Goal: Information Seeking & Learning: Learn about a topic

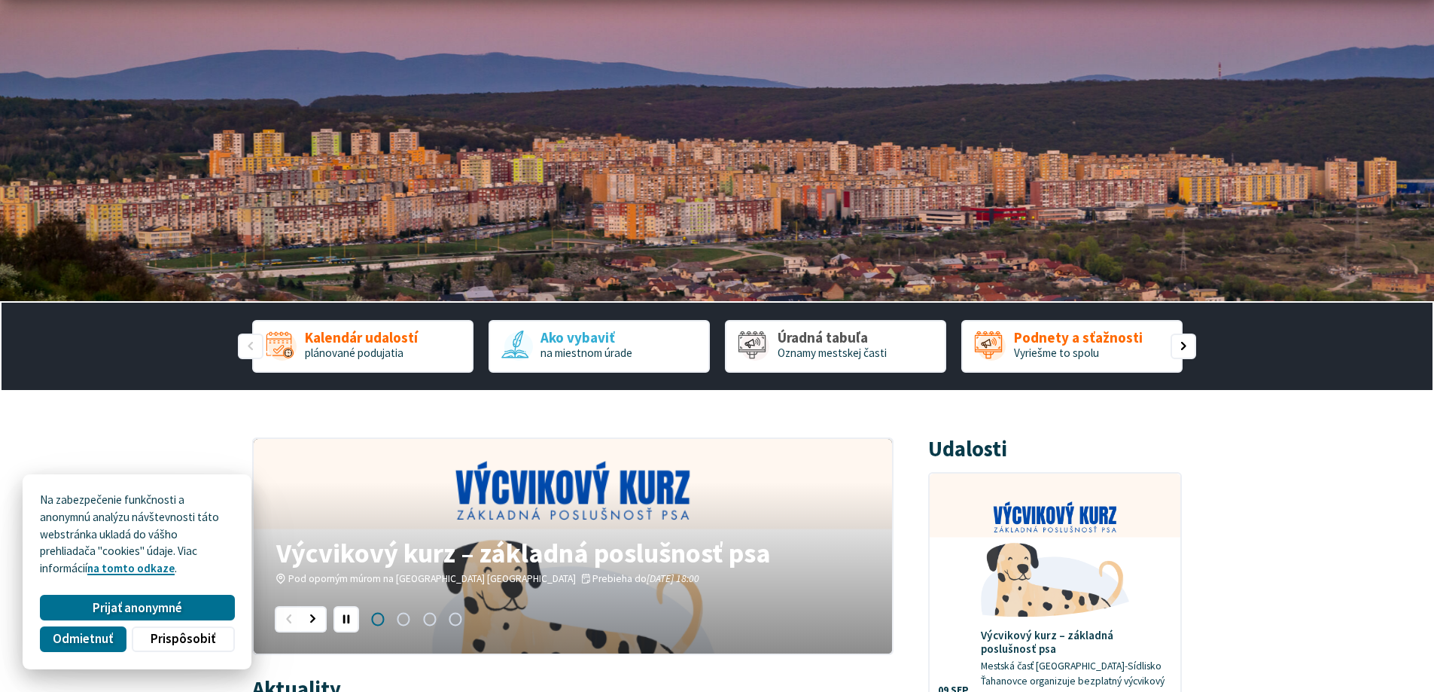
scroll to position [301, 0]
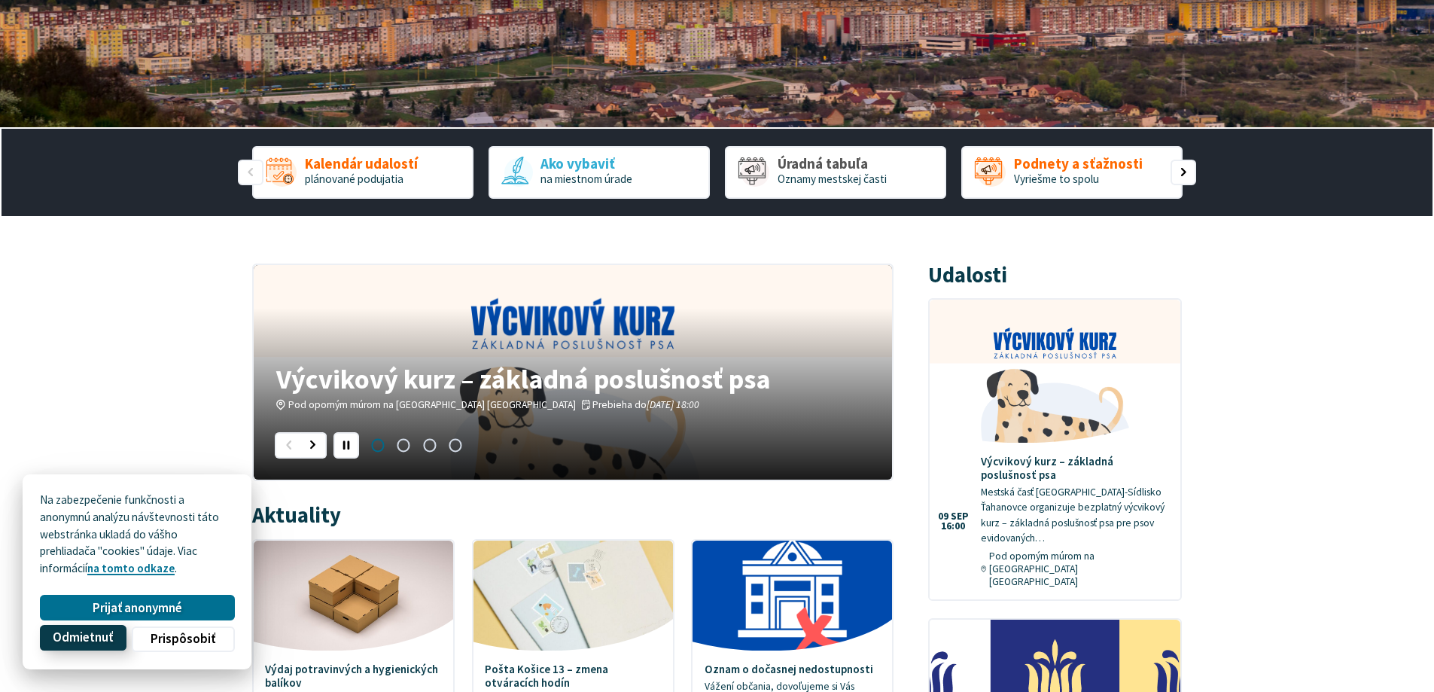
click at [105, 633] on span "Odmietnuť" at bounding box center [83, 638] width 60 height 16
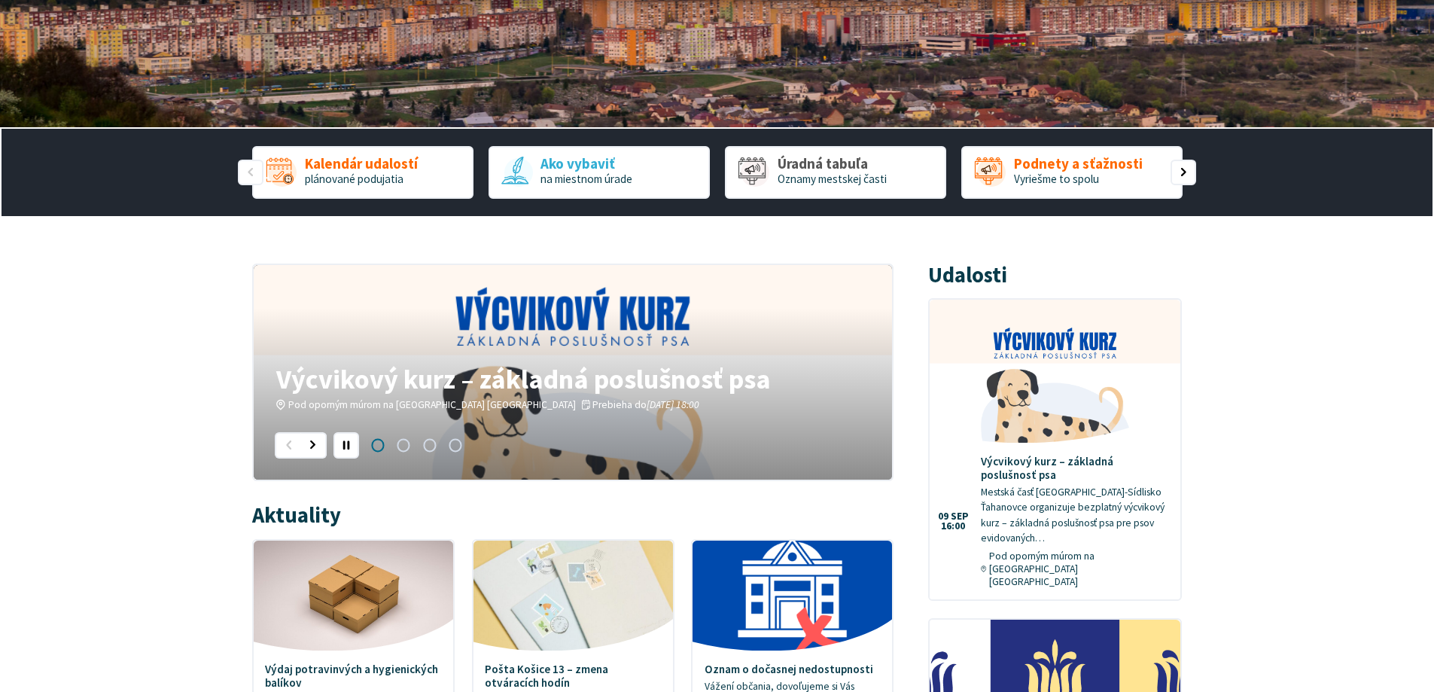
click at [558, 331] on figure "1 / 4" at bounding box center [573, 372] width 638 height 215
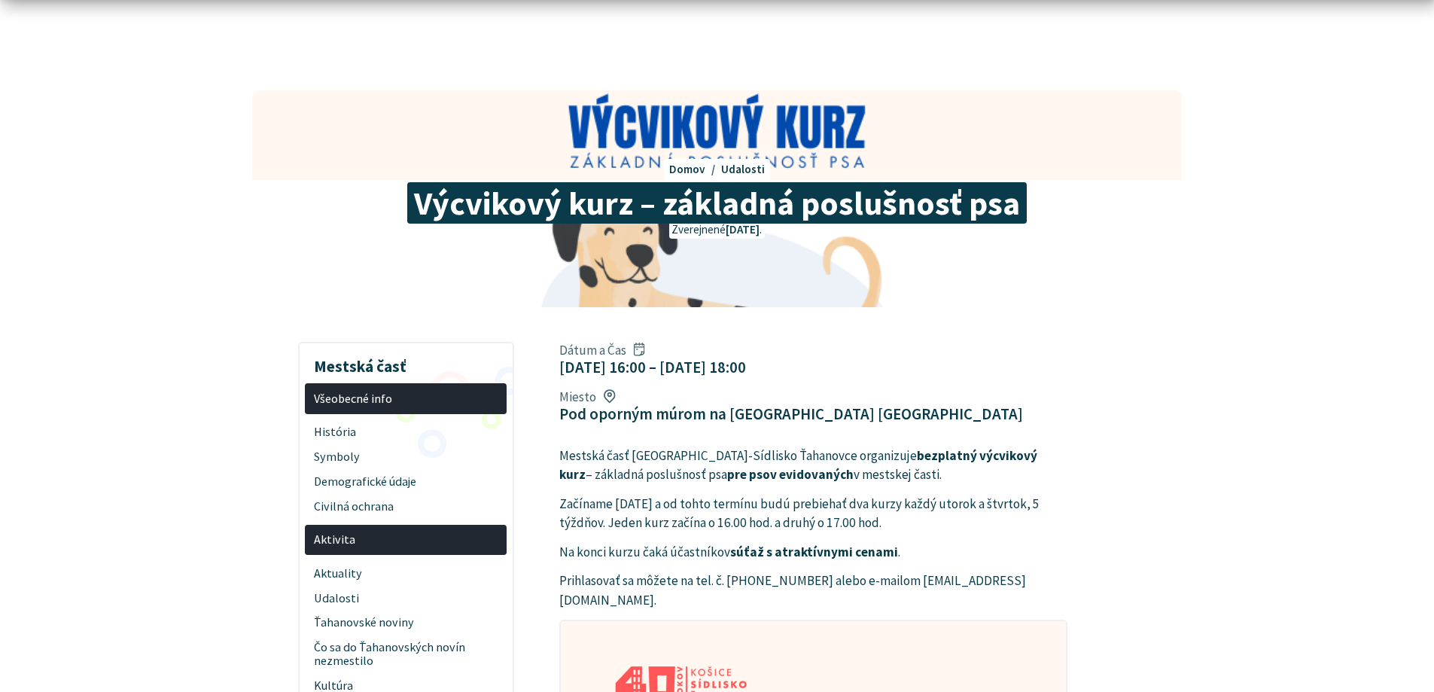
scroll to position [75, 0]
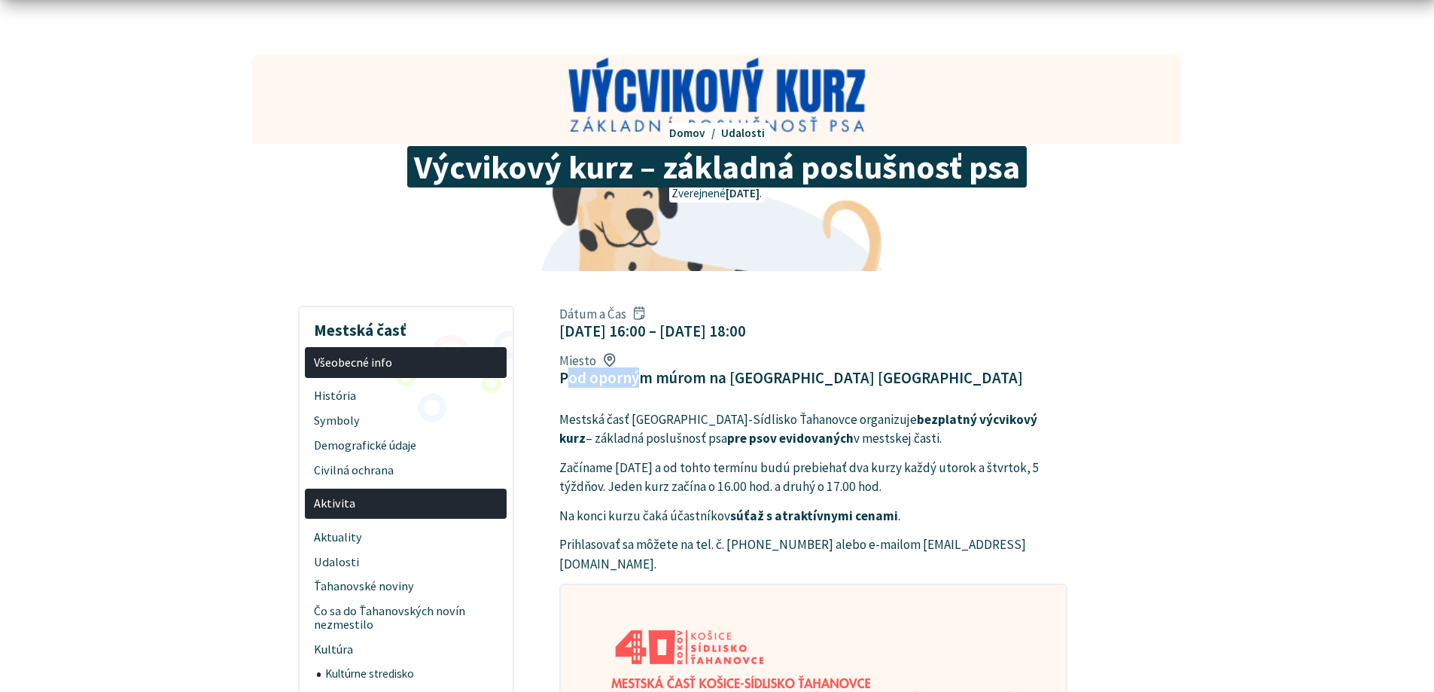
drag, startPoint x: 598, startPoint y: 379, endPoint x: 657, endPoint y: 379, distance: 58.7
click at [641, 379] on figcaption "Pod oporným múrom na [GEOGRAPHIC_DATA] [GEOGRAPHIC_DATA]" at bounding box center [791, 377] width 464 height 19
click at [668, 380] on figcaption "Pod oporným múrom na [GEOGRAPHIC_DATA] [GEOGRAPHIC_DATA]" at bounding box center [791, 377] width 464 height 19
drag, startPoint x: 619, startPoint y: 377, endPoint x: 926, endPoint y: 378, distance: 307.1
click at [868, 376] on figcaption "Pod oporným múrom na [GEOGRAPHIC_DATA] [GEOGRAPHIC_DATA]" at bounding box center [791, 377] width 464 height 19
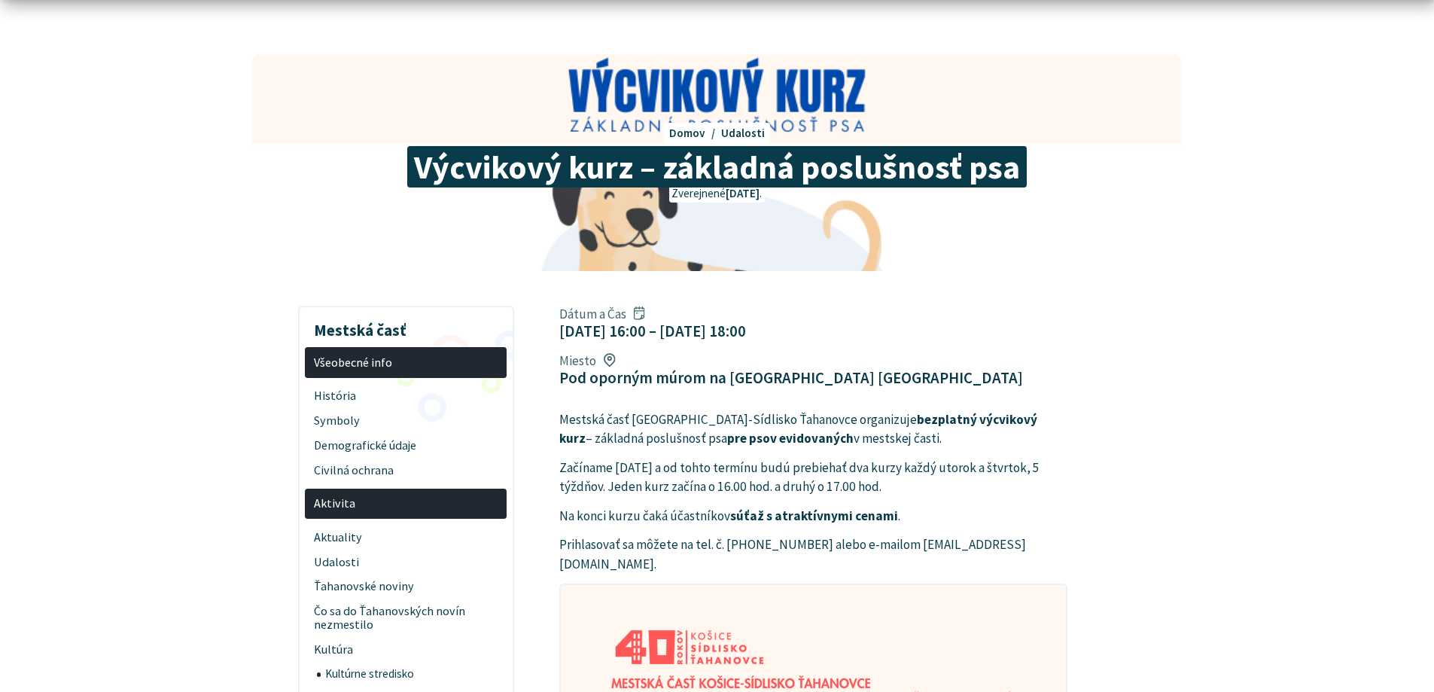
drag, startPoint x: 954, startPoint y: 380, endPoint x: 917, endPoint y: 380, distance: 36.9
click at [945, 380] on div "Dátum a Čas 09. sep 2025 16:00 – 09. okt 2025 18:00 Miesto Pod oporným múrom na…" at bounding box center [813, 346] width 531 height 93
drag, startPoint x: 910, startPoint y: 382, endPoint x: 969, endPoint y: 385, distance: 59.5
click at [938, 382] on div "Dátum a Čas 09. sep 2025 16:00 – 09. okt 2025 18:00 Miesto Pod oporným múrom na…" at bounding box center [813, 346] width 531 height 93
drag, startPoint x: 724, startPoint y: 423, endPoint x: 780, endPoint y: 420, distance: 55.8
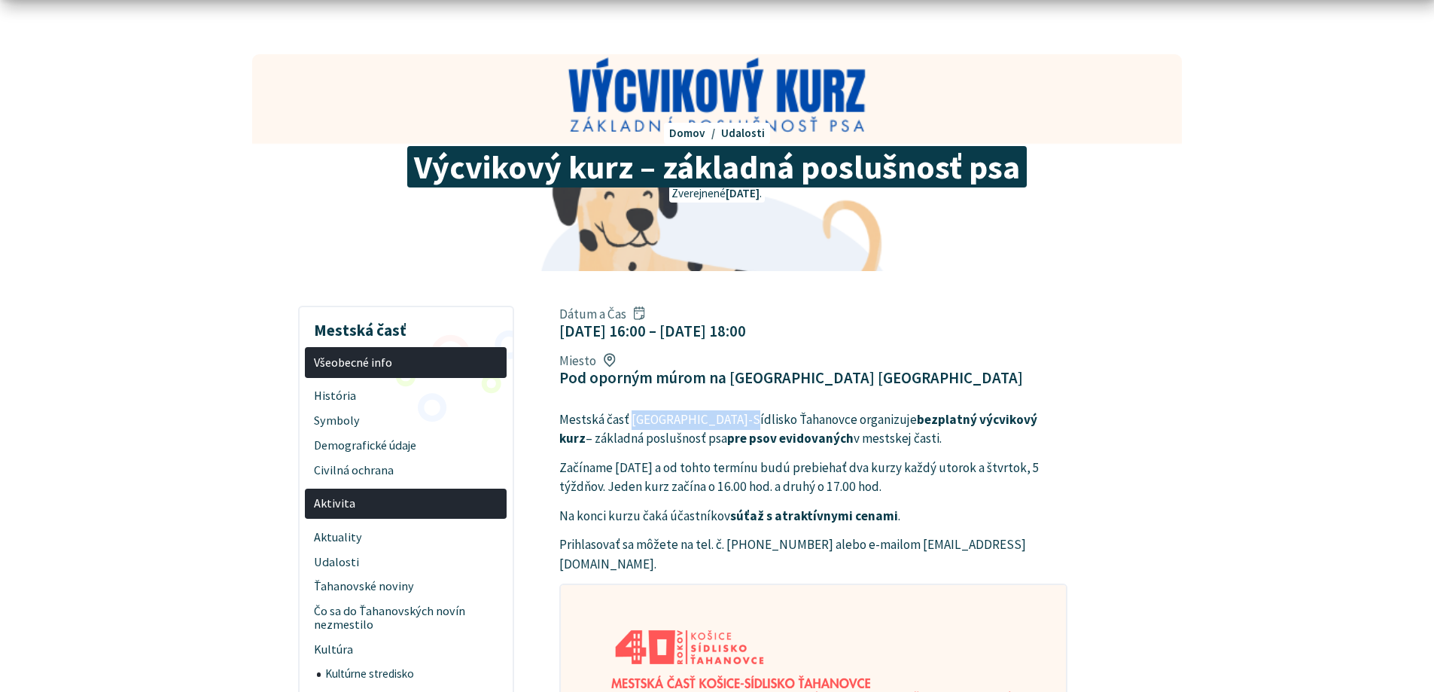
click at [764, 421] on p "Mestská časť Košice-Sídlisko Ťahanovce organizuje bezplatný výcvikový kurz – zá…" at bounding box center [813, 429] width 508 height 38
drag, startPoint x: 839, startPoint y: 420, endPoint x: 981, endPoint y: 421, distance: 142.3
click at [936, 420] on p "Mestská časť Košice-Sídlisko Ťahanovce organizuje bezplatný výcvikový kurz – zá…" at bounding box center [813, 429] width 508 height 38
drag, startPoint x: 981, startPoint y: 421, endPoint x: 905, endPoint y: 421, distance: 76.8
click at [978, 421] on p "Mestská časť Košice-Sídlisko Ťahanovce organizuje bezplatný výcvikový kurz – zá…" at bounding box center [813, 429] width 508 height 38
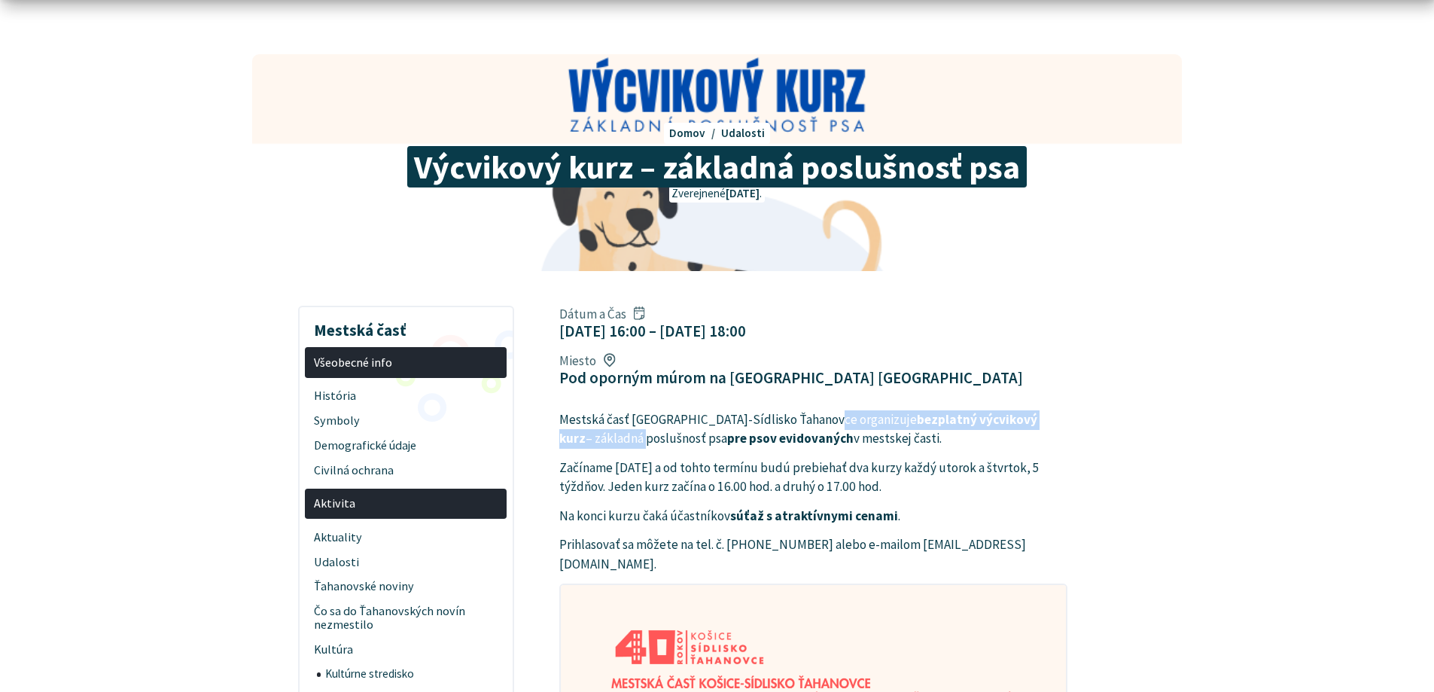
drag, startPoint x: 881, startPoint y: 427, endPoint x: 1073, endPoint y: 425, distance: 191.9
drag, startPoint x: 656, startPoint y: 439, endPoint x: 700, endPoint y: 439, distance: 44.4
click at [694, 439] on p "Mestská časť Košice-Sídlisko Ťahanovce organizuje bezplatný výcvikový kurz – zá…" at bounding box center [813, 429] width 508 height 38
drag, startPoint x: 758, startPoint y: 439, endPoint x: 865, endPoint y: 440, distance: 106.9
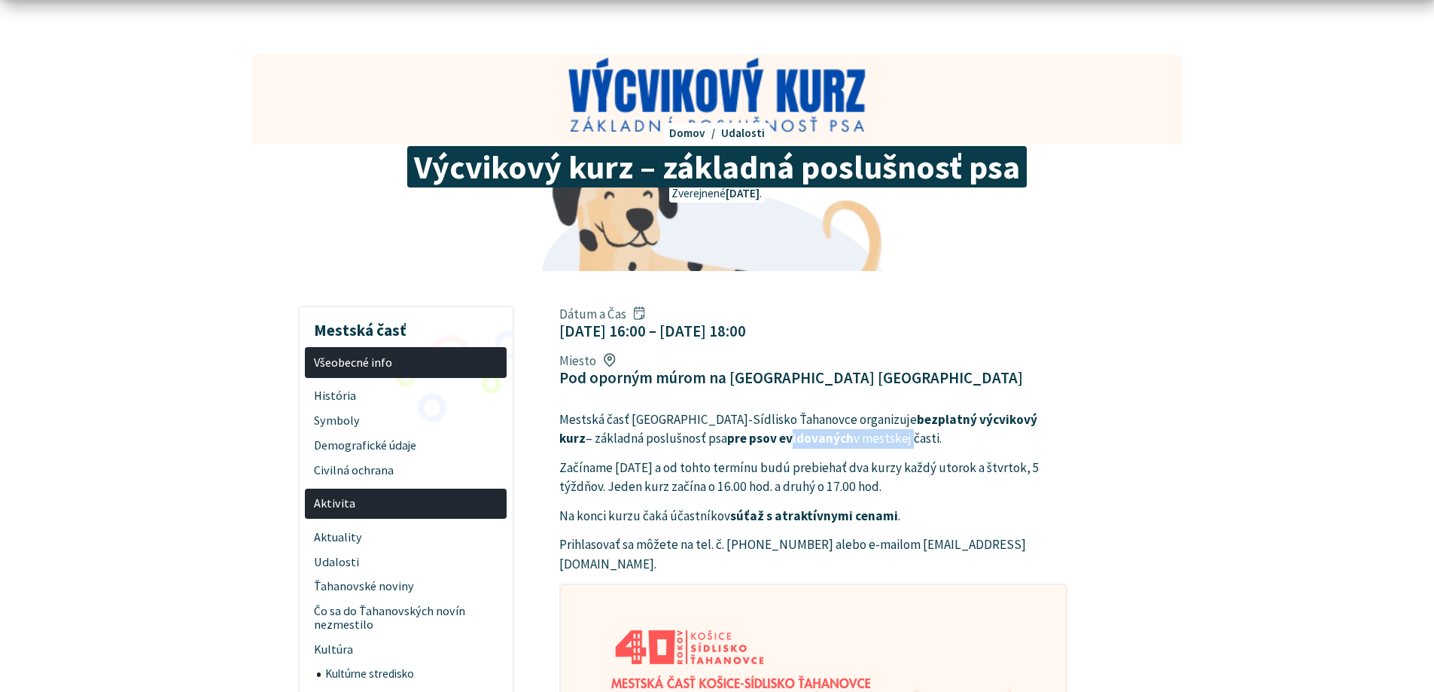
click at [844, 439] on p "Mestská časť Košice-Sídlisko Ťahanovce organizuje bezplatný výcvikový kurz – zá…" at bounding box center [813, 429] width 508 height 38
click at [872, 443] on p "Mestská časť Košice-Sídlisko Ťahanovce organizuje bezplatný výcvikový kurz – zá…" at bounding box center [813, 429] width 508 height 38
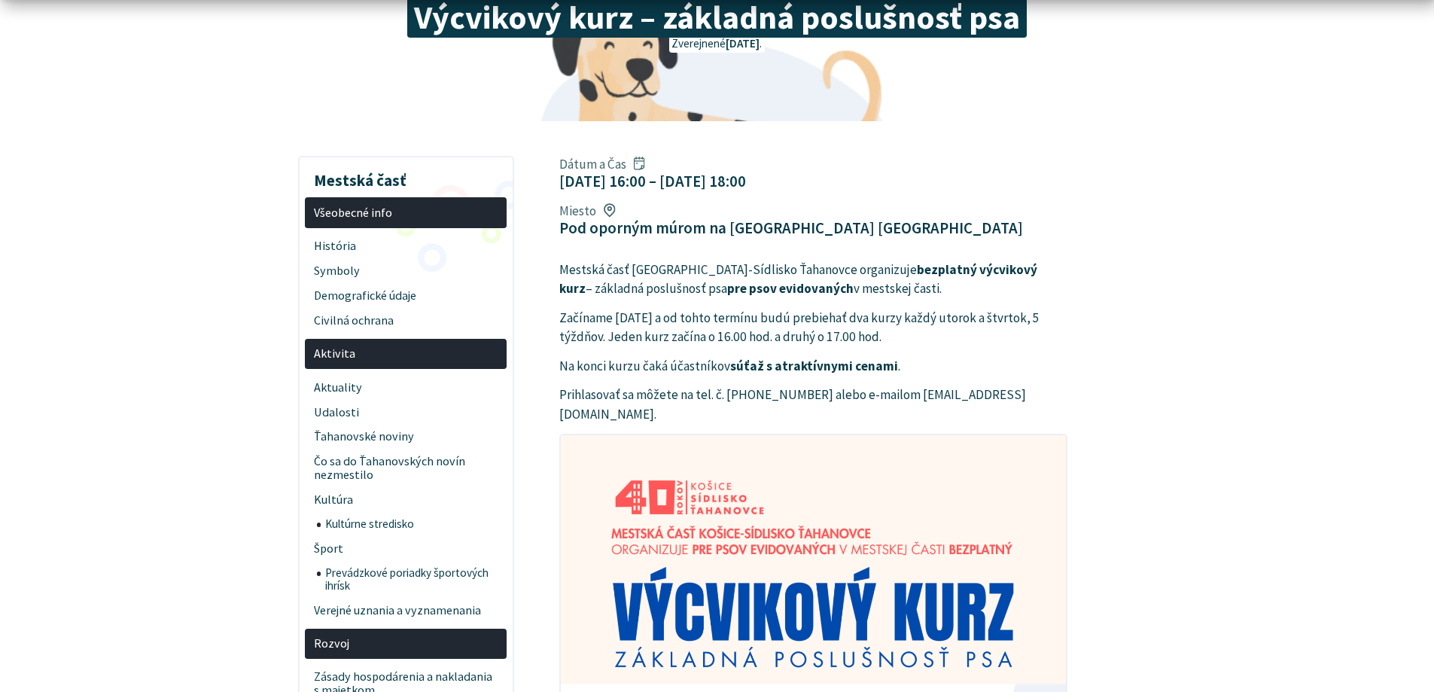
scroll to position [226, 0]
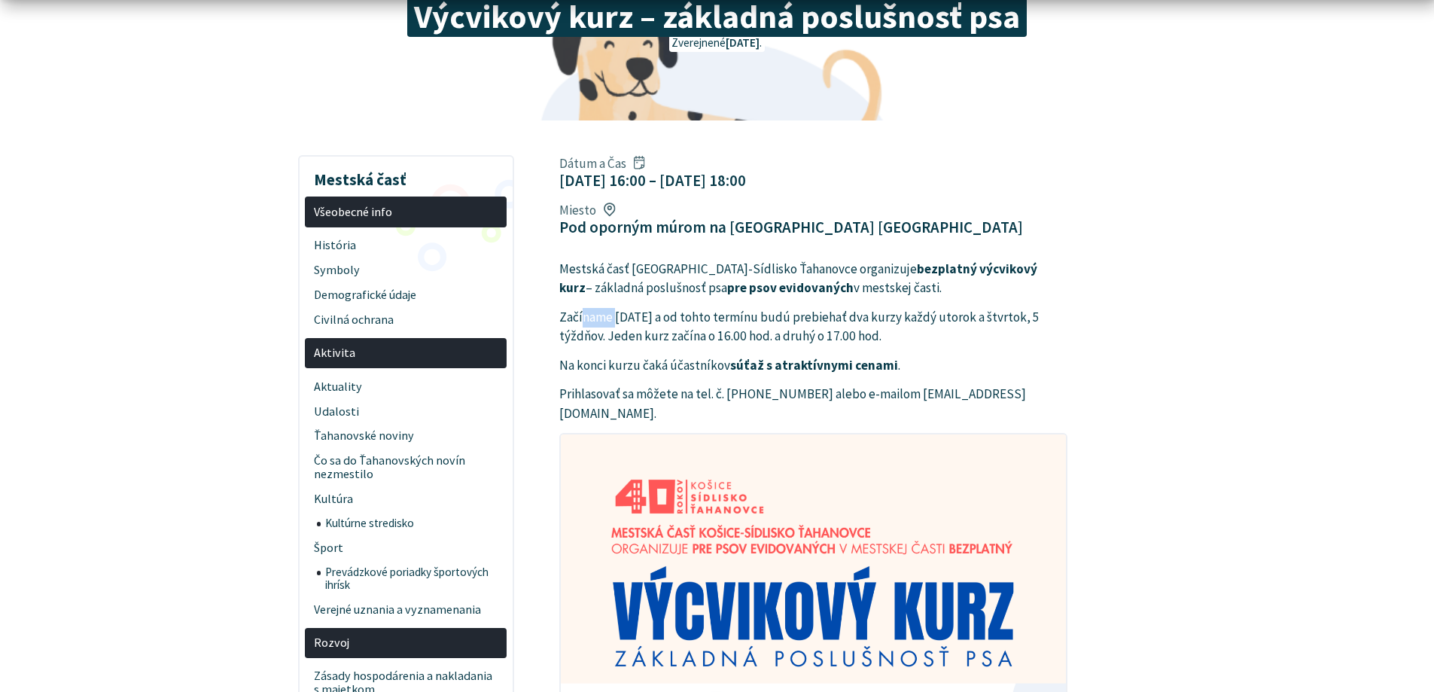
drag, startPoint x: 605, startPoint y: 319, endPoint x: 656, endPoint y: 318, distance: 50.4
click at [635, 318] on p "Začíname 9. 9. 2025 a od tohto termínu budú prebiehať dva kurzy každý utorok a …" at bounding box center [813, 327] width 508 height 38
drag, startPoint x: 695, startPoint y: 318, endPoint x: 742, endPoint y: 318, distance: 47.4
click at [734, 318] on p "Začíname 9. 9. 2025 a od tohto termínu budú prebiehať dva kurzy každý utorok a …" at bounding box center [813, 327] width 508 height 38
drag, startPoint x: 802, startPoint y: 318, endPoint x: 871, endPoint y: 318, distance: 68.5
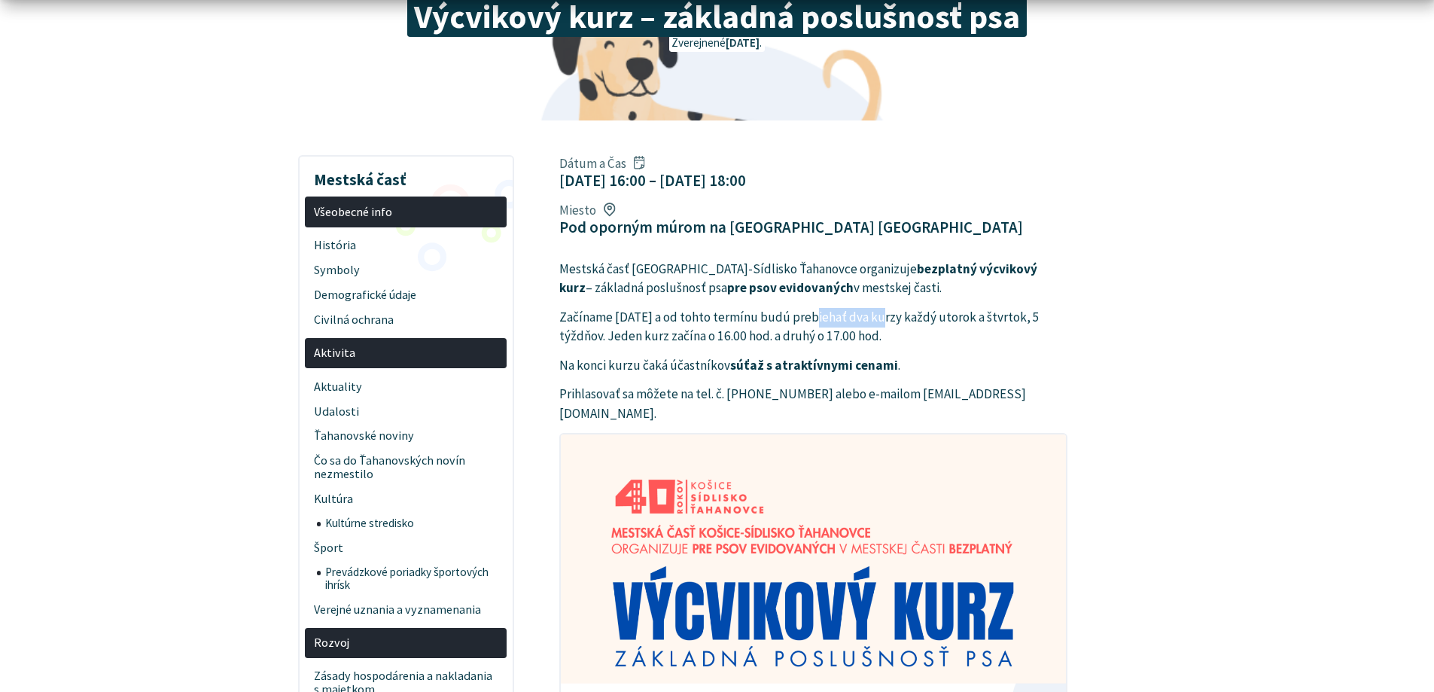
click at [871, 318] on p "Začíname 9. 9. 2025 a od tohto termínu budú prebiehať dva kurzy každý utorok a …" at bounding box center [813, 327] width 508 height 38
drag, startPoint x: 936, startPoint y: 318, endPoint x: 954, endPoint y: 318, distance: 18.1
click at [954, 318] on p "Začíname 9. 9. 2025 a od tohto termínu budú prebiehať dva kurzy každý utorok a …" at bounding box center [813, 327] width 508 height 38
drag, startPoint x: 864, startPoint y: 318, endPoint x: 1063, endPoint y: 318, distance: 199.5
click at [1057, 318] on p "Začíname 9. 9. 2025 a od tohto termínu budú prebiehať dva kurzy každý utorok a …" at bounding box center [813, 327] width 508 height 38
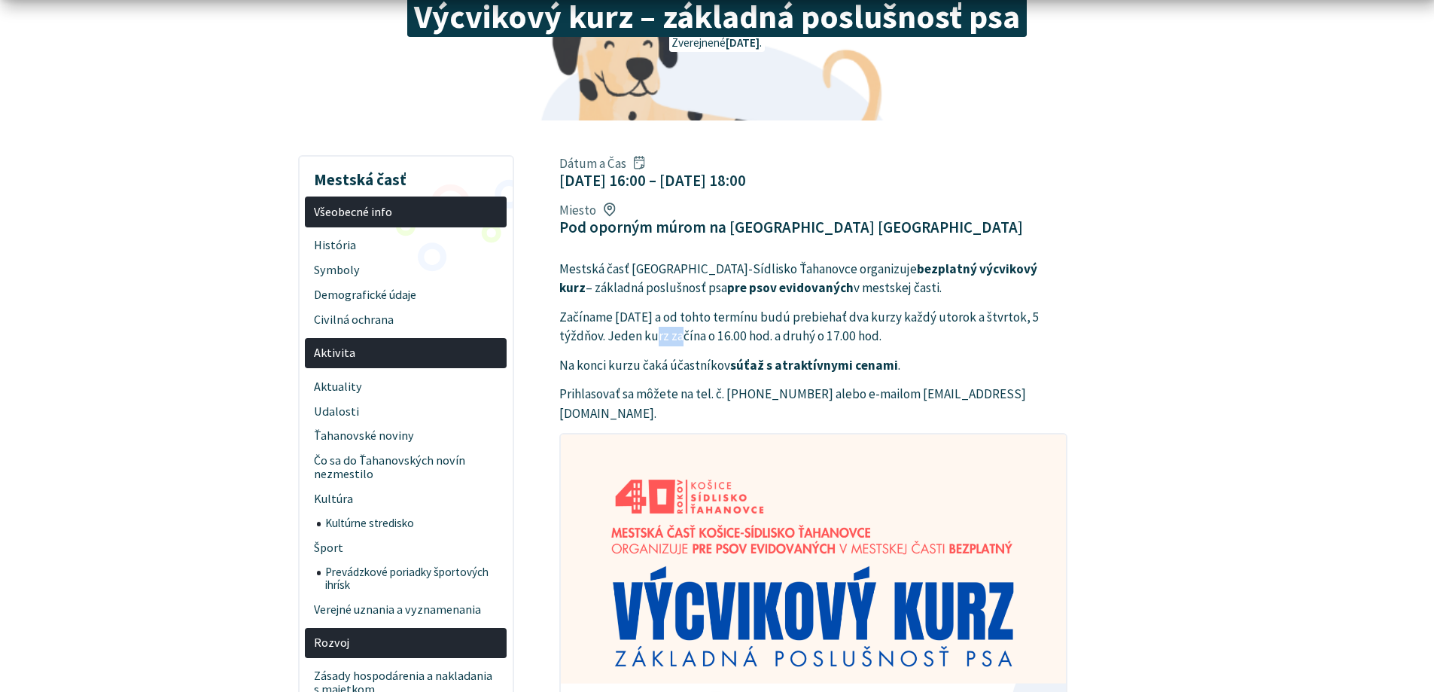
drag, startPoint x: 707, startPoint y: 334, endPoint x: 758, endPoint y: 333, distance: 50.4
click at [715, 334] on p "Začíname 9. 9. 2025 a od tohto termínu budú prebiehať dva kurzy každý utorok a …" at bounding box center [813, 327] width 508 height 38
click at [771, 334] on p "Začíname 9. 9. 2025 a od tohto termínu budú prebiehať dva kurzy každý utorok a …" at bounding box center [813, 327] width 508 height 38
drag, startPoint x: 866, startPoint y: 339, endPoint x: 829, endPoint y: 339, distance: 37.6
click at [859, 339] on p "Začíname 9. 9. 2025 a od tohto termínu budú prebiehať dva kurzy každý utorok a …" at bounding box center [813, 327] width 508 height 38
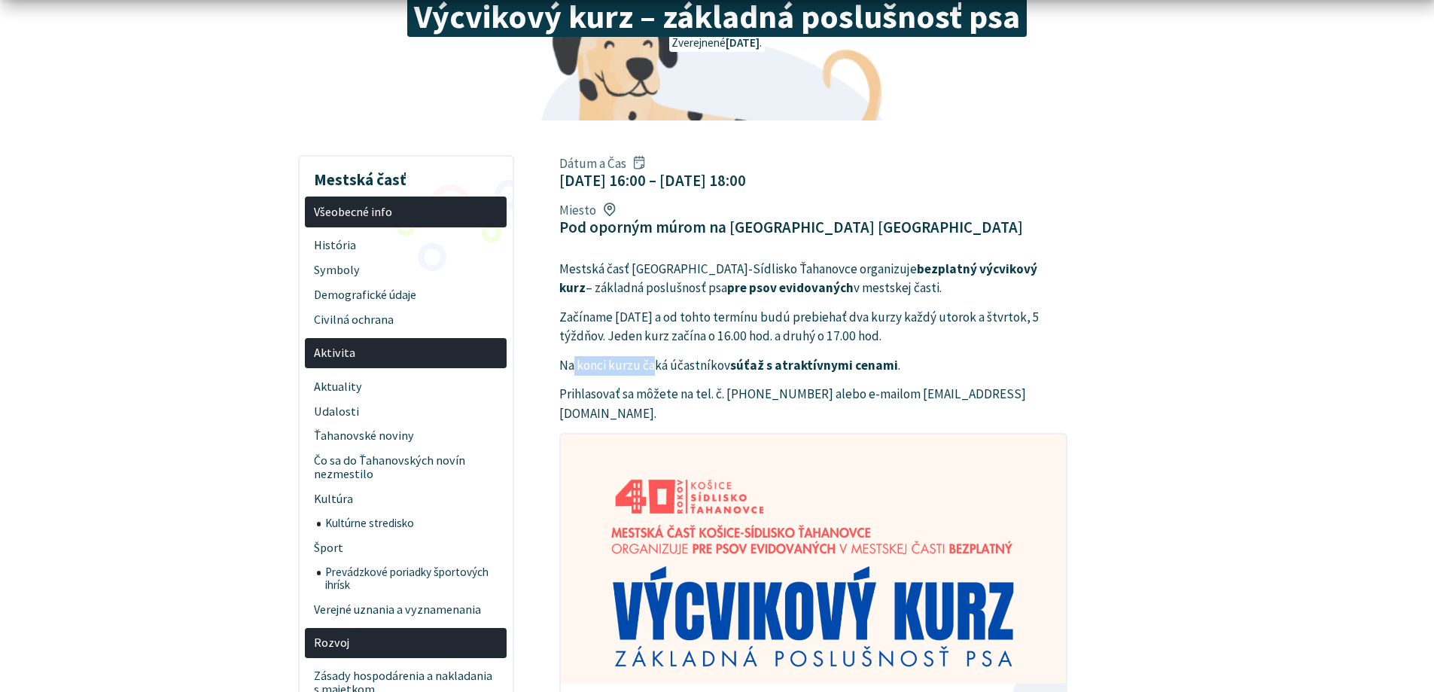
drag, startPoint x: 622, startPoint y: 363, endPoint x: 712, endPoint y: 363, distance: 89.6
click at [680, 363] on p "Na konci kurzu čaká účastníkov súťaž s atraktívnymi cenami ." at bounding box center [813, 366] width 508 height 20
drag, startPoint x: 722, startPoint y: 363, endPoint x: 671, endPoint y: 363, distance: 51.2
click at [719, 363] on p "Na konci kurzu čaká účastníkov súťaž s atraktívnymi cenami ." at bounding box center [813, 366] width 508 height 20
drag, startPoint x: 698, startPoint y: 361, endPoint x: 815, endPoint y: 362, distance: 117.4
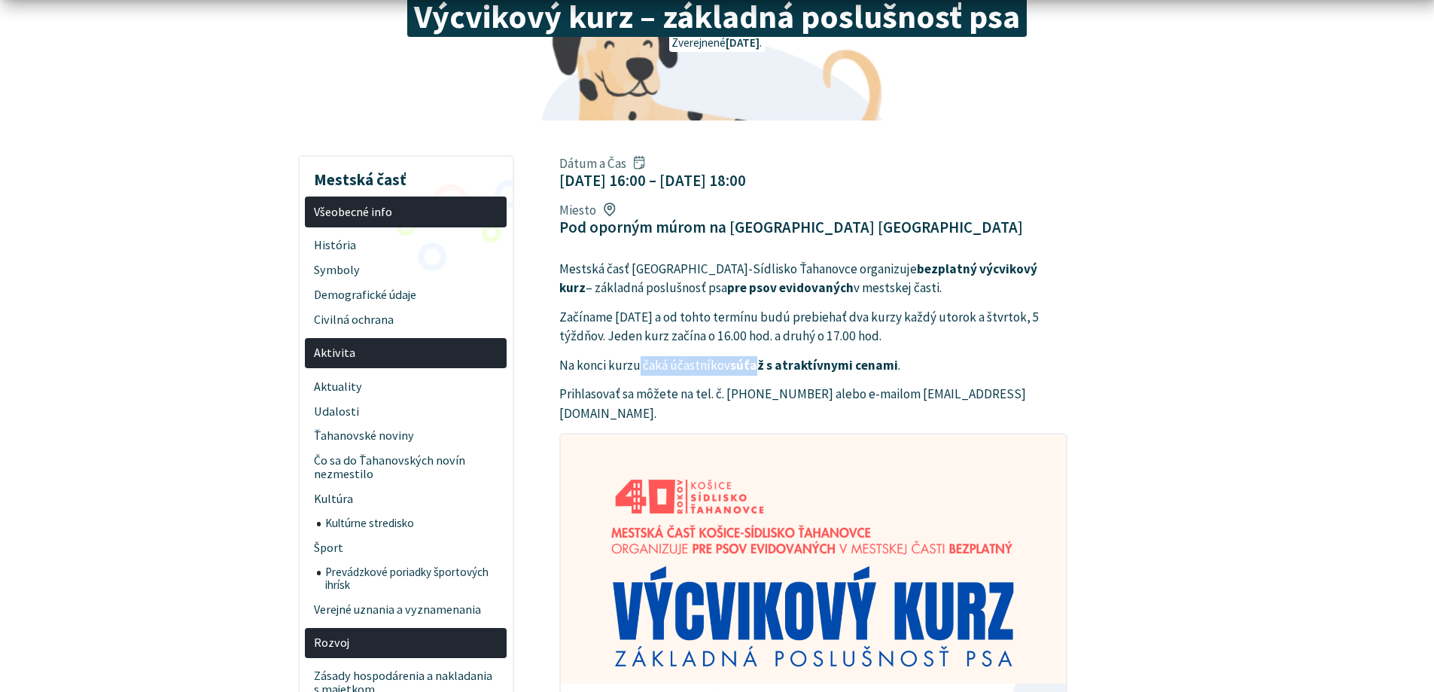
click at [780, 361] on p "Na konci kurzu čaká účastníkov súťaž s atraktívnymi cenami ." at bounding box center [813, 366] width 508 height 20
drag, startPoint x: 815, startPoint y: 362, endPoint x: 785, endPoint y: 362, distance: 30.1
click at [808, 362] on strong "súťaž s atraktívnymi cenami" at bounding box center [814, 365] width 168 height 17
drag, startPoint x: 742, startPoint y: 368, endPoint x: 841, endPoint y: 368, distance: 98.6
click at [825, 368] on p "Na konci kurzu čaká účastníkov súťaž s atraktívnymi cenami ." at bounding box center [813, 366] width 508 height 20
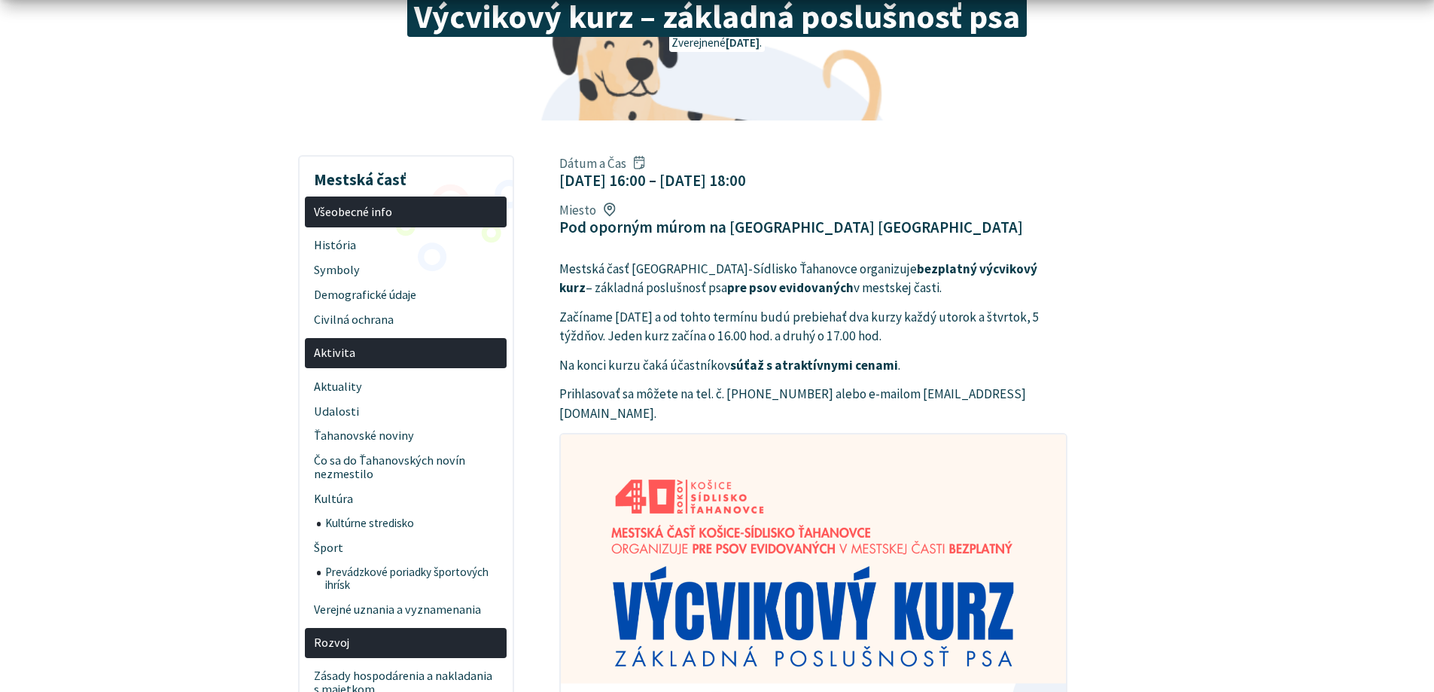
drag, startPoint x: 865, startPoint y: 368, endPoint x: 832, endPoint y: 365, distance: 33.3
click at [863, 368] on strong "súťaž s atraktívnymi cenami" at bounding box center [814, 365] width 168 height 17
drag, startPoint x: 790, startPoint y: 367, endPoint x: 893, endPoint y: 367, distance: 103.9
click at [877, 367] on strong "súťaž s atraktívnymi cenami" at bounding box center [814, 365] width 168 height 17
drag, startPoint x: 912, startPoint y: 370, endPoint x: 834, endPoint y: 373, distance: 78.3
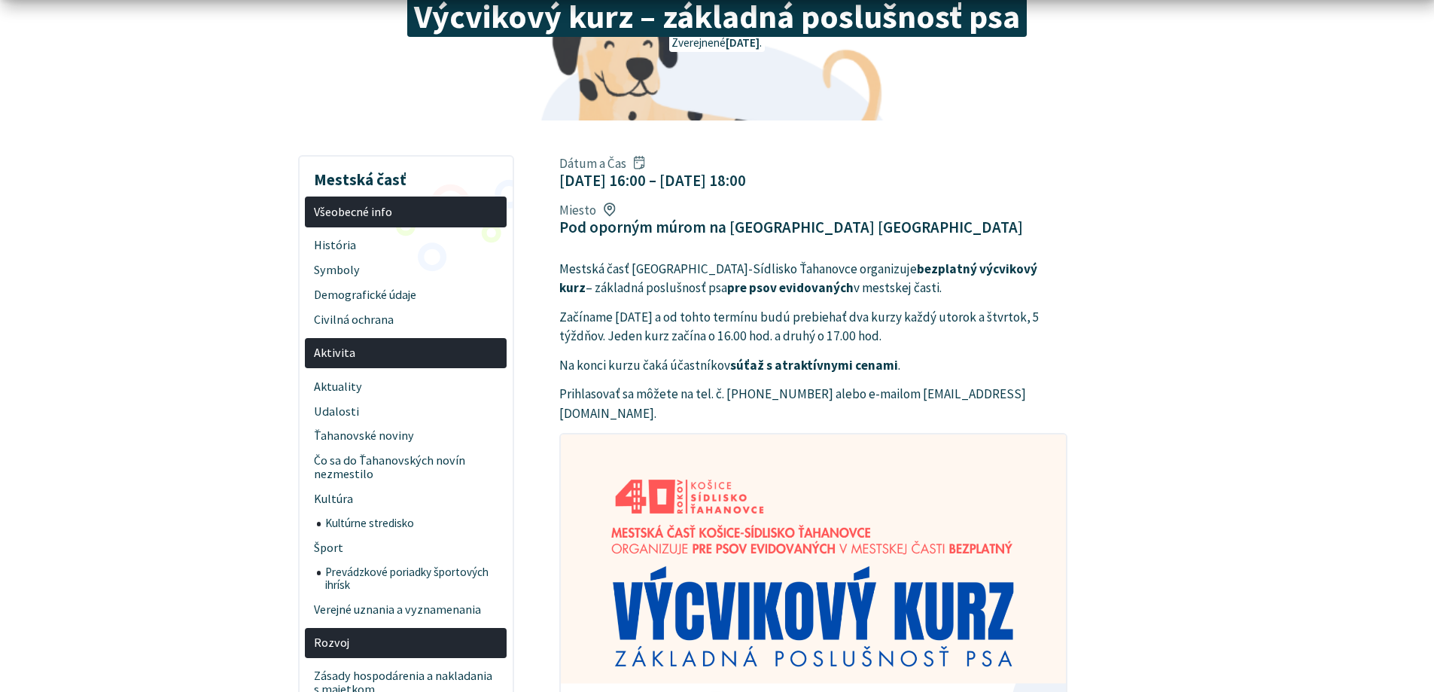
click at [905, 370] on p "Na konci kurzu čaká účastníkov súťaž s atraktívnymi cenami ." at bounding box center [813, 366] width 508 height 20
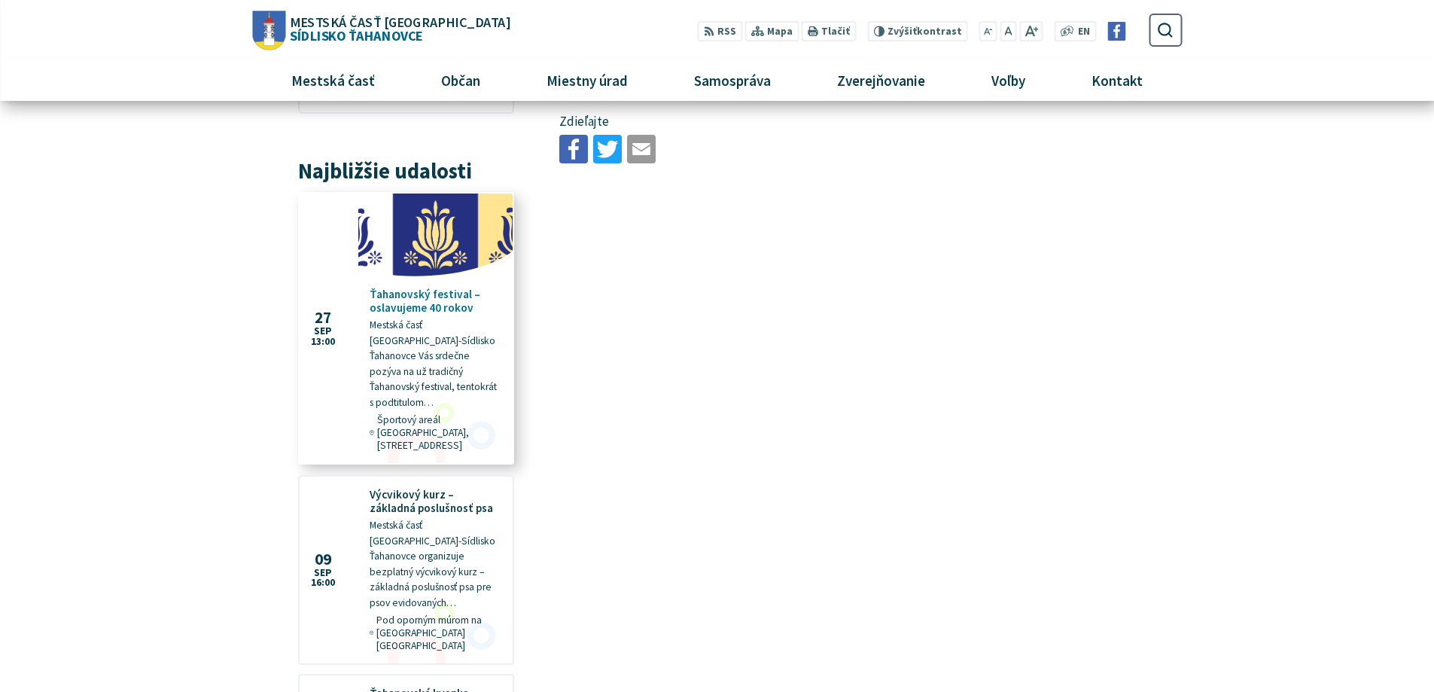
scroll to position [1280, 0]
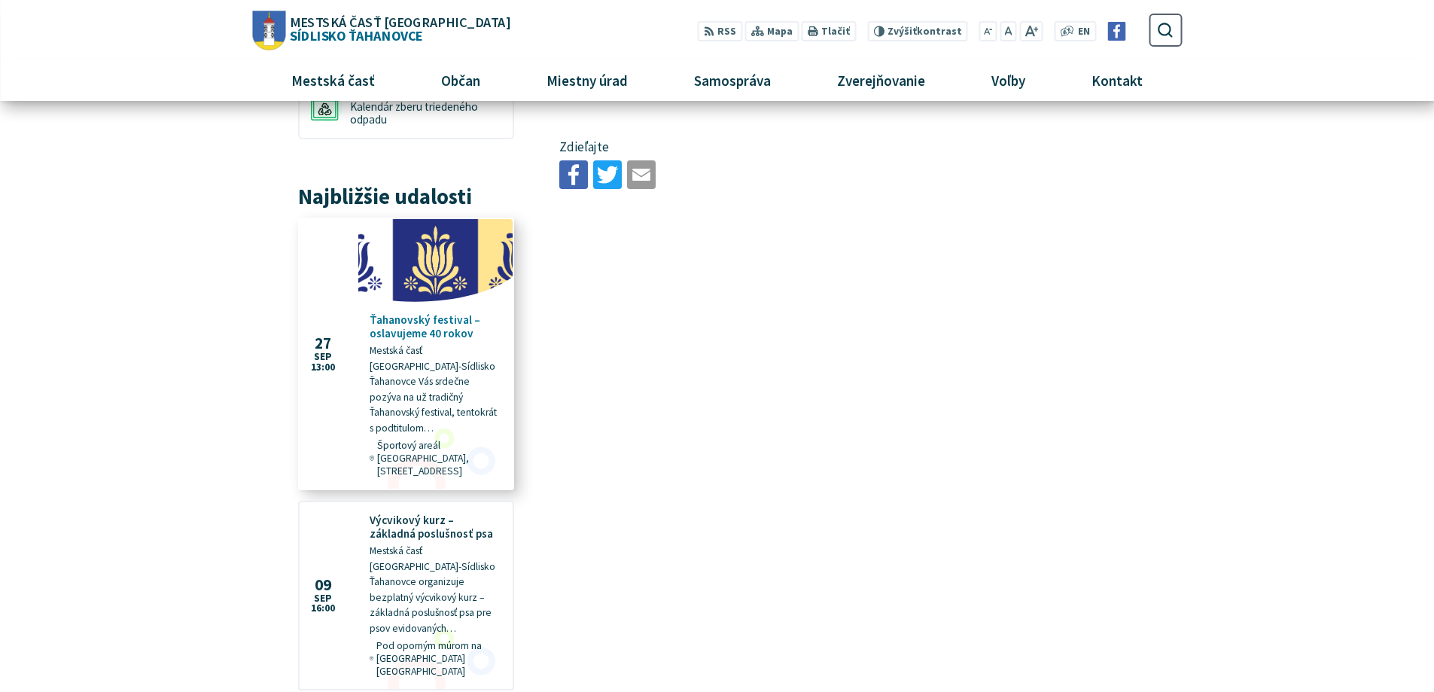
click at [430, 337] on h4 "Ťahanovský festival – oslavujeme 40 rokov" at bounding box center [436, 326] width 132 height 27
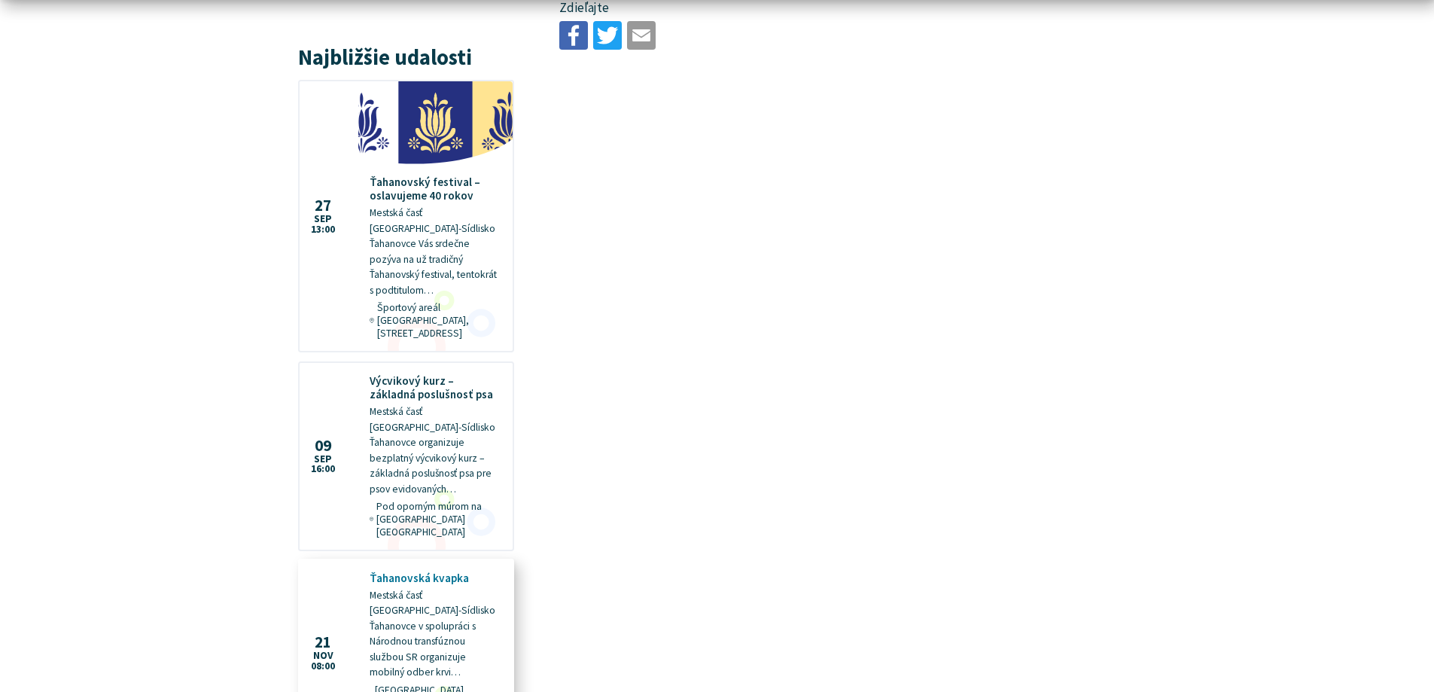
scroll to position [1505, 0]
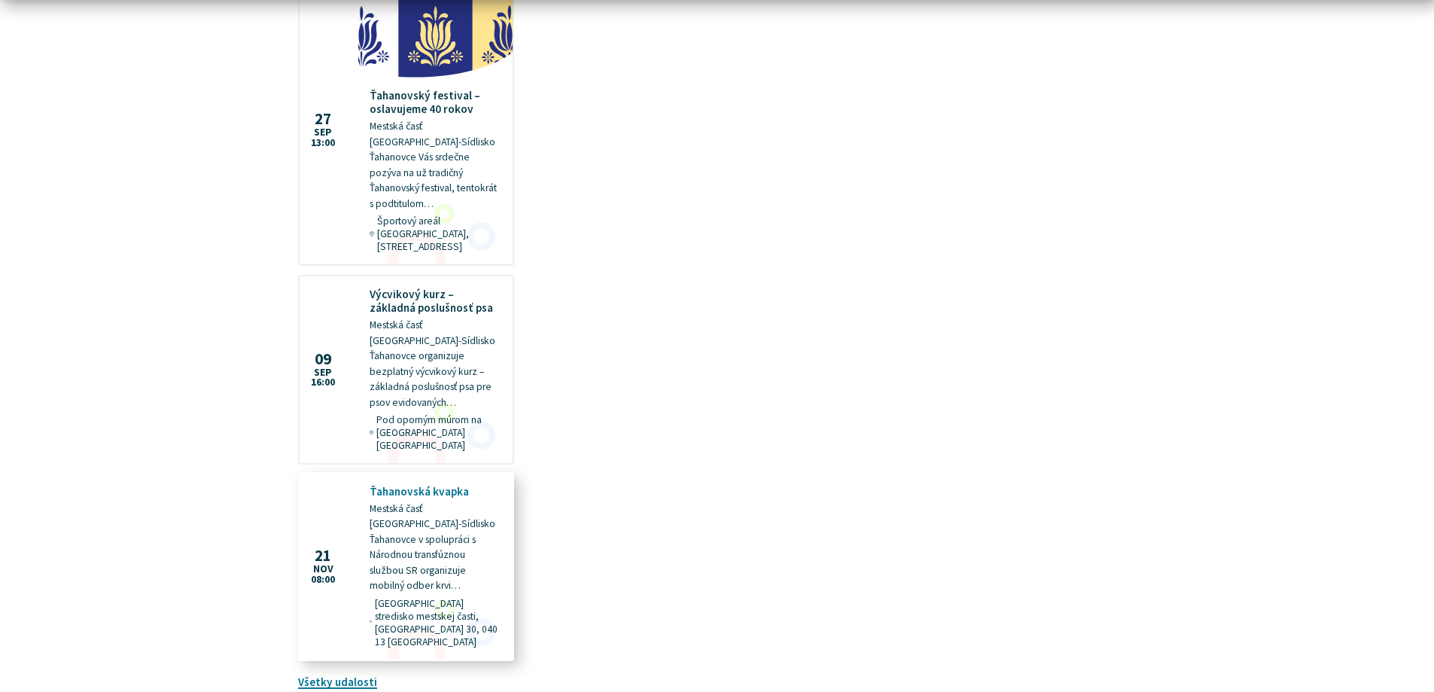
click at [445, 473] on figure at bounding box center [406, 566] width 213 height 186
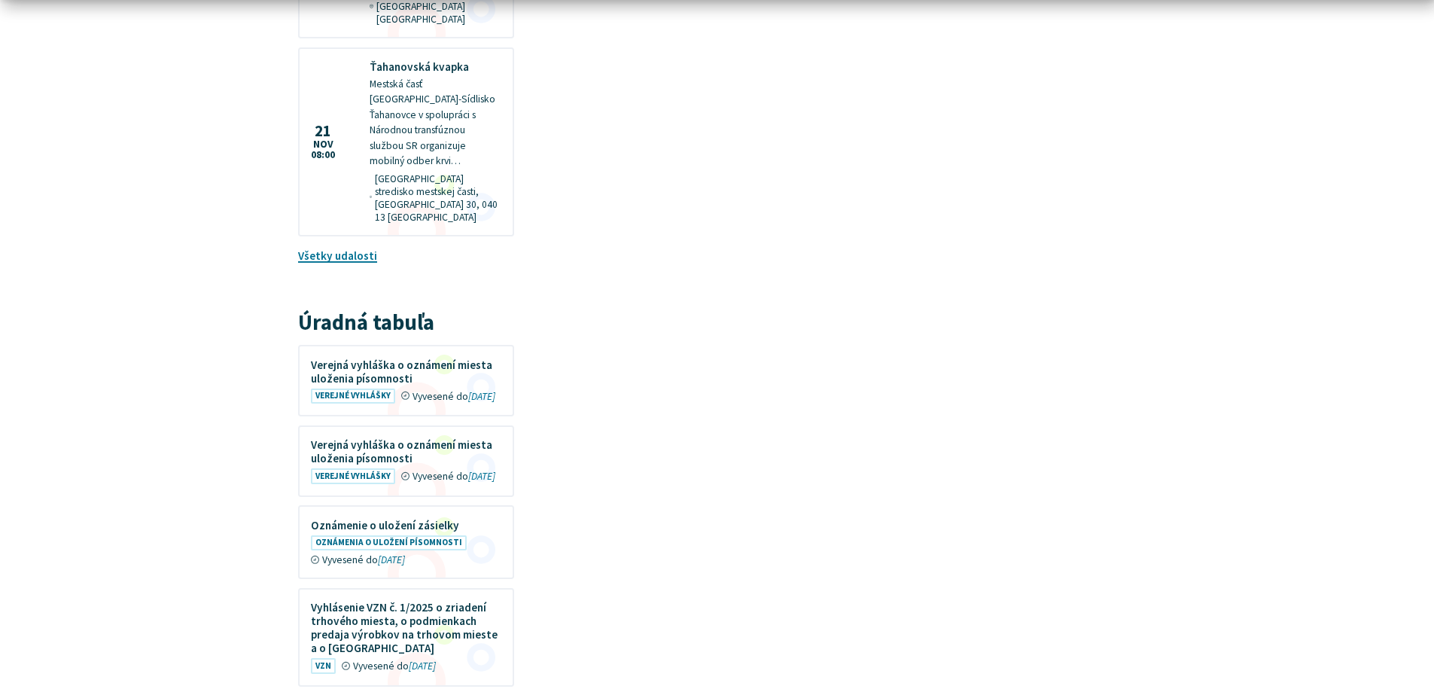
scroll to position [1957, 0]
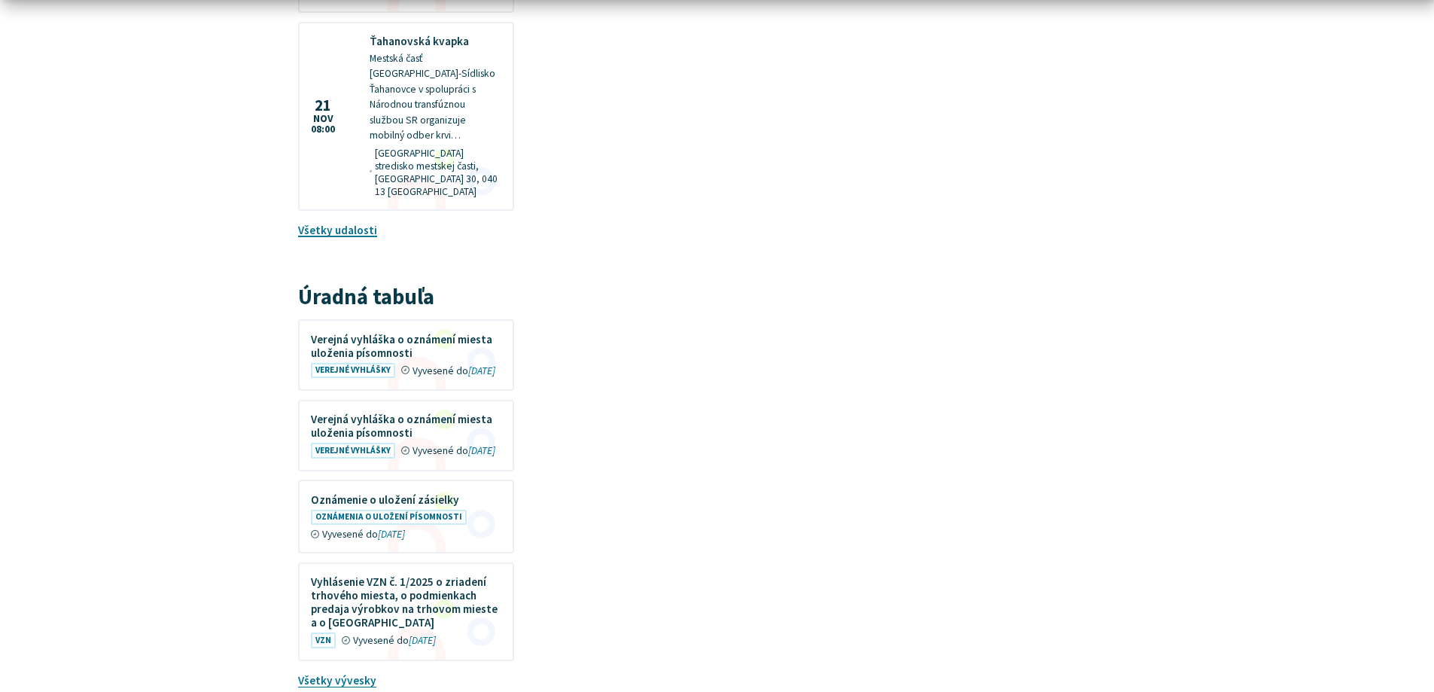
click at [379, 401] on figure at bounding box center [406, 435] width 213 height 68
click at [379, 319] on figure at bounding box center [406, 353] width 213 height 68
click at [376, 400] on figure at bounding box center [406, 434] width 213 height 68
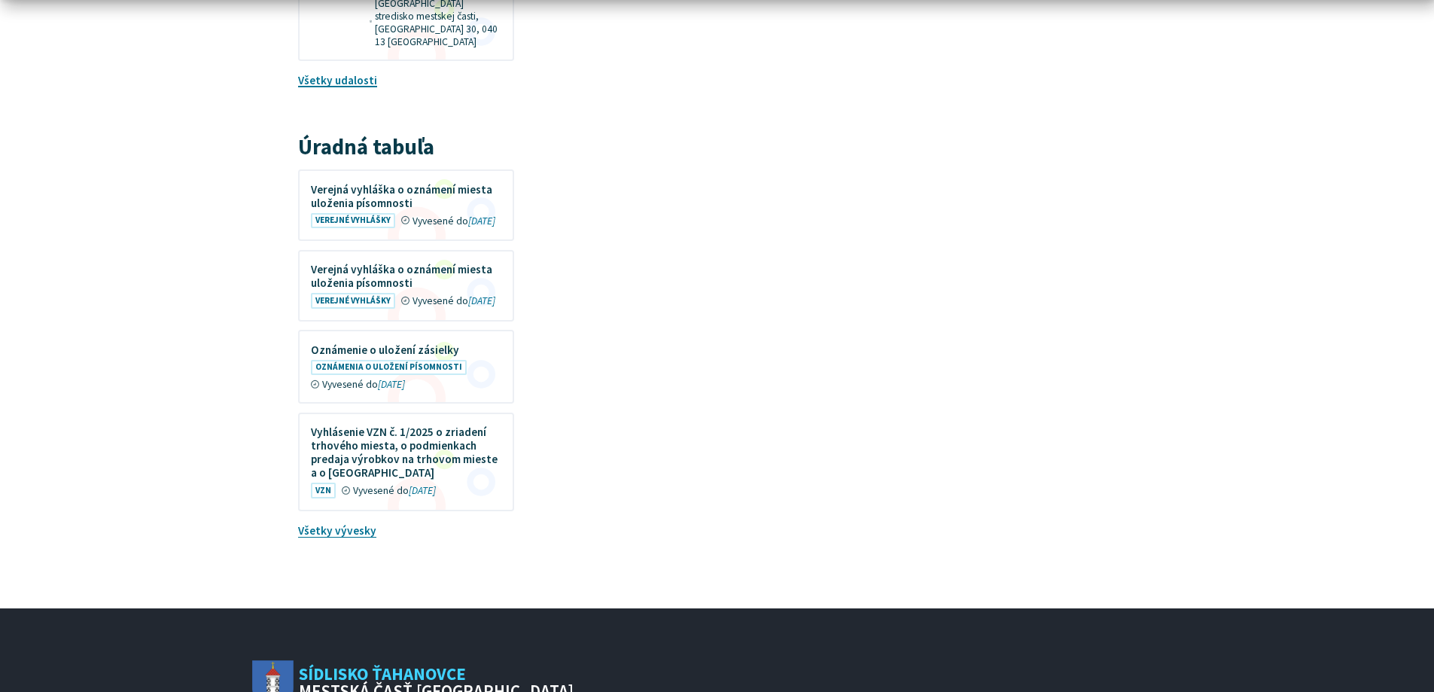
scroll to position [2107, 0]
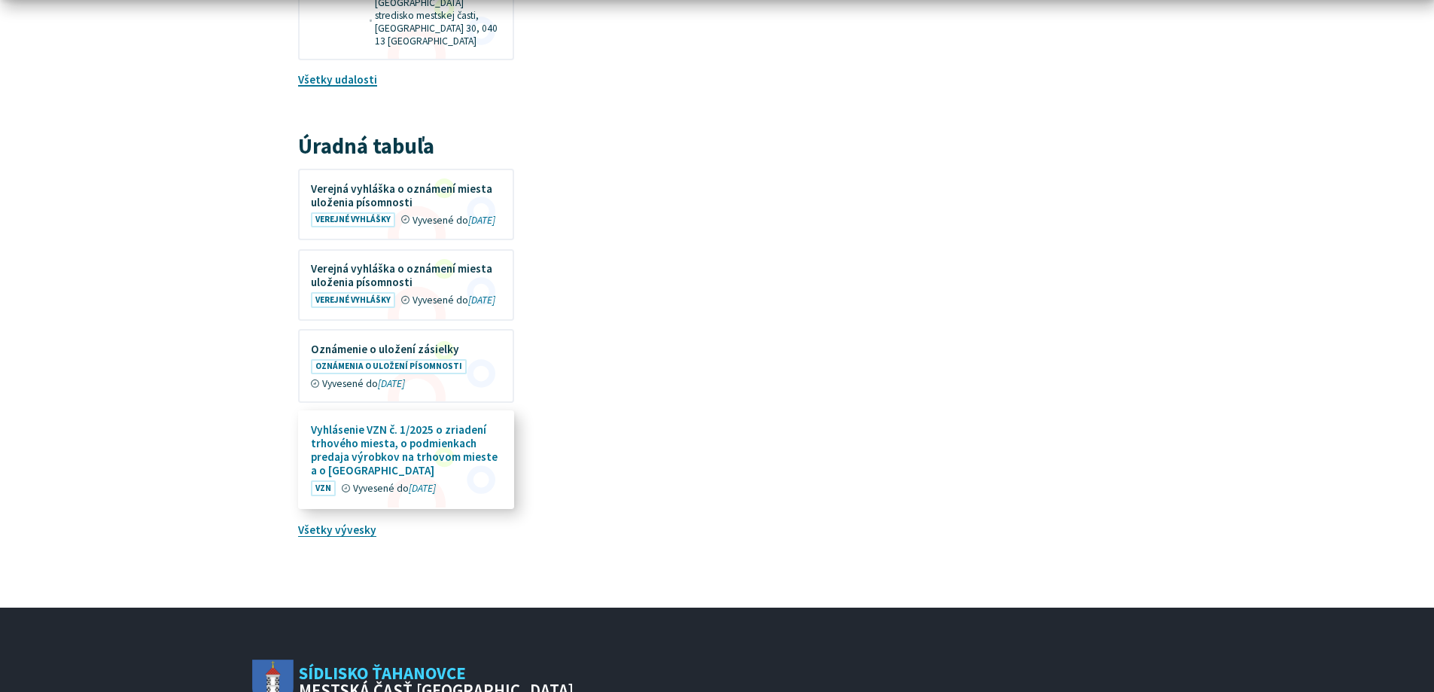
click at [412, 421] on figure at bounding box center [406, 460] width 213 height 96
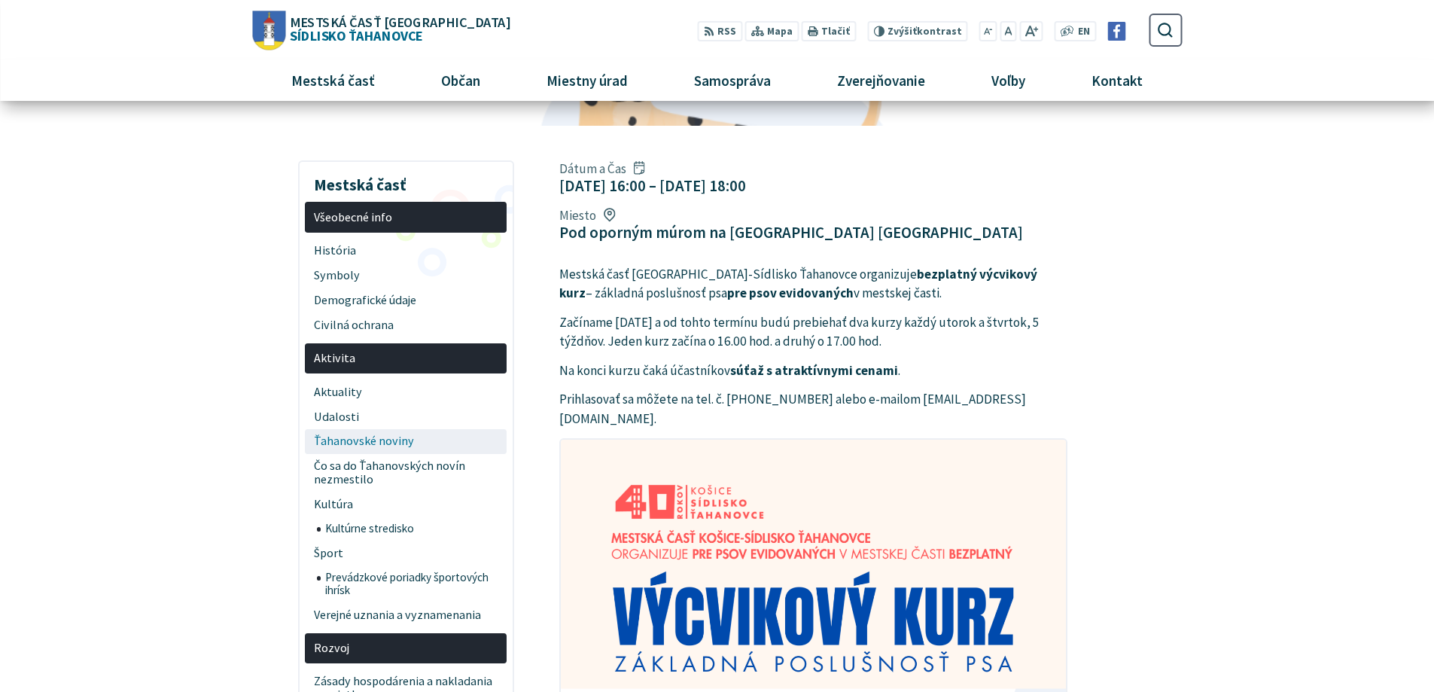
scroll to position [151, 0]
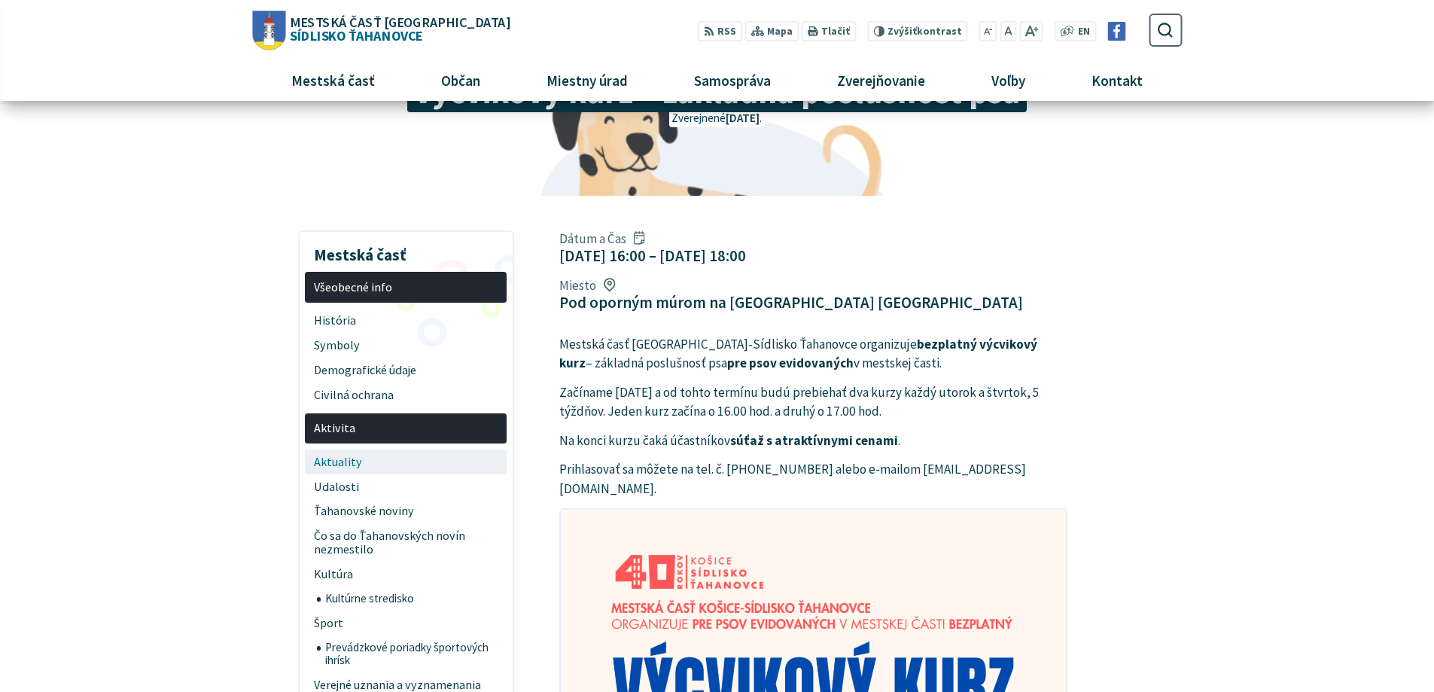
click at [354, 461] on span "Aktuality" at bounding box center [406, 461] width 184 height 25
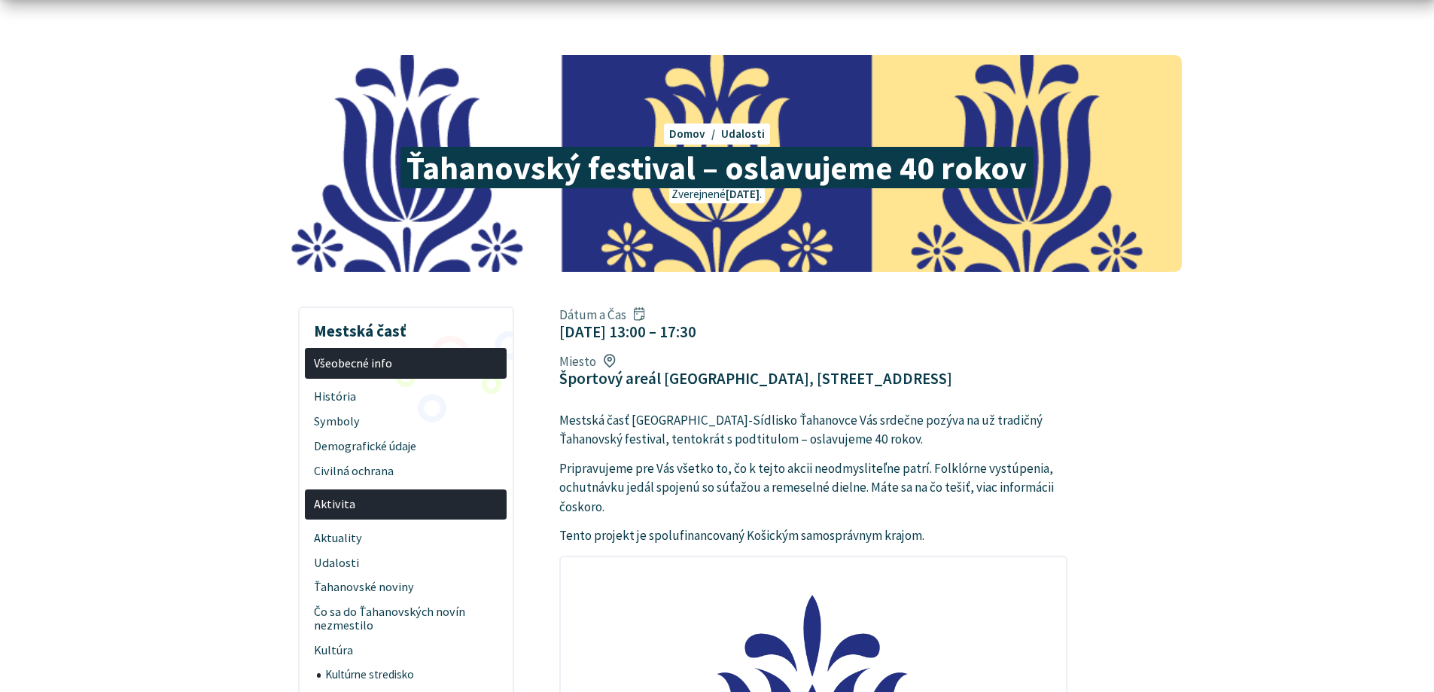
scroll to position [75, 0]
drag, startPoint x: 555, startPoint y: 335, endPoint x: 742, endPoint y: 333, distance: 187.4
click at [737, 333] on div "Dátum a Čas 27. sep 2025 13:00 – 17:30 Miesto Športový areál Olympia, Čínska 33…" at bounding box center [813, 346] width 531 height 93
click at [771, 368] on figcaption "Športový areál [GEOGRAPHIC_DATA], [STREET_ADDRESS]" at bounding box center [755, 377] width 393 height 19
drag, startPoint x: 773, startPoint y: 330, endPoint x: 775, endPoint y: 349, distance: 19.7
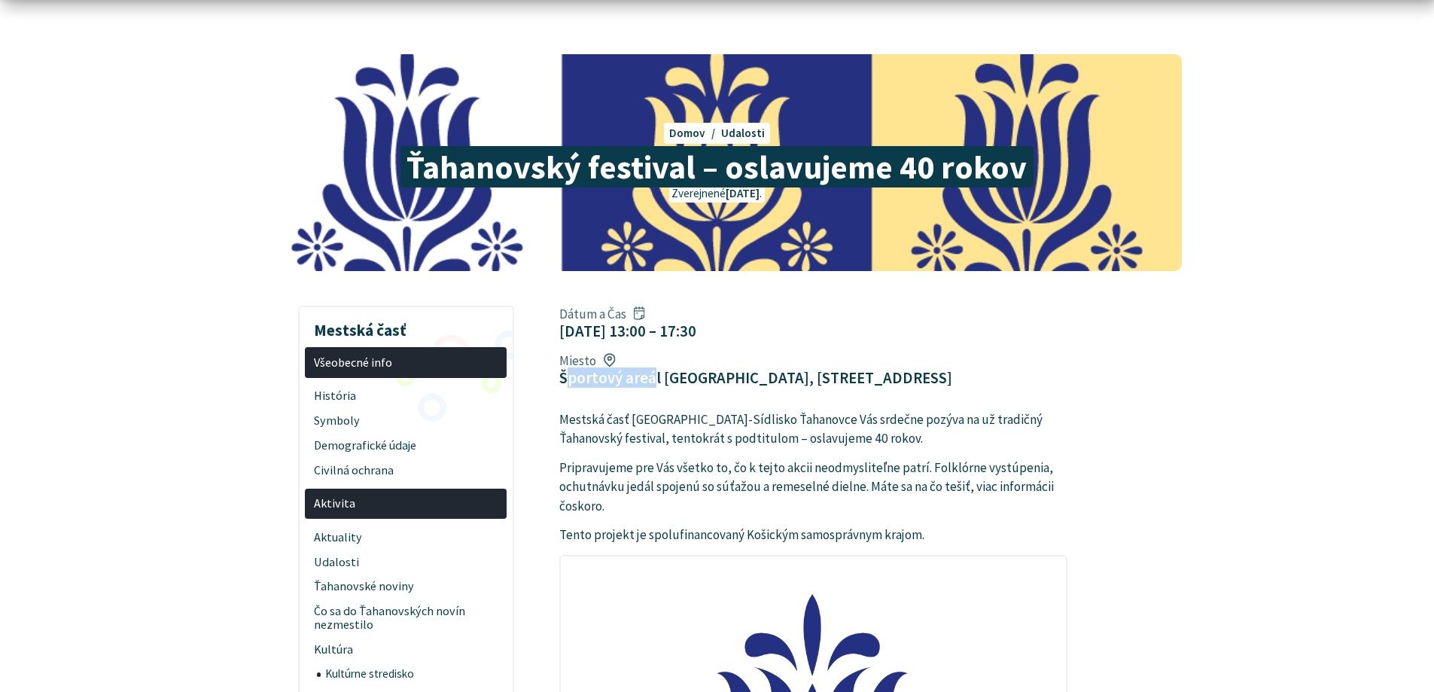
click at [847, 368] on figcaption "Športový areál [GEOGRAPHIC_DATA], [STREET_ADDRESS]" at bounding box center [755, 377] width 393 height 19
drag, startPoint x: 667, startPoint y: 375, endPoint x: 852, endPoint y: 373, distance: 185.2
click at [827, 410] on p "Mestská časť Košice-Sídlisko Ťahanovce Vás srdečne pozýva na už tradičný Ťahano…" at bounding box center [813, 429] width 508 height 38
drag, startPoint x: 852, startPoint y: 373, endPoint x: 828, endPoint y: 373, distance: 24.1
click at [850, 410] on p "Mestská časť Košice-Sídlisko Ťahanovce Vás srdečne pozýva na už tradičný Ťahano…" at bounding box center [813, 429] width 508 height 38
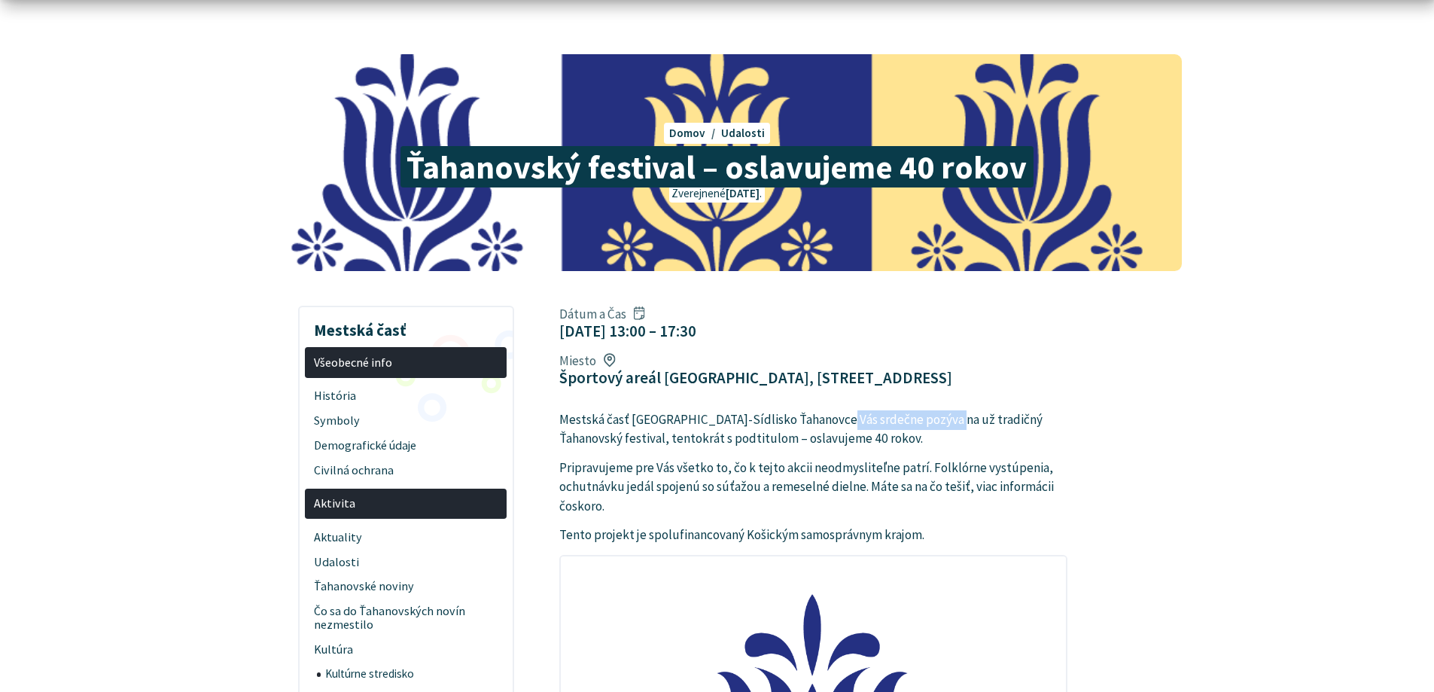
drag, startPoint x: 861, startPoint y: 374, endPoint x: 960, endPoint y: 373, distance: 98.6
click at [960, 410] on p "Mestská časť Košice-Sídlisko Ťahanovce Vás srdečne pozýva na už tradičný Ťahano…" at bounding box center [813, 429] width 508 height 38
drag, startPoint x: 1002, startPoint y: 373, endPoint x: 957, endPoint y: 371, distance: 44.5
click at [997, 410] on p "Mestská časť Košice-Sídlisko Ťahanovce Vás srdečne pozýva na už tradičný Ťahano…" at bounding box center [813, 429] width 508 height 38
drag, startPoint x: 960, startPoint y: 374, endPoint x: 1057, endPoint y: 372, distance: 97.1
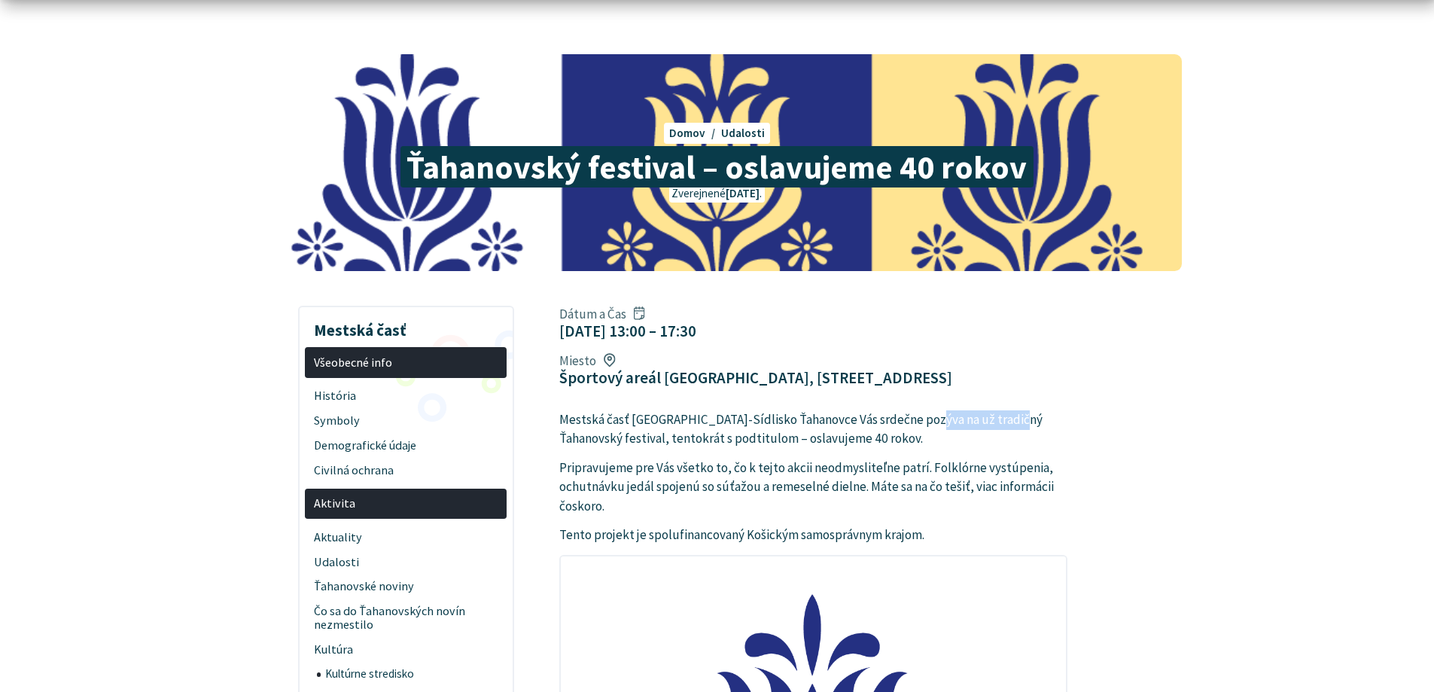
click at [1054, 410] on p "Mestská časť Košice-Sídlisko Ťahanovce Vás srdečne pozýva na už tradičný Ťahano…" at bounding box center [813, 429] width 508 height 38
drag, startPoint x: 636, startPoint y: 394, endPoint x: 758, endPoint y: 394, distance: 121.9
click at [728, 410] on p "Mestská časť Košice-Sídlisko Ťahanovce Vás srdečne pozýva na už tradičný Ťahano…" at bounding box center [813, 429] width 508 height 38
drag, startPoint x: 758, startPoint y: 394, endPoint x: 698, endPoint y: 391, distance: 60.3
click at [754, 410] on p "Mestská časť Košice-Sídlisko Ťahanovce Vás srdečne pozýva na už tradičný Ťahano…" at bounding box center [813, 429] width 508 height 38
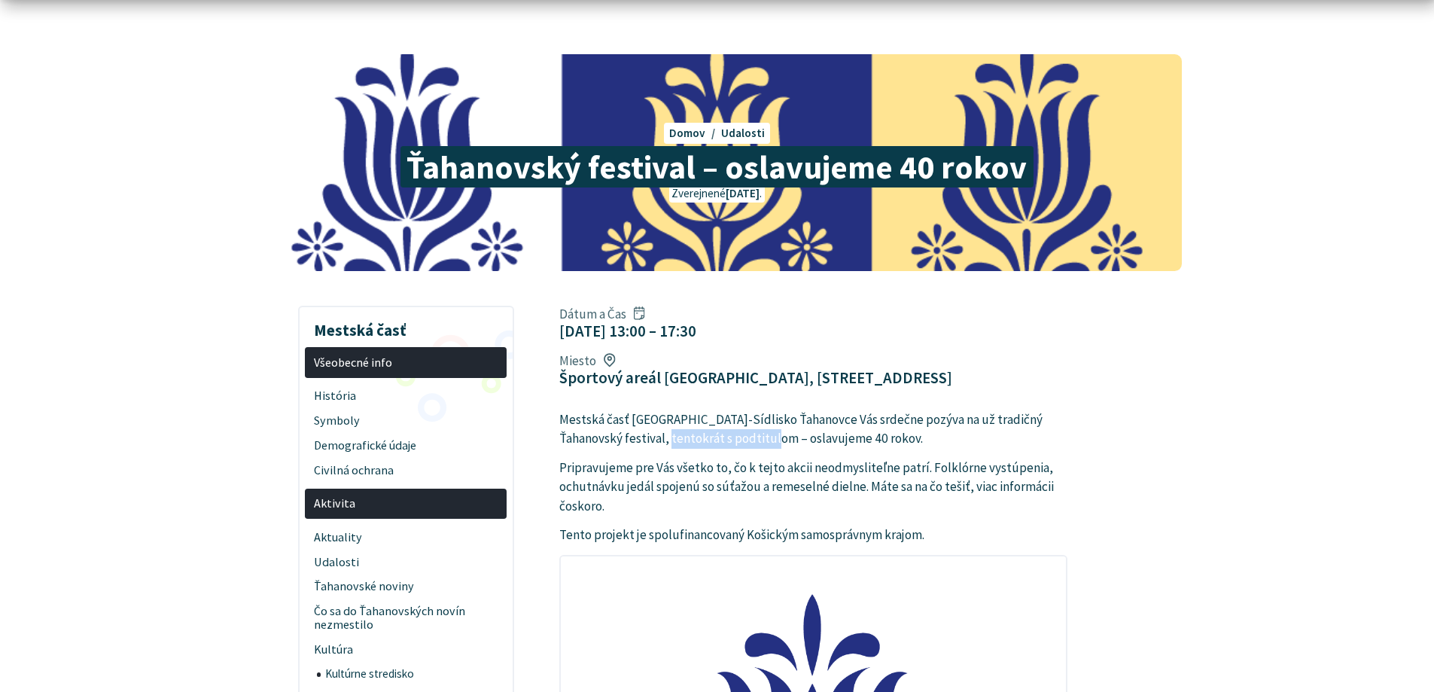
drag, startPoint x: 750, startPoint y: 393, endPoint x: 817, endPoint y: 388, distance: 67.2
click at [802, 410] on p "Mestská časť Košice-Sídlisko Ťahanovce Vás srdečne pozýva na už tradičný Ťahano…" at bounding box center [813, 429] width 508 height 38
drag, startPoint x: 826, startPoint y: 388, endPoint x: 808, endPoint y: 388, distance: 18.8
click at [814, 410] on p "Mestská časť Košice-Sídlisko Ťahanovce Vás srdečne pozýva na už tradičný Ťahano…" at bounding box center [813, 429] width 508 height 38
drag, startPoint x: 810, startPoint y: 394, endPoint x: 880, endPoint y: 391, distance: 70.0
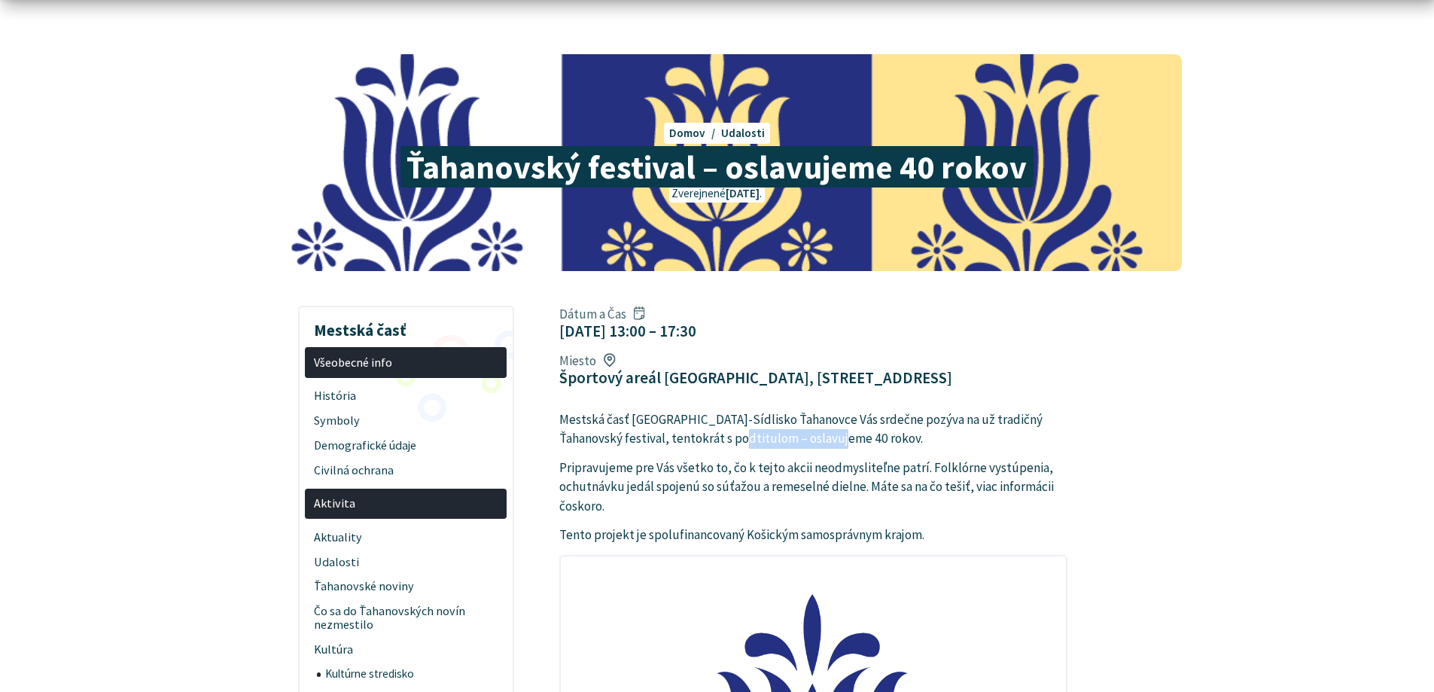
click at [875, 410] on p "Mestská časť Košice-Sídlisko Ťahanovce Vás srdečne pozýva na už tradičný Ťahano…" at bounding box center [813, 429] width 508 height 38
drag, startPoint x: 617, startPoint y: 421, endPoint x: 729, endPoint y: 421, distance: 112.1
click at [769, 458] on p "Pripravujeme pre Vás všetko to, čo k tejto akcii neodmysliteľne patrí. Folklórn…" at bounding box center [813, 487] width 508 height 58
drag, startPoint x: 734, startPoint y: 418, endPoint x: 889, endPoint y: 426, distance: 155.2
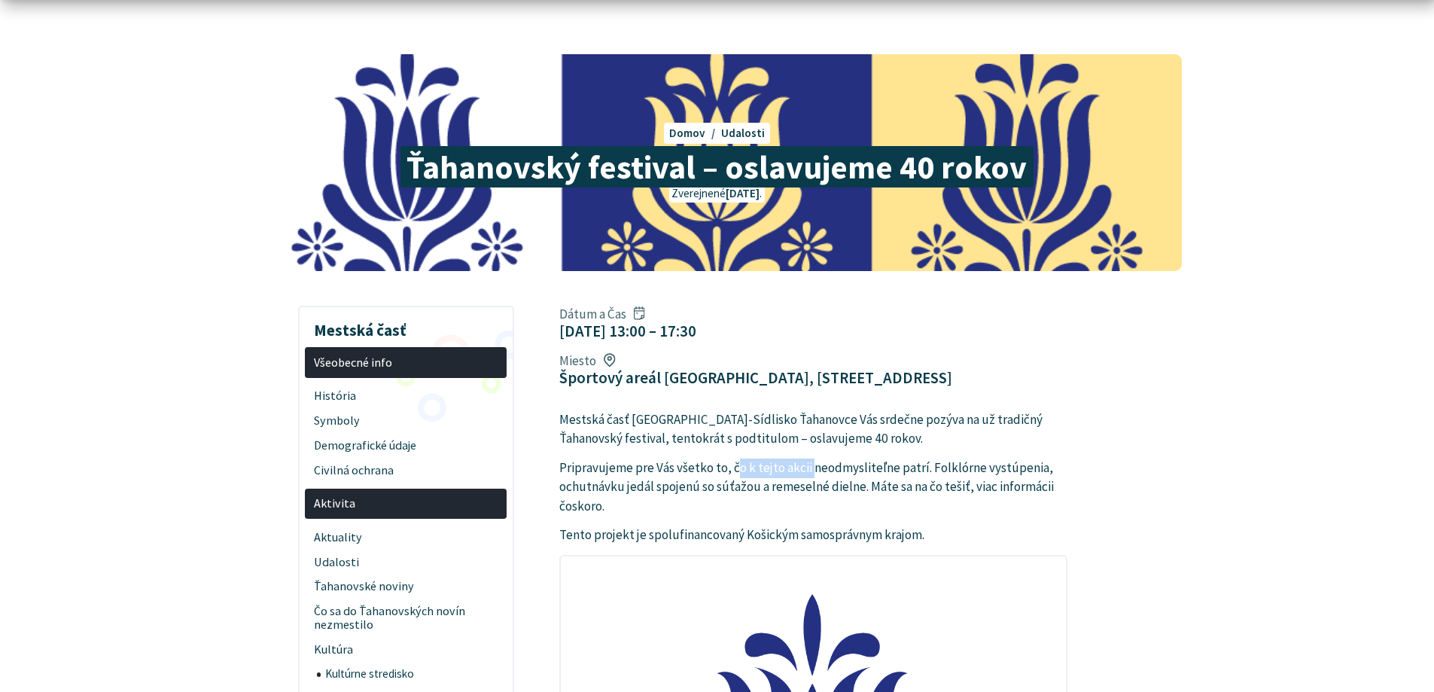
click at [837, 458] on p "Pripravujeme pre Vás všetko to, čo k tejto akcii neodmysliteľne patrí. Folklórn…" at bounding box center [813, 487] width 508 height 58
drag, startPoint x: 889, startPoint y: 426, endPoint x: 1062, endPoint y: 424, distance: 173.1
click at [1055, 458] on p "Pripravujeme pre Vás všetko to, čo k tejto akcii neodmysliteľne patrí. Folklórn…" at bounding box center [813, 487] width 508 height 58
click at [920, 458] on p "Pripravujeme pre Vás všetko to, čo k tejto akcii neodmysliteľne patrí. Folklórn…" at bounding box center [813, 487] width 508 height 58
drag, startPoint x: 600, startPoint y: 443, endPoint x: 768, endPoint y: 445, distance: 167.8
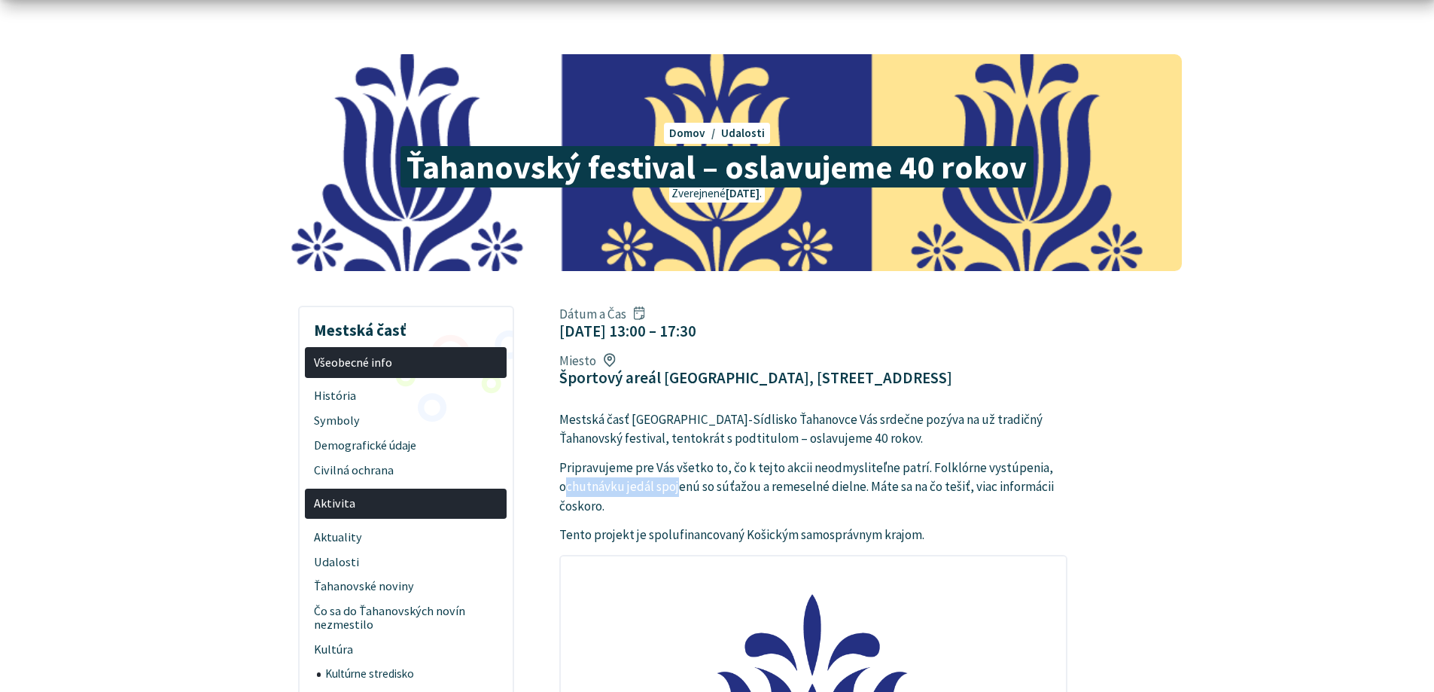
click at [729, 458] on p "Pripravujeme pre Vás všetko to, čo k tejto akcii neodmysliteľne patrí. Folklórn…" at bounding box center [813, 487] width 508 height 58
drag, startPoint x: 768, startPoint y: 445, endPoint x: 726, endPoint y: 444, distance: 42.2
click at [766, 458] on p "Pripravujeme pre Vás všetko to, čo k tejto akcii neodmysliteľne patrí. Folklórn…" at bounding box center [813, 487] width 508 height 58
drag, startPoint x: 713, startPoint y: 444, endPoint x: 789, endPoint y: 443, distance: 76.0
click at [785, 458] on p "Pripravujeme pre Vás všetko to, čo k tejto akcii neodmysliteľne patrí. Folklórn…" at bounding box center [813, 487] width 508 height 58
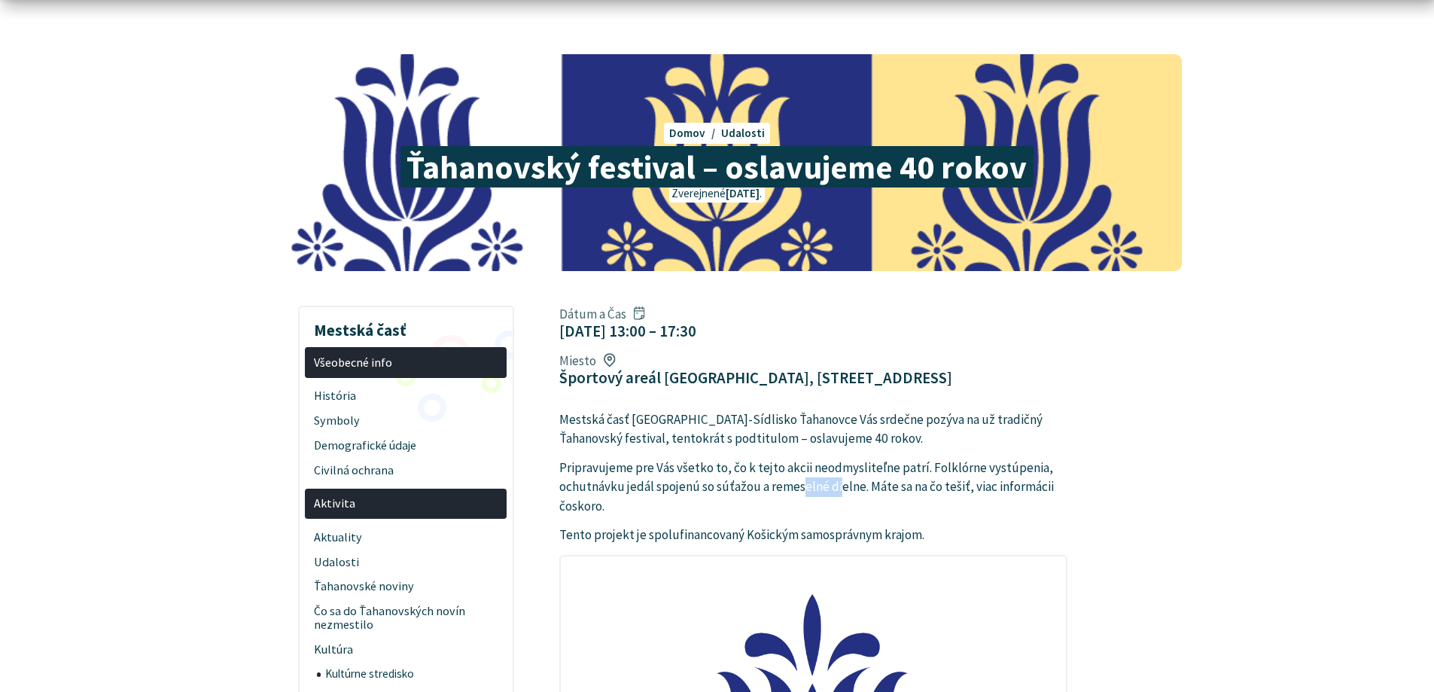
drag, startPoint x: 823, startPoint y: 443, endPoint x: 881, endPoint y: 443, distance: 58.7
click at [875, 458] on p "Pripravujeme pre Vás všetko to, čo k tejto akcii neodmysliteľne patrí. Folklórn…" at bounding box center [813, 487] width 508 height 58
drag, startPoint x: 980, startPoint y: 438, endPoint x: 1030, endPoint y: 437, distance: 50.4
click at [993, 458] on p "Pripravujeme pre Vás všetko to, čo k tejto akcii neodmysliteľne patrí. Folklórn…" at bounding box center [813, 487] width 508 height 58
drag, startPoint x: 1030, startPoint y: 437, endPoint x: 797, endPoint y: 448, distance: 233.6
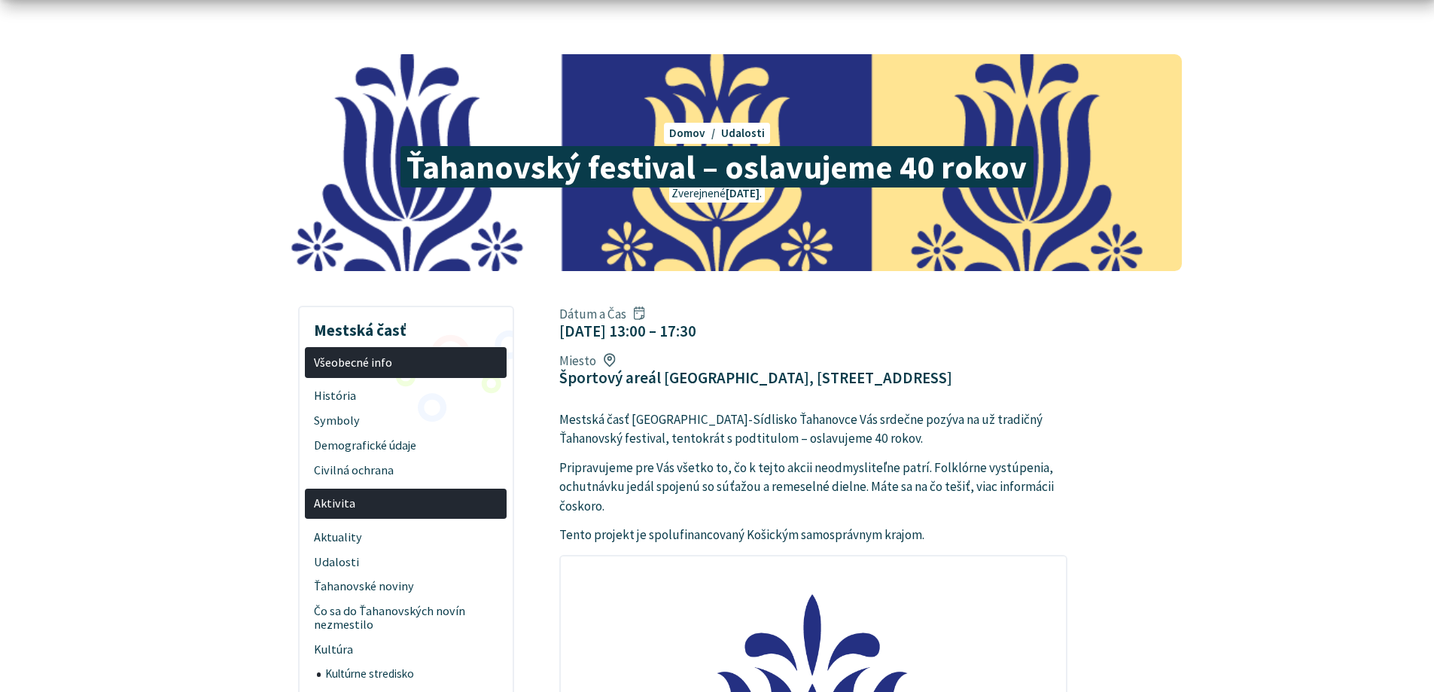
click at [1017, 458] on p "Pripravujeme pre Vás všetko to, čo k tejto akcii neodmysliteľne patrí. Folklórn…" at bounding box center [813, 487] width 508 height 58
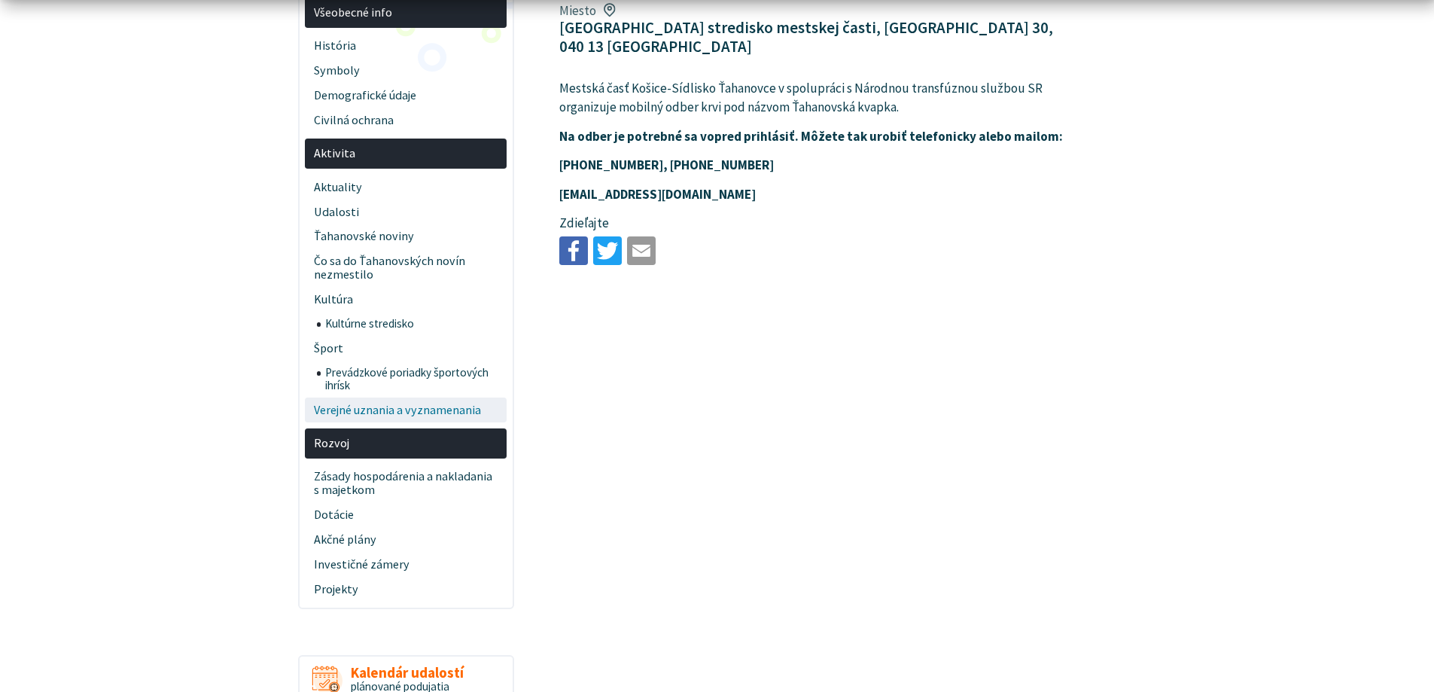
scroll to position [452, 0]
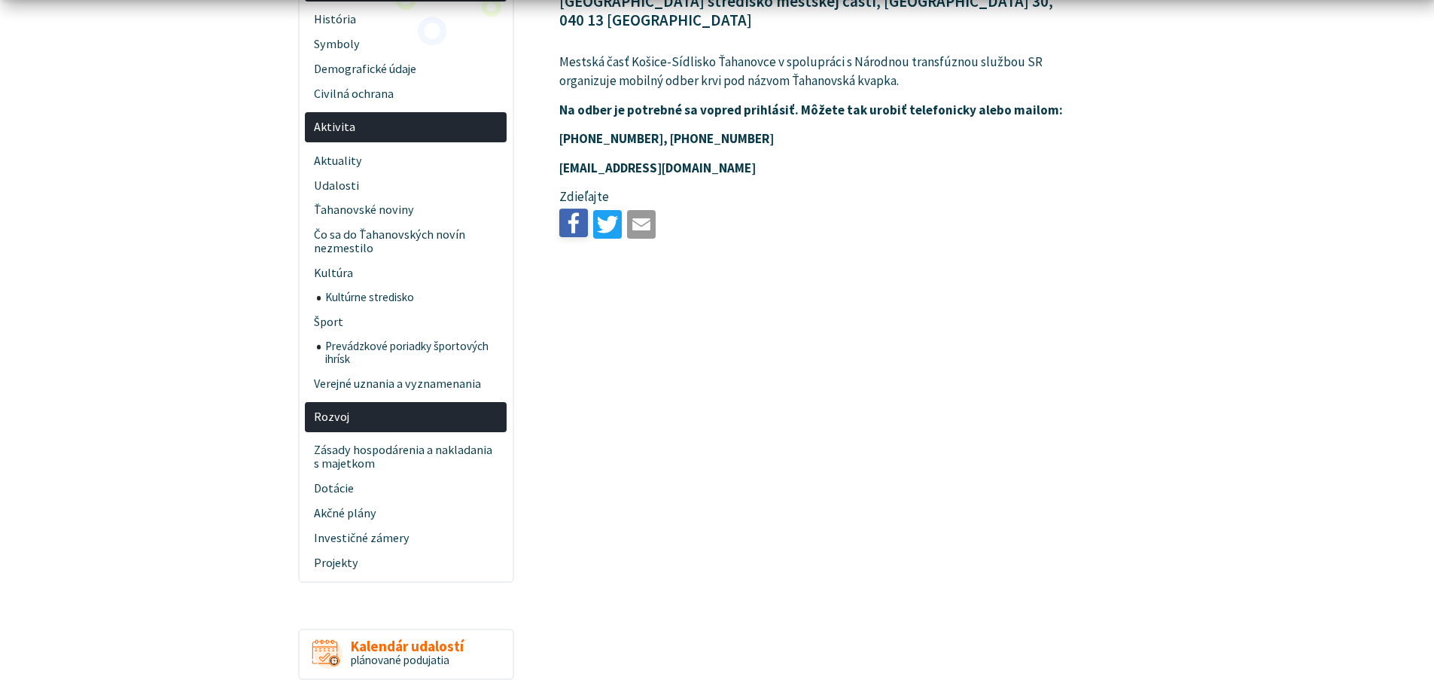
click at [571, 208] on img at bounding box center [573, 222] width 29 height 29
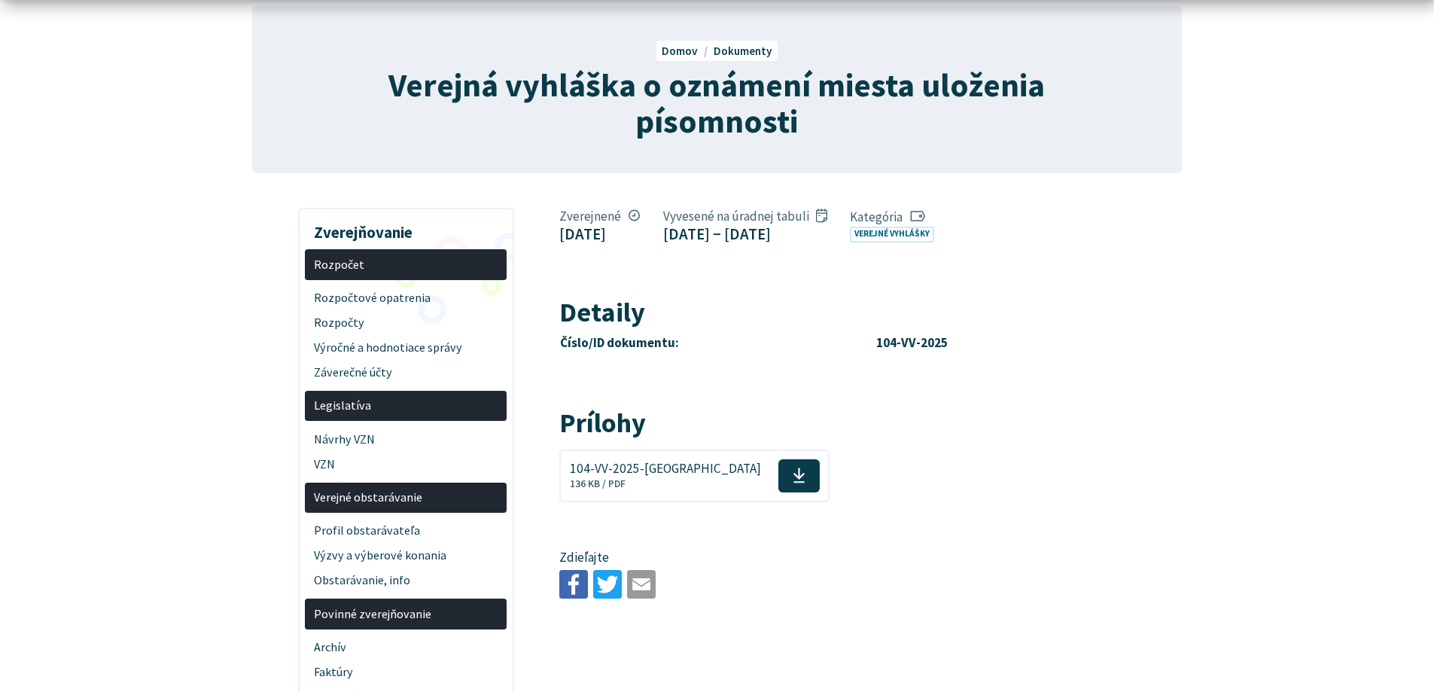
scroll to position [151, 0]
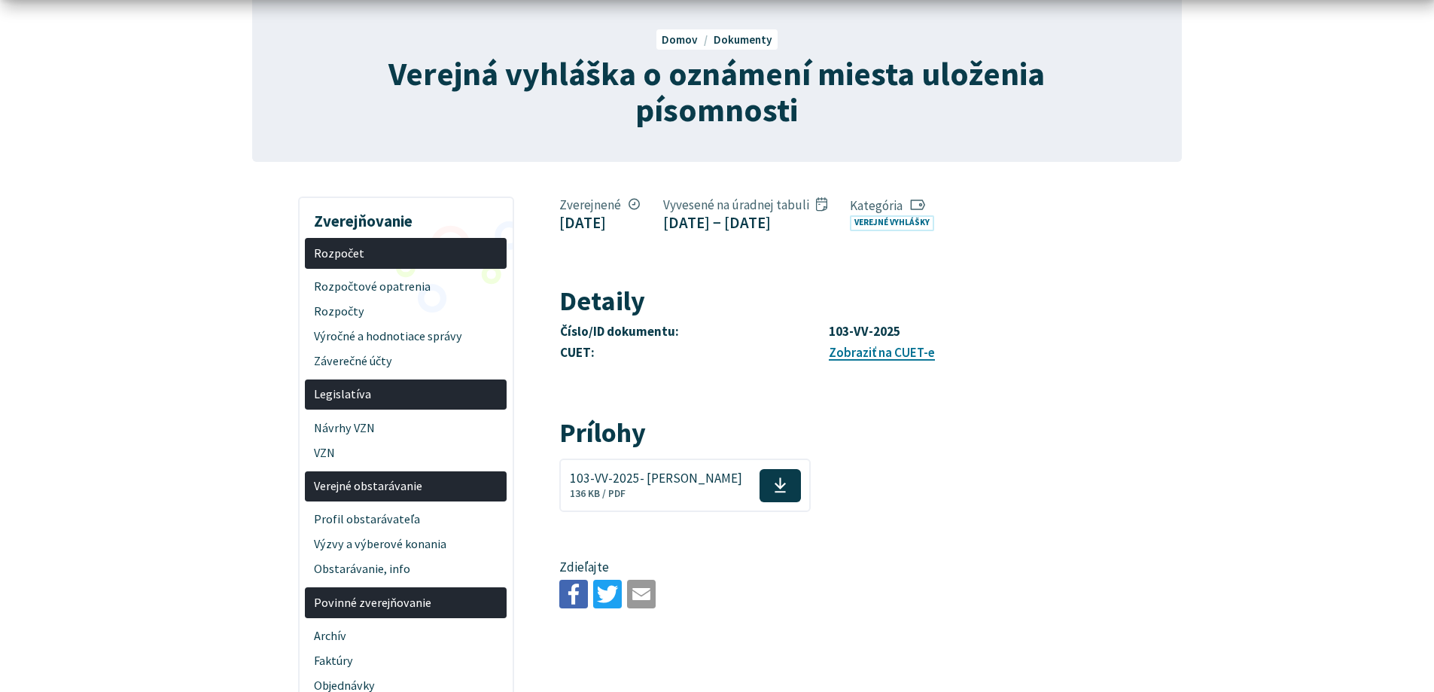
scroll to position [151, 0]
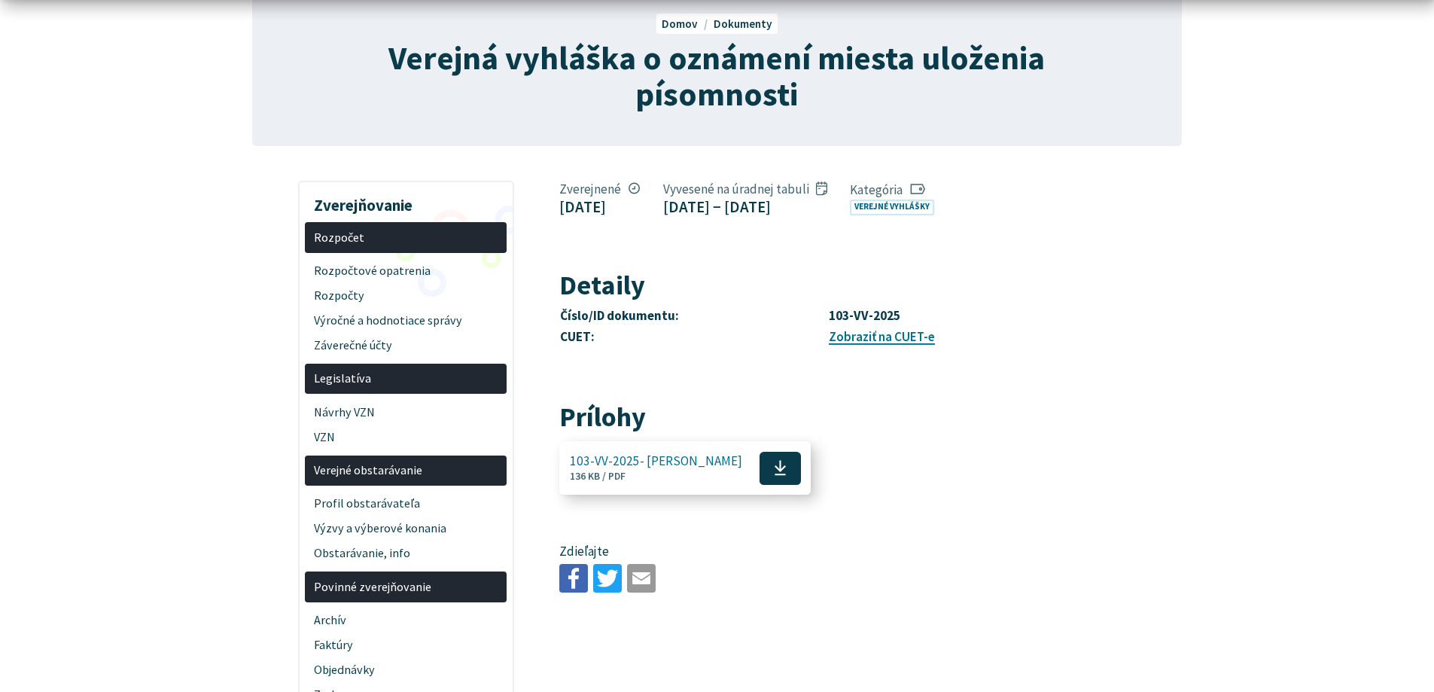
click at [774, 476] on icon at bounding box center [780, 467] width 13 height 17
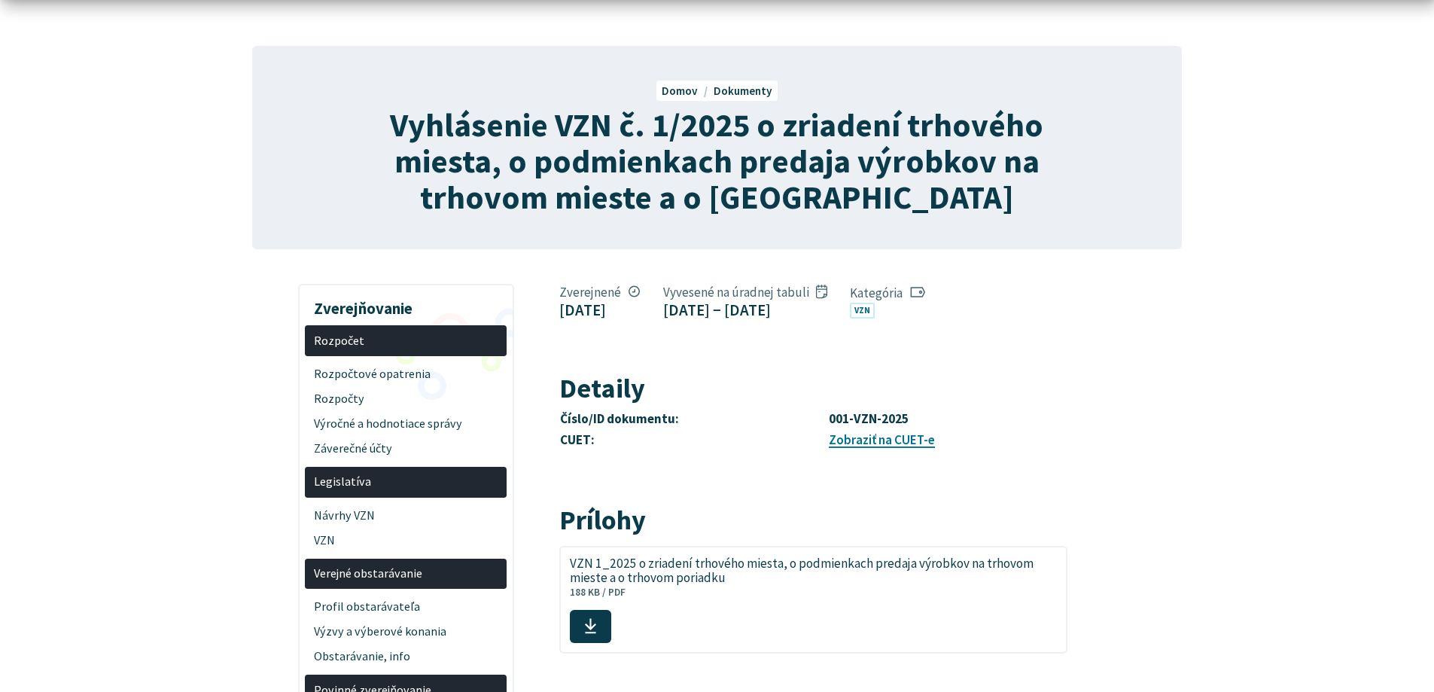
scroll to position [151, 0]
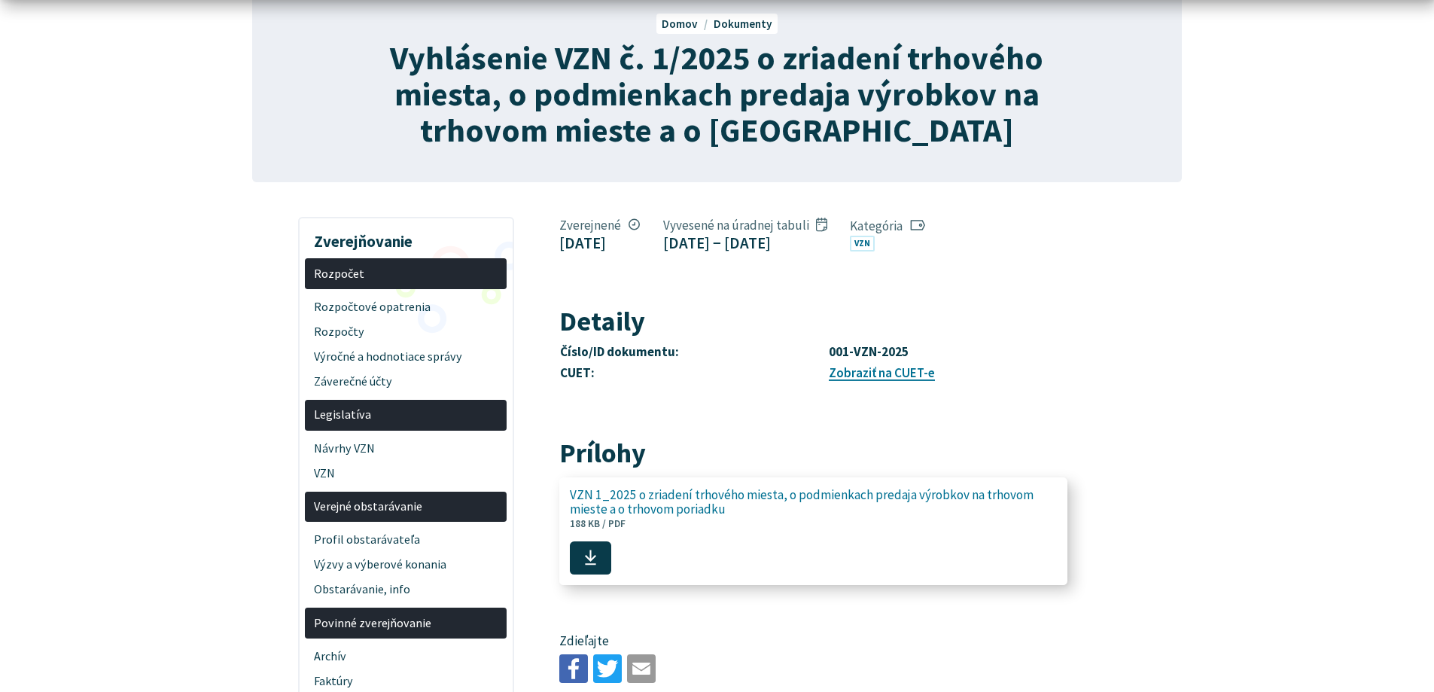
click at [588, 567] on icon at bounding box center [590, 557] width 13 height 17
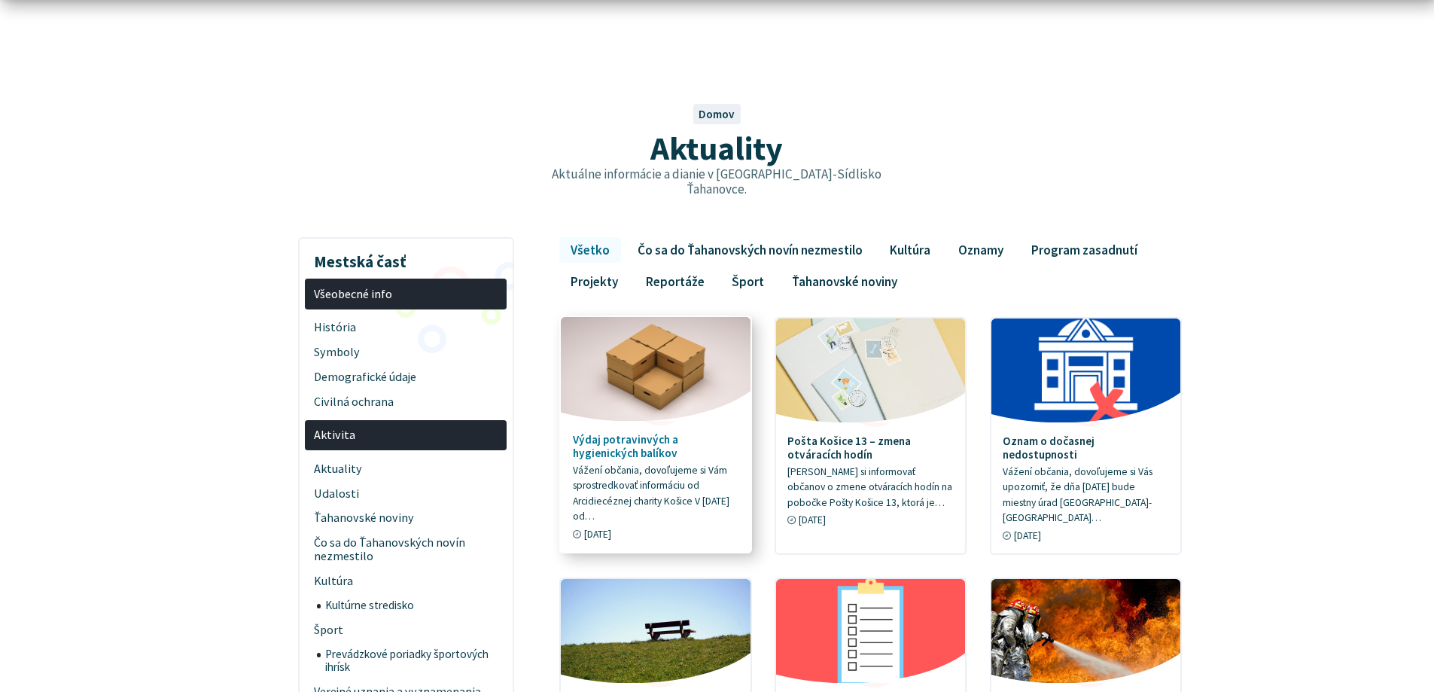
scroll to position [151, 0]
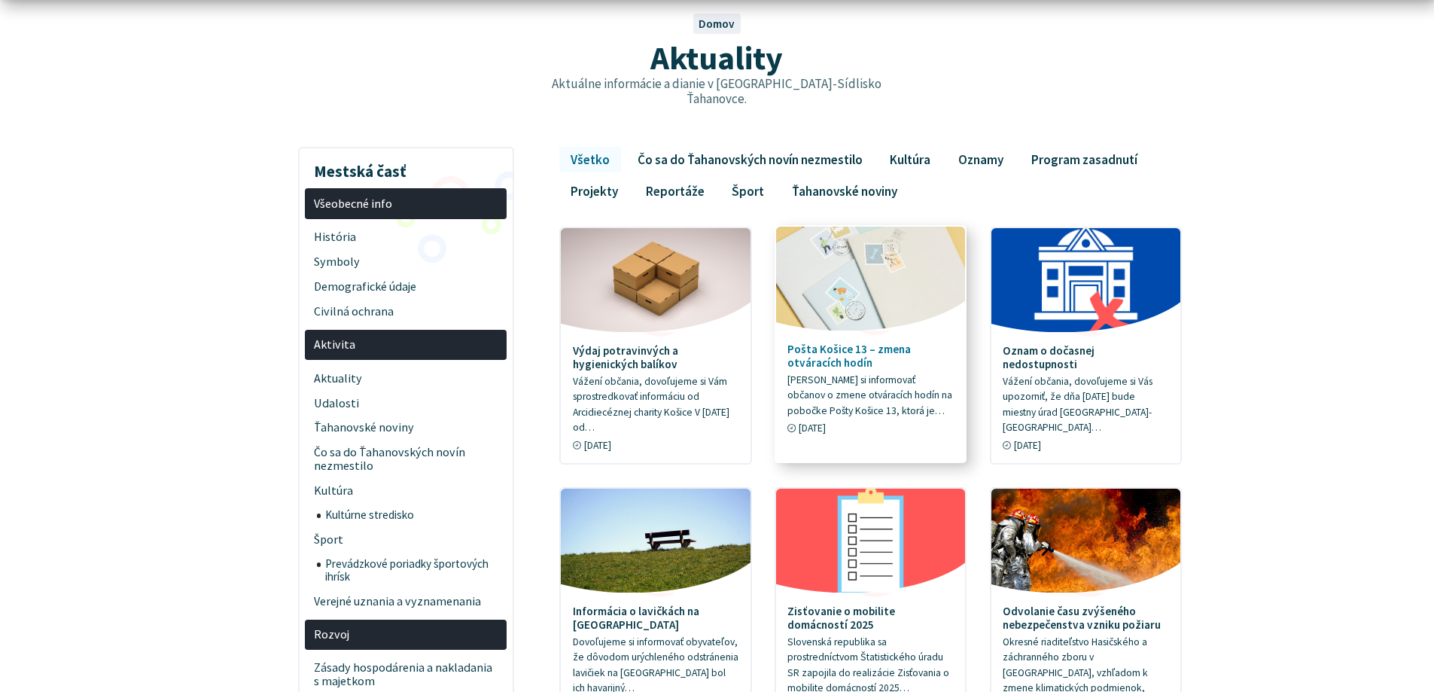
click at [844, 346] on h4 "Pošta Košice 13 – zmena otváracích hodín" at bounding box center [870, 355] width 166 height 27
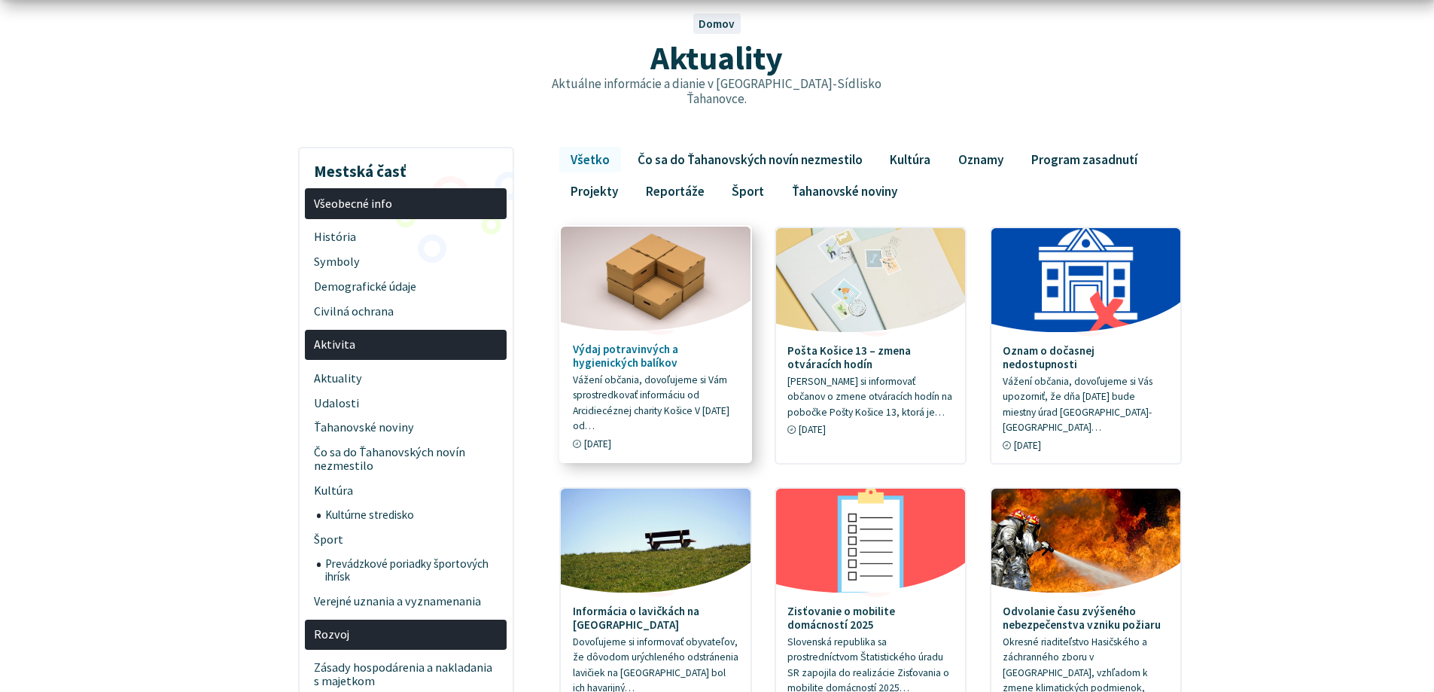
click at [618, 342] on h4 "Výdaj potravinvých a hygienických balíkov" at bounding box center [656, 355] width 166 height 27
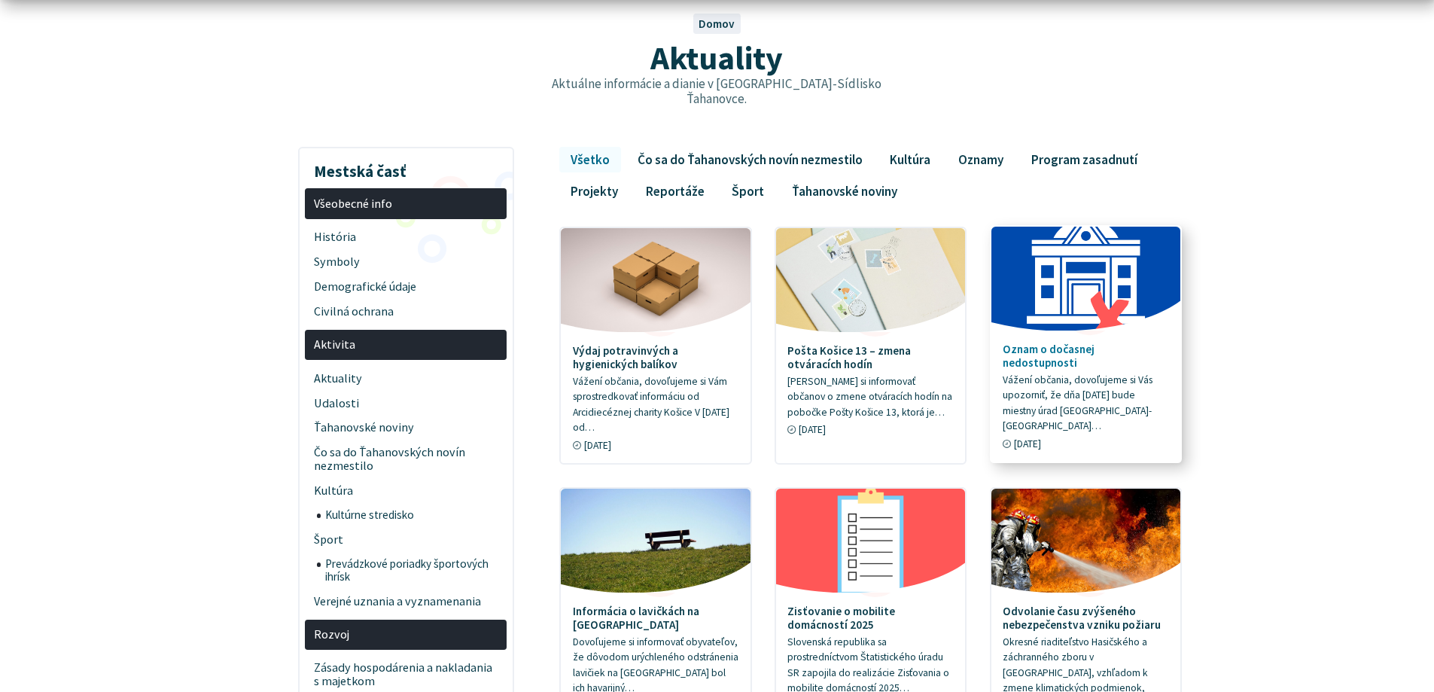
click at [1067, 342] on h4 "Oznam o dočasnej nedostupnosti" at bounding box center [1086, 355] width 166 height 27
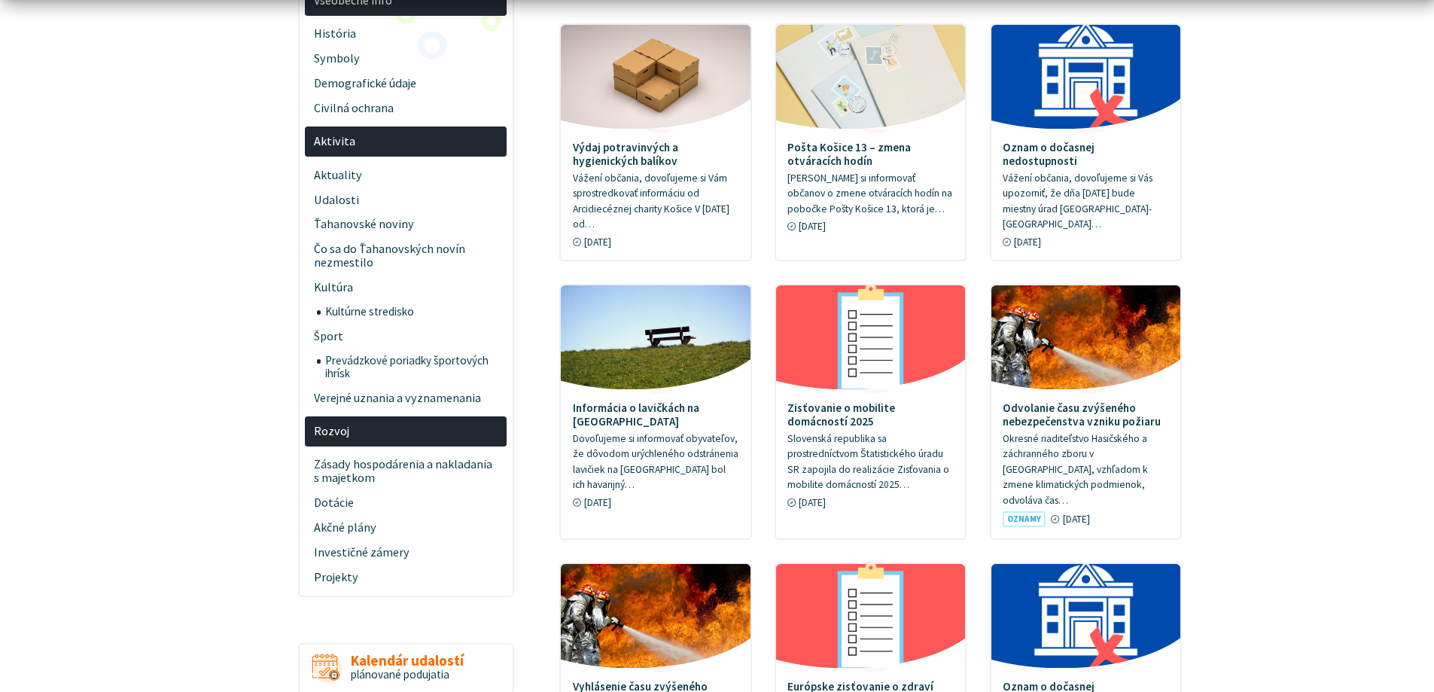
scroll to position [376, 0]
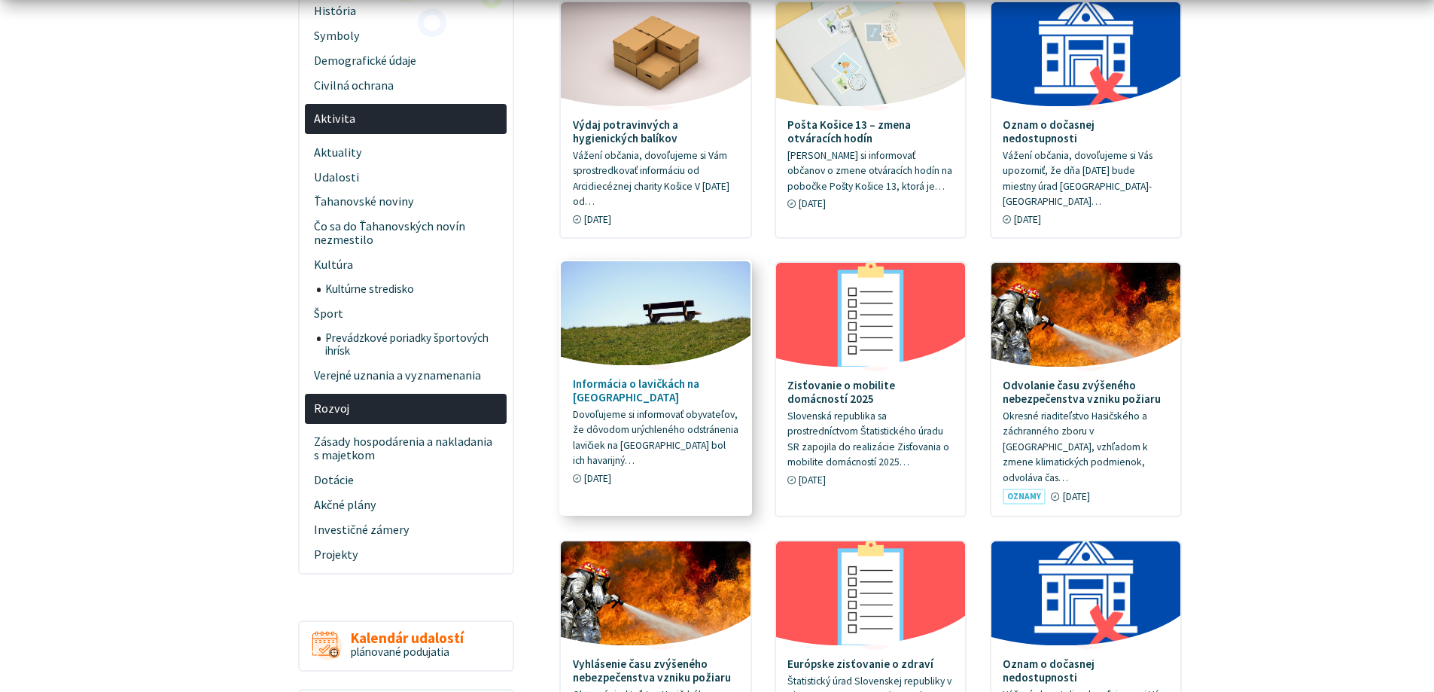
click at [609, 382] on h4 "Informácia o lavičkách na Sofijskej ulici" at bounding box center [656, 390] width 166 height 27
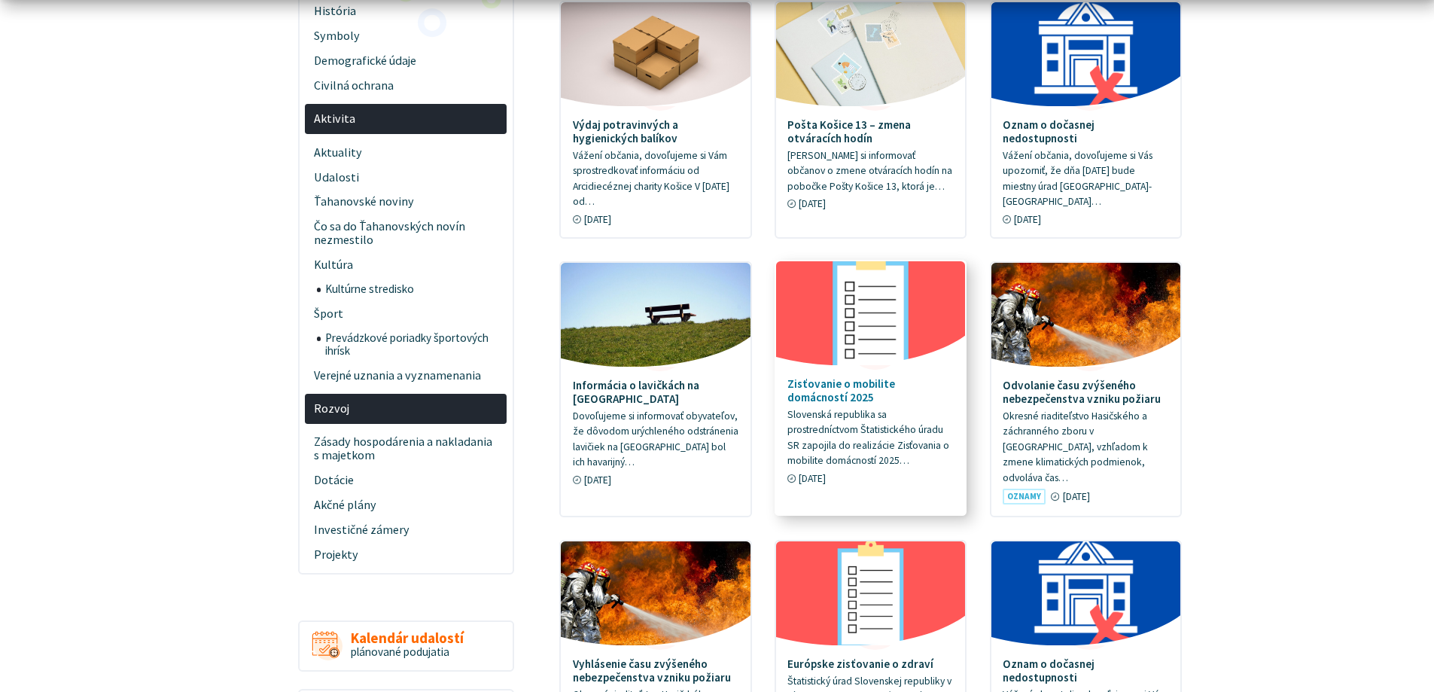
click at [864, 377] on h4 "Zisťovanie o mobilite domácností 2025" at bounding box center [870, 390] width 166 height 27
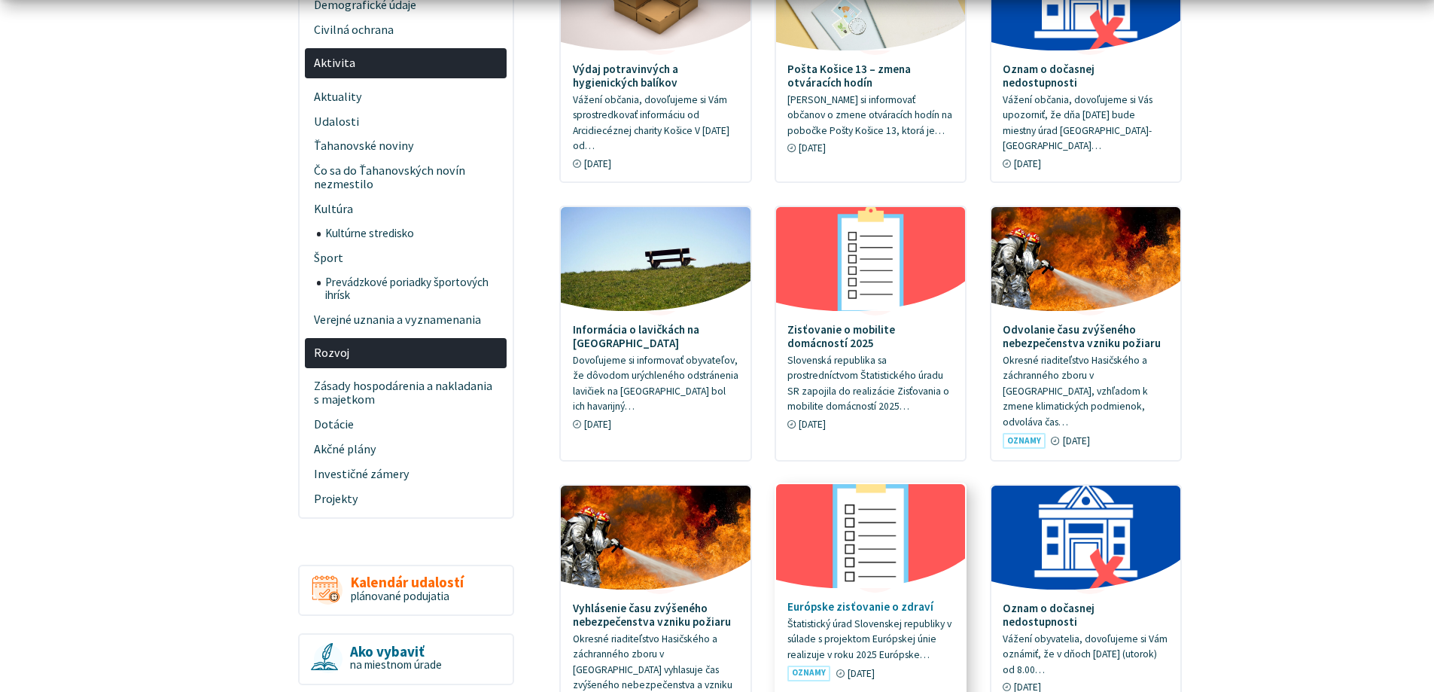
scroll to position [602, 0]
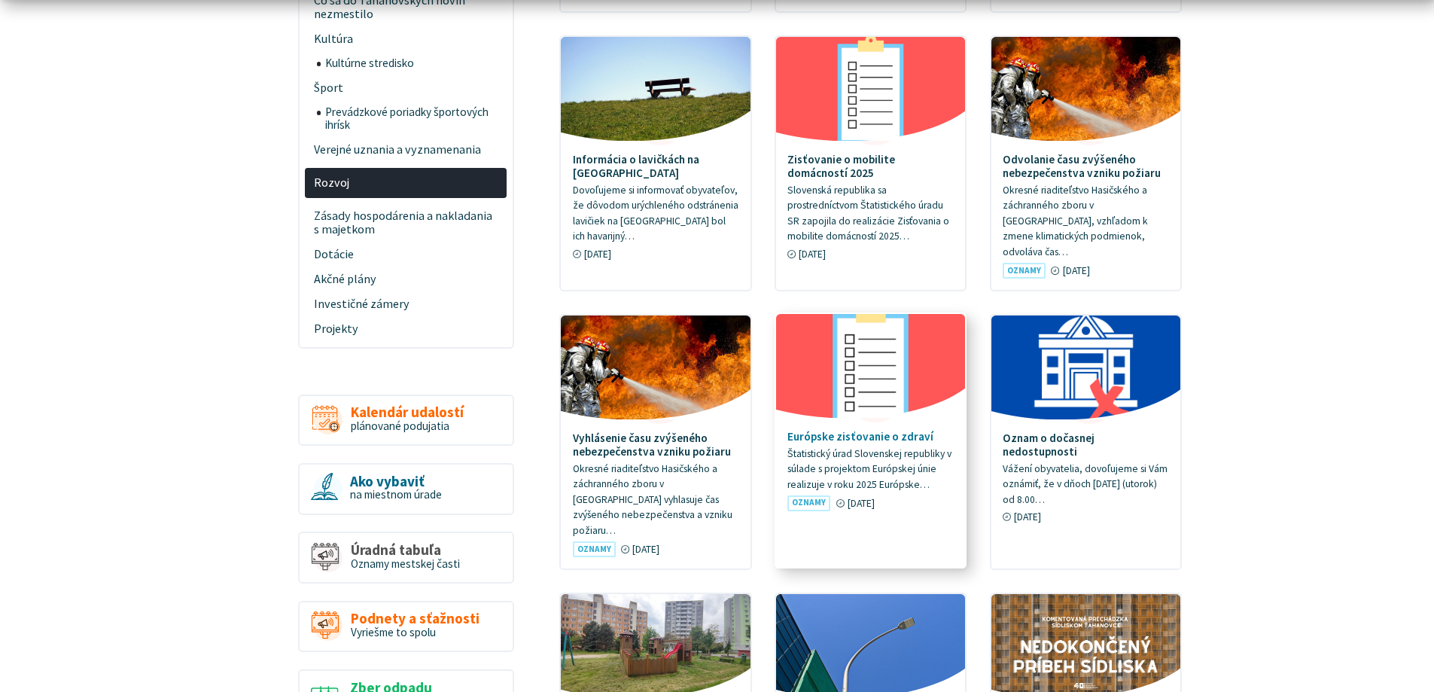
click at [854, 430] on h4 "Európske zisťovanie o zdraví" at bounding box center [870, 437] width 166 height 14
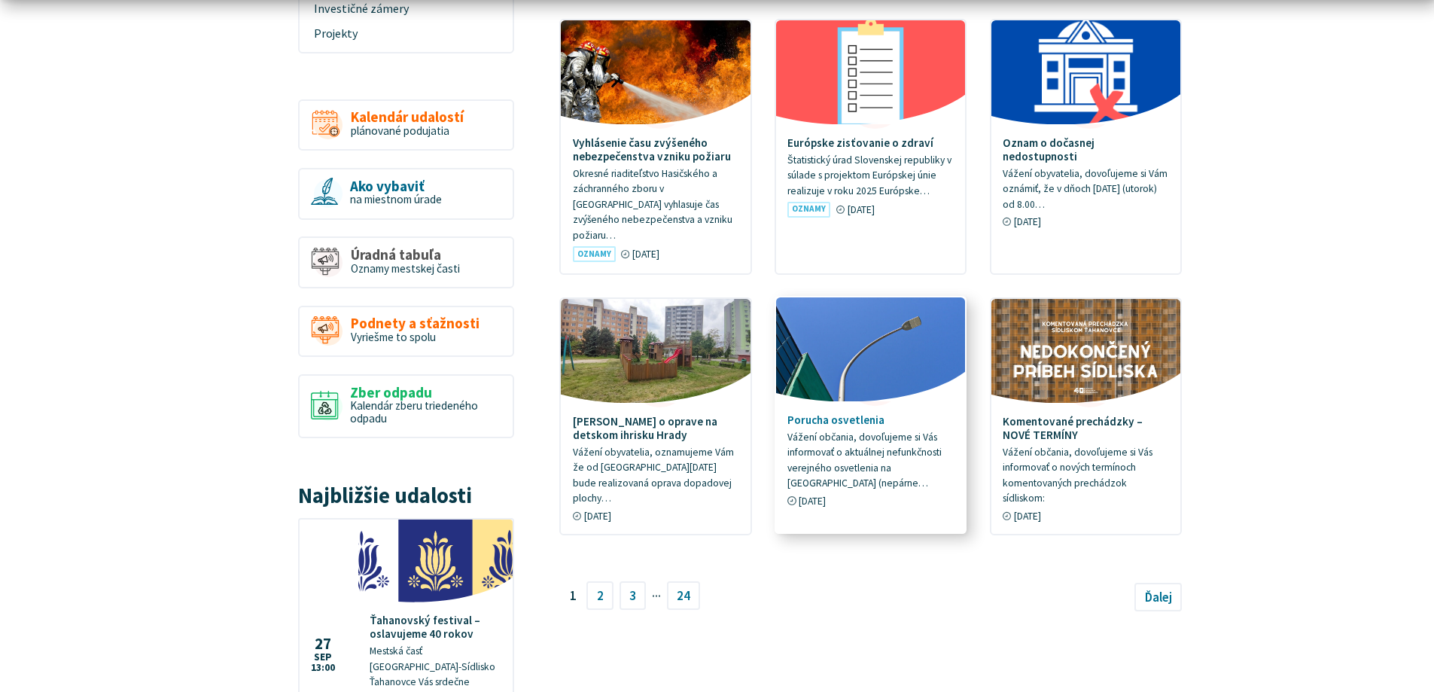
scroll to position [903, 0]
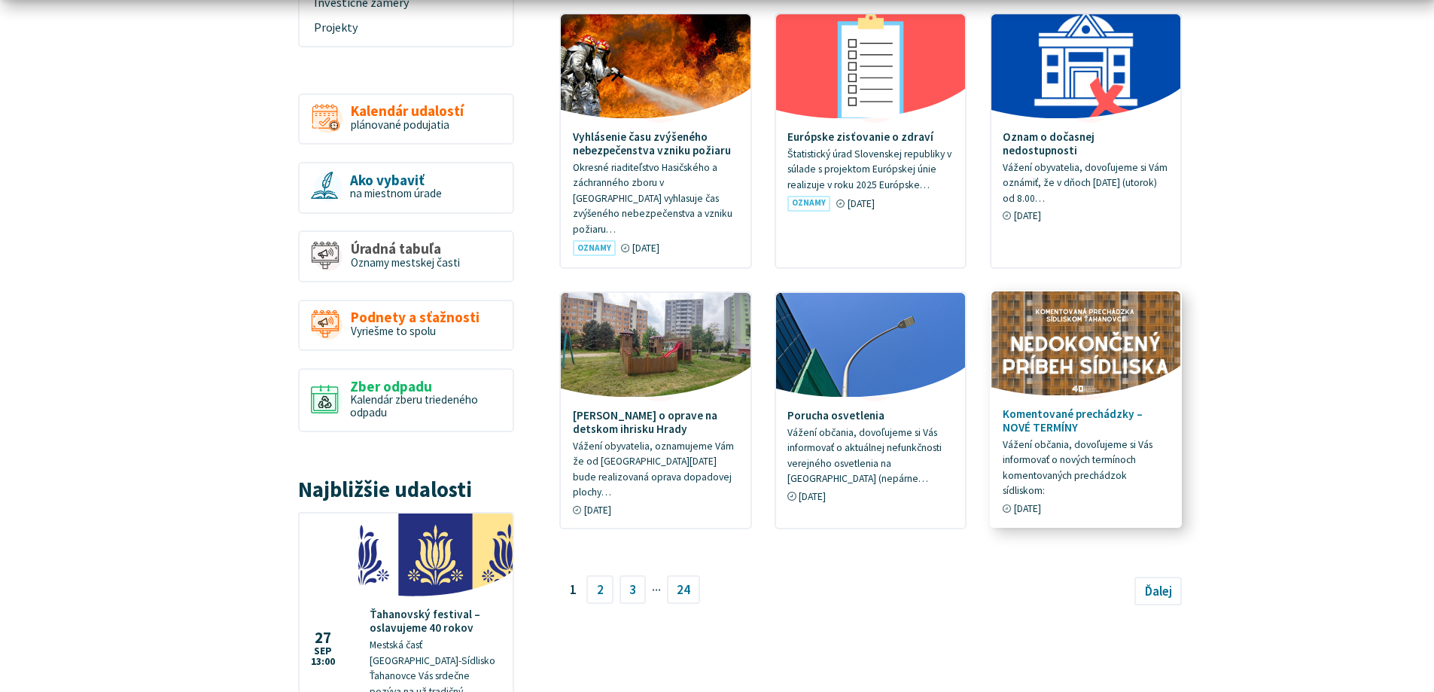
click at [1018, 407] on h4 "Komentované prechádzky – NOVÉ TERMÍNY" at bounding box center [1086, 420] width 166 height 27
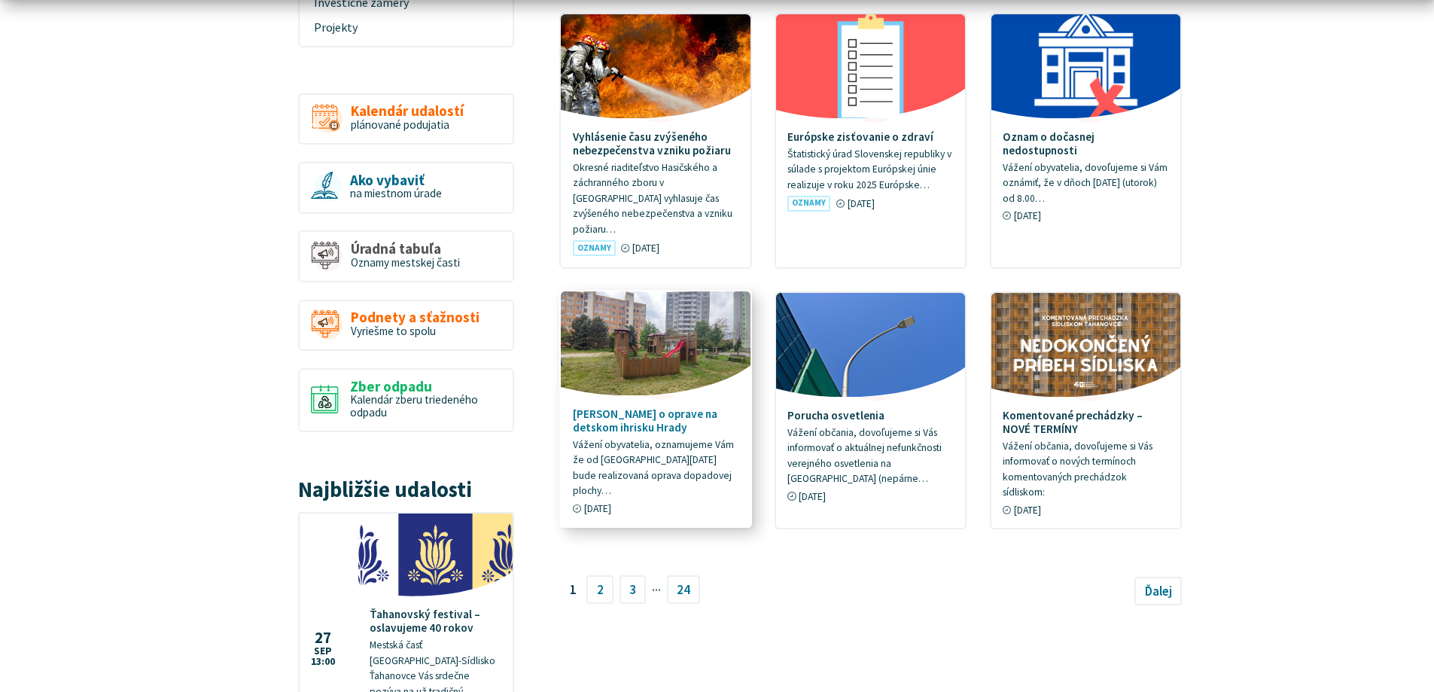
click at [625, 407] on h4 "Oznam o oprave na detskom ihrisku Hrady" at bounding box center [656, 420] width 166 height 27
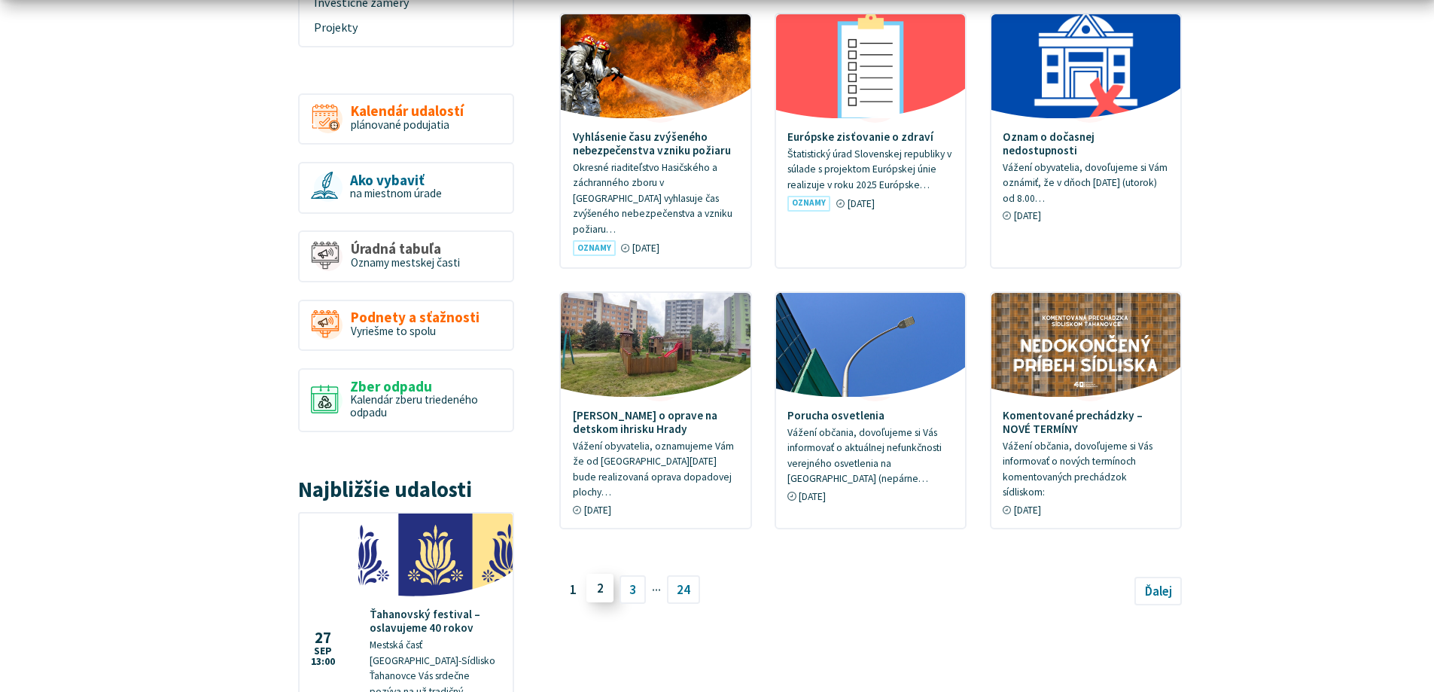
click at [603, 574] on link "2" at bounding box center [599, 588] width 27 height 29
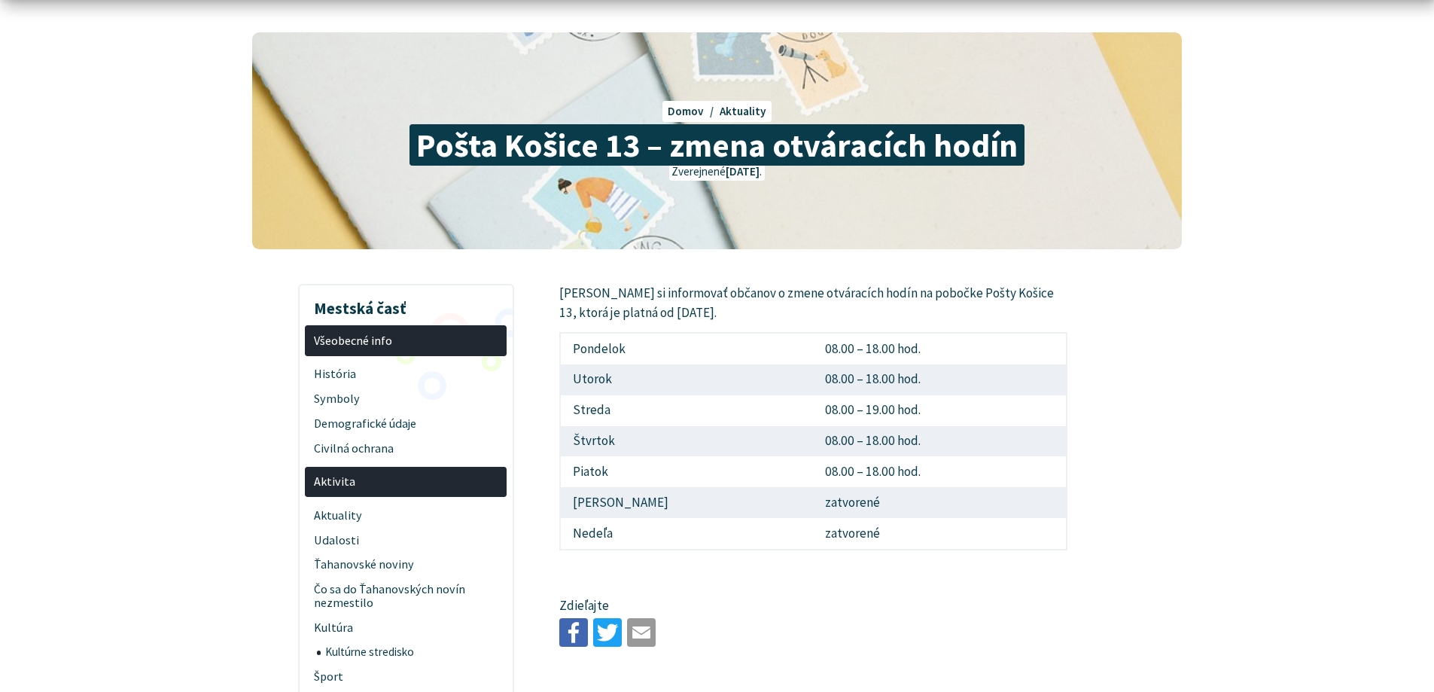
scroll to position [151, 0]
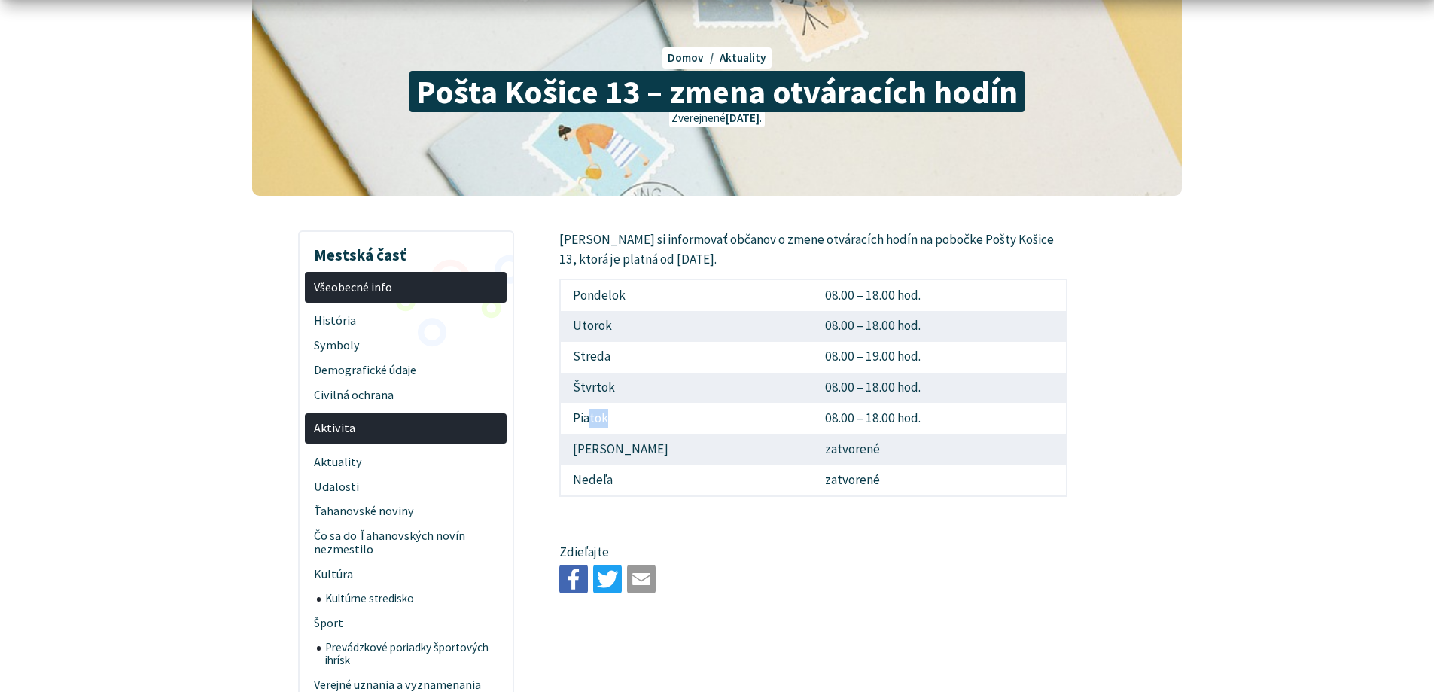
drag, startPoint x: 607, startPoint y: 424, endPoint x: 802, endPoint y: 420, distance: 195.0
click at [772, 422] on tr "Piatok 08.00 – 18.00 hod." at bounding box center [813, 418] width 507 height 31
click at [814, 418] on td "08.00 – 18.00 hod." at bounding box center [940, 418] width 253 height 31
drag, startPoint x: 777, startPoint y: 418, endPoint x: 861, endPoint y: 411, distance: 84.6
click at [849, 411] on td "08.00 – 18.00 hod." at bounding box center [940, 418] width 253 height 31
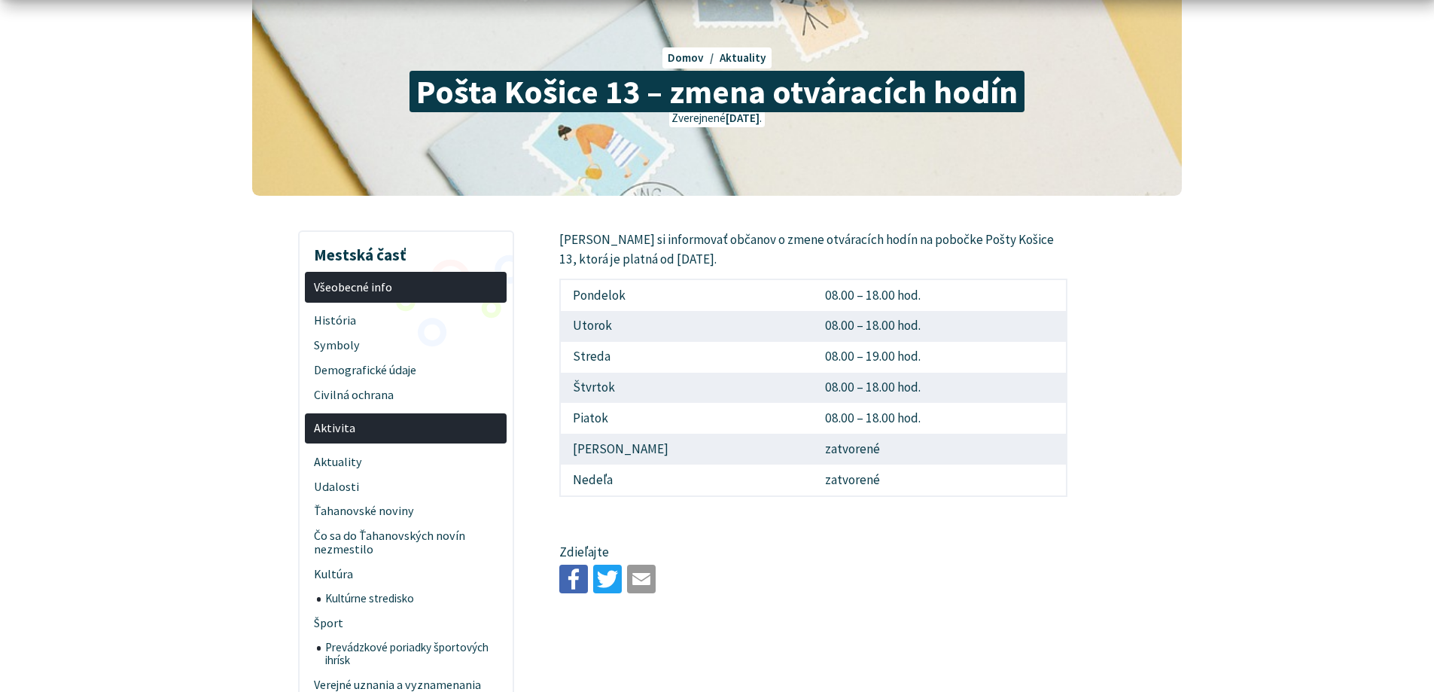
drag, startPoint x: 861, startPoint y: 411, endPoint x: 828, endPoint y: 394, distance: 37.4
click at [861, 409] on td "08.00 – 18.00 hod." at bounding box center [940, 418] width 253 height 31
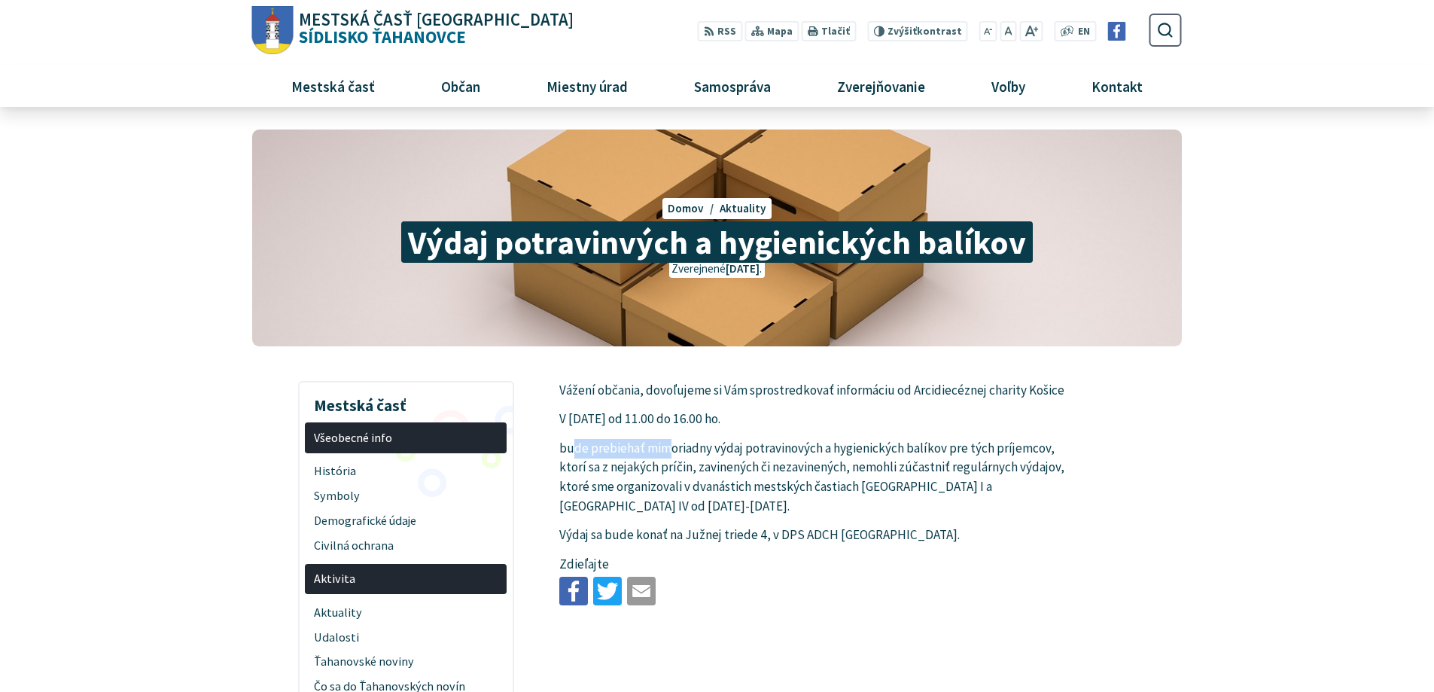
drag, startPoint x: 574, startPoint y: 448, endPoint x: 723, endPoint y: 450, distance: 148.3
click at [699, 450] on p "bude prebiehať mimoriadny výdaj potravinových a hygienických balíkov pre tých p…" at bounding box center [813, 478] width 508 height 78
drag, startPoint x: 745, startPoint y: 450, endPoint x: 838, endPoint y: 444, distance: 93.5
click at [820, 446] on p "bude prebiehať mimoriadny výdaj potravinových a hygienických balíkov pre tých p…" at bounding box center [813, 478] width 508 height 78
drag, startPoint x: 861, startPoint y: 446, endPoint x: 968, endPoint y: 446, distance: 106.9
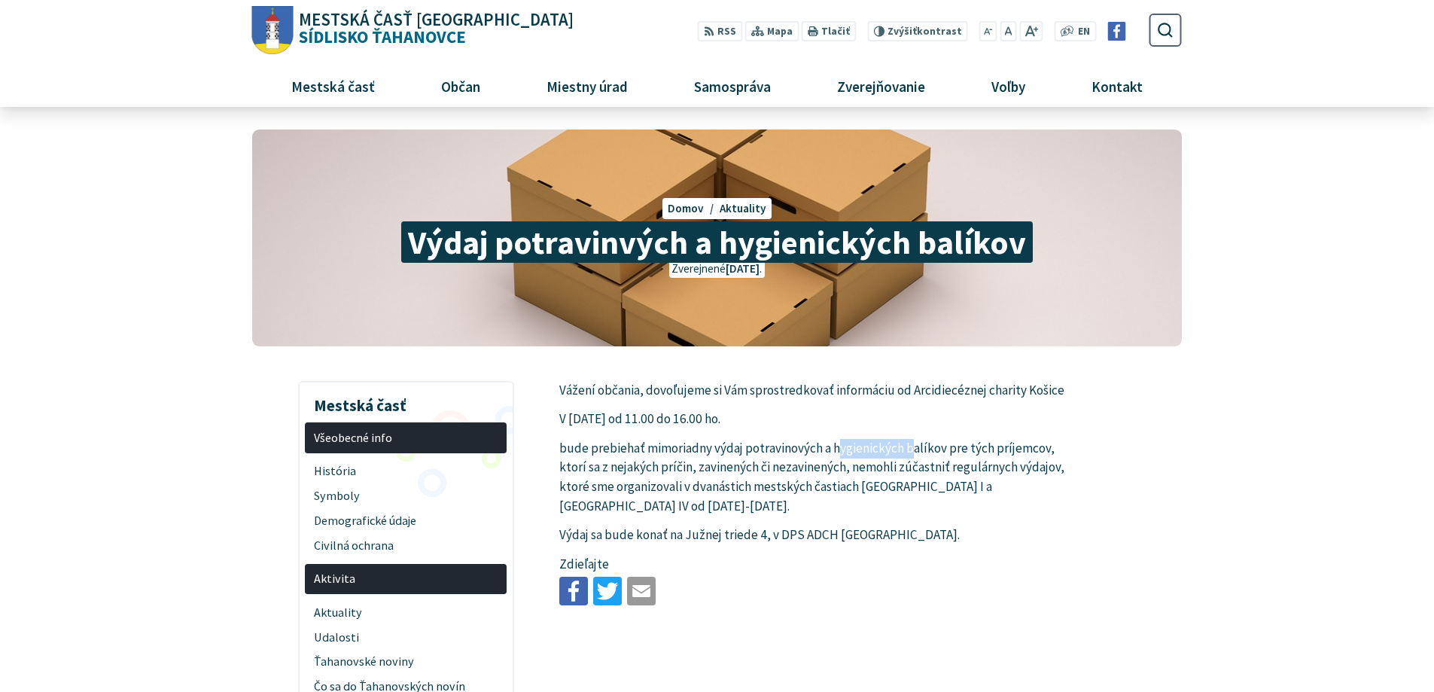
click at [943, 446] on p "bude prebiehať mimoriadny výdaj potravinových a hygienických balíkov pre tých p…" at bounding box center [813, 478] width 508 height 78
click at [997, 448] on p "bude prebiehať mimoriadny výdaj potravinových a hygienických balíkov pre tých p…" at bounding box center [813, 478] width 508 height 78
click at [1029, 449] on p "bude prebiehať mimoriadny výdaj potravinových a hygienických balíkov pre tých p…" at bounding box center [813, 478] width 508 height 78
drag, startPoint x: 698, startPoint y: 468, endPoint x: 816, endPoint y: 473, distance: 118.3
click at [810, 473] on p "bude prebiehať mimoriadny výdaj potravinových a hygienických balíkov pre tých p…" at bounding box center [813, 478] width 508 height 78
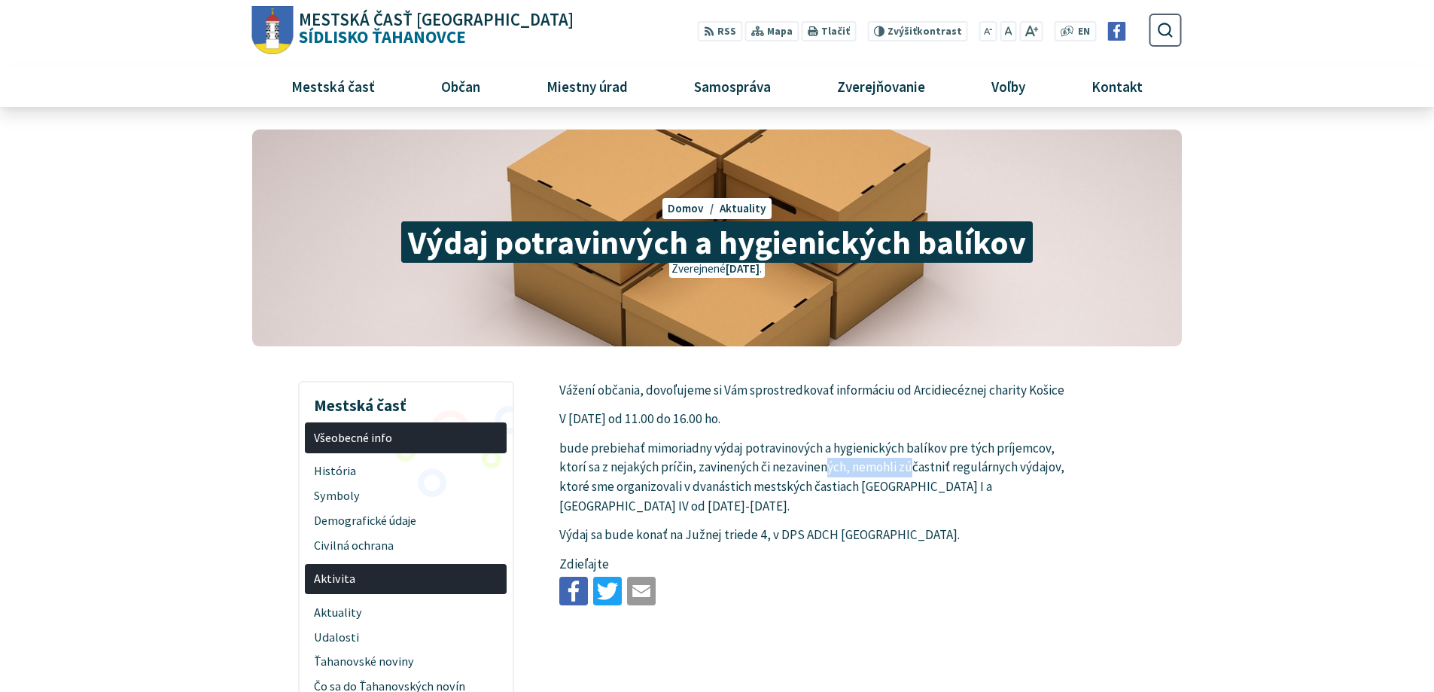
drag, startPoint x: 862, startPoint y: 473, endPoint x: 922, endPoint y: 465, distance: 60.7
click at [911, 467] on p "bude prebiehať mimoriadny výdaj potravinových a hygienických balíkov pre tých p…" at bounding box center [813, 478] width 508 height 78
drag, startPoint x: 963, startPoint y: 464, endPoint x: 1008, endPoint y: 464, distance: 45.2
click at [990, 464] on p "bude prebiehať mimoriadny výdaj potravinových a hygienických balíkov pre tých p…" at bounding box center [813, 478] width 508 height 78
drag, startPoint x: 1022, startPoint y: 464, endPoint x: 992, endPoint y: 464, distance: 30.1
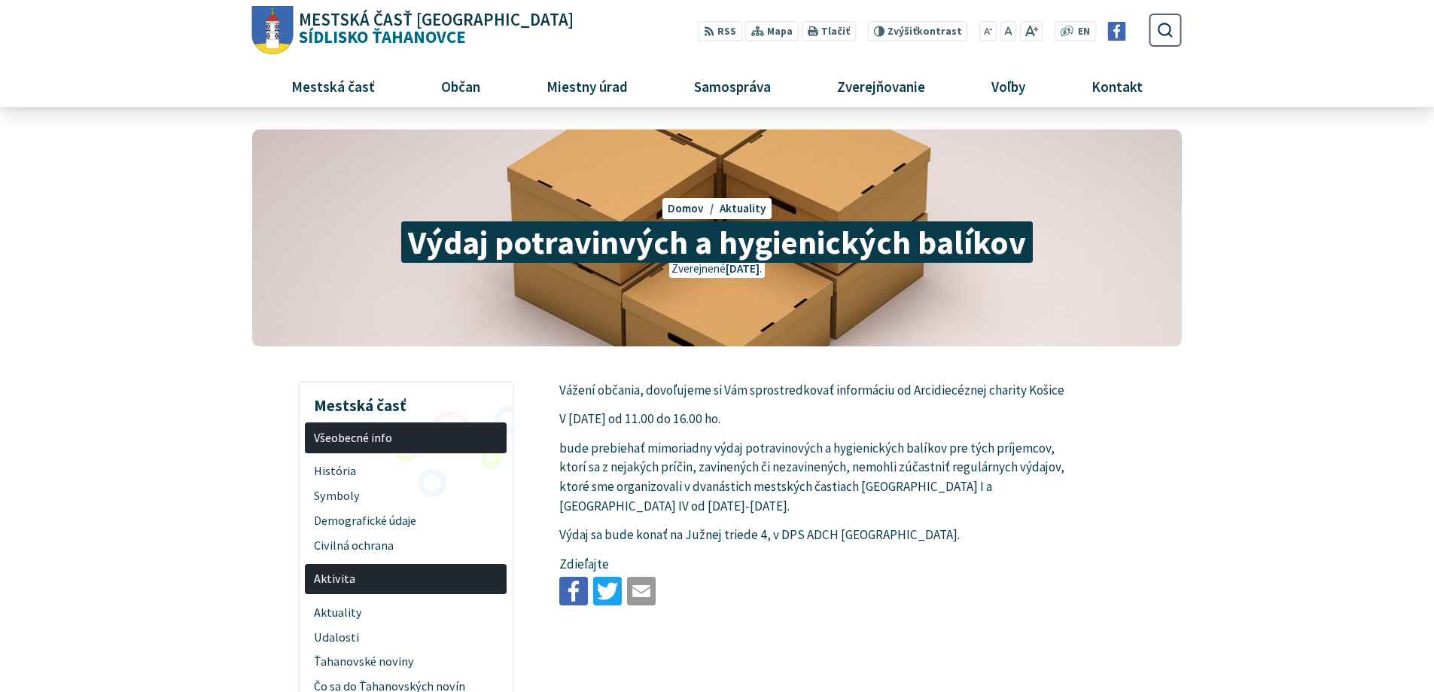
click at [1020, 464] on p "bude prebiehať mimoriadny výdaj potravinových a hygienických balíkov pre tých p…" at bounding box center [813, 478] width 508 height 78
drag, startPoint x: 908, startPoint y: 464, endPoint x: 1013, endPoint y: 464, distance: 104.6
click at [1009, 464] on p "bude prebiehať mimoriadny výdaj potravinových a hygienických balíkov pre tých p…" at bounding box center [813, 478] width 508 height 78
drag, startPoint x: 1036, startPoint y: 464, endPoint x: 1009, endPoint y: 463, distance: 27.9
click at [1034, 463] on p "bude prebiehať mimoriadny výdaj potravinových a hygienických balíkov pre tých p…" at bounding box center [813, 478] width 508 height 78
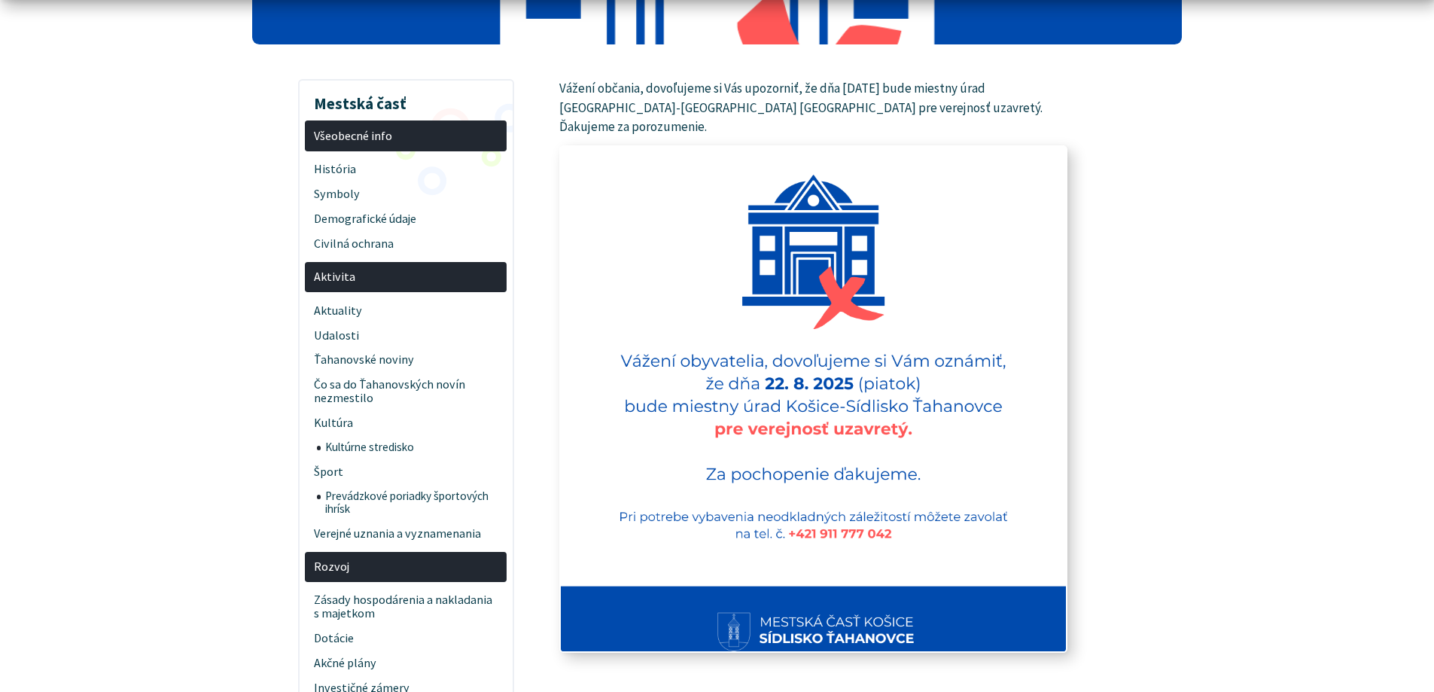
scroll to position [376, 0]
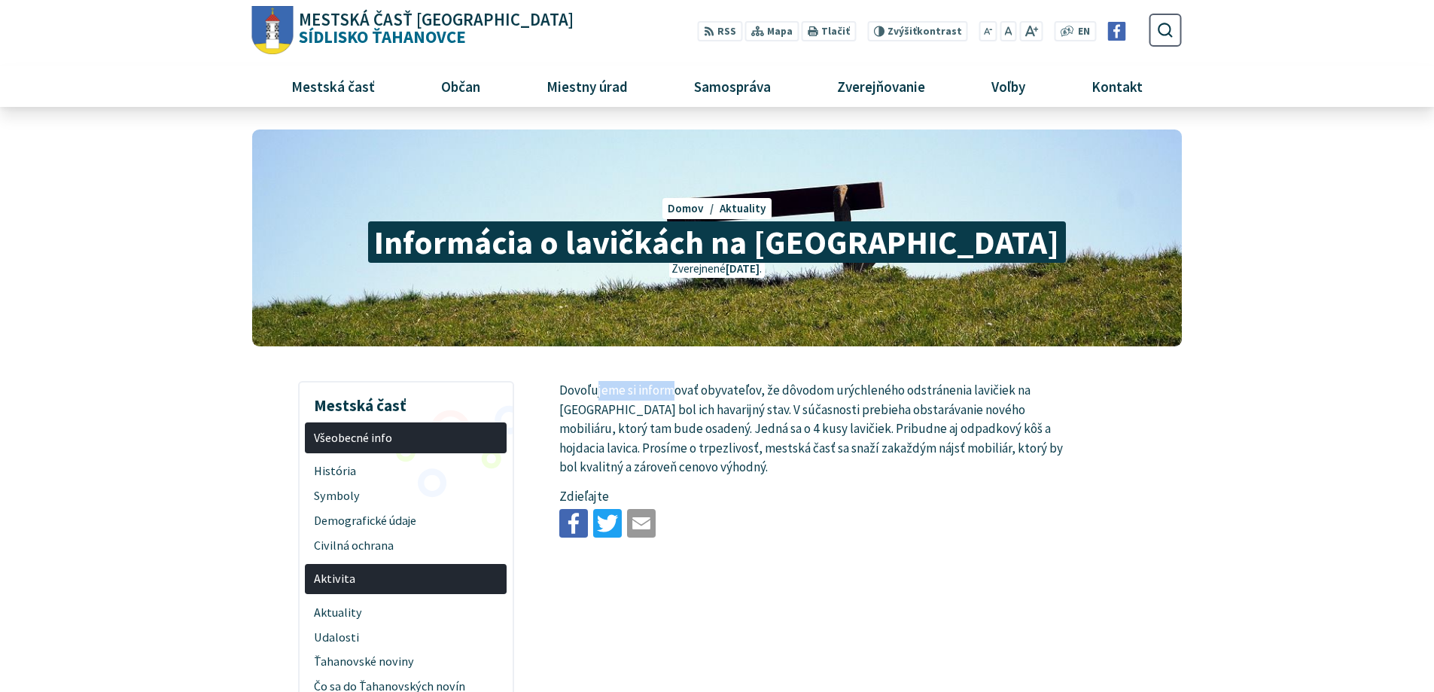
drag, startPoint x: 660, startPoint y: 395, endPoint x: 718, endPoint y: 391, distance: 58.1
click at [690, 394] on p "Dovoľujeme si informovať obyvateľov, že dôvodom urýchleného odstránenia lavičie…" at bounding box center [813, 429] width 508 height 96
click at [761, 391] on p "Dovoľujeme si informovať obyvateľov, že dôvodom urýchleného odstránenia lavičie…" at bounding box center [813, 429] width 508 height 96
drag, startPoint x: 817, startPoint y: 390, endPoint x: 868, endPoint y: 390, distance: 51.2
click at [857, 390] on p "Dovoľujeme si informovať obyvateľov, že dôvodom urýchleného odstránenia lavičie…" at bounding box center [813, 429] width 508 height 96
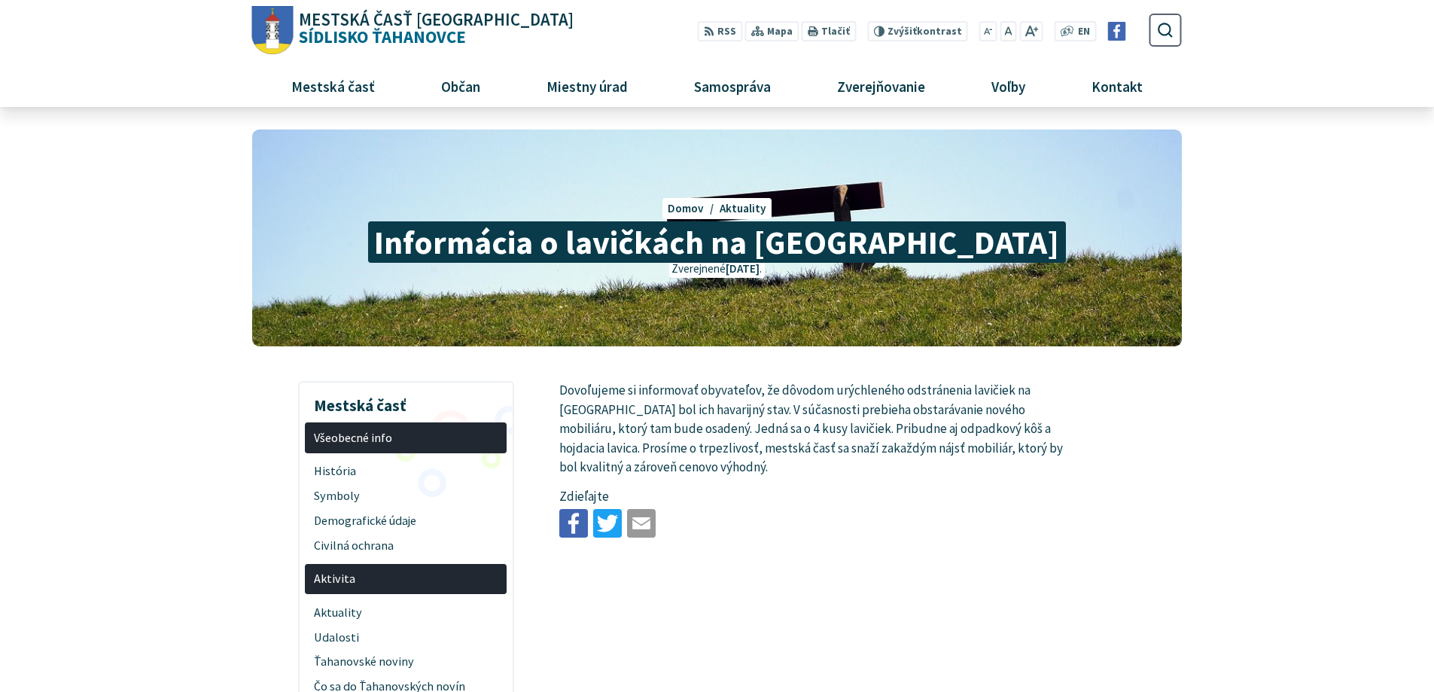
click at [874, 391] on p "Dovoľujeme si informovať obyvateľov, že dôvodom urýchleného odstránenia lavičie…" at bounding box center [813, 429] width 508 height 96
drag, startPoint x: 850, startPoint y: 392, endPoint x: 951, endPoint y: 393, distance: 100.1
click at [943, 393] on p "Dovoľujeme si informovať obyvateľov, že dôvodom urýchleného odstránenia lavičie…" at bounding box center [813, 429] width 508 height 96
drag, startPoint x: 983, startPoint y: 393, endPoint x: 1050, endPoint y: 393, distance: 67.0
click at [1042, 393] on p "Dovoľujeme si informovať obyvateľov, že dôvodom urýchleného odstránenia lavičie…" at bounding box center [813, 429] width 508 height 96
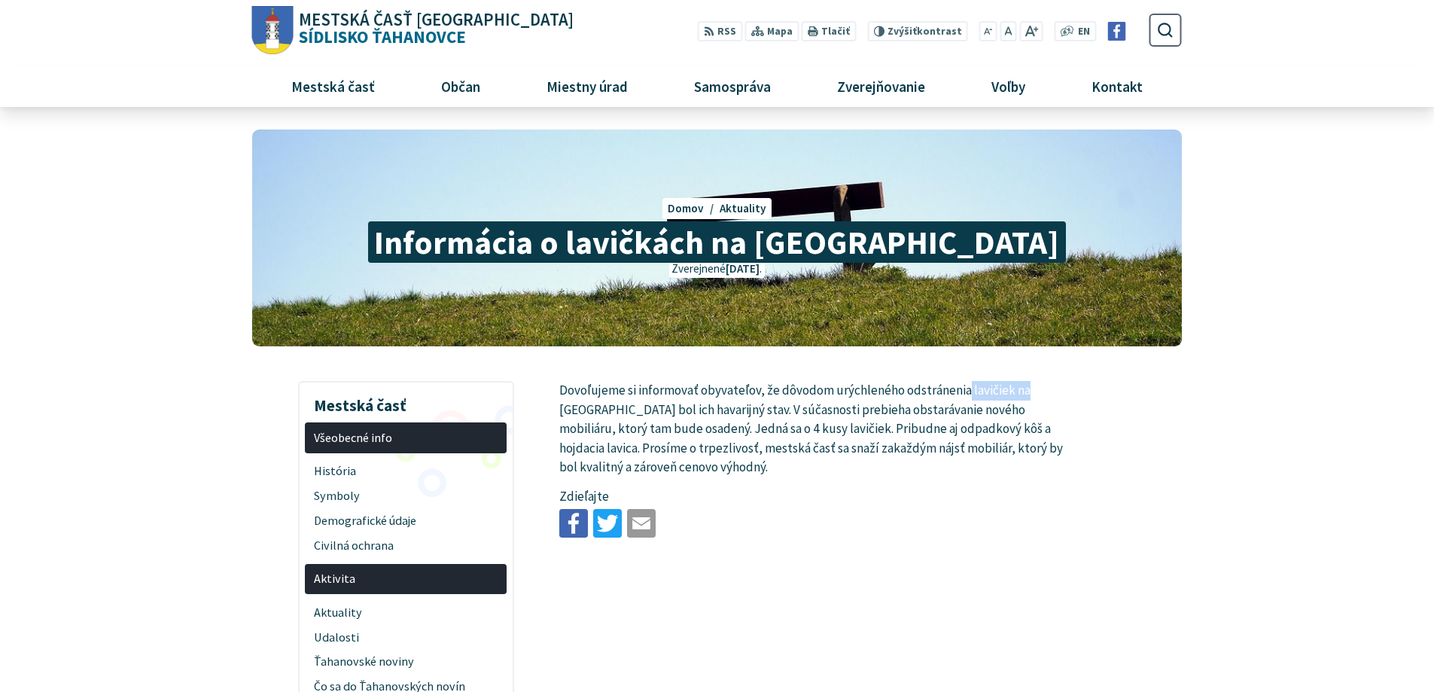
drag, startPoint x: 1050, startPoint y: 393, endPoint x: 1030, endPoint y: 394, distance: 19.6
click at [1048, 393] on p "Dovoľujeme si informovať obyvateľov, že dôvodom urýchleného odstránenia lavičie…" at bounding box center [813, 429] width 508 height 96
drag, startPoint x: 977, startPoint y: 391, endPoint x: 1012, endPoint y: 391, distance: 35.4
click at [1009, 391] on p "Dovoľujeme si informovať obyvateľov, že dôvodom urýchleného odstránenia lavičie…" at bounding box center [813, 429] width 508 height 96
drag, startPoint x: 671, startPoint y: 412, endPoint x: 831, endPoint y: 412, distance: 159.6
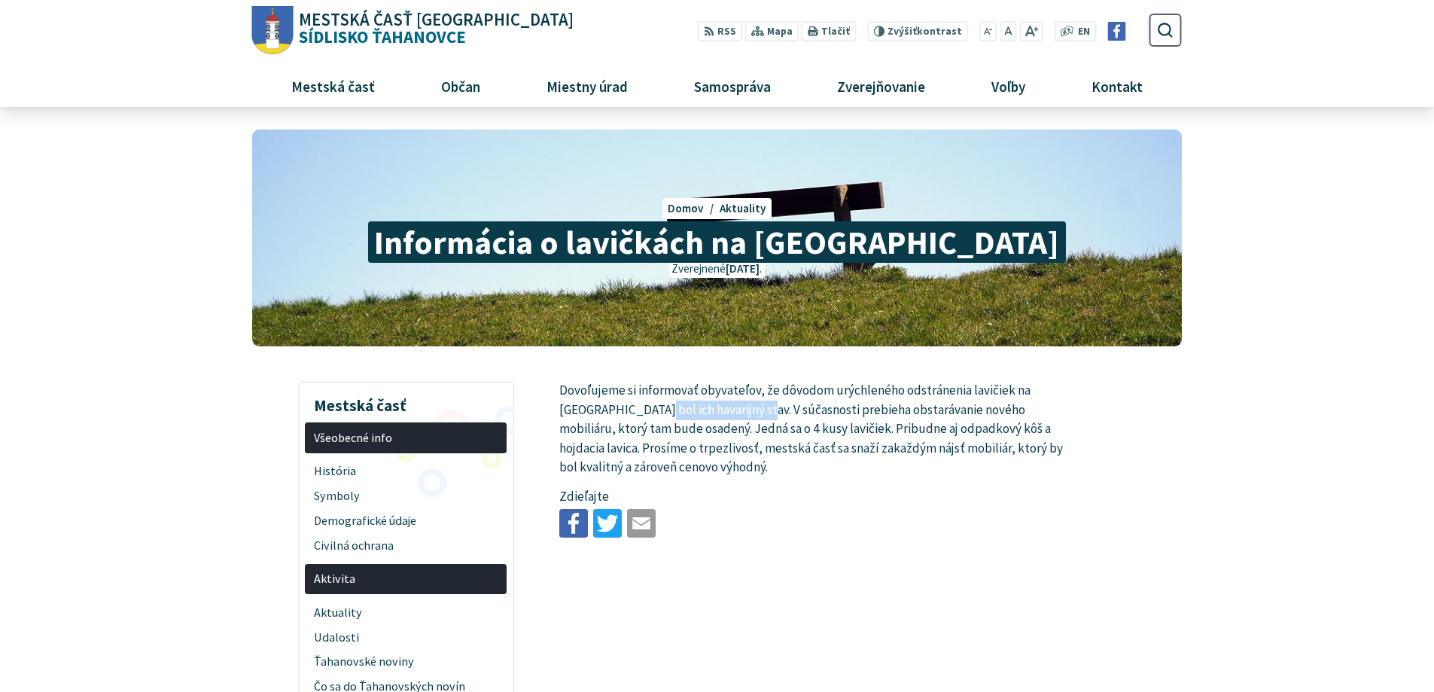
click at [790, 412] on p "Dovoľujeme si informovať obyvateľov, že dôvodom urýchleného odstránenia lavičie…" at bounding box center [813, 429] width 508 height 96
drag, startPoint x: 835, startPoint y: 412, endPoint x: 827, endPoint y: 410, distance: 7.7
click at [833, 411] on p "Dovoľujeme si informovať obyvateľov, že dôvodom urýchleného odstránenia lavičie…" at bounding box center [813, 429] width 508 height 96
drag, startPoint x: 834, startPoint y: 408, endPoint x: 906, endPoint y: 407, distance: 72.3
click at [895, 407] on p "Dovoľujeme si informovať obyvateľov, že dôvodom urýchleného odstránenia lavičie…" at bounding box center [813, 429] width 508 height 96
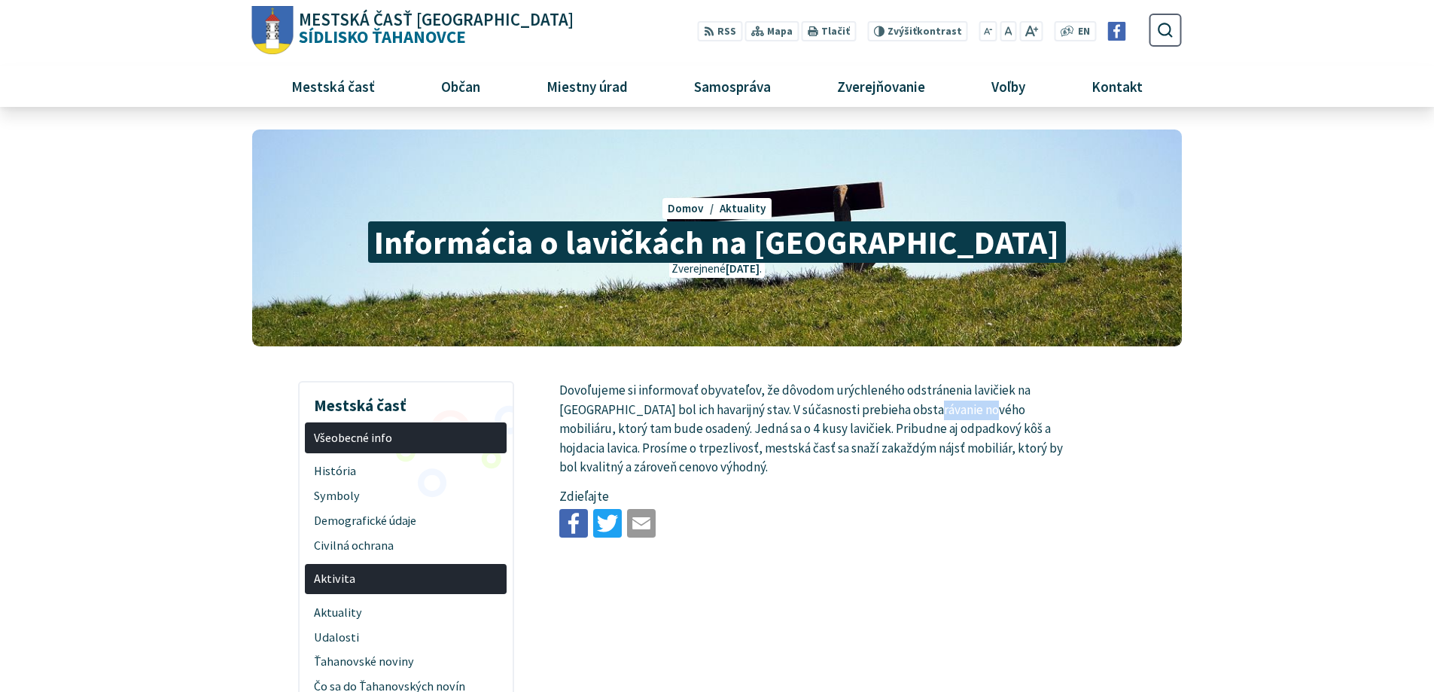
drag, startPoint x: 943, startPoint y: 407, endPoint x: 1027, endPoint y: 407, distance: 83.5
click at [1006, 407] on p "Dovoľujeme si informovať obyvateľov, že dôvodom urýchleného odstránenia lavičie…" at bounding box center [813, 429] width 508 height 96
drag, startPoint x: 1035, startPoint y: 409, endPoint x: 993, endPoint y: 409, distance: 42.2
click at [1030, 409] on p "Dovoľujeme si informovať obyvateľov, že dôvodom urýchleného odstránenia lavičie…" at bounding box center [813, 429] width 508 height 96
drag, startPoint x: 597, startPoint y: 427, endPoint x: 778, endPoint y: 428, distance: 181.4
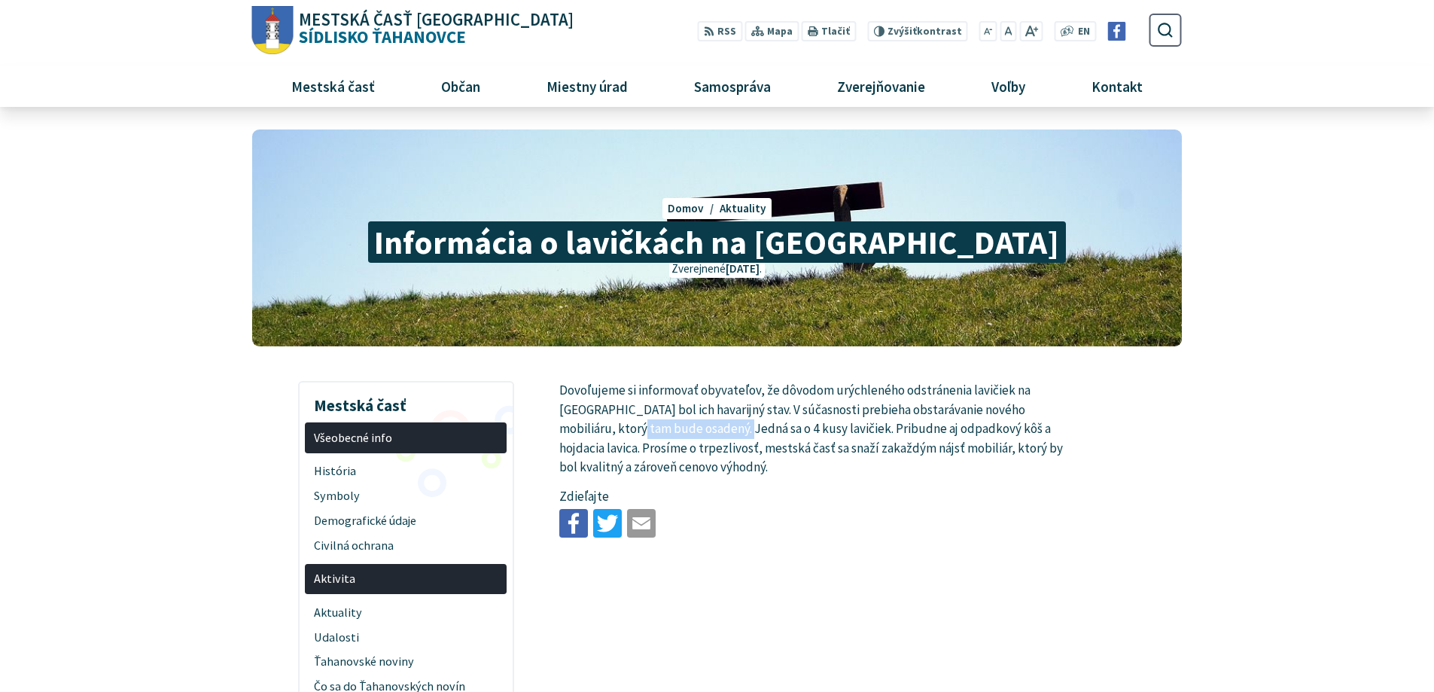
click at [723, 427] on p "Dovoľujeme si informovať obyvateľov, že dôvodom urýchleného odstránenia lavičie…" at bounding box center [813, 429] width 508 height 96
drag, startPoint x: 791, startPoint y: 428, endPoint x: 740, endPoint y: 425, distance: 51.3
click at [784, 427] on p "Dovoľujeme si informovať obyvateľov, že dôvodom urýchleného odstránenia lavičie…" at bounding box center [813, 429] width 508 height 96
drag, startPoint x: 753, startPoint y: 428, endPoint x: 778, endPoint y: 428, distance: 24.8
click at [778, 428] on p "Dovoľujeme si informovať obyvateľov, že dôvodom urýchleného odstránenia lavičie…" at bounding box center [813, 429] width 508 height 96
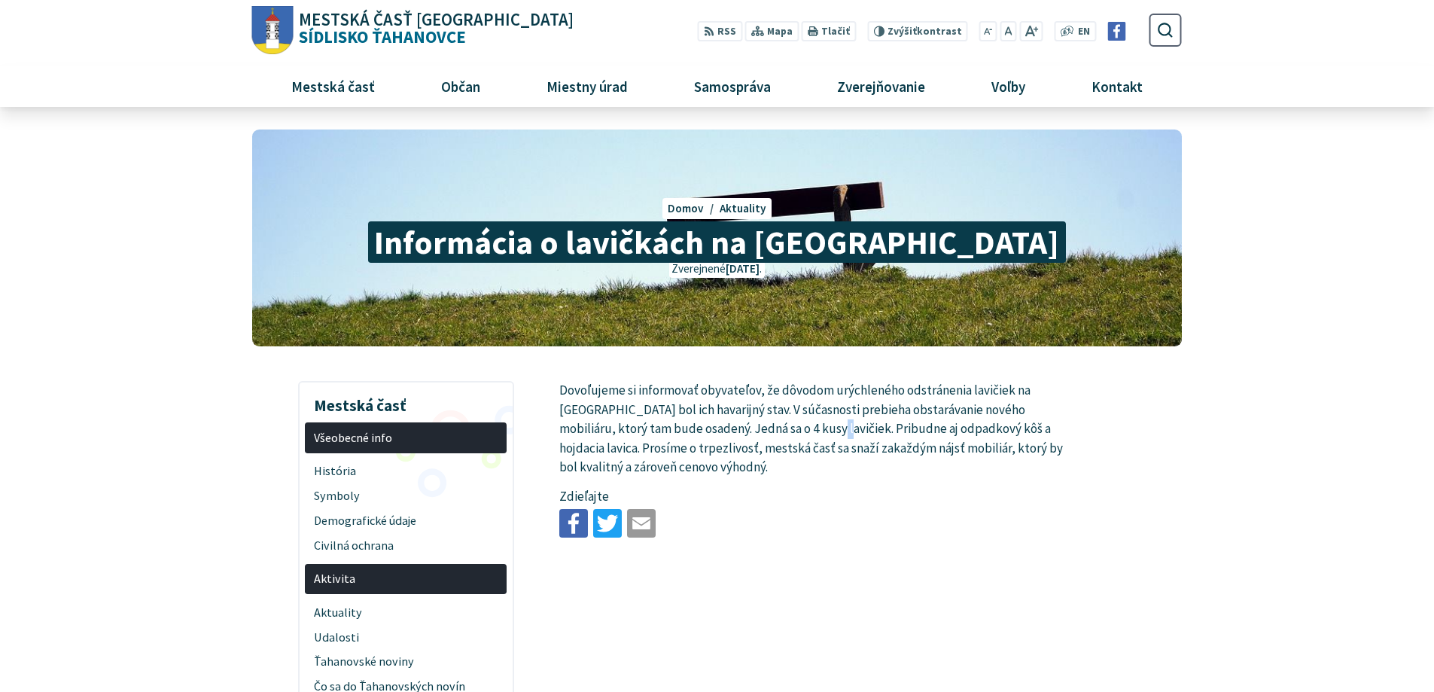
drag, startPoint x: 799, startPoint y: 429, endPoint x: 871, endPoint y: 429, distance: 72.3
click at [843, 429] on p "Dovoľujeme si informovať obyvateľov, že dôvodom urýchleného odstránenia lavičie…" at bounding box center [813, 429] width 508 height 96
drag, startPoint x: 877, startPoint y: 428, endPoint x: 847, endPoint y: 427, distance: 29.4
click at [875, 428] on p "Dovoľujeme si informovať obyvateľov, že dôvodom urýchleného odstránenia lavičie…" at bounding box center [813, 429] width 508 height 96
drag, startPoint x: 882, startPoint y: 425, endPoint x: 918, endPoint y: 422, distance: 36.3
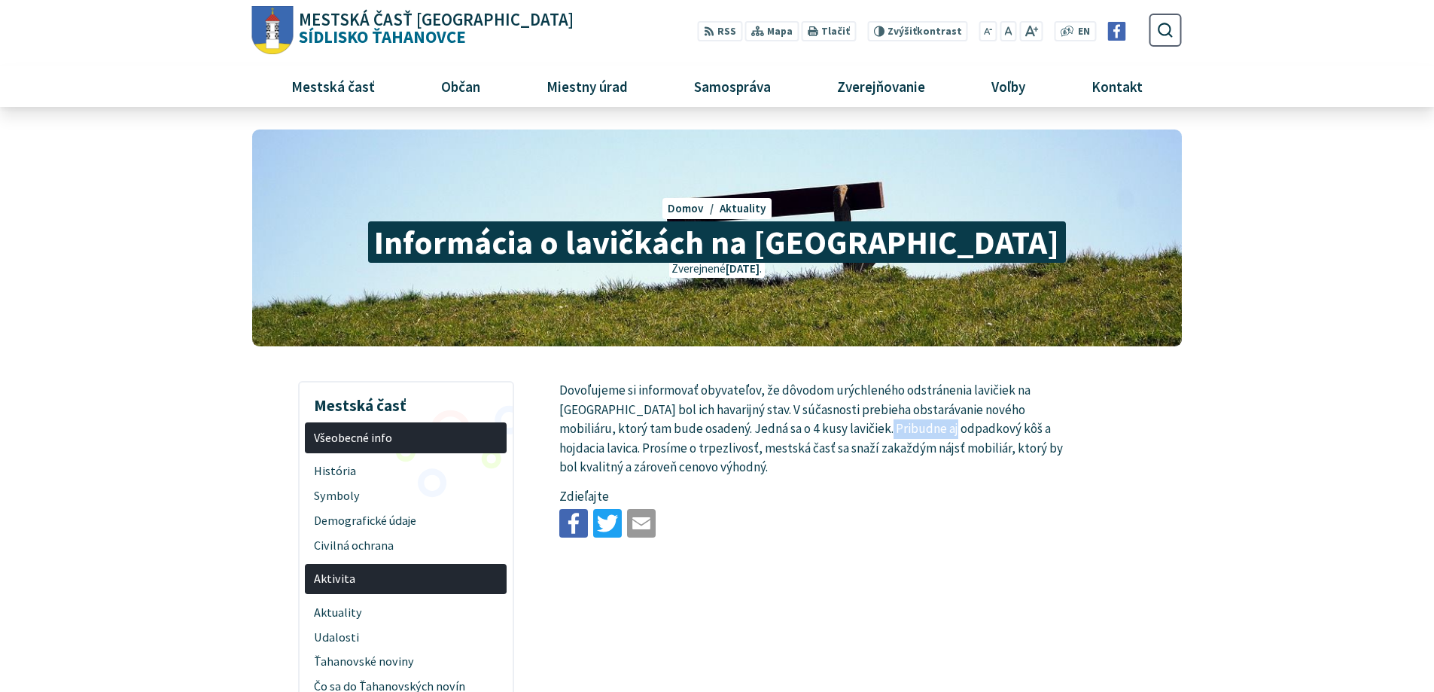
click at [911, 422] on p "Dovoľujeme si informovať obyvateľov, že dôvodom urýchleného odstránenia lavičie…" at bounding box center [813, 429] width 508 height 96
drag, startPoint x: 936, startPoint y: 423, endPoint x: 1033, endPoint y: 423, distance: 97.1
click at [991, 423] on p "Dovoľujeme si informovať obyvateľov, že dôvodom urýchleného odstránenia lavičie…" at bounding box center [813, 429] width 508 height 96
drag, startPoint x: 1033, startPoint y: 423, endPoint x: 990, endPoint y: 429, distance: 44.1
click at [1030, 423] on p "Dovoľujeme si informovať obyvateľov, že dôvodom urýchleného odstránenia lavičie…" at bounding box center [813, 429] width 508 height 96
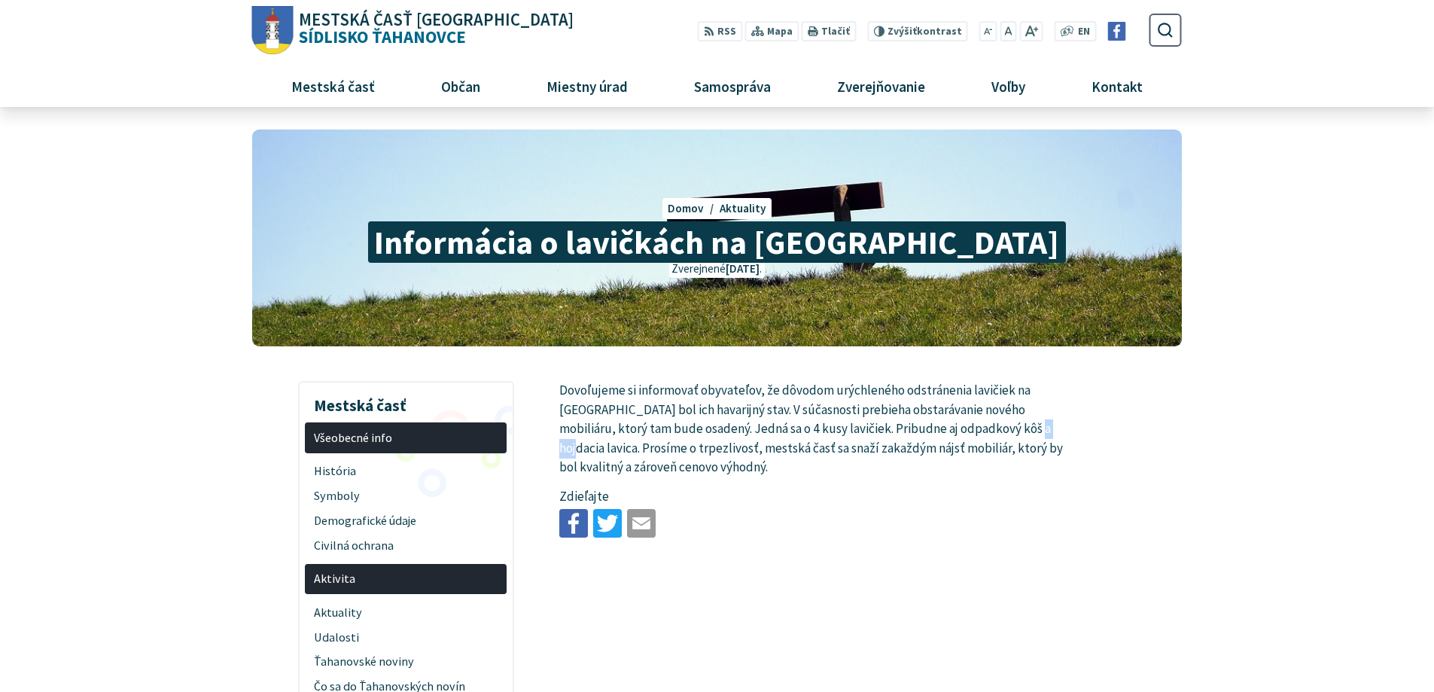
drag, startPoint x: 993, startPoint y: 428, endPoint x: 1057, endPoint y: 427, distance: 64.0
click at [1045, 428] on p "Dovoľujeme si informovať obyvateľov, že dôvodom urýchleného odstránenia lavičie…" at bounding box center [813, 429] width 508 height 96
drag, startPoint x: 1061, startPoint y: 427, endPoint x: 1007, endPoint y: 427, distance: 54.2
click at [1059, 427] on p "Dovoľujeme si informovať obyvateľov, že dôvodom urýchleného odstránenia lavičie…" at bounding box center [813, 429] width 508 height 96
click at [990, 427] on p "Dovoľujeme si informovať obyvateľov, že dôvodom urýchleného odstránenia lavičie…" at bounding box center [813, 429] width 508 height 96
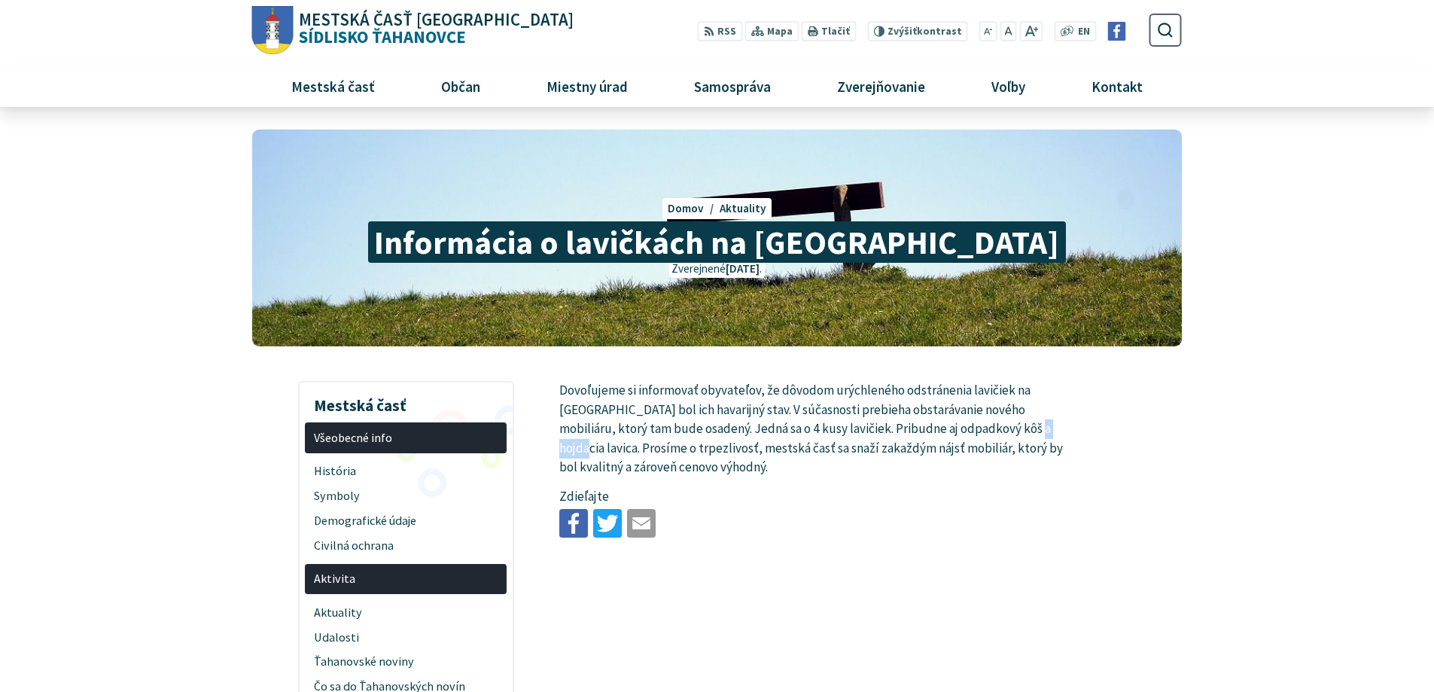
drag, startPoint x: 1017, startPoint y: 428, endPoint x: 1045, endPoint y: 428, distance: 27.8
click at [1039, 428] on p "Dovoľujeme si informovať obyvateľov, že dôvodom urýchleného odstránenia lavičie…" at bounding box center [813, 429] width 508 height 96
drag, startPoint x: 1051, startPoint y: 428, endPoint x: 980, endPoint y: 437, distance: 72.1
click at [1049, 428] on p "Dovoľujeme si informovať obyvateľov, že dôvodom urýchleného odstránenia lavičie…" at bounding box center [813, 429] width 508 height 96
drag, startPoint x: 631, startPoint y: 449, endPoint x: 747, endPoint y: 449, distance: 115.9
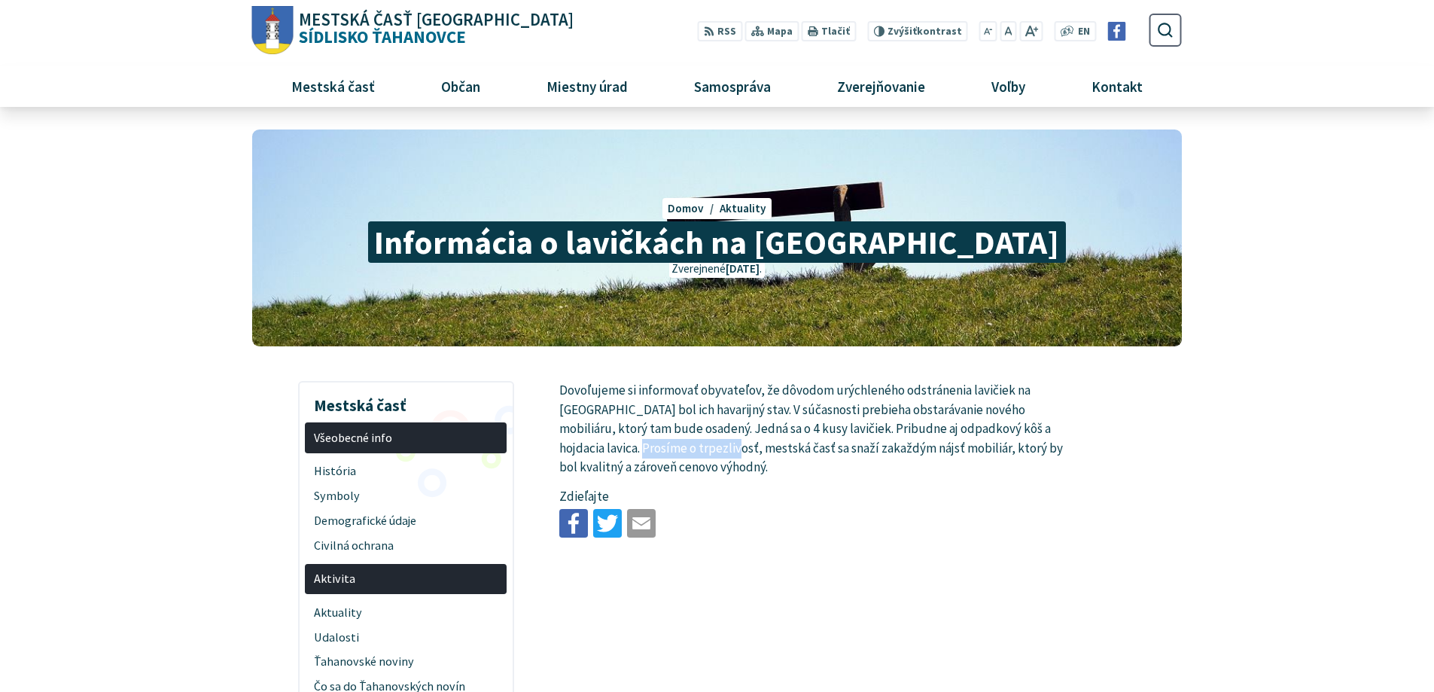
click at [711, 449] on p "Dovoľujeme si informovať obyvateľov, že dôvodom urýchleného odstránenia lavičie…" at bounding box center [813, 429] width 508 height 96
drag, startPoint x: 774, startPoint y: 450, endPoint x: 385, endPoint y: 164, distance: 482.9
click at [723, 410] on p "Dovoľujeme si informovať obyvateľov, že dôvodom urýchleného odstránenia lavičie…" at bounding box center [813, 429] width 508 height 96
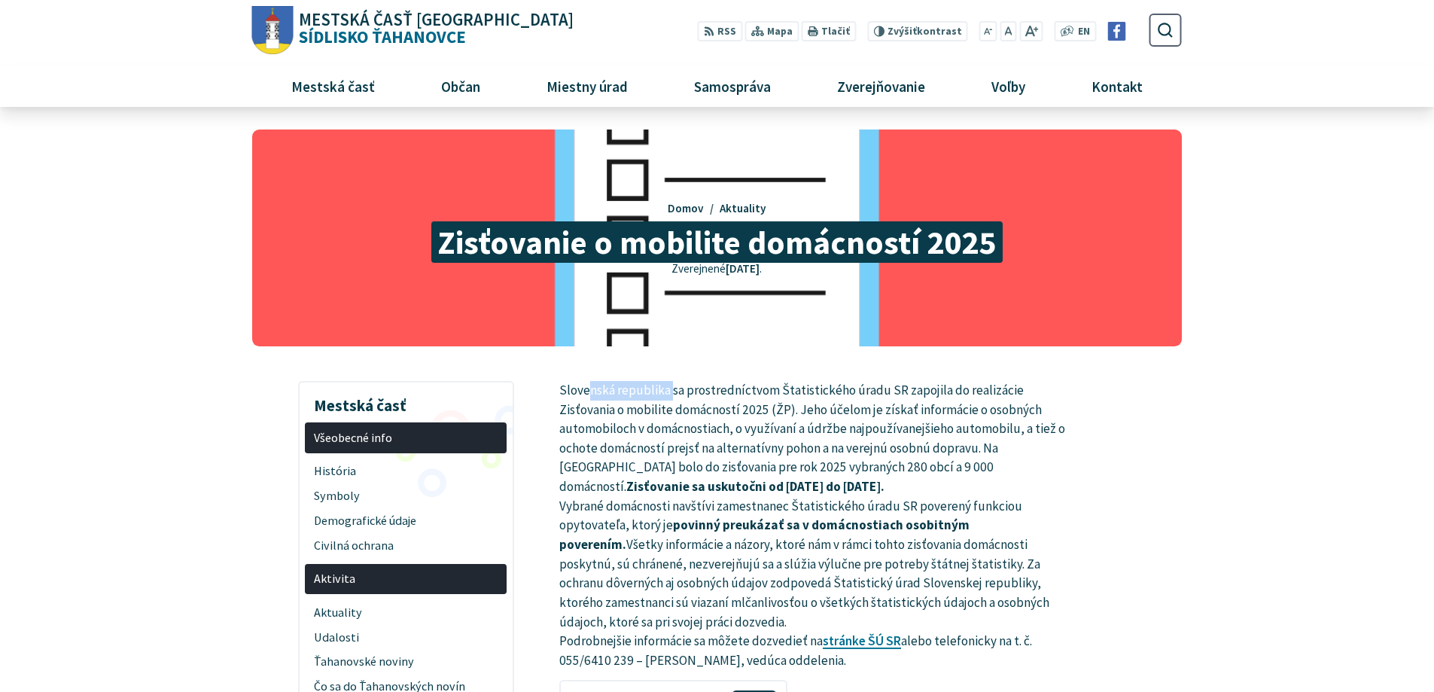
drag, startPoint x: 588, startPoint y: 393, endPoint x: 716, endPoint y: 394, distance: 128.0
click at [707, 394] on p "Slovenská republika sa prostredníctvom Štatistického úradu SR zapojila do reali…" at bounding box center [813, 526] width 508 height 290
drag, startPoint x: 760, startPoint y: 394, endPoint x: 895, endPoint y: 394, distance: 134.7
click at [886, 394] on p "Slovenská republika sa prostredníctvom Štatistického úradu SR zapojila do reali…" at bounding box center [813, 526] width 508 height 290
click at [935, 394] on p "Slovenská republika sa prostredníctvom Štatistického úradu SR zapojila do reali…" at bounding box center [813, 526] width 508 height 290
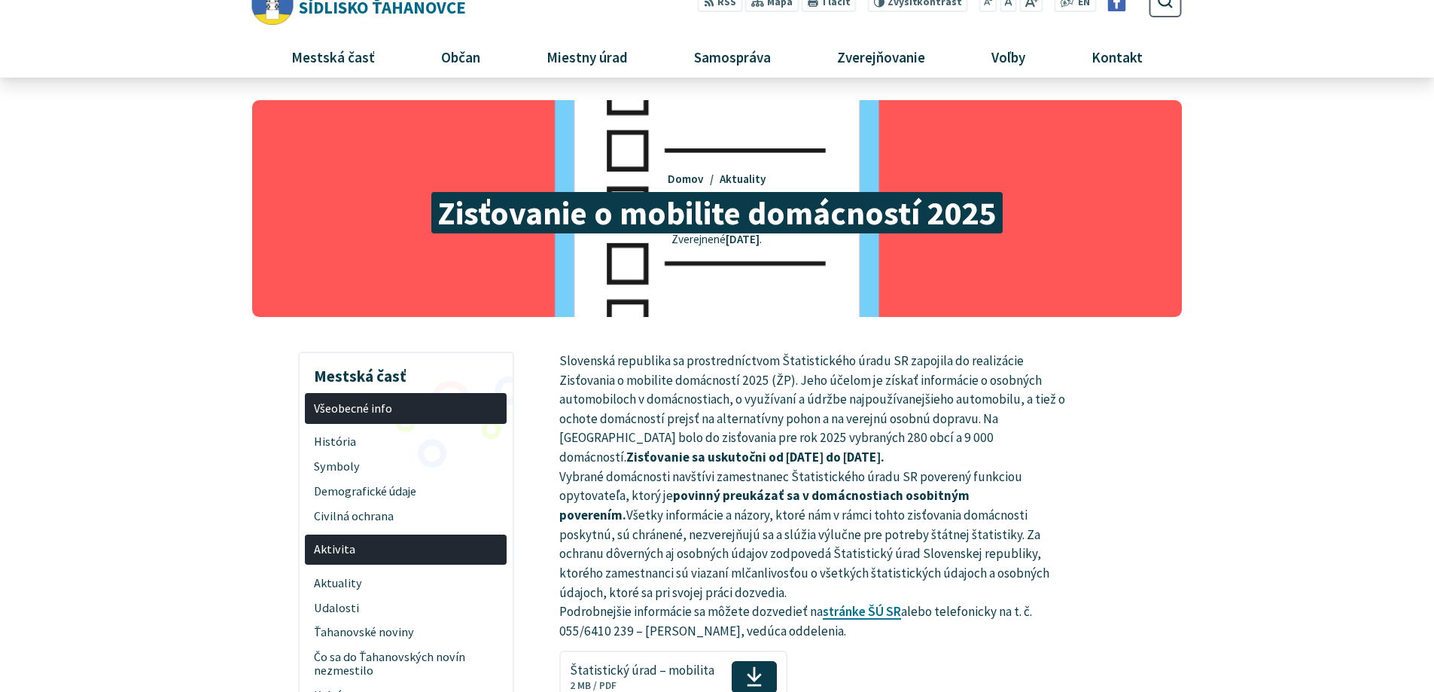
scroll to position [75, 0]
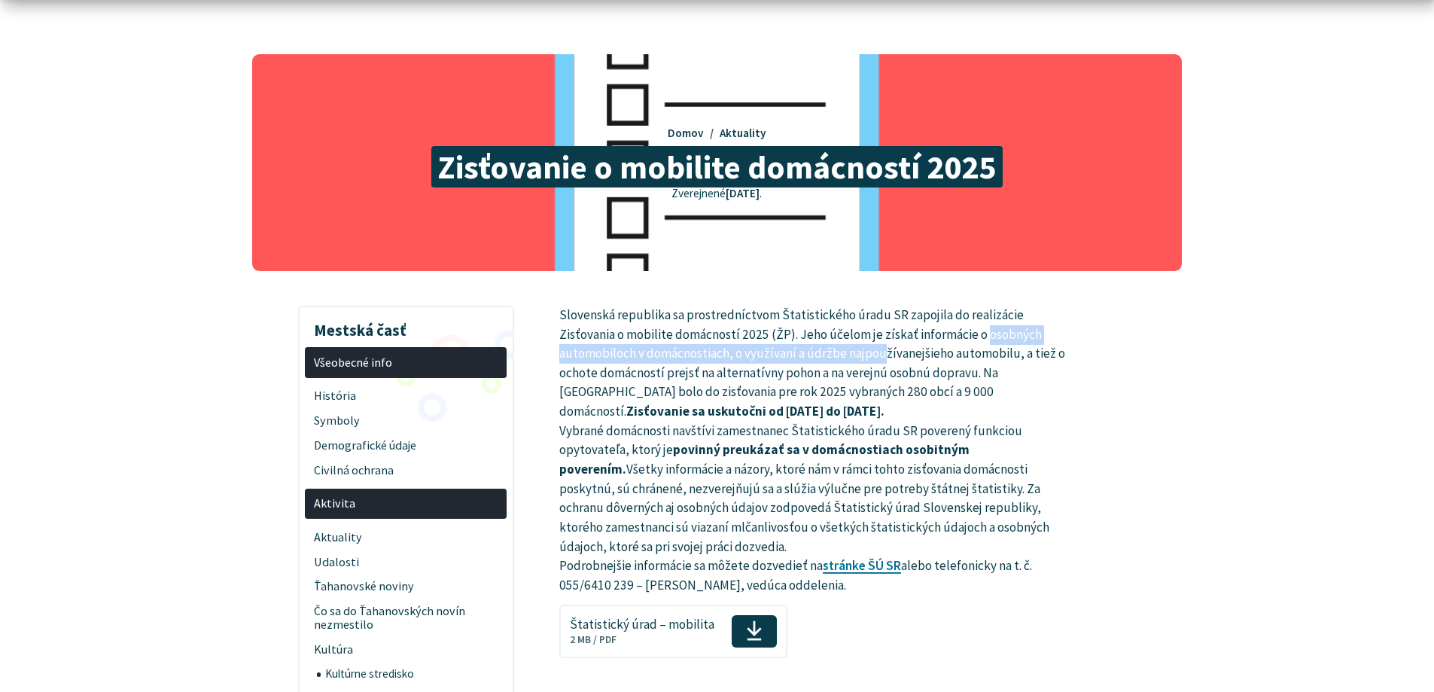
drag, startPoint x: 890, startPoint y: 345, endPoint x: 1024, endPoint y: 338, distance: 134.1
click at [992, 339] on p "Slovenská republika sa prostredníctvom Štatistického úradu SR zapojila do reali…" at bounding box center [813, 451] width 508 height 290
drag, startPoint x: 1042, startPoint y: 338, endPoint x: 1033, endPoint y: 340, distance: 9.3
click at [1042, 338] on p "Slovenská republika sa prostredníctvom Štatistického úradu SR zapojila do reali…" at bounding box center [813, 451] width 508 height 290
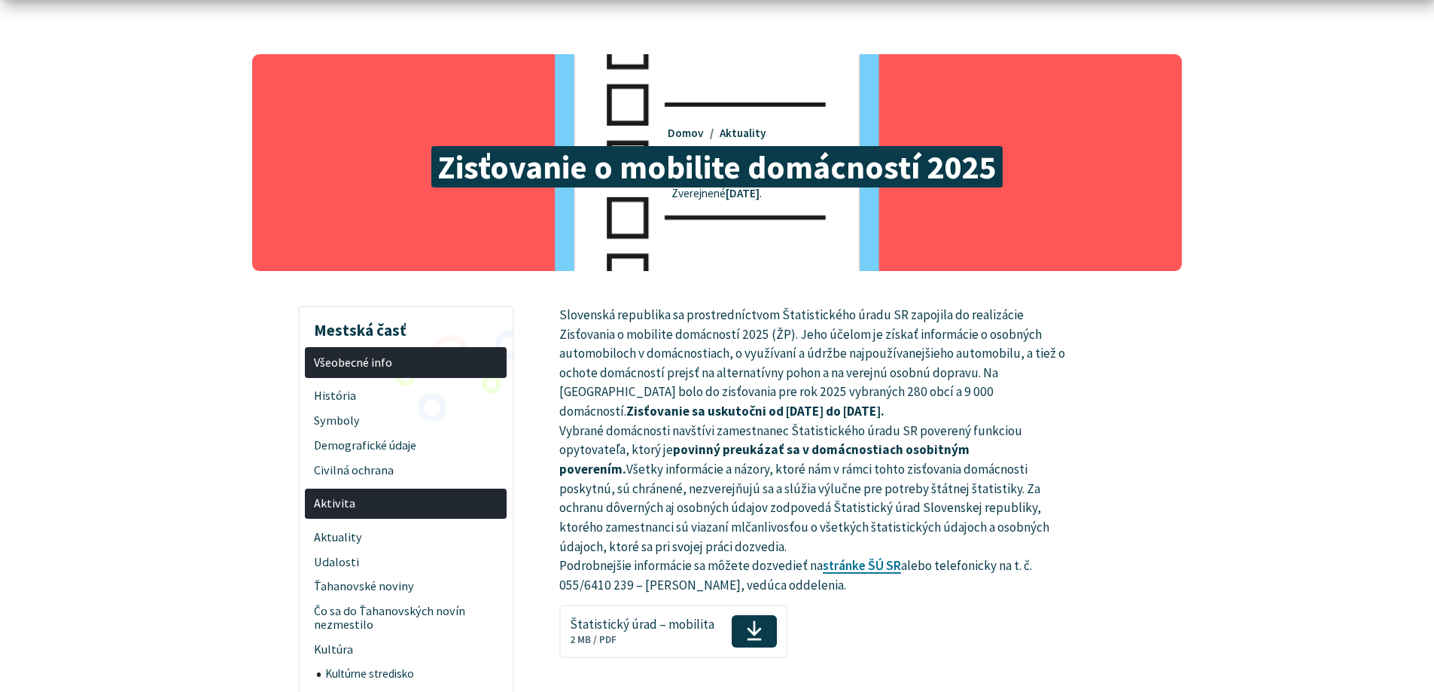
click at [929, 343] on p "Slovenská republika sa prostredníctvom Štatistického úradu SR zapojila do reali…" at bounding box center [813, 451] width 508 height 290
drag, startPoint x: 609, startPoint y: 375, endPoint x: 708, endPoint y: 375, distance: 99.3
click at [704, 375] on p "Slovenská republika sa prostredníctvom Štatistického úradu SR zapojila do reali…" at bounding box center [813, 451] width 508 height 290
click at [744, 378] on p "Slovenská republika sa prostredníctvom Štatistického úradu SR zapojila do reali…" at bounding box center [813, 451] width 508 height 290
drag, startPoint x: 975, startPoint y: 364, endPoint x: 1022, endPoint y: 364, distance: 46.7
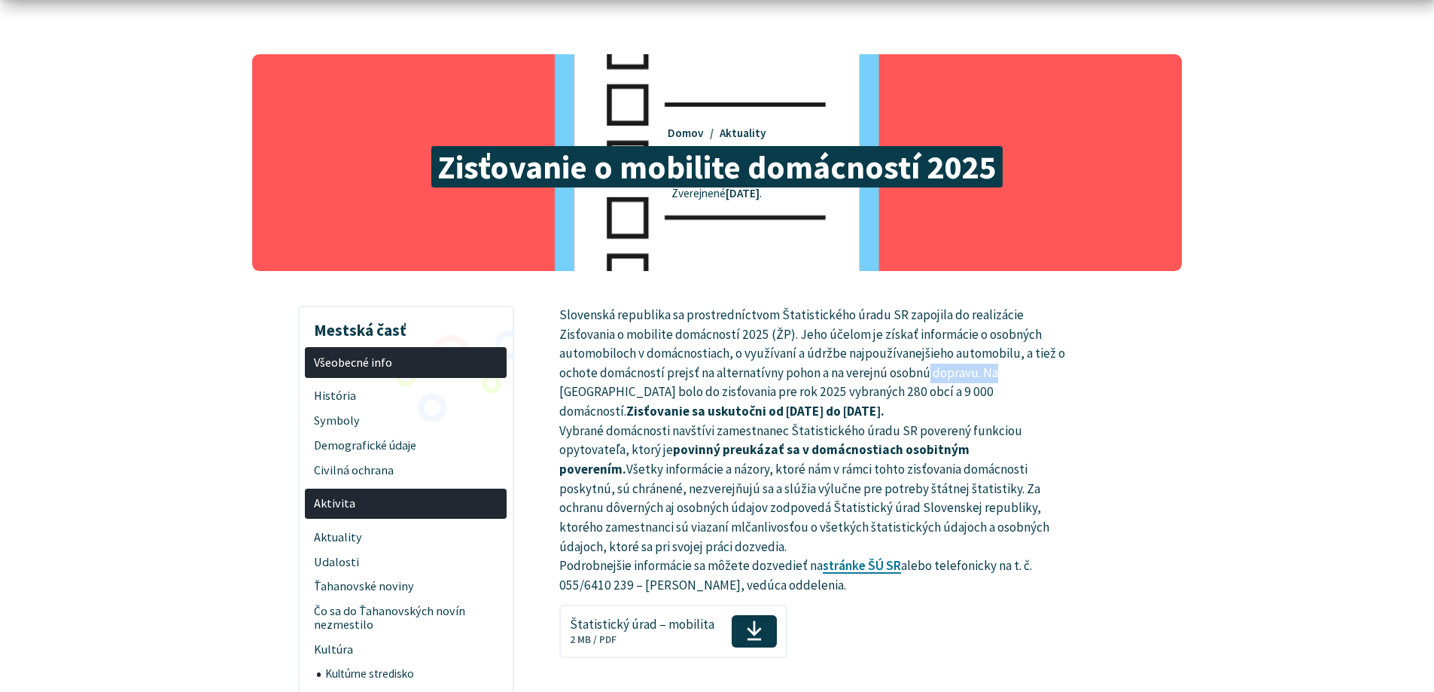
click at [1006, 364] on p "Slovenská republika sa prostredníctvom Štatistického úradu SR zapojila do reali…" at bounding box center [813, 451] width 508 height 290
drag, startPoint x: 1030, startPoint y: 365, endPoint x: 905, endPoint y: 372, distance: 124.4
click at [1018, 365] on p "Slovenská republika sa prostredníctvom Štatistického úradu SR zapojila do reali…" at bounding box center [813, 451] width 508 height 290
drag, startPoint x: 577, startPoint y: 394, endPoint x: 643, endPoint y: 393, distance: 65.5
click at [634, 394] on p "Slovenská republika sa prostredníctvom Štatistického úradu SR zapojila do reali…" at bounding box center [813, 451] width 508 height 290
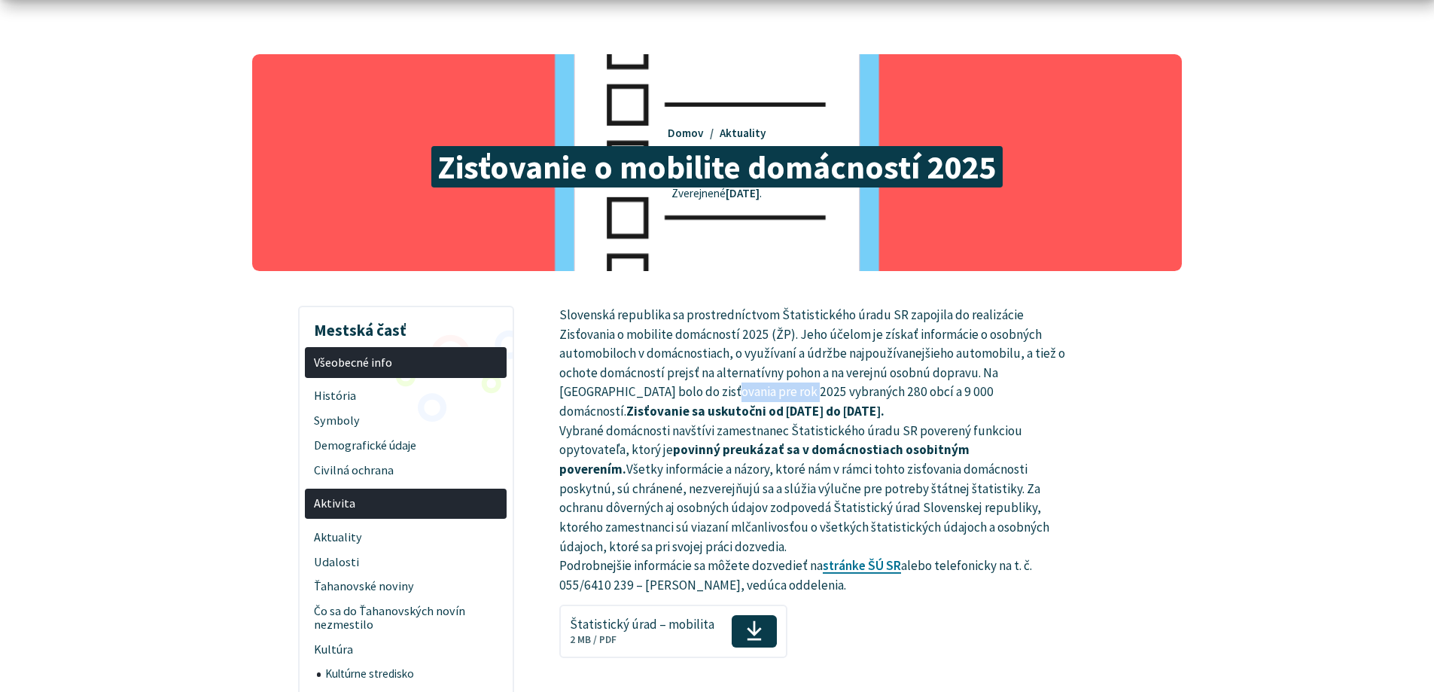
drag, startPoint x: 672, startPoint y: 393, endPoint x: 790, endPoint y: 391, distance: 117.4
click at [773, 391] on p "Slovenská republika sa prostredníctvom Štatistického úradu SR zapojila do reali…" at bounding box center [813, 451] width 508 height 290
drag, startPoint x: 823, startPoint y: 391, endPoint x: 1022, endPoint y: 388, distance: 199.5
click at [990, 389] on p "Slovenská republika sa prostredníctvom Štatistického úradu SR zapojila do reali…" at bounding box center [813, 451] width 508 height 290
drag, startPoint x: 1022, startPoint y: 388, endPoint x: 965, endPoint y: 393, distance: 57.4
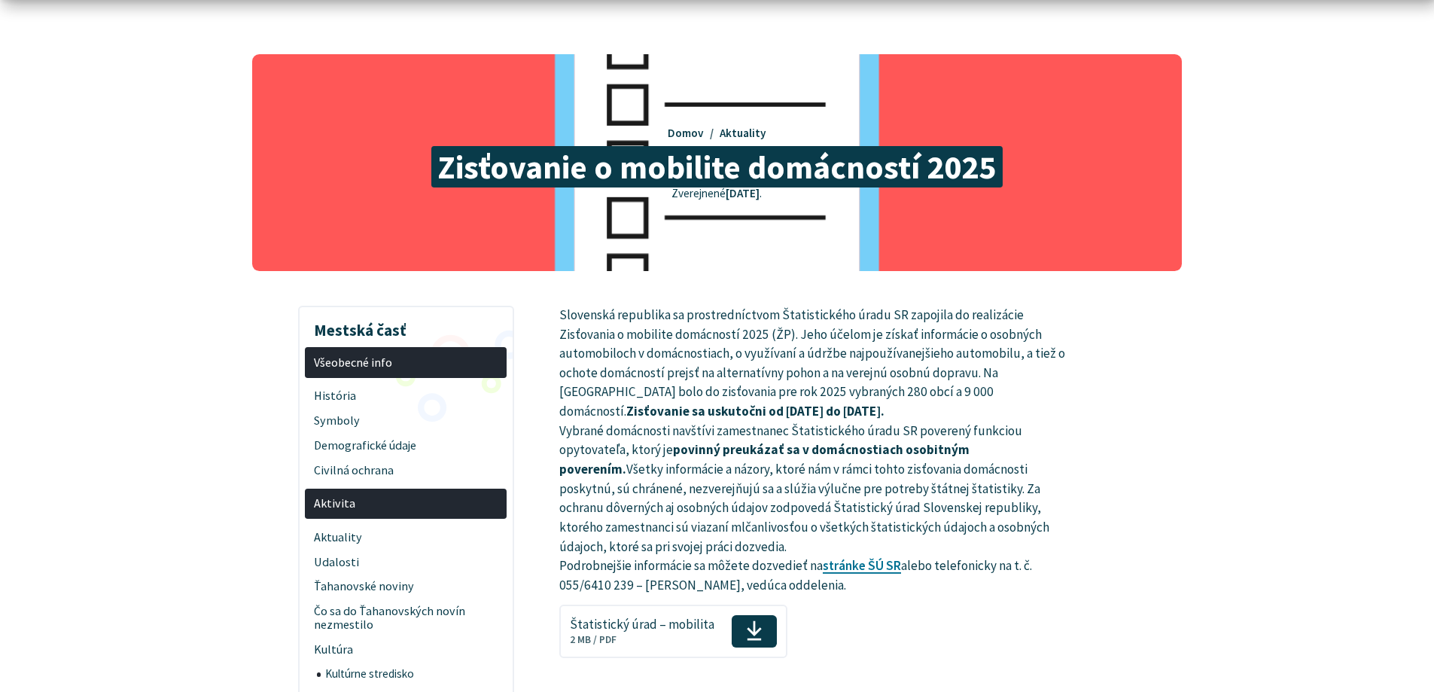
click at [1021, 388] on p "Slovenská republika sa prostredníctvom Štatistického úradu SR zapojila do reali…" at bounding box center [813, 451] width 508 height 290
drag, startPoint x: 613, startPoint y: 413, endPoint x: 723, endPoint y: 404, distance: 110.3
click at [698, 406] on strong "Zisťovanie sa uskutočni od júla 2025 do novembra 2025." at bounding box center [755, 411] width 258 height 17
drag, startPoint x: 725, startPoint y: 404, endPoint x: 631, endPoint y: 409, distance: 94.2
click at [720, 404] on strong "Zisťovanie sa uskutočni od júla 2025 do novembra 2025." at bounding box center [755, 411] width 258 height 17
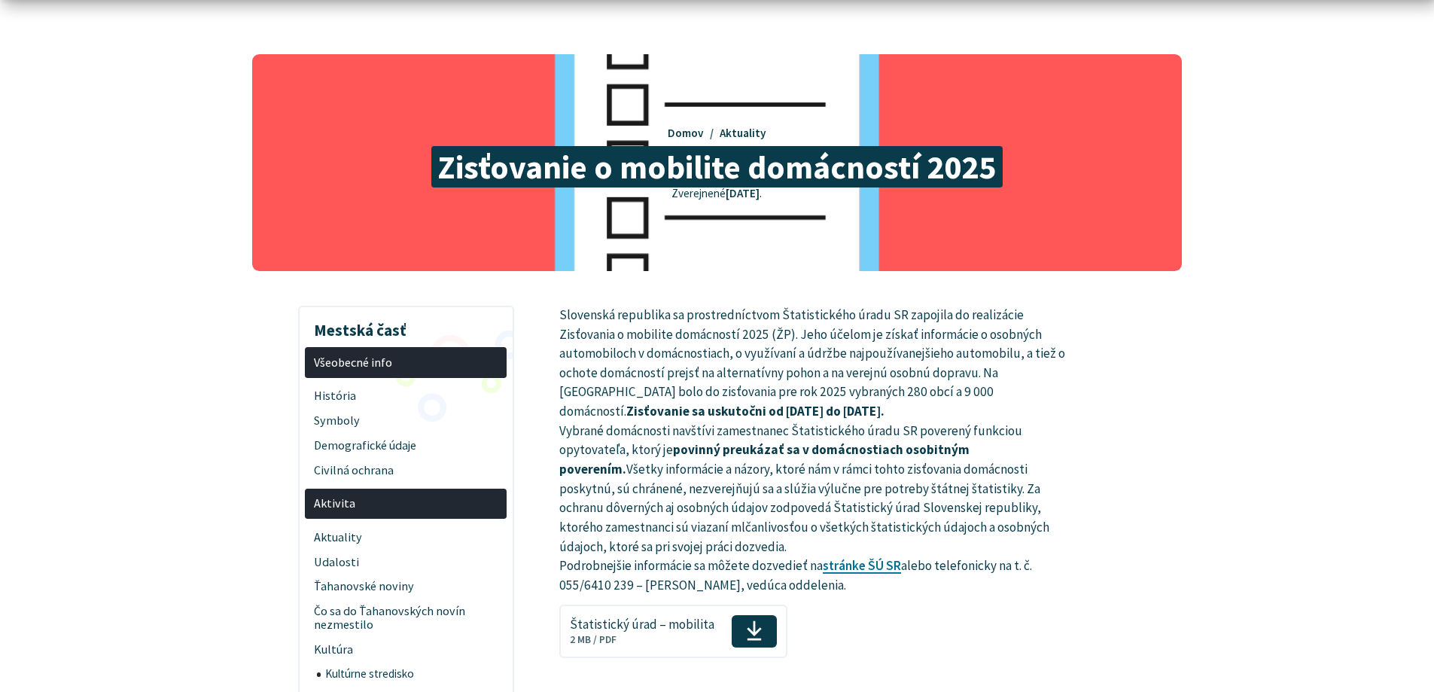
drag, startPoint x: 648, startPoint y: 415, endPoint x: 795, endPoint y: 408, distance: 147.0
click at [795, 408] on strong "Zisťovanie sa uskutočni od júla 2025 do novembra 2025." at bounding box center [755, 411] width 258 height 17
click at [827, 405] on p "Slovenská republika sa prostredníctvom Štatistického úradu SR zapojila do reali…" at bounding box center [813, 451] width 508 height 290
drag, startPoint x: 682, startPoint y: 411, endPoint x: 816, endPoint y: 411, distance: 134.0
click at [796, 411] on strong "Zisťovanie sa uskutočni od júla 2025 do novembra 2025." at bounding box center [755, 411] width 258 height 17
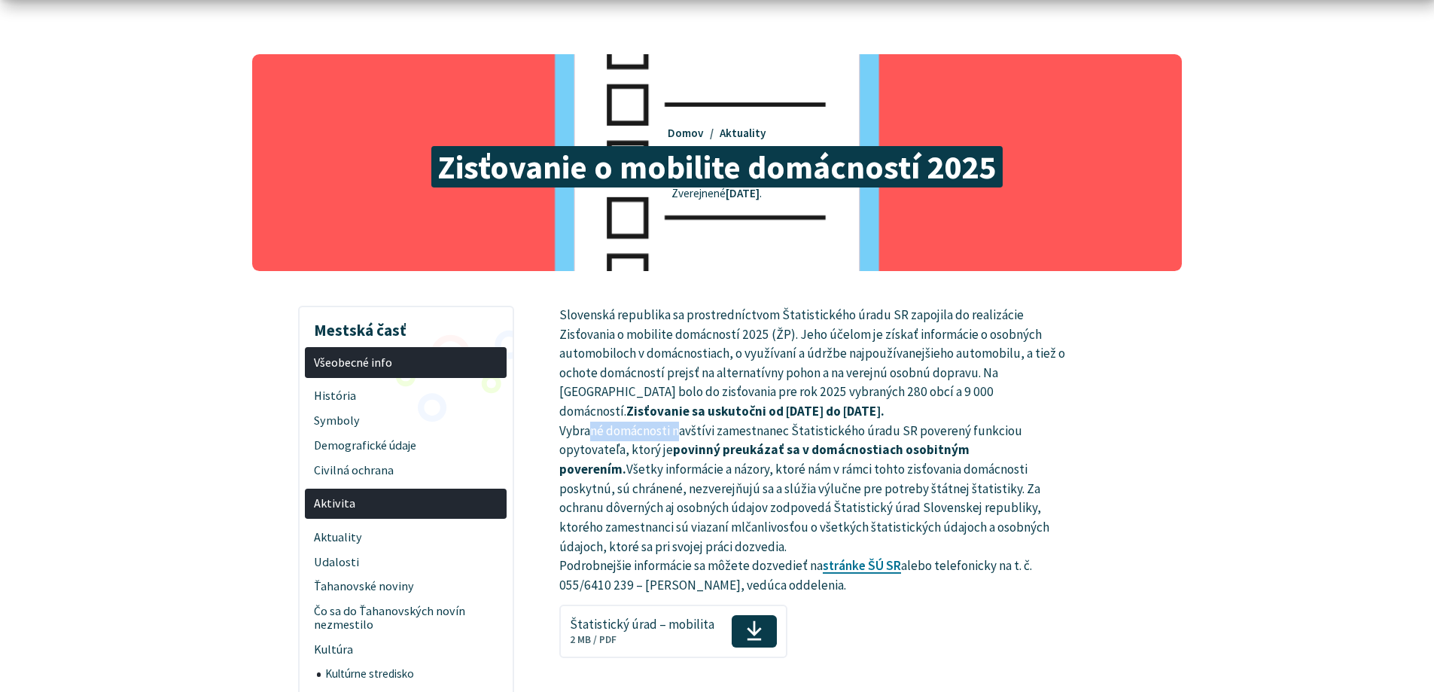
drag, startPoint x: 714, startPoint y: 427, endPoint x: 754, endPoint y: 424, distance: 40.8
click at [726, 424] on p "Slovenská republika sa prostredníctvom Štatistického úradu SR zapojila do reali…" at bounding box center [813, 451] width 508 height 290
drag, startPoint x: 765, startPoint y: 424, endPoint x: 751, endPoint y: 427, distance: 14.6
click at [764, 424] on p "Slovenská republika sa prostredníctvom Štatistického úradu SR zapojila do reali…" at bounding box center [813, 451] width 508 height 290
drag, startPoint x: 700, startPoint y: 450, endPoint x: 769, endPoint y: 449, distance: 69.3
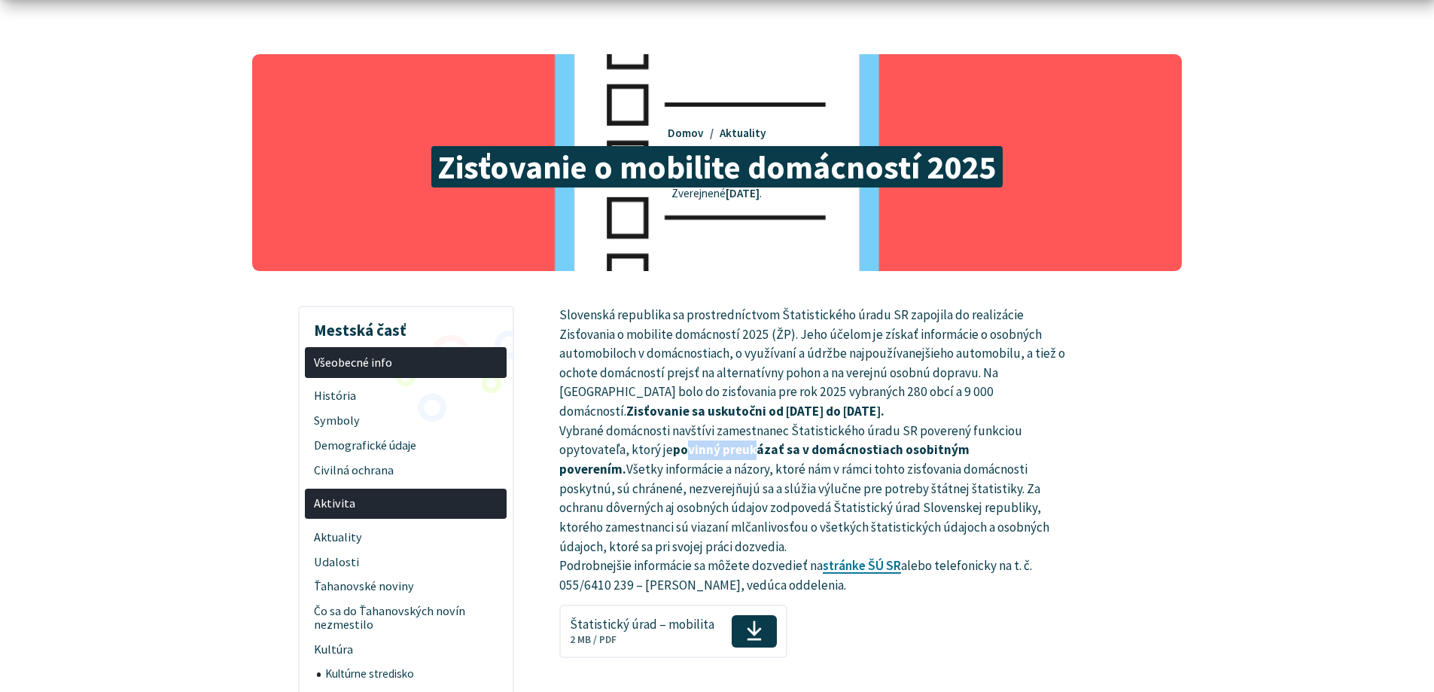
click at [768, 449] on strong "povinný preukázať sa v domácnostiach osobitným poverením." at bounding box center [764, 459] width 410 height 36
drag, startPoint x: 791, startPoint y: 449, endPoint x: 908, endPoint y: 442, distance: 117.6
click at [850, 444] on strong "povinný preukázať sa v domácnostiach osobitným poverením." at bounding box center [764, 459] width 410 height 36
drag, startPoint x: 927, startPoint y: 442, endPoint x: 1042, endPoint y: 443, distance: 115.2
click at [969, 442] on strong "povinný preukázať sa v domácnostiach osobitným poverením." at bounding box center [764, 459] width 410 height 36
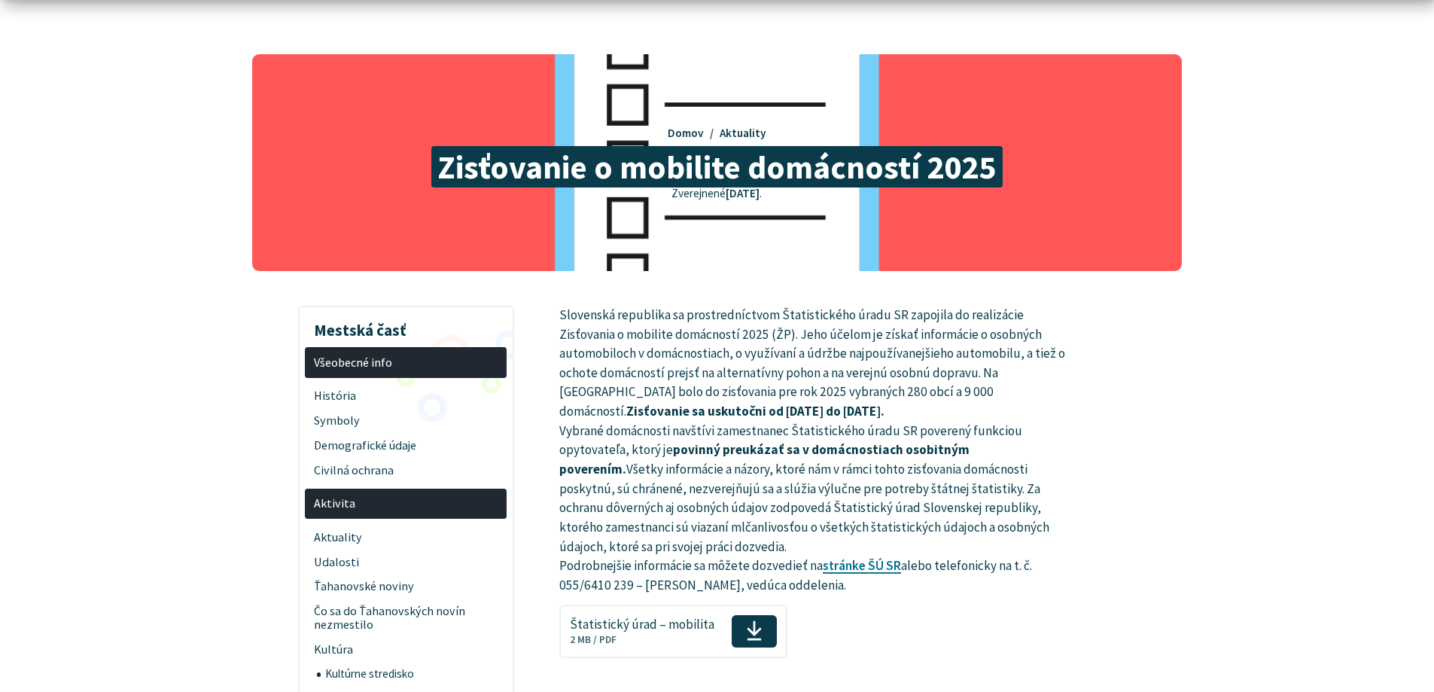
drag, startPoint x: 1042, startPoint y: 443, endPoint x: 963, endPoint y: 469, distance: 83.1
click at [1038, 445] on p "Slovenská republika sa prostredníctvom Štatistického úradu SR zapojila do reali…" at bounding box center [813, 451] width 508 height 290
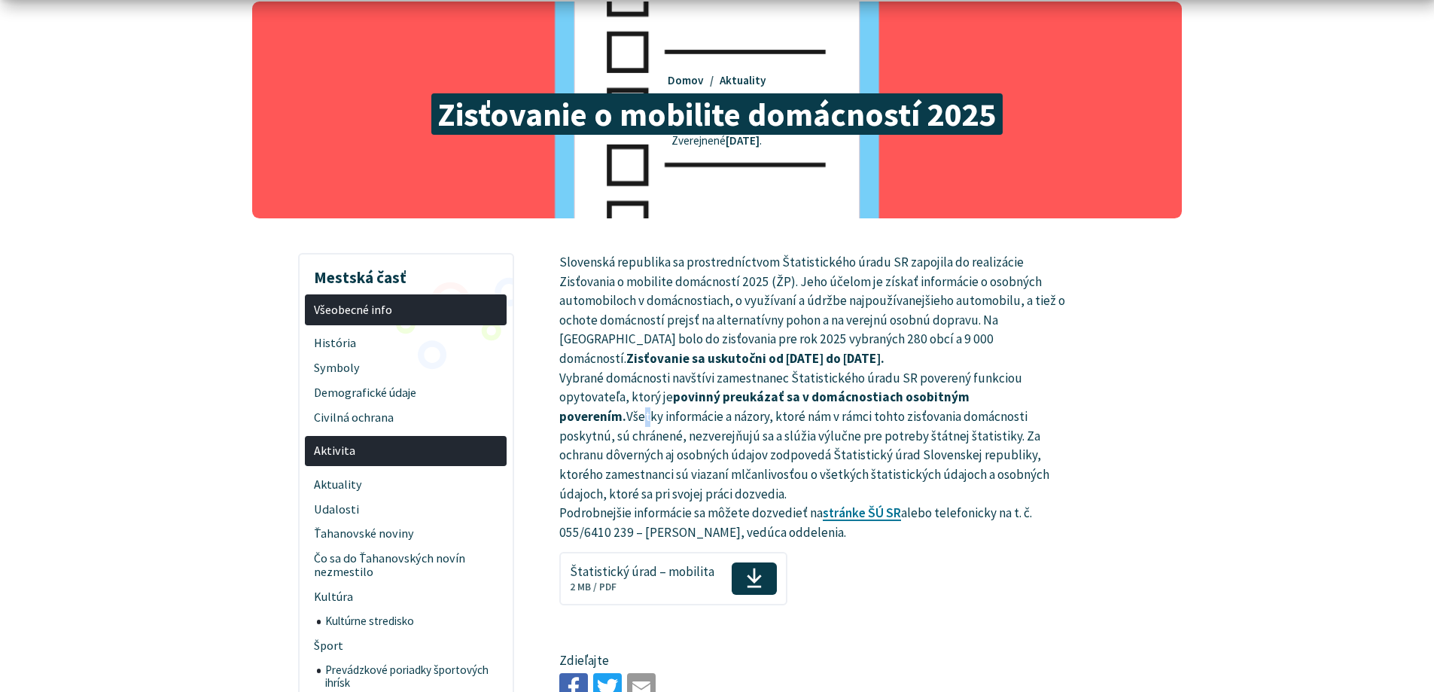
scroll to position [151, 0]
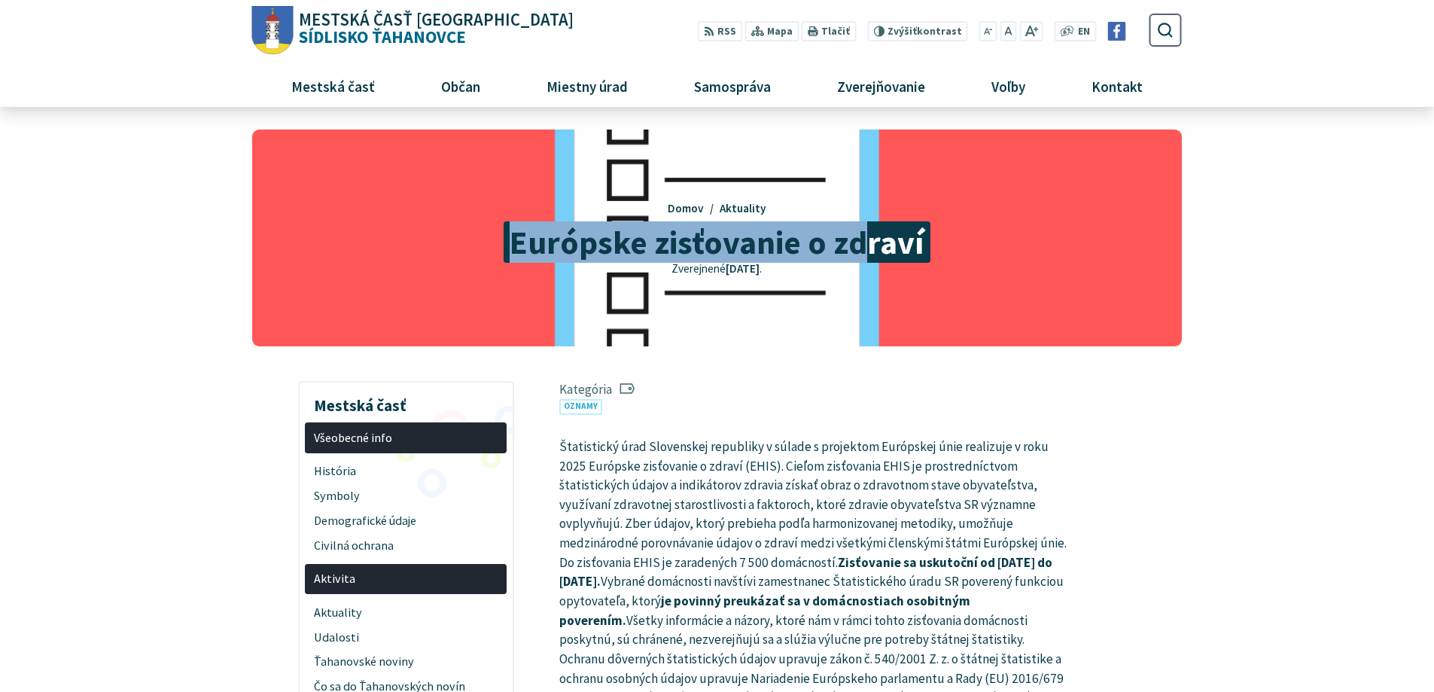
drag, startPoint x: 516, startPoint y: 234, endPoint x: 934, endPoint y: 239, distance: 418.5
click at [896, 239] on span "Európske zisťovanie o zdraví" at bounding box center [717, 241] width 427 height 41
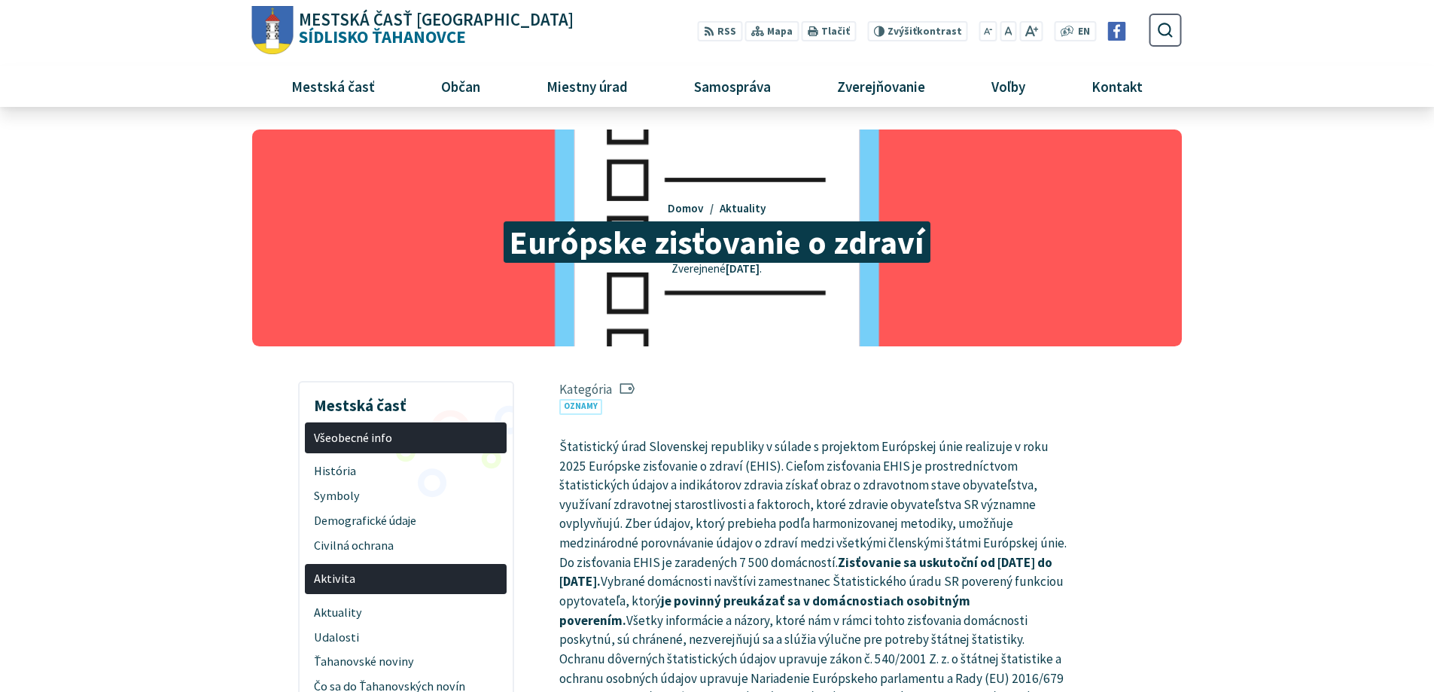
drag, startPoint x: 934, startPoint y: 239, endPoint x: 844, endPoint y: 290, distance: 103.4
click at [923, 245] on h1 "Európske zisťovanie o zdraví" at bounding box center [716, 242] width 715 height 36
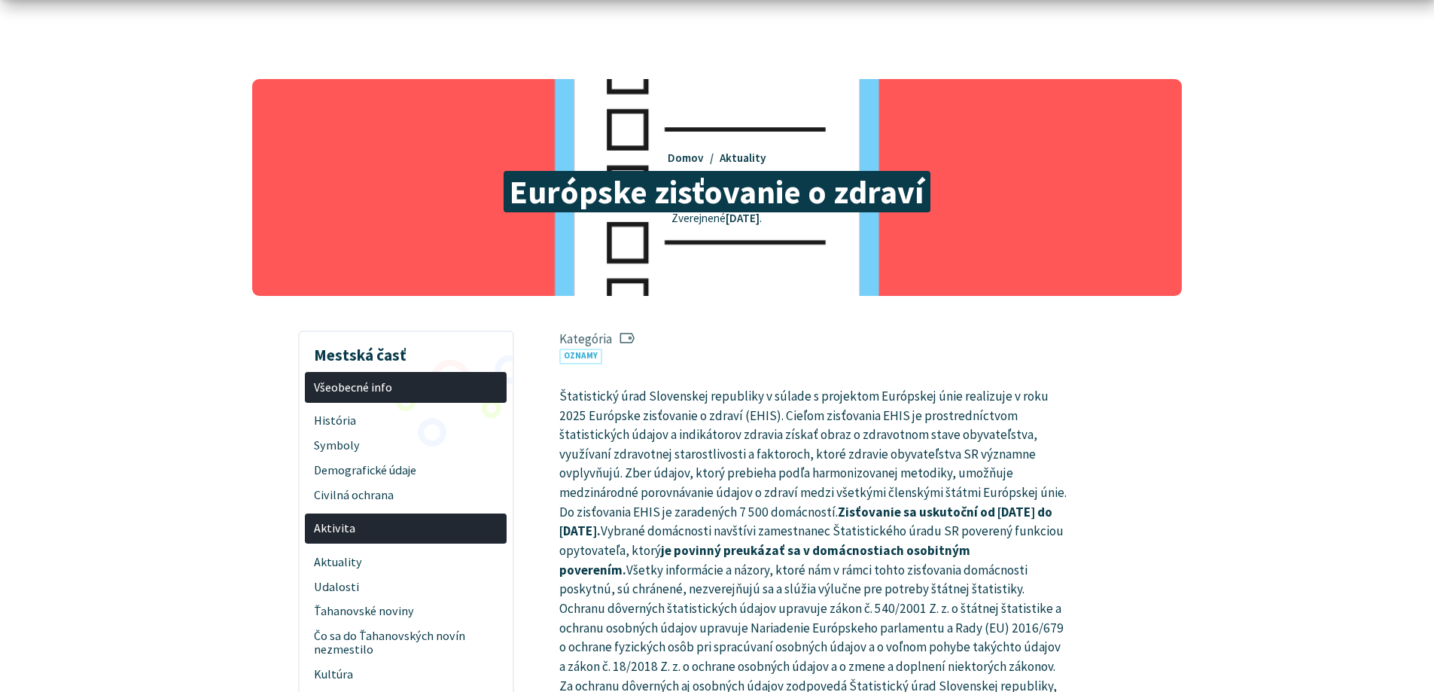
scroll to position [75, 0]
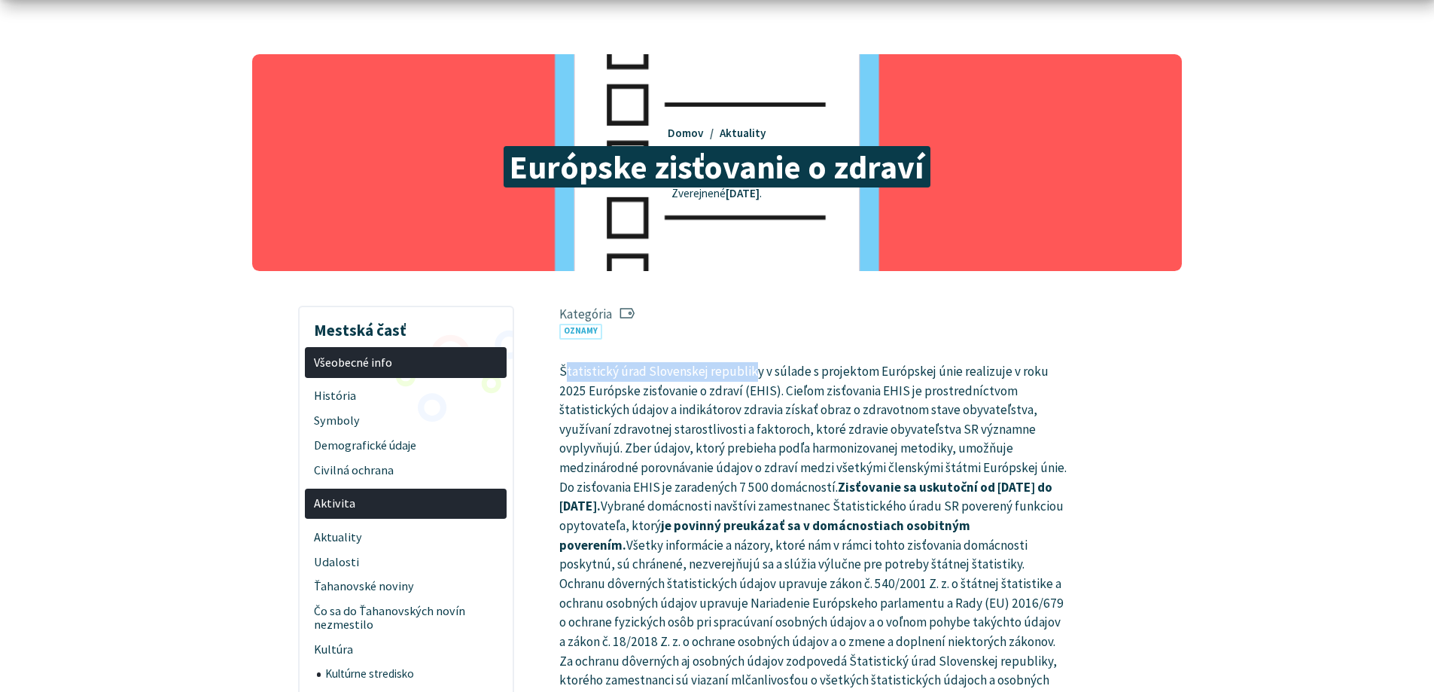
drag, startPoint x: 566, startPoint y: 367, endPoint x: 789, endPoint y: 368, distance: 222.8
click at [780, 368] on p "Štatistický úrad Slovenskej republiky v súlade s projektom Európskej únie reali…" at bounding box center [813, 564] width 508 height 405
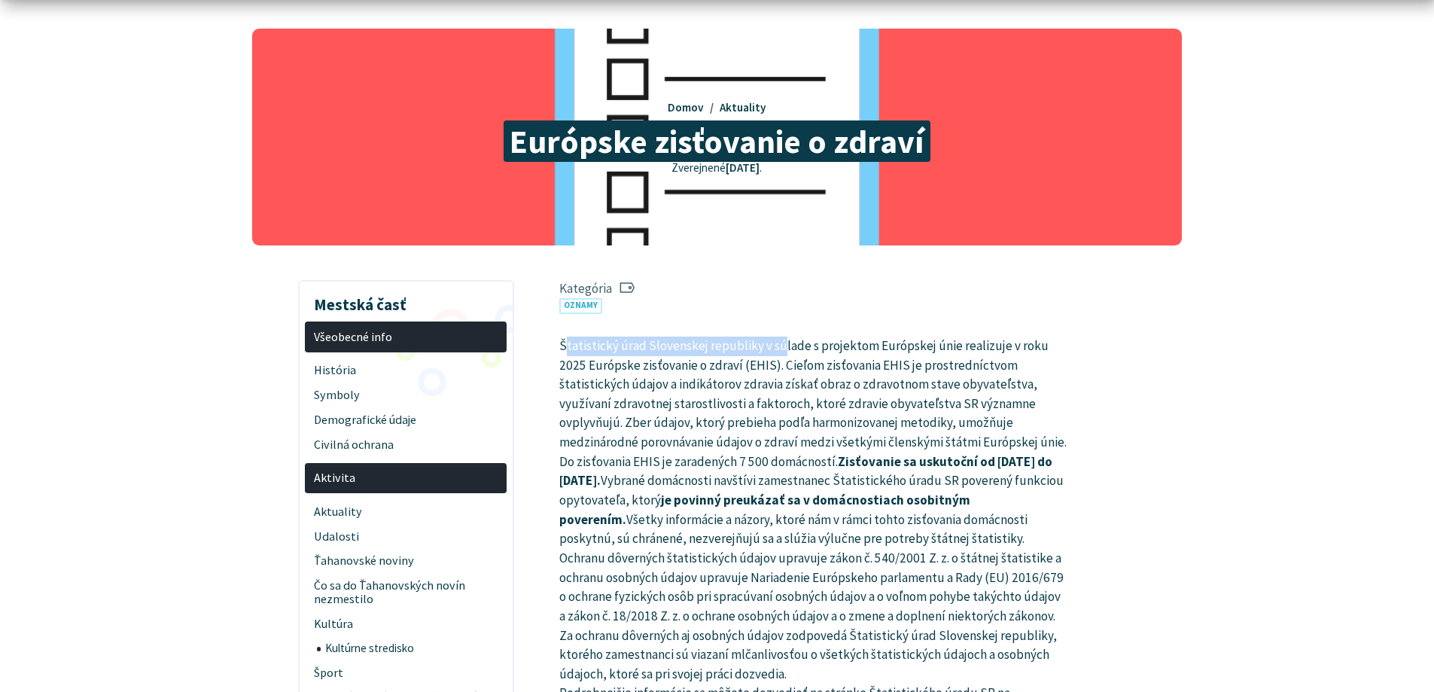
scroll to position [151, 0]
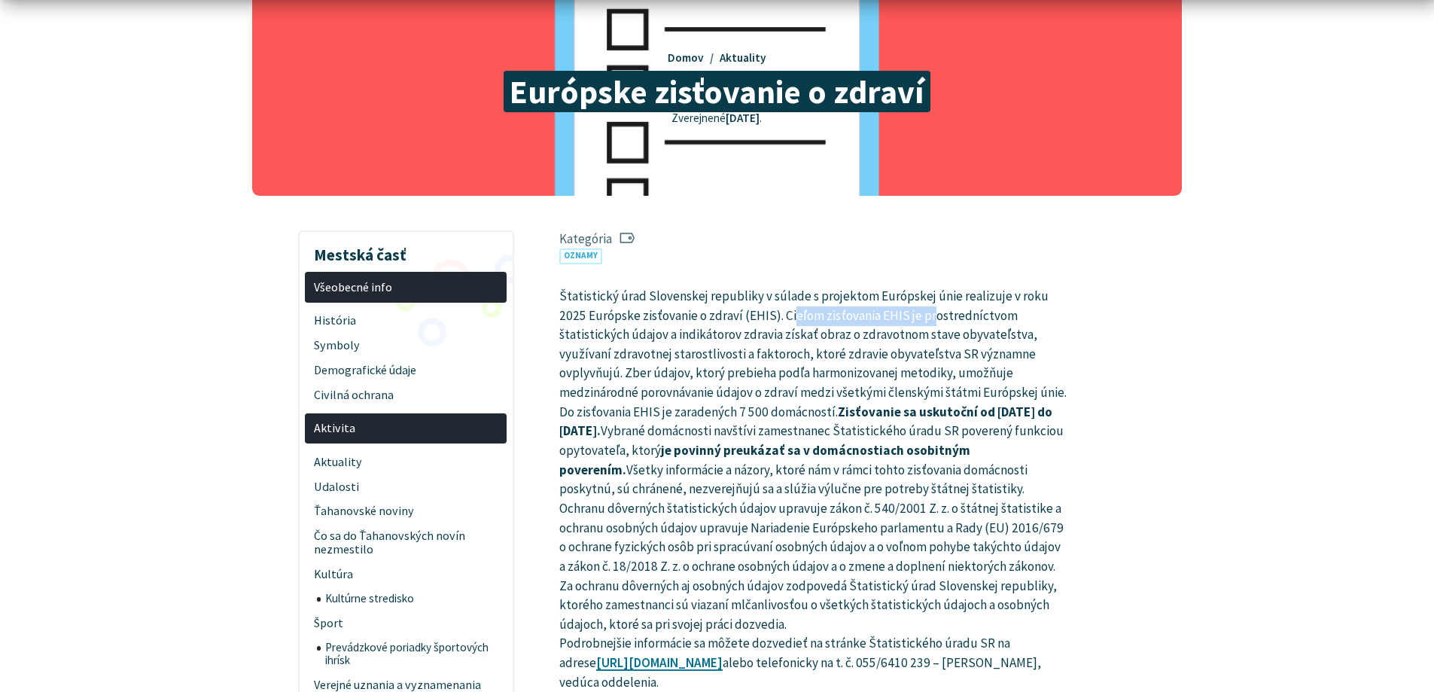
drag, startPoint x: 819, startPoint y: 320, endPoint x: 926, endPoint y: 319, distance: 106.9
click at [912, 319] on p "Štatistický úrad Slovenskej republiky v súlade s projektom Európskej únie reali…" at bounding box center [813, 489] width 508 height 405
click at [926, 319] on p "Štatistický úrad Slovenskej republiky v súlade s projektom Európskej únie reali…" at bounding box center [813, 489] width 508 height 405
drag, startPoint x: 840, startPoint y: 318, endPoint x: 933, endPoint y: 315, distance: 92.6
click at [930, 315] on p "Štatistický úrad Slovenskej republiky v súlade s projektom Európskej únie reali…" at bounding box center [813, 489] width 508 height 405
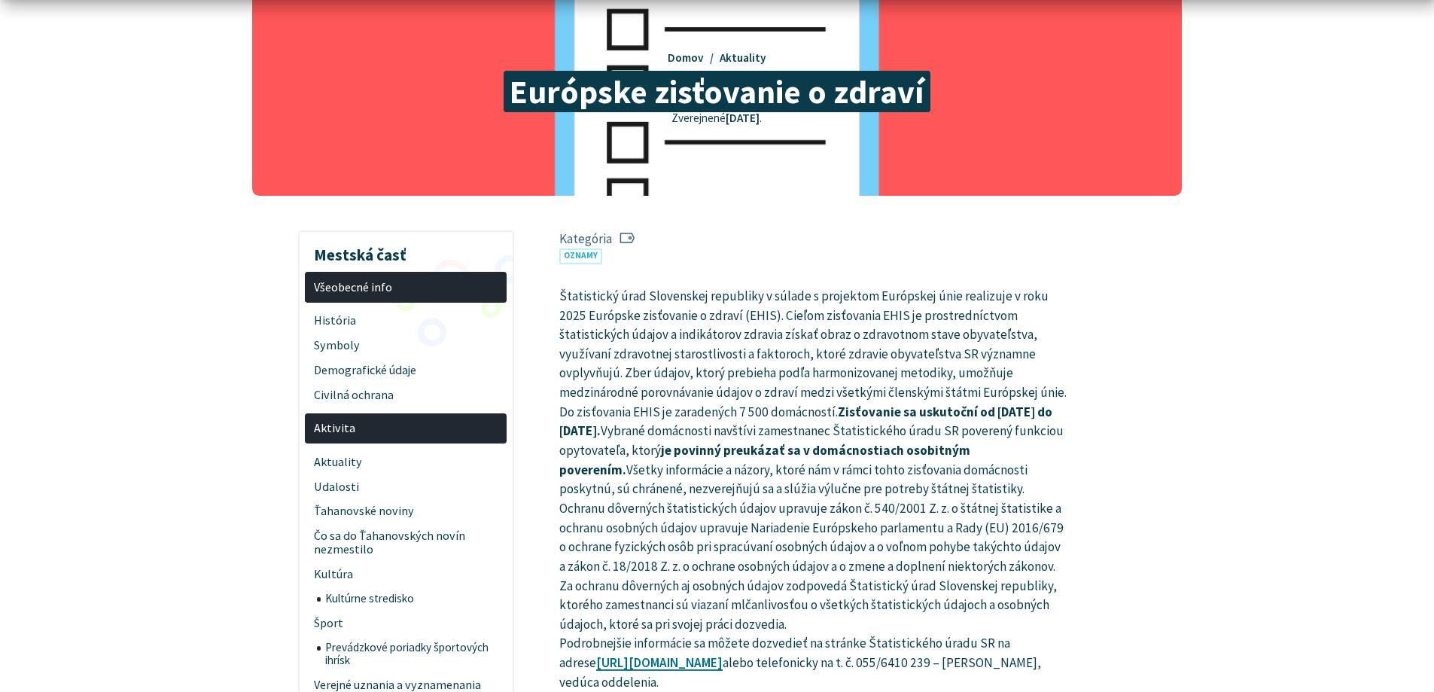
click at [941, 314] on p "Štatistický úrad Slovenskej republiky v súlade s projektom Európskej únie reali…" at bounding box center [813, 489] width 508 height 405
drag, startPoint x: 905, startPoint y: 315, endPoint x: 1008, endPoint y: 312, distance: 102.4
click at [979, 312] on p "Štatistický úrad Slovenskej republiky v súlade s projektom Európskej únie reali…" at bounding box center [813, 489] width 508 height 405
drag, startPoint x: 1021, startPoint y: 312, endPoint x: 914, endPoint y: 324, distance: 108.3
click at [1021, 312] on p "Štatistický úrad Slovenskej republiky v súlade s projektom Európskej únie reali…" at bounding box center [813, 489] width 508 height 405
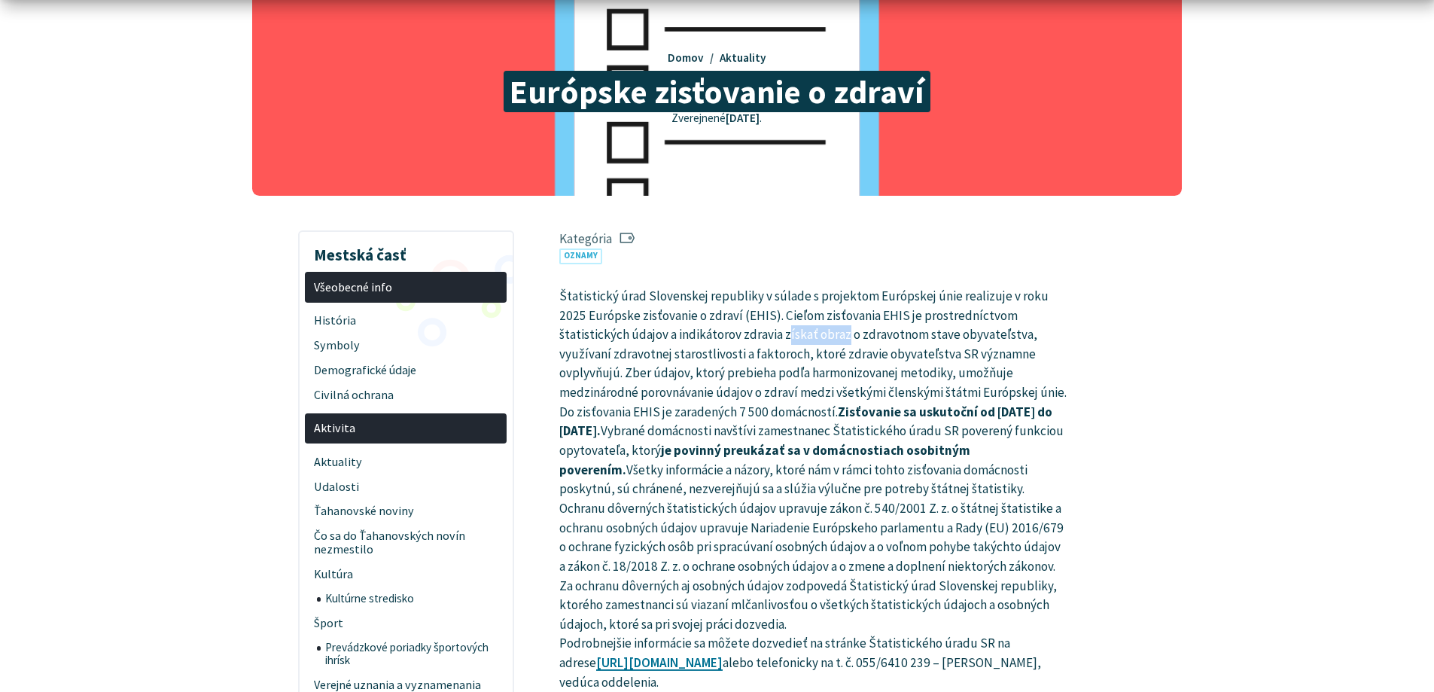
drag, startPoint x: 762, startPoint y: 334, endPoint x: 794, endPoint y: 334, distance: 31.6
click at [789, 334] on p "Štatistický úrad Slovenskej republiky v súlade s projektom Európskej únie reali…" at bounding box center [813, 489] width 508 height 405
click at [815, 334] on p "Štatistický úrad Slovenskej republiky v súlade s projektom Európskej únie reali…" at bounding box center [813, 489] width 508 height 405
drag, startPoint x: 837, startPoint y: 412, endPoint x: 939, endPoint y: 409, distance: 102.4
click at [932, 409] on p "Štatistický úrad Slovenskej republiky v súlade s projektom Európskej únie reali…" at bounding box center [813, 489] width 508 height 405
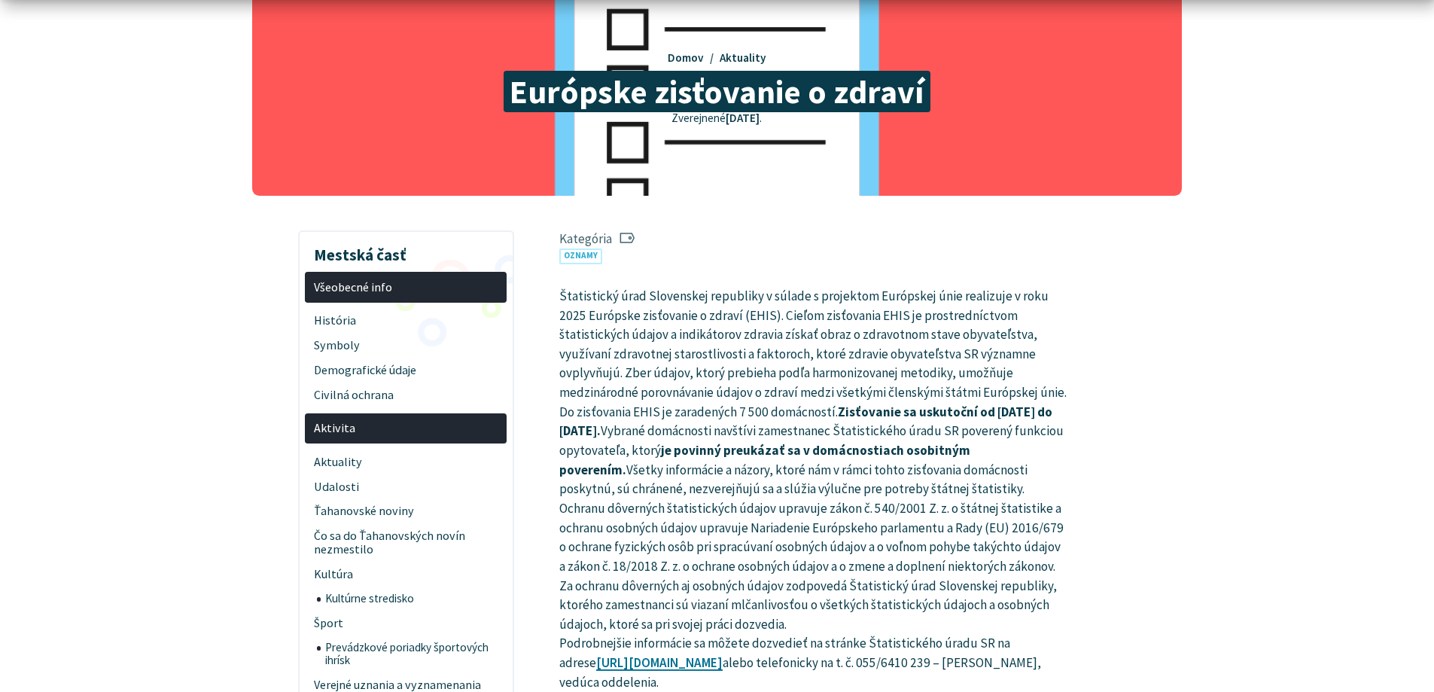
drag, startPoint x: 945, startPoint y: 409, endPoint x: 914, endPoint y: 409, distance: 30.9
click at [942, 409] on strong "Zisťovanie sa uskutoční od 1. júla do 31. decembra 2025." at bounding box center [805, 421] width 493 height 36
drag, startPoint x: 906, startPoint y: 409, endPoint x: 1045, endPoint y: 407, distance: 139.3
click at [1006, 409] on strong "Zisťovanie sa uskutoční od 1. júla do 31. decembra 2025." at bounding box center [805, 421] width 493 height 36
drag, startPoint x: 1045, startPoint y: 407, endPoint x: 1010, endPoint y: 412, distance: 35.7
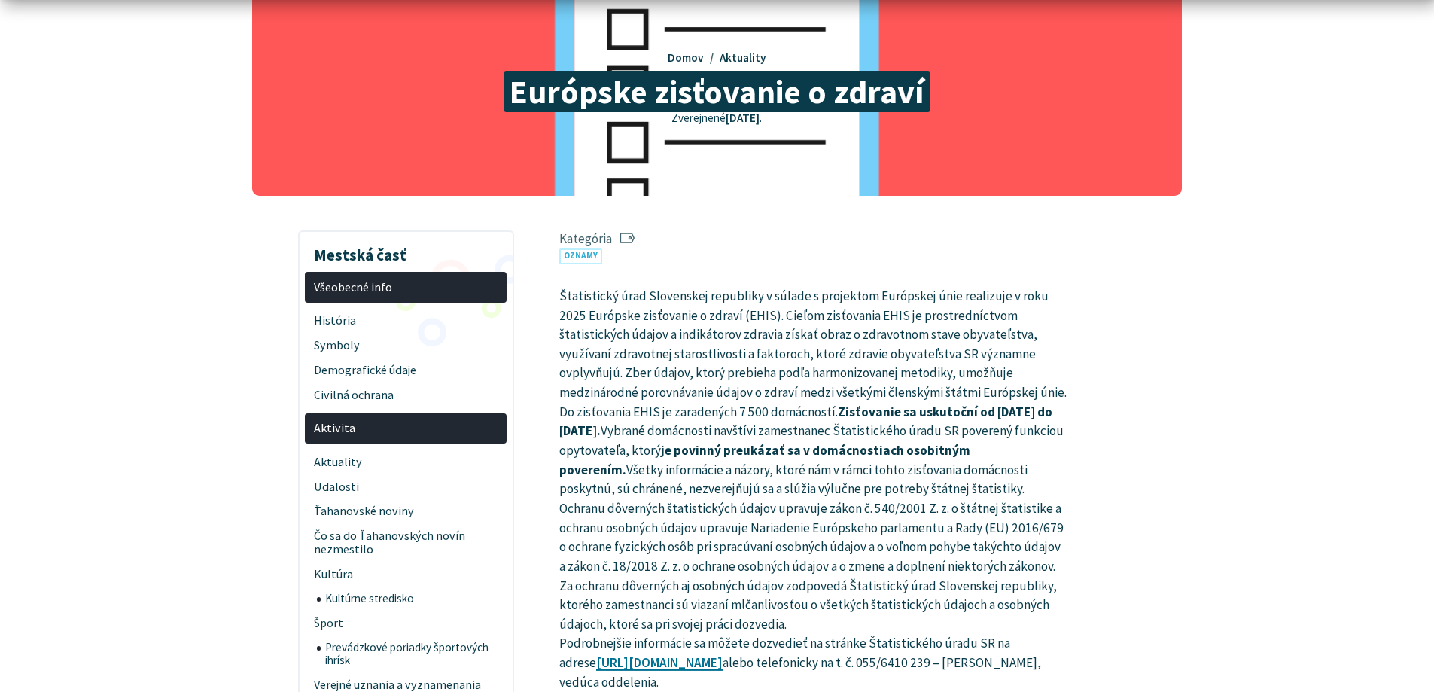
click at [1042, 407] on strong "Zisťovanie sa uskutoční od 1. júla do 31. decembra 2025." at bounding box center [805, 421] width 493 height 36
drag, startPoint x: 978, startPoint y: 412, endPoint x: 1088, endPoint y: 414, distance: 109.9
click at [1072, 414] on article "Kategória Oznamy Štatistický úrad Slovenskej republiky v súlade s projektom Eur…" at bounding box center [871, 491] width 668 height 534
drag, startPoint x: 1088, startPoint y: 414, endPoint x: 1042, endPoint y: 414, distance: 46.7
click at [1087, 414] on article "Kategória Oznamy Štatistický úrad Slovenskej republiky v súlade s projektom Eur…" at bounding box center [871, 491] width 668 height 534
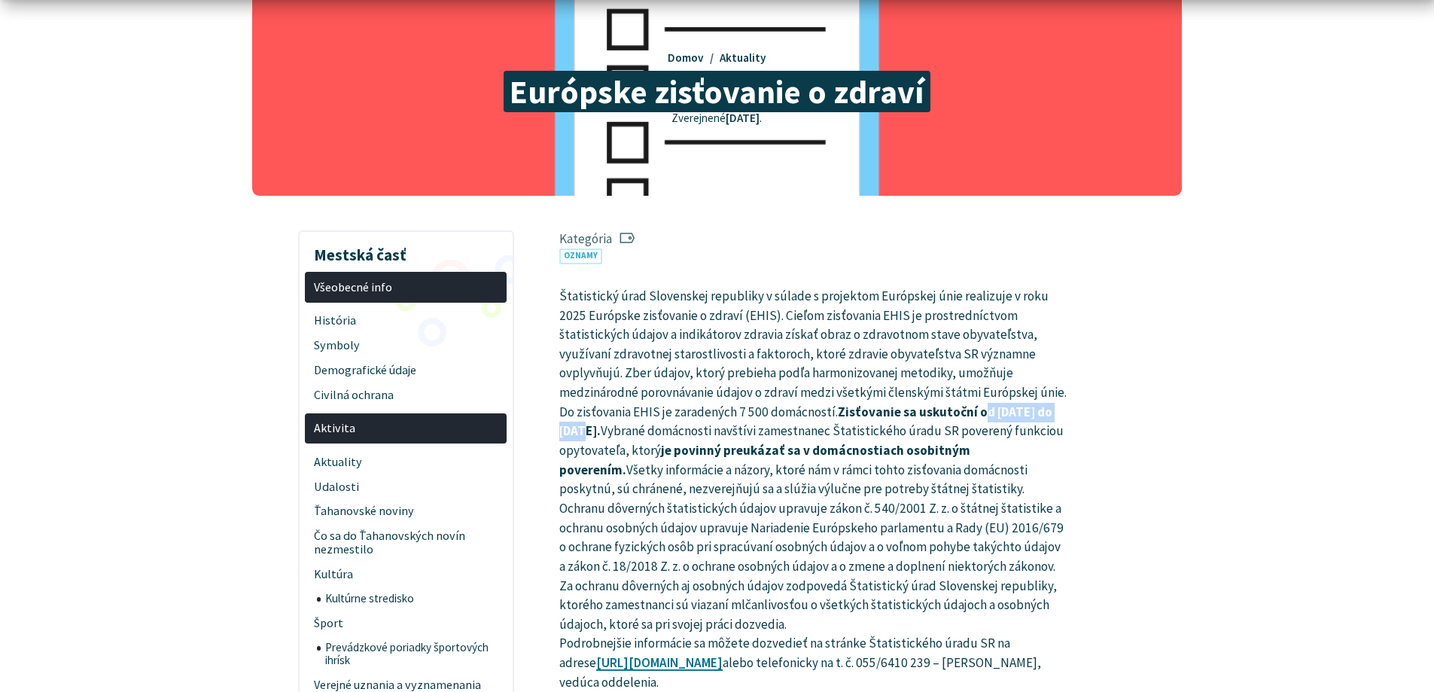
scroll to position [226, 0]
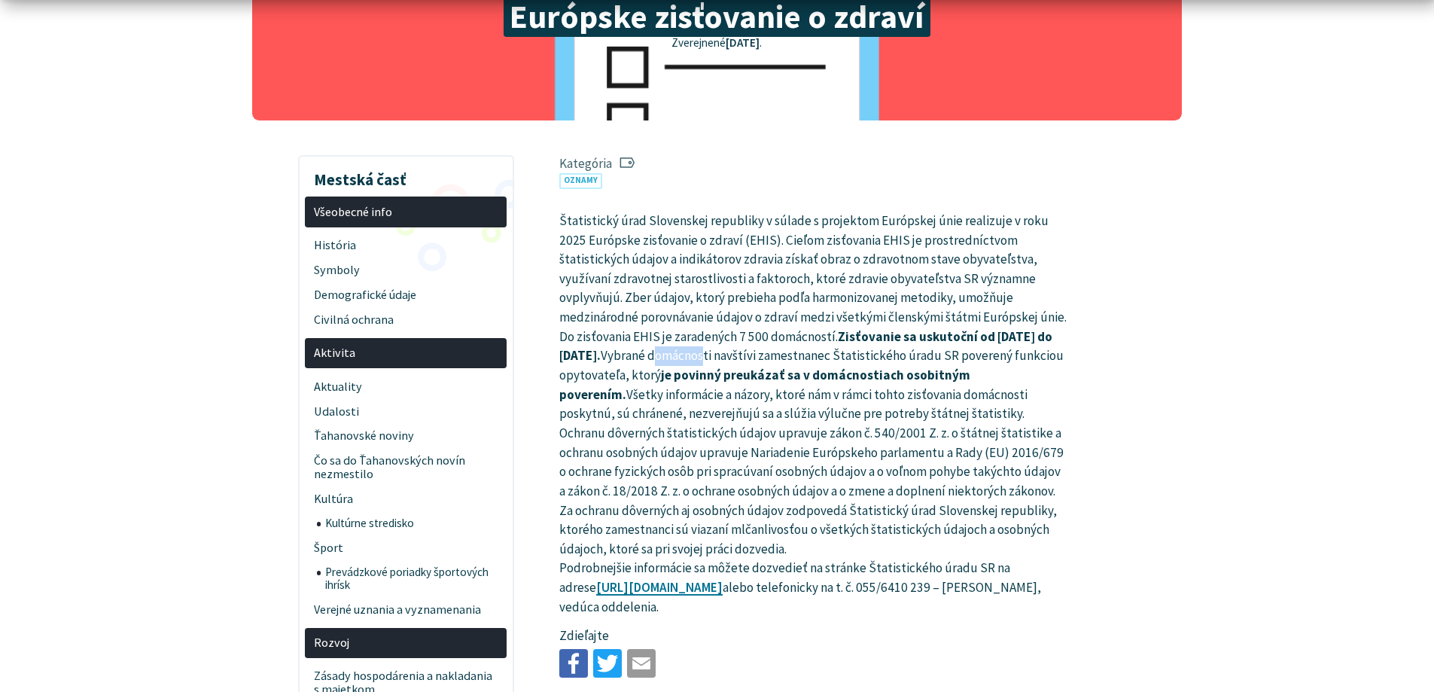
drag, startPoint x: 751, startPoint y: 351, endPoint x: 828, endPoint y: 353, distance: 76.8
click at [798, 350] on p "Štatistický úrad Slovenskej republiky v súlade s projektom Európskej únie reali…" at bounding box center [813, 413] width 508 height 405
click at [828, 353] on p "Štatistický úrad Slovenskej republiky v súlade s projektom Európskej únie reali…" at bounding box center [813, 413] width 508 height 405
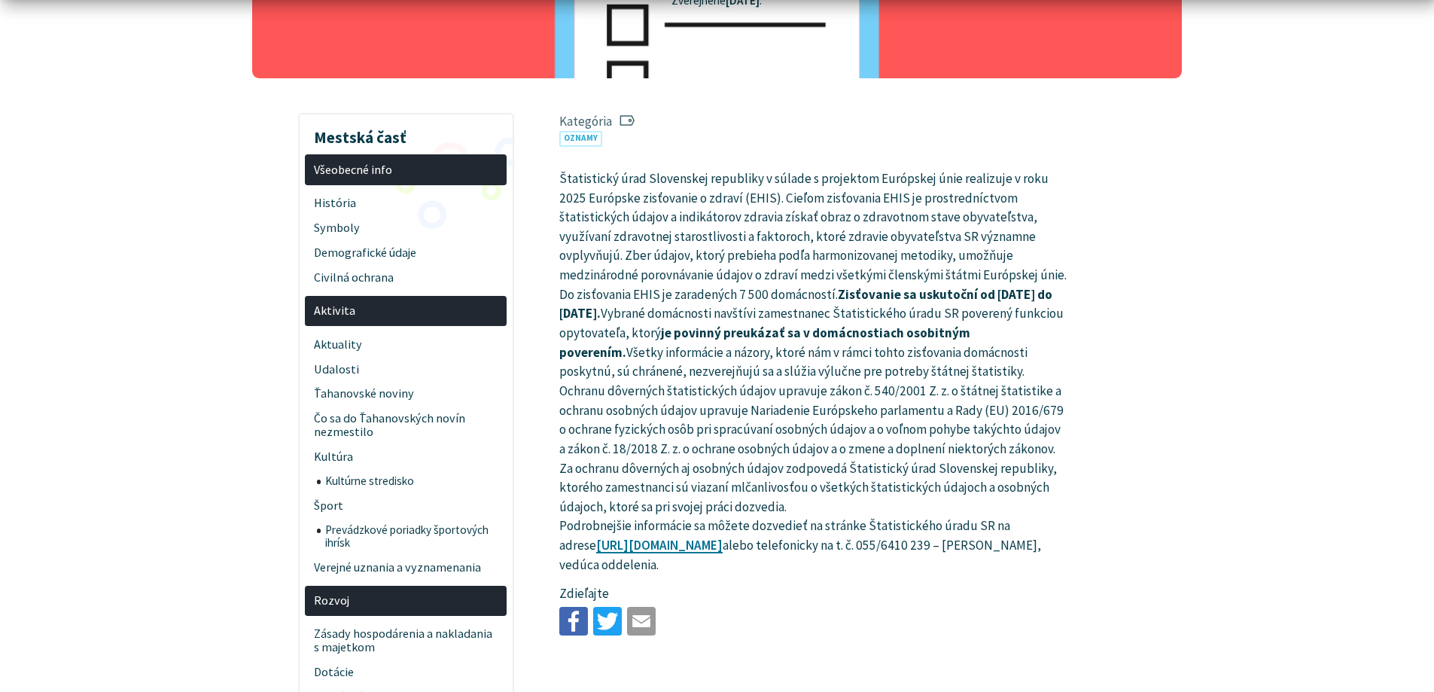
scroll to position [301, 0]
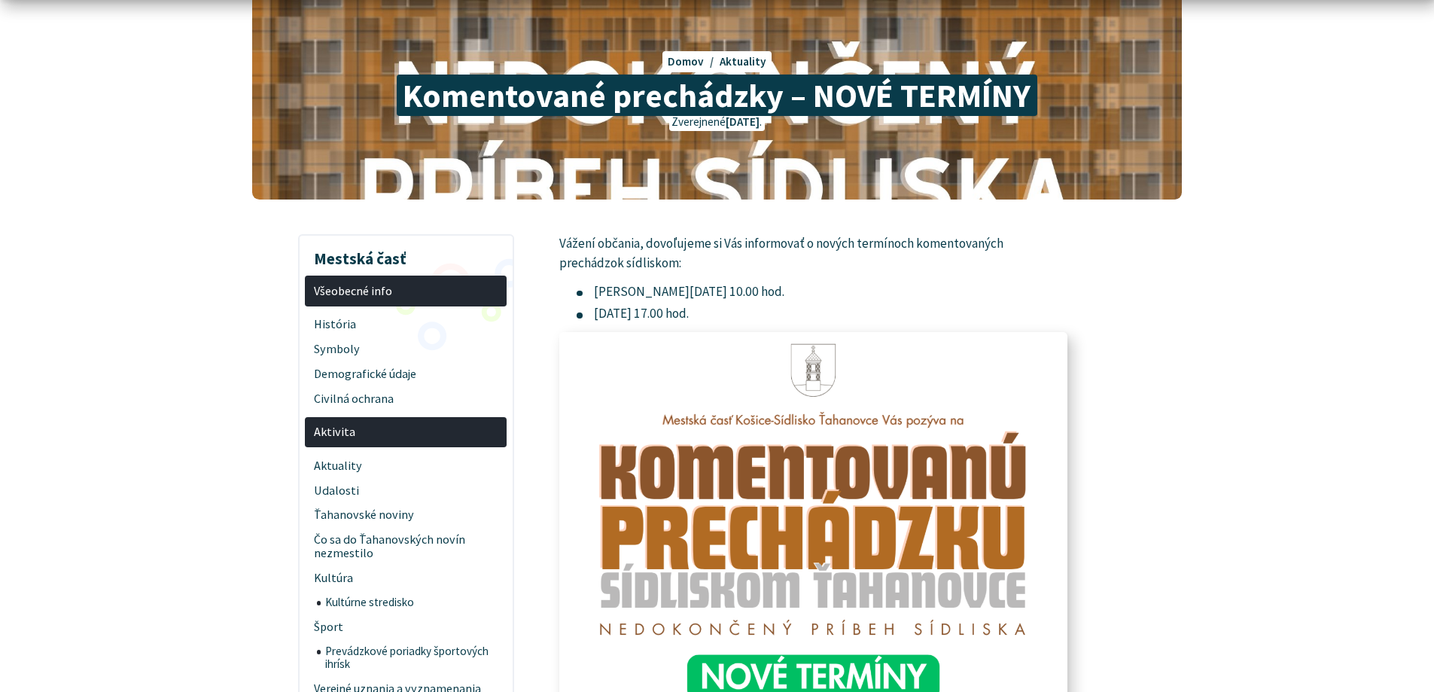
scroll to position [151, 0]
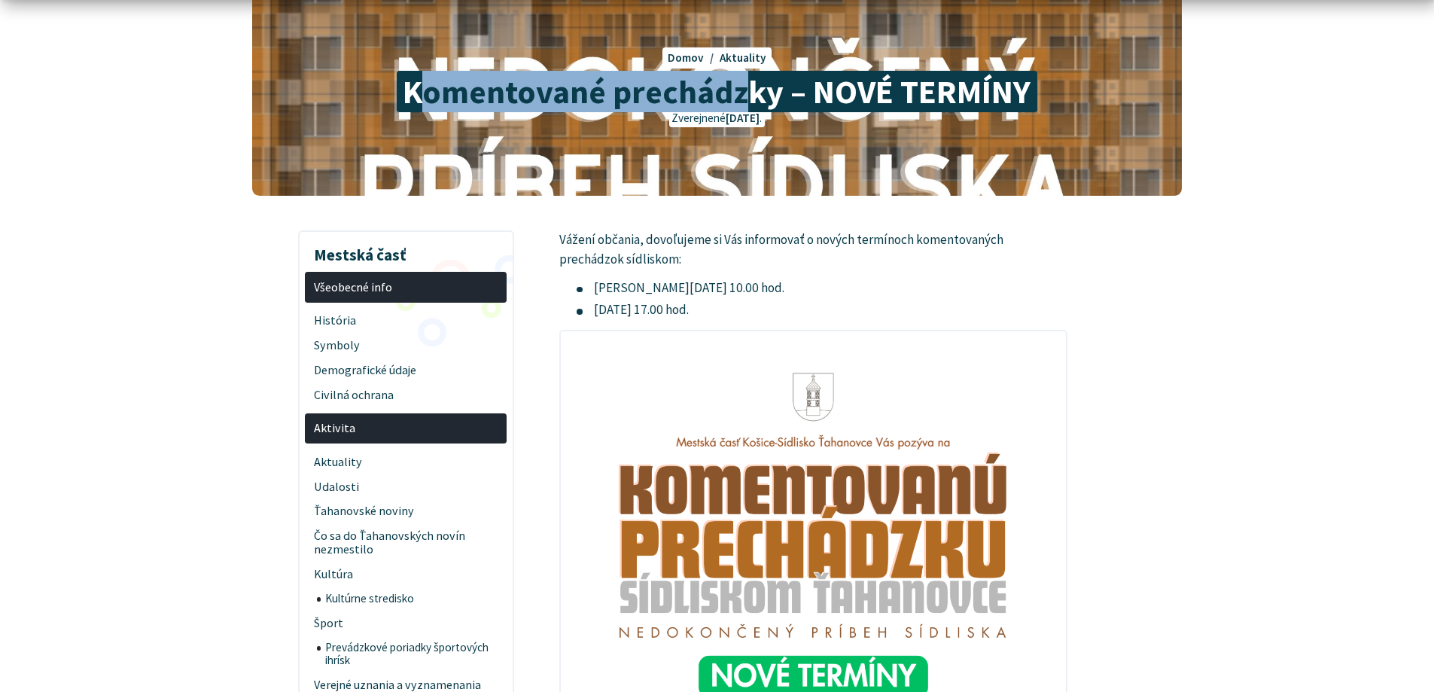
drag, startPoint x: 418, startPoint y: 96, endPoint x: 792, endPoint y: 101, distance: 374.1
click at [777, 101] on span "Komentované prechádzky – NOVÉ TERMÍNY" at bounding box center [717, 91] width 641 height 41
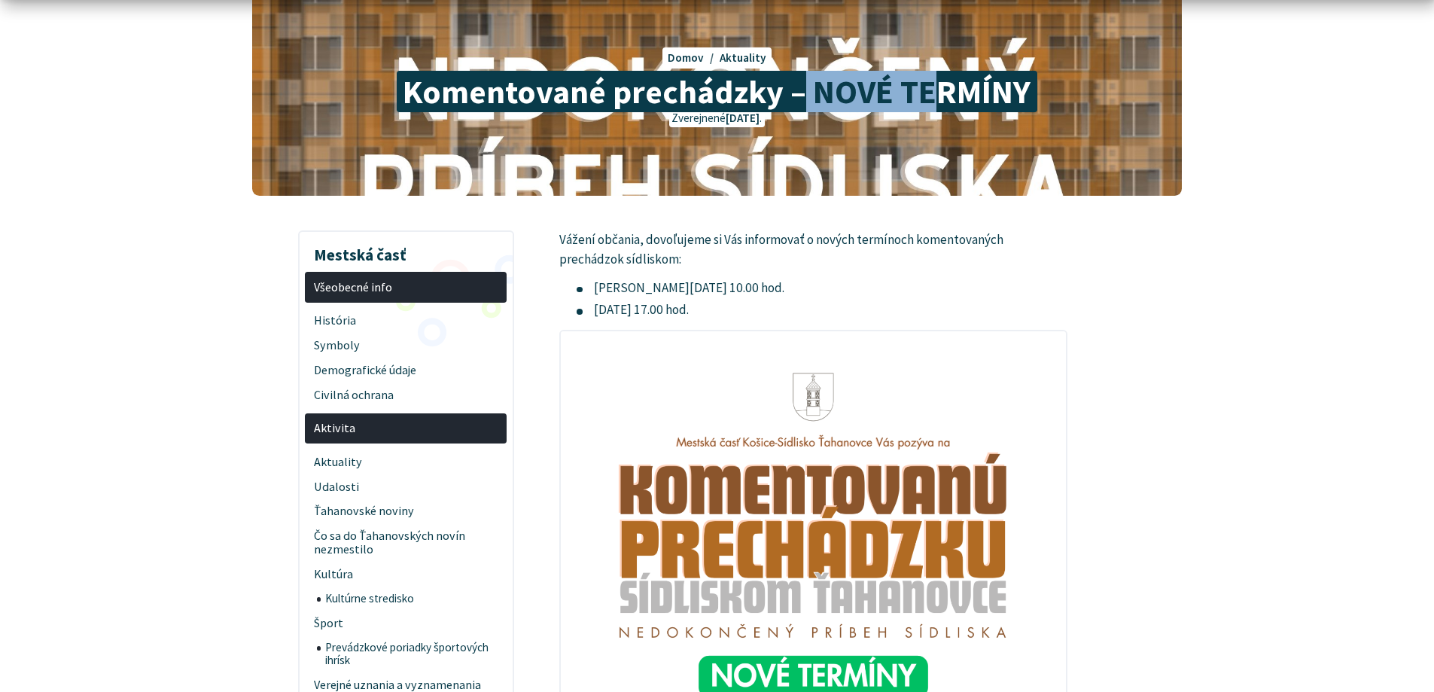
drag, startPoint x: 807, startPoint y: 101, endPoint x: 985, endPoint y: 101, distance: 178.4
click at [977, 101] on span "Komentované prechádzky – NOVÉ TERMÍNY" at bounding box center [717, 91] width 641 height 41
drag, startPoint x: 999, startPoint y: 103, endPoint x: 817, endPoint y: 174, distance: 195.4
click at [990, 107] on span "Komentované prechádzky – NOVÉ TERMÍNY" at bounding box center [717, 91] width 641 height 41
drag, startPoint x: 627, startPoint y: 245, endPoint x: 759, endPoint y: 244, distance: 132.5
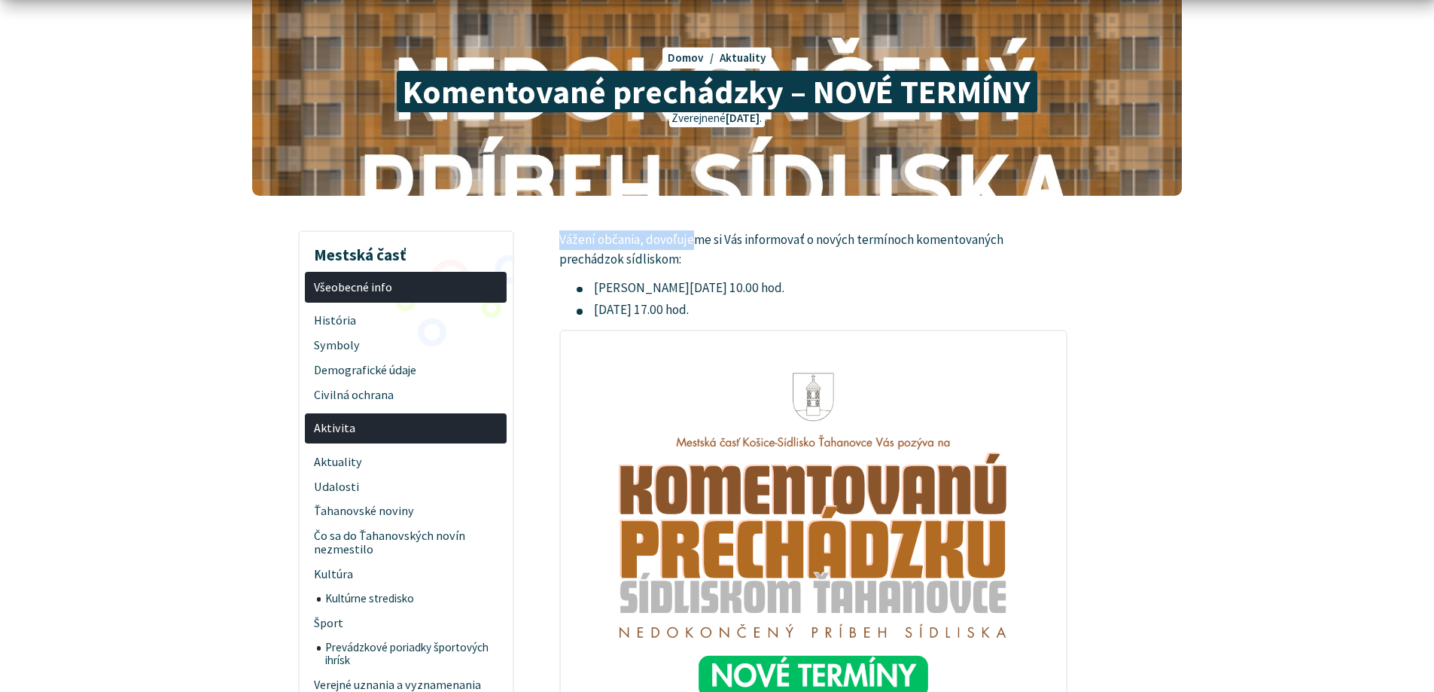
click at [744, 244] on article "Vážení občania, dovoľujeme si Vás informovať o nových termínoch komentovaných p…" at bounding box center [871, 689] width 668 height 918
drag, startPoint x: 780, startPoint y: 244, endPoint x: 734, endPoint y: 239, distance: 46.2
click at [777, 242] on p "Vážení občania, dovoľujeme si Vás informovať o nových termínoch komentovaných p…" at bounding box center [813, 249] width 508 height 38
drag, startPoint x: 788, startPoint y: 241, endPoint x: 849, endPoint y: 241, distance: 61.0
click at [841, 241] on p "Vážení občania, dovoľujeme si Vás informovať o nových termínoch komentovaných p…" at bounding box center [813, 249] width 508 height 38
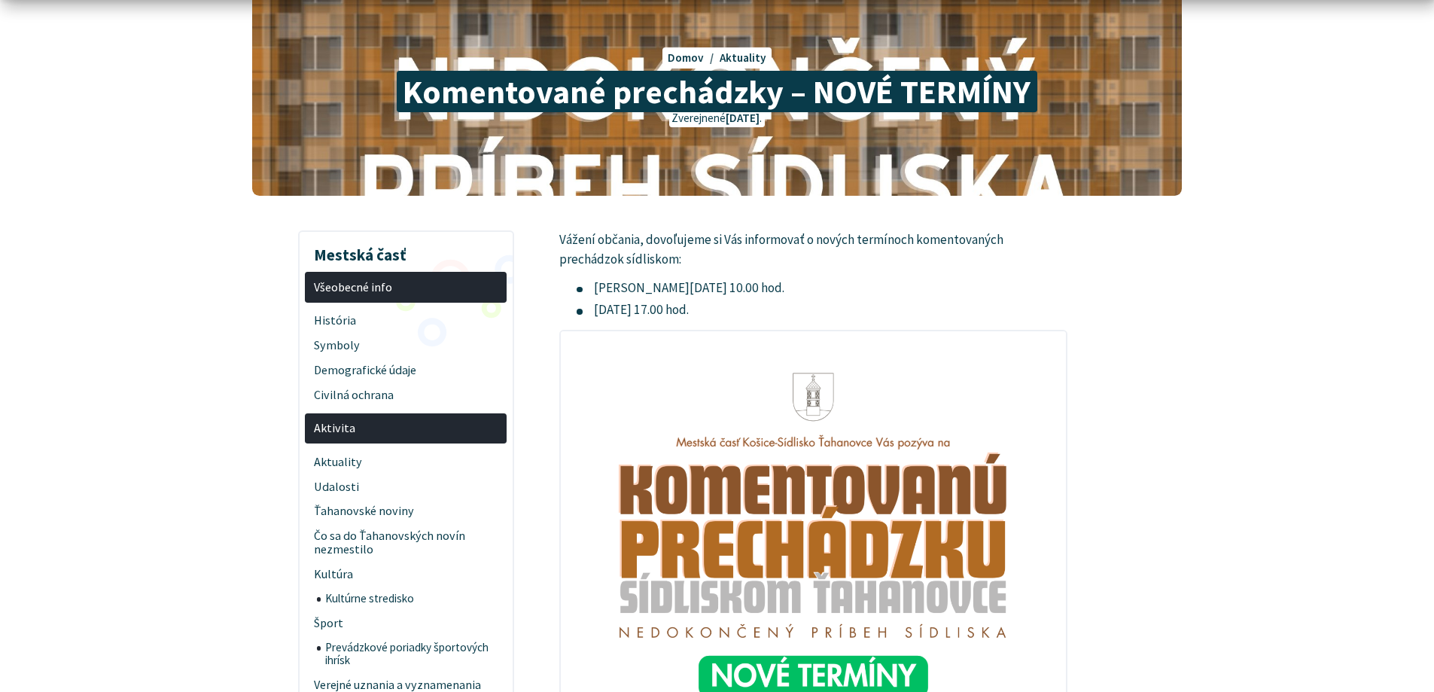
drag, startPoint x: 849, startPoint y: 241, endPoint x: 835, endPoint y: 240, distance: 14.3
click at [848, 241] on p "Vážení občania, dovoľujeme si Vás informovať o nových termínoch komentovaných p…" at bounding box center [813, 249] width 508 height 38
drag, startPoint x: 842, startPoint y: 240, endPoint x: 987, endPoint y: 240, distance: 145.3
click at [960, 240] on p "Vážení občania, dovoľujeme si Vás informovať o nových termínoch komentovaných p…" at bounding box center [813, 249] width 508 height 38
drag, startPoint x: 987, startPoint y: 240, endPoint x: 890, endPoint y: 248, distance: 97.4
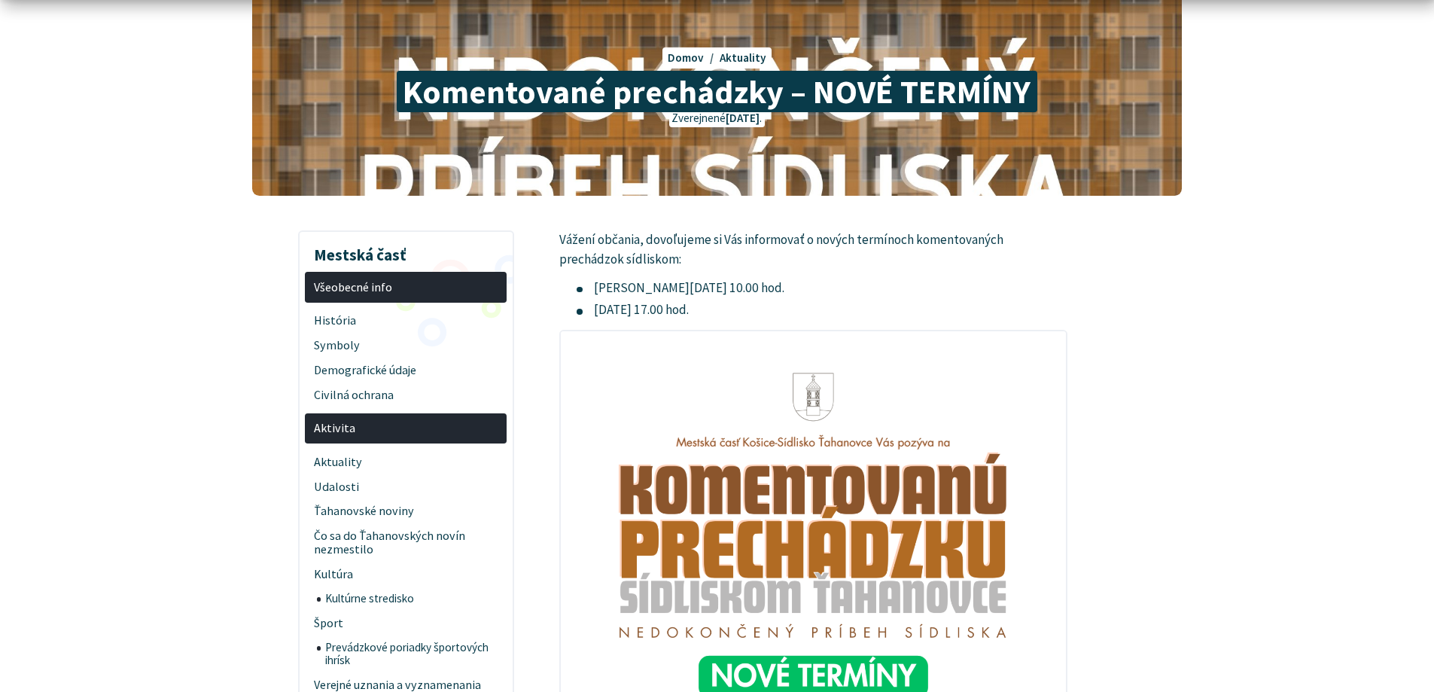
click at [982, 240] on p "Vážení občania, dovoľujeme si Vás informovať o nových termínoch komentovaných p…" at bounding box center [813, 249] width 508 height 38
drag, startPoint x: 671, startPoint y: 286, endPoint x: 771, endPoint y: 286, distance: 100.1
click at [771, 286] on li "sobota 31. mája o 10.00 hod." at bounding box center [822, 288] width 491 height 20
click at [572, 290] on ul "sobota 31. mája o 10.00 hod. piatok 6. júna o 17.00 hod." at bounding box center [813, 298] width 508 height 41
click at [604, 287] on li "sobota 31. mája o 10.00 hod." at bounding box center [822, 288] width 491 height 20
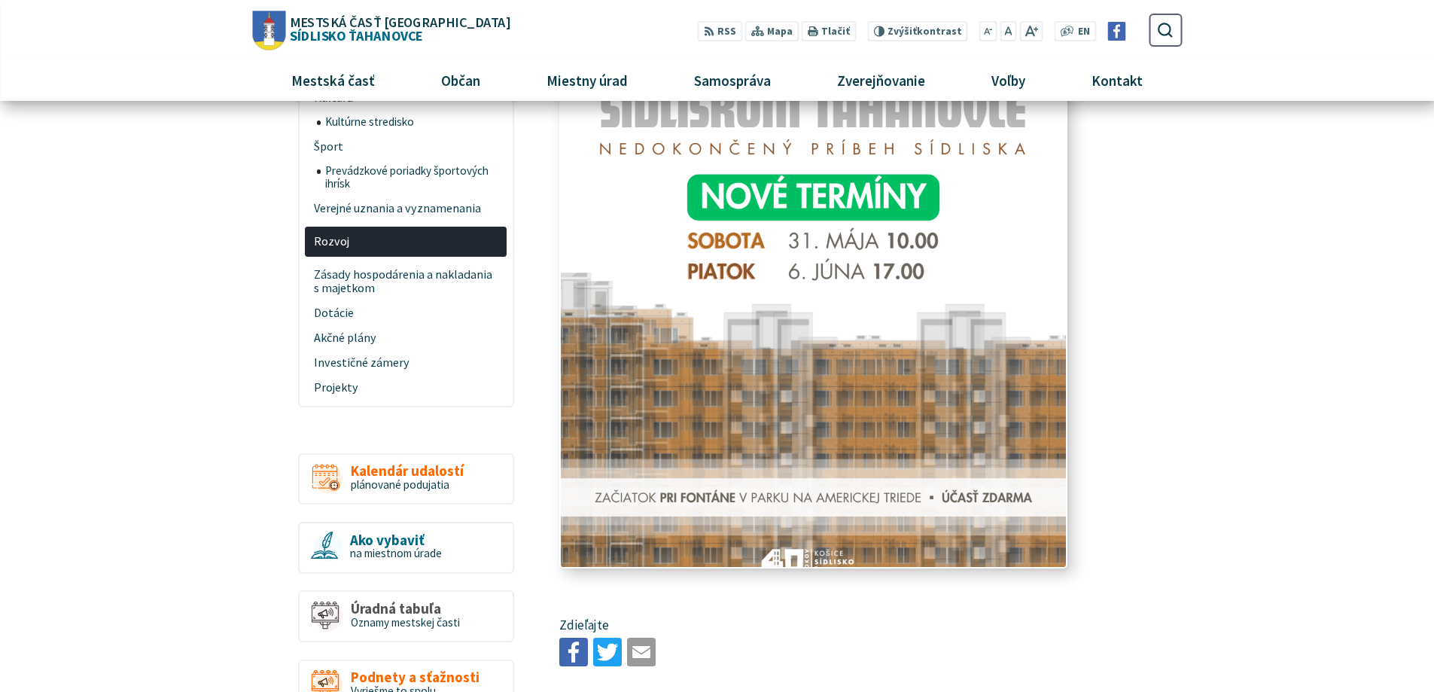
scroll to position [527, 0]
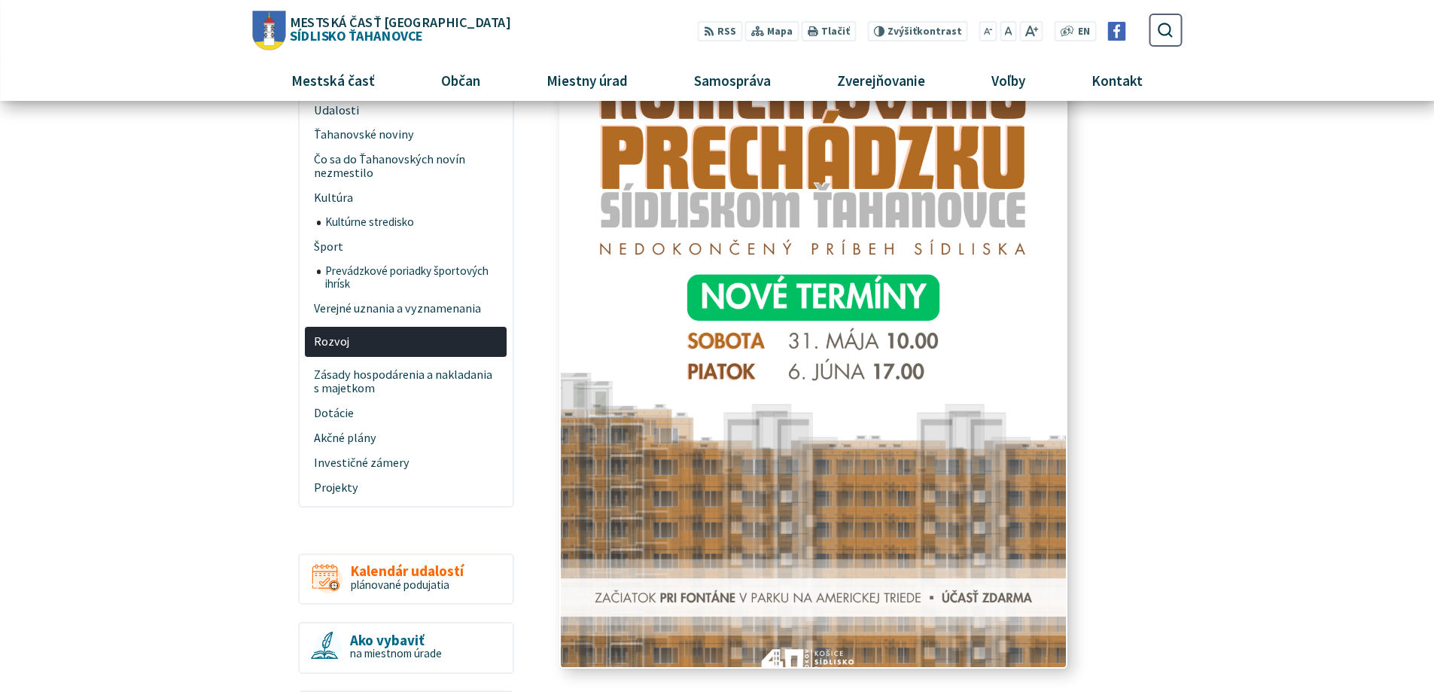
click at [902, 273] on img at bounding box center [813, 310] width 555 height 785
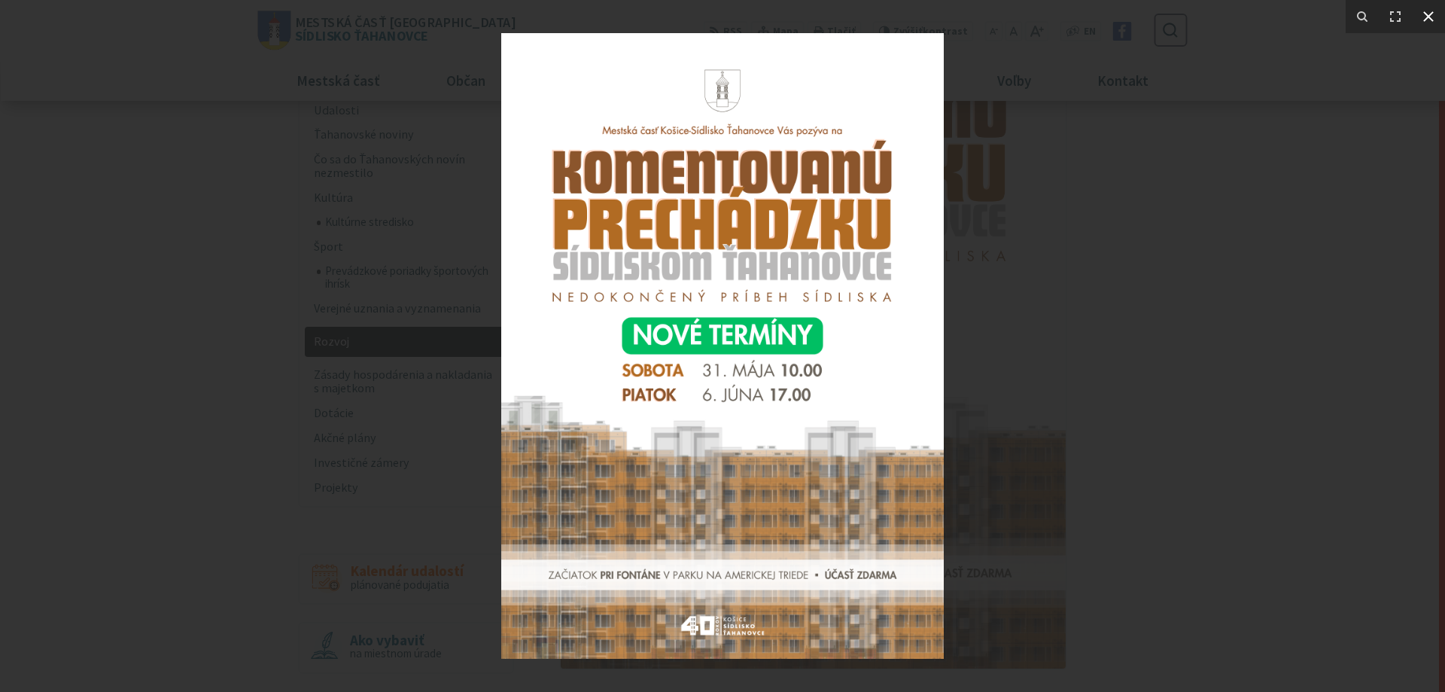
click at [1423, 17] on icon at bounding box center [1428, 17] width 18 height 18
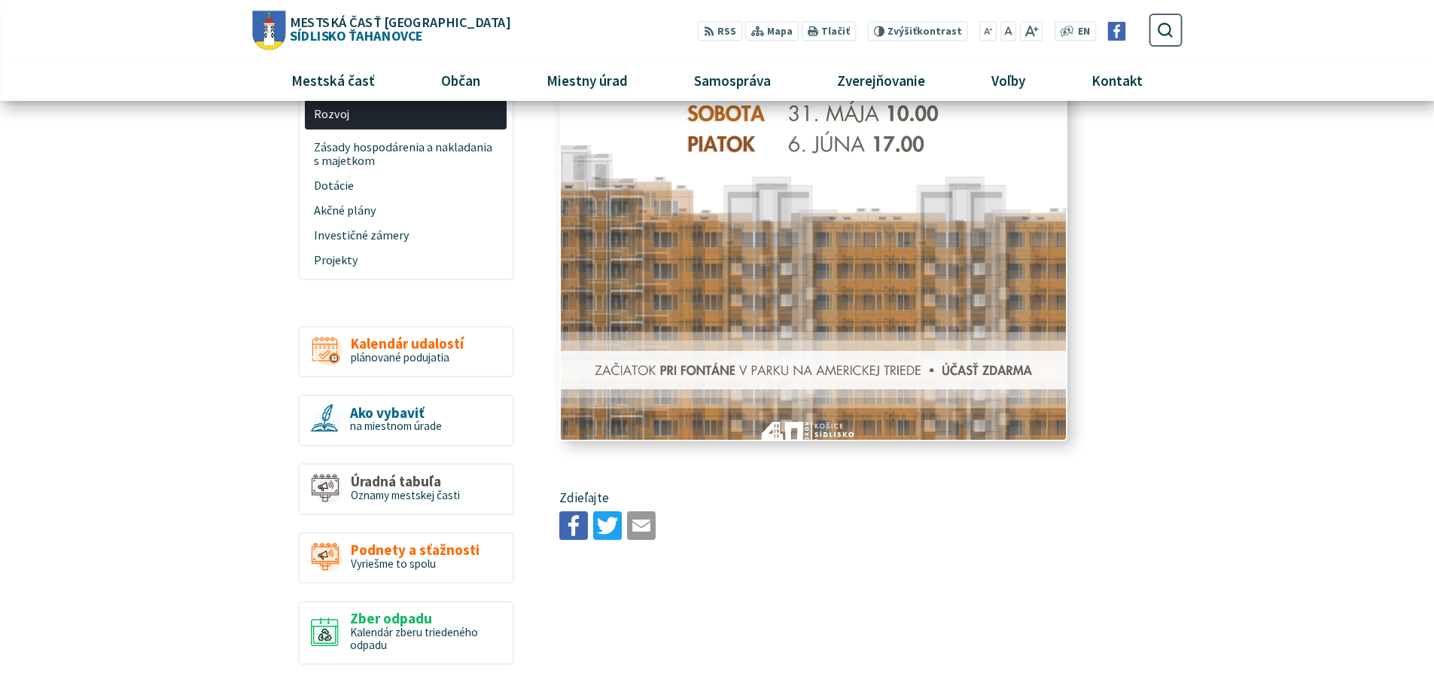
scroll to position [753, 0]
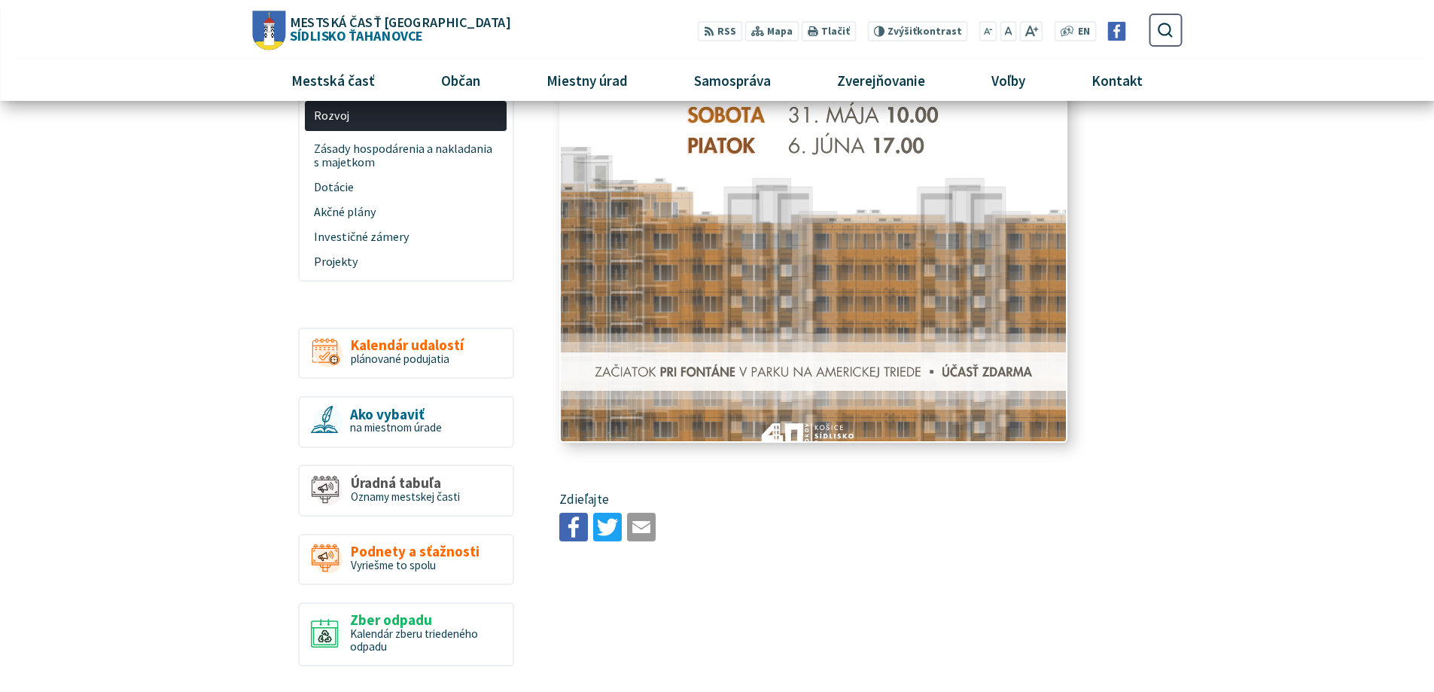
click at [788, 326] on img at bounding box center [813, 84] width 555 height 785
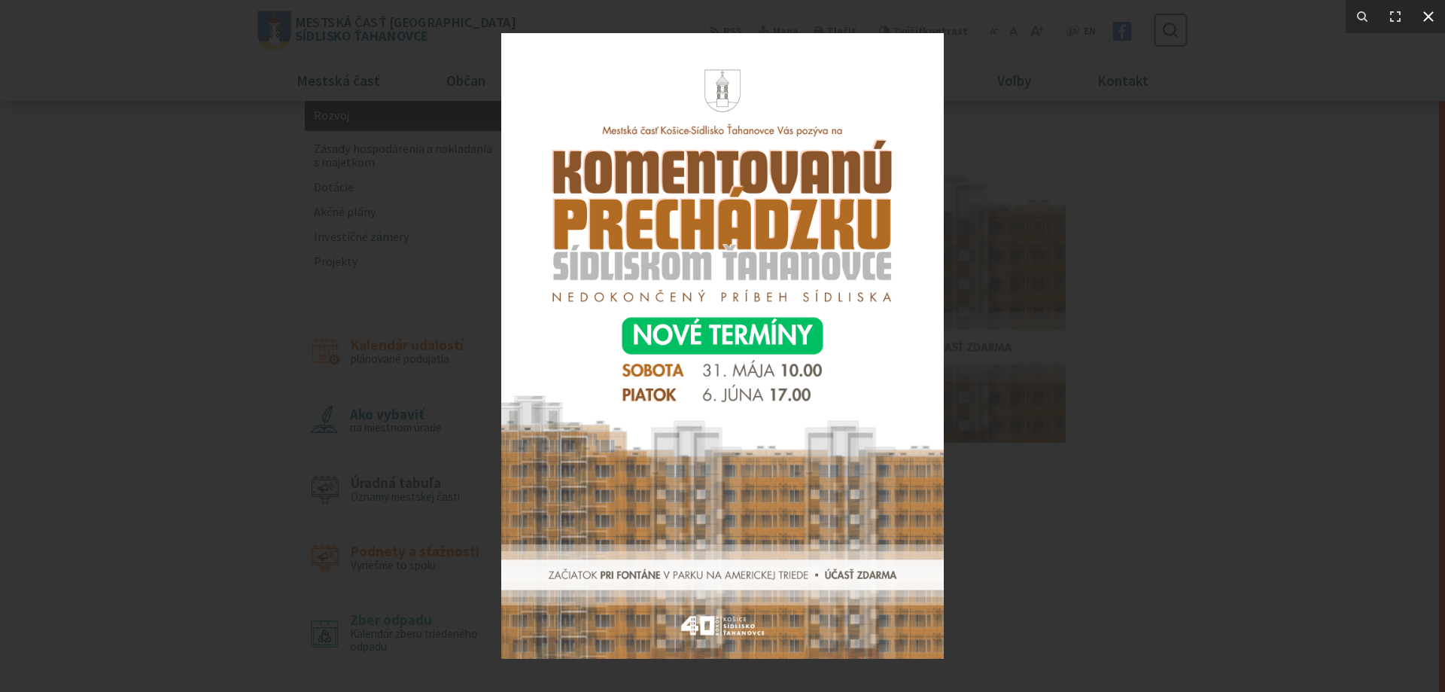
click at [1427, 14] on icon at bounding box center [1428, 16] width 11 height 11
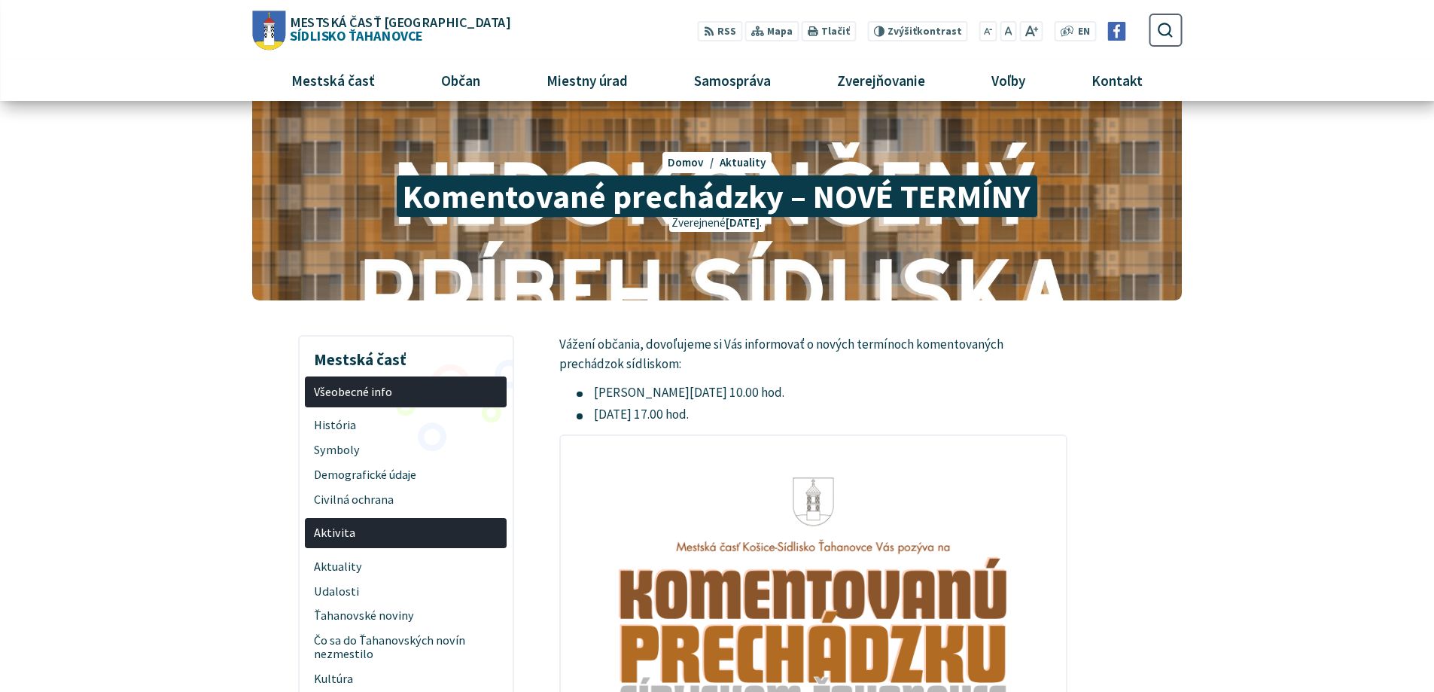
scroll to position [0, 0]
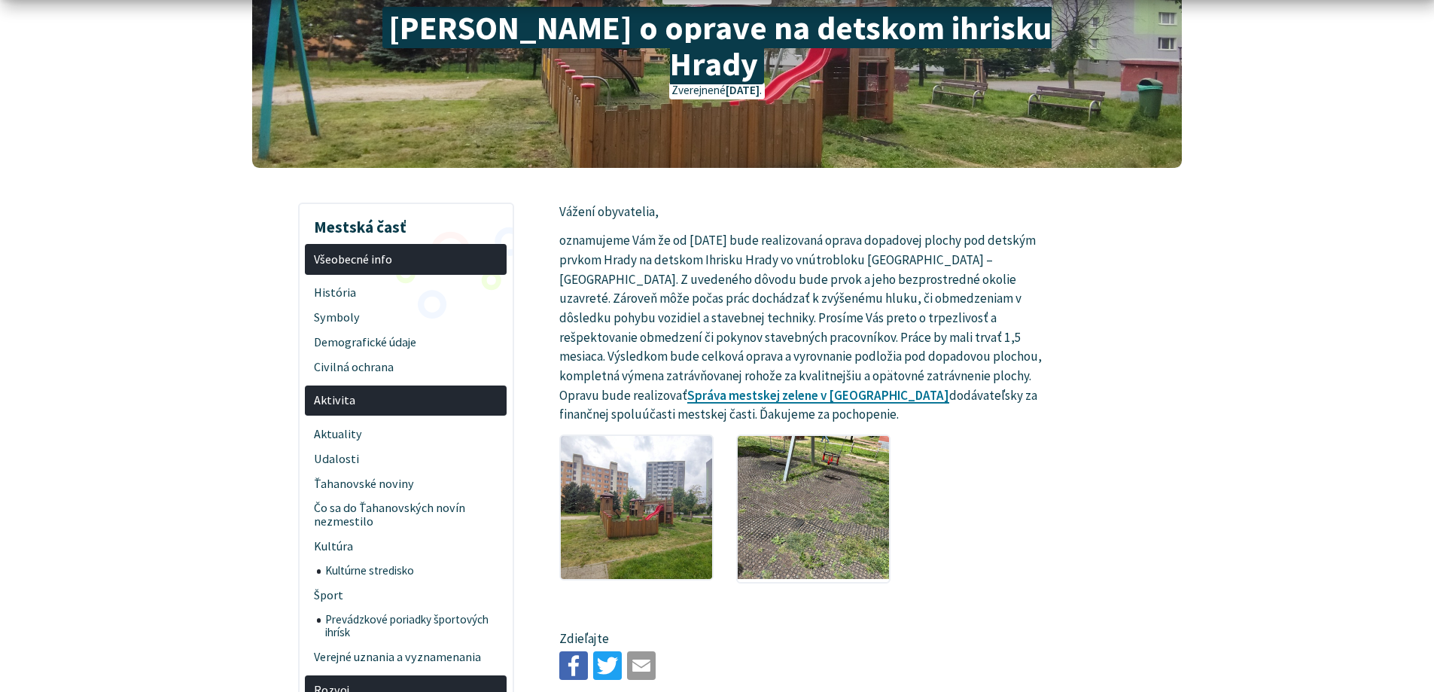
scroll to position [226, 0]
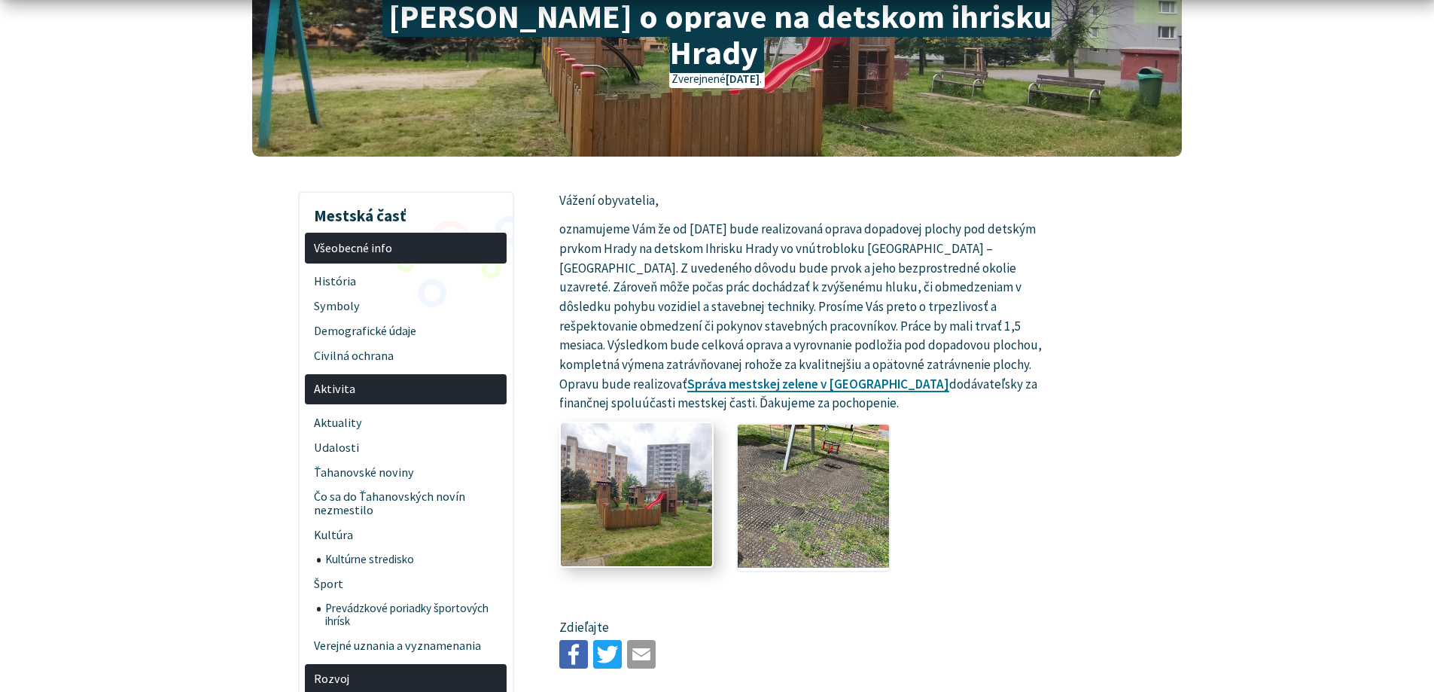
click at [655, 431] on img at bounding box center [636, 494] width 166 height 158
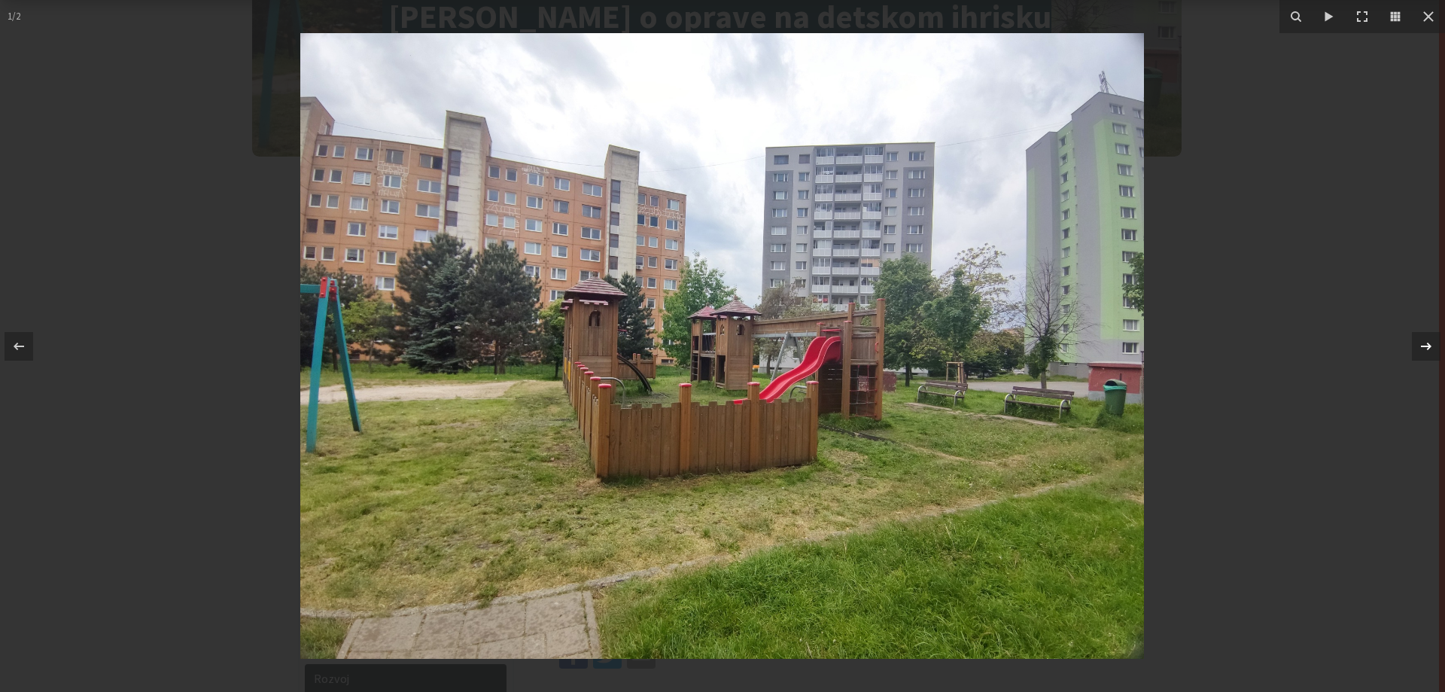
click at [1426, 343] on icon at bounding box center [1426, 346] width 18 height 18
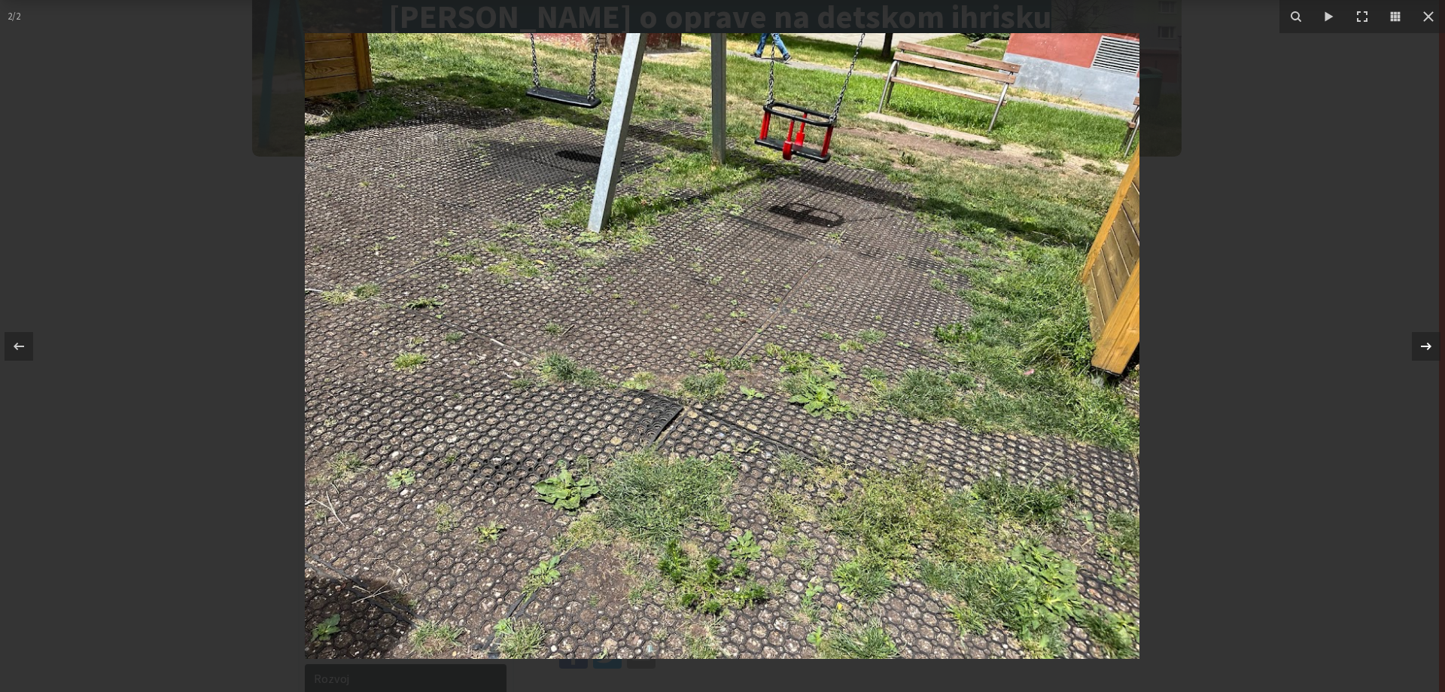
click at [1426, 343] on icon at bounding box center [1426, 346] width 18 height 18
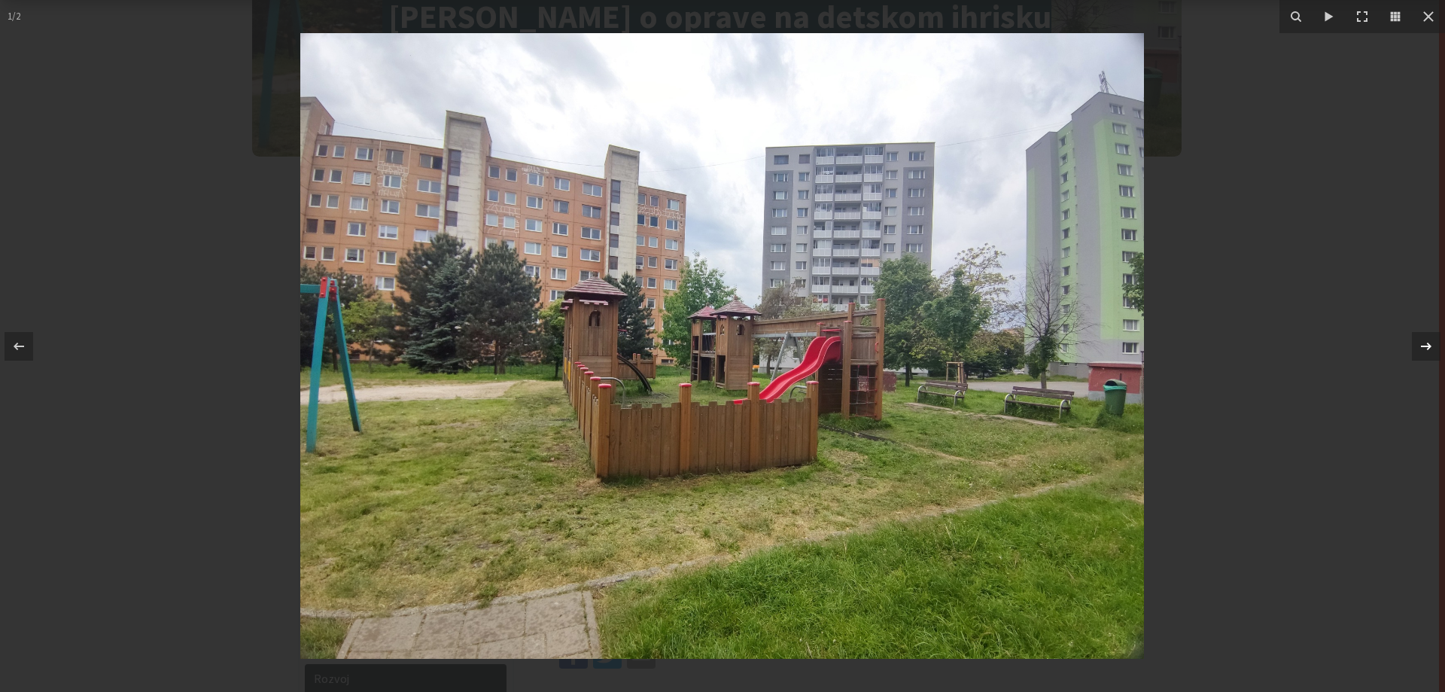
click at [1426, 343] on icon at bounding box center [1426, 346] width 18 height 18
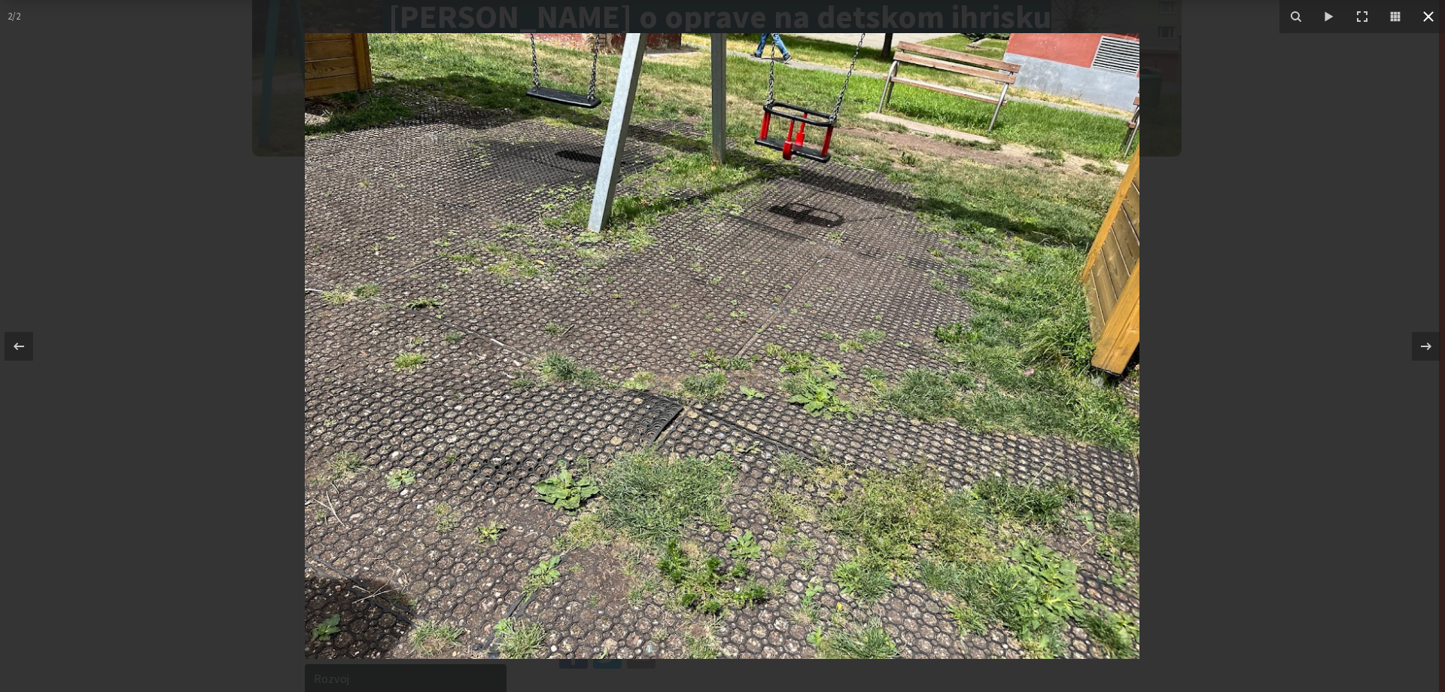
click at [1425, 8] on icon at bounding box center [1428, 17] width 18 height 18
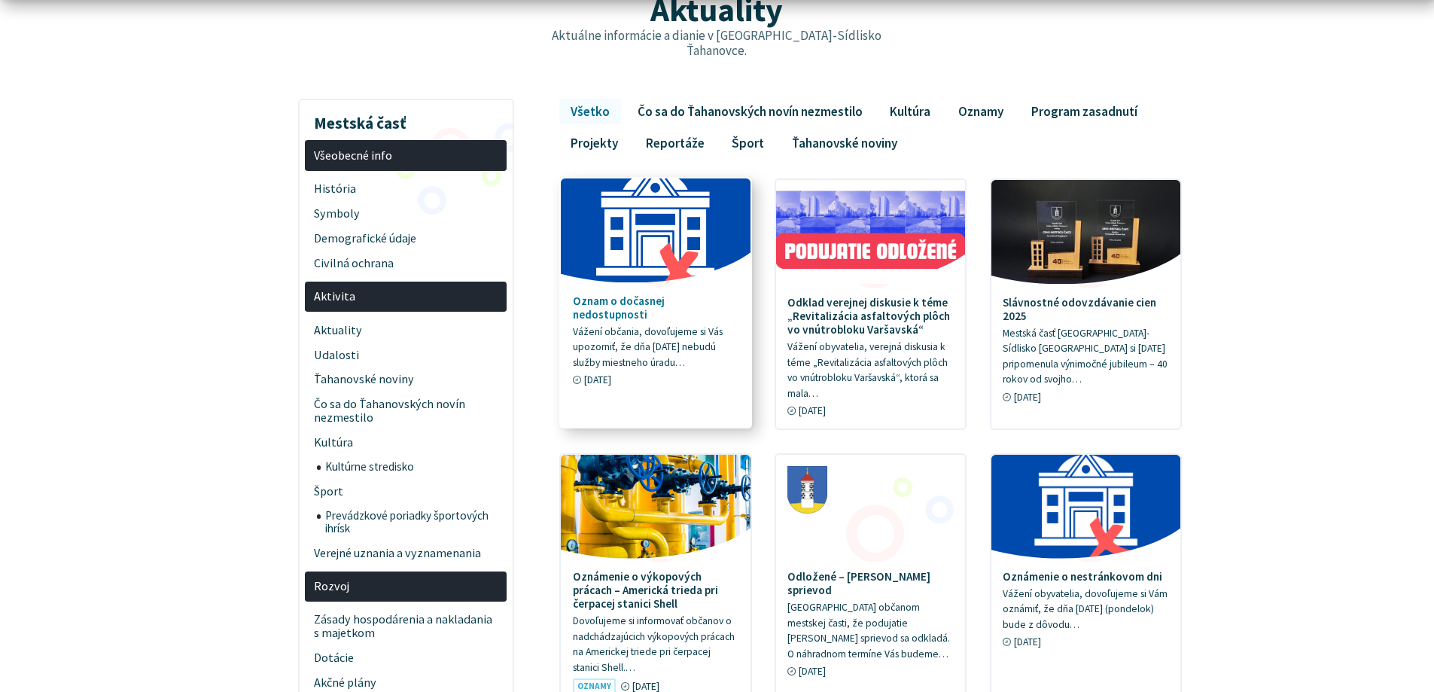
scroll to position [226, 0]
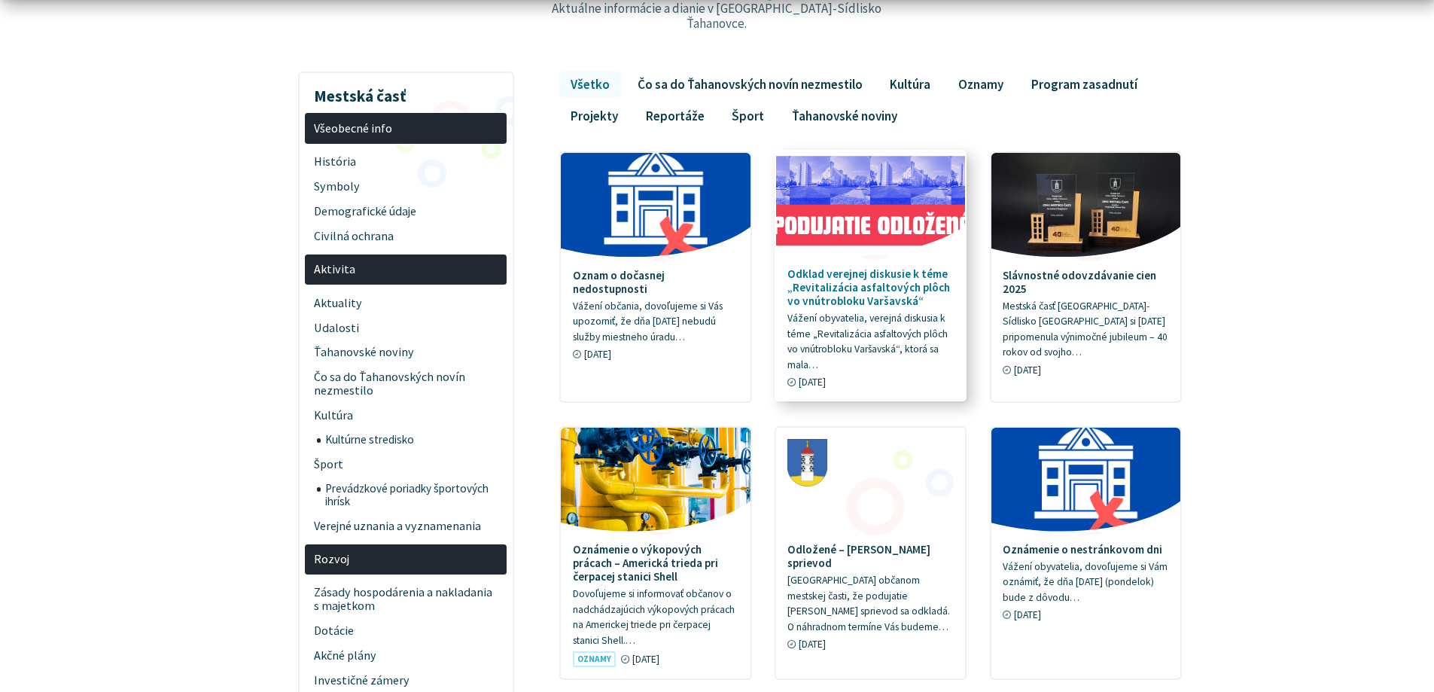
click at [796, 268] on h4 "Odklad verejnej diskusie k téme „Revitalizácia asfaltových plôch vo vnútrobloku…" at bounding box center [870, 287] width 166 height 41
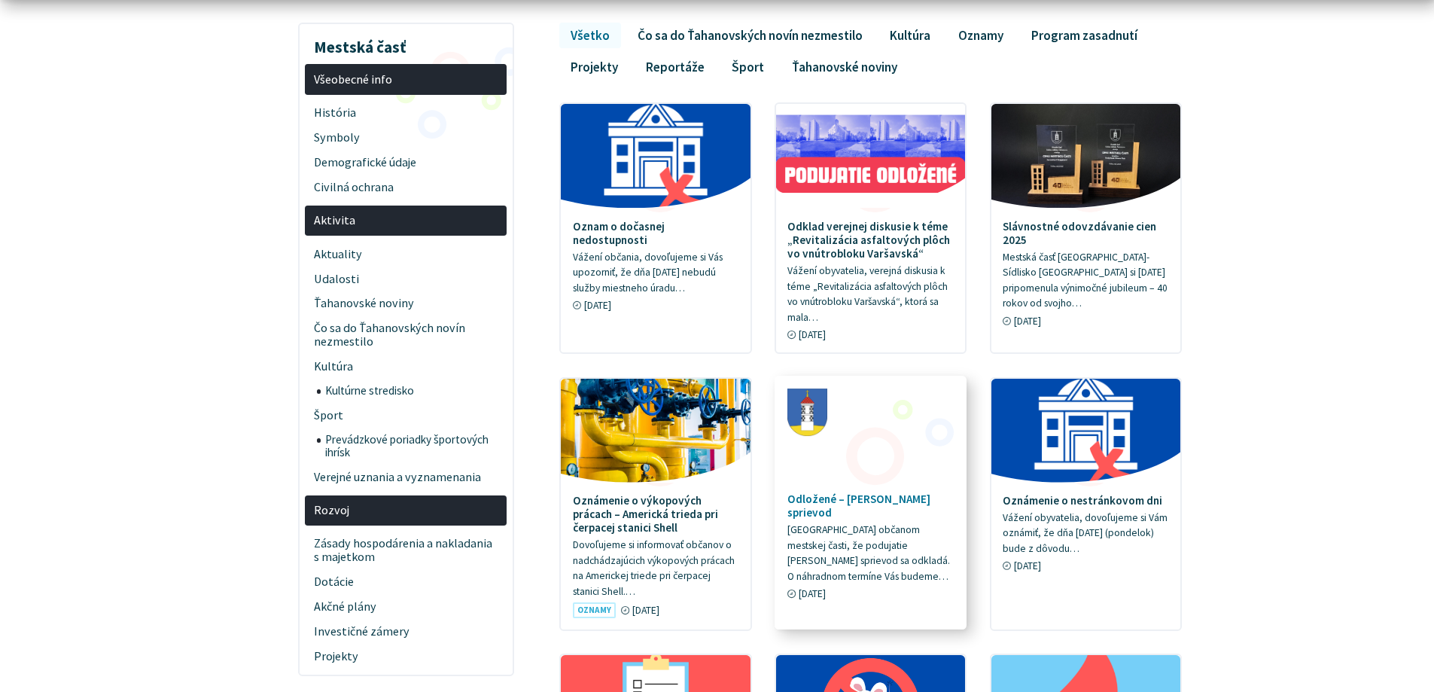
scroll to position [301, 0]
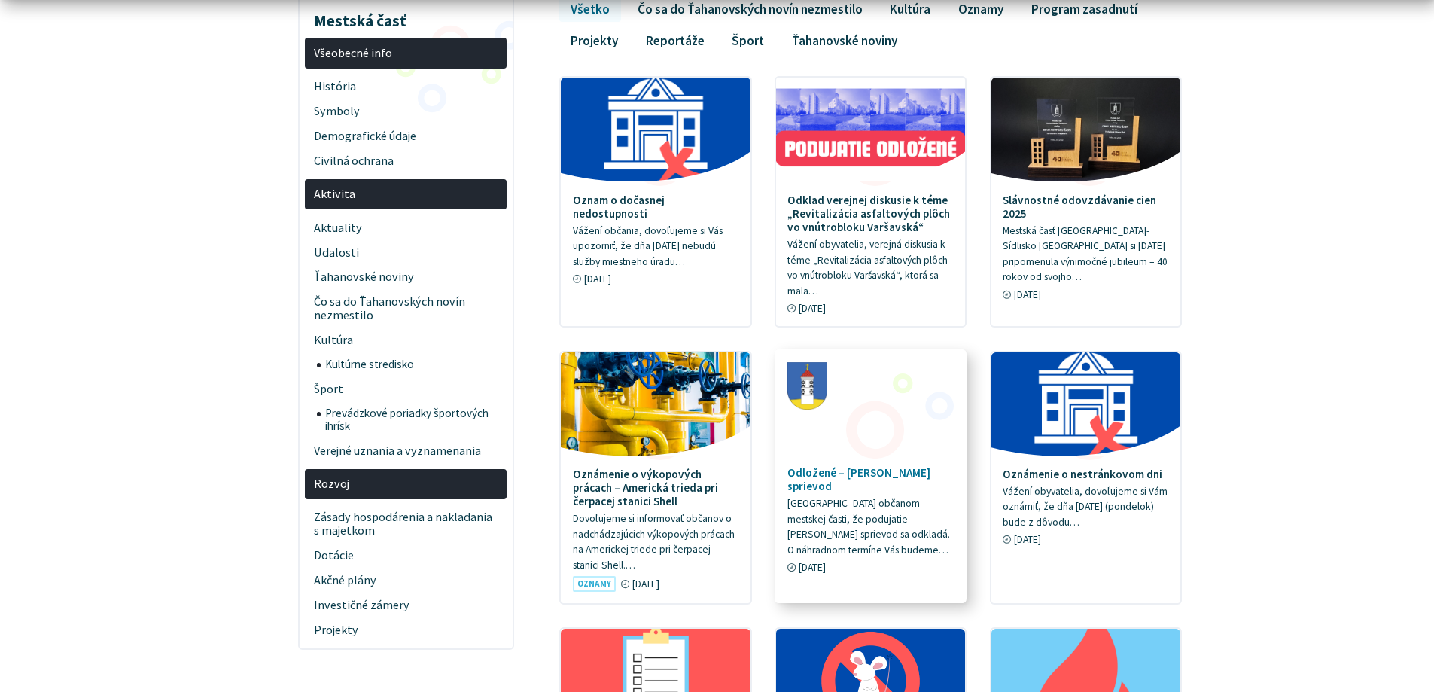
click at [853, 466] on h4 "Odložené – Lampiónový sprievod" at bounding box center [870, 479] width 166 height 27
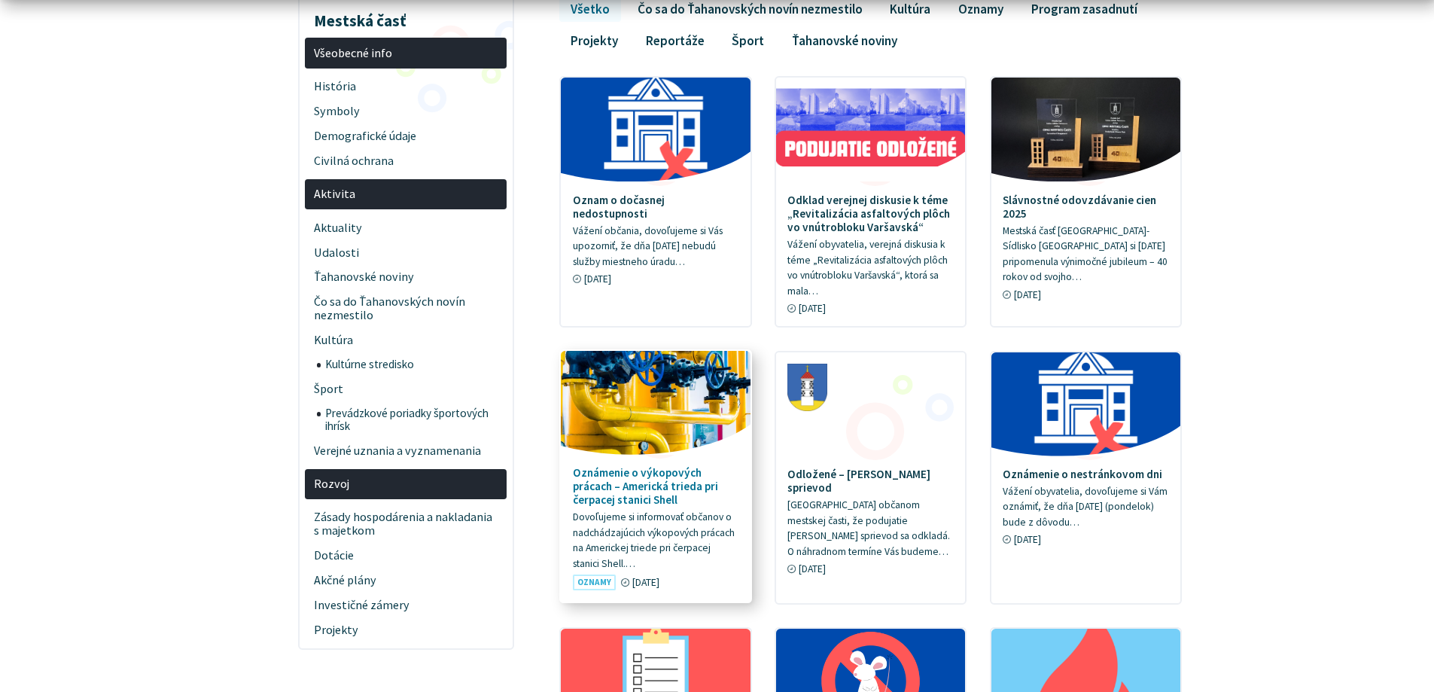
click at [623, 466] on h4 "Oznámenie o výkopových prácach – Americká trieda pri čerpacej stanici Shell" at bounding box center [656, 486] width 166 height 41
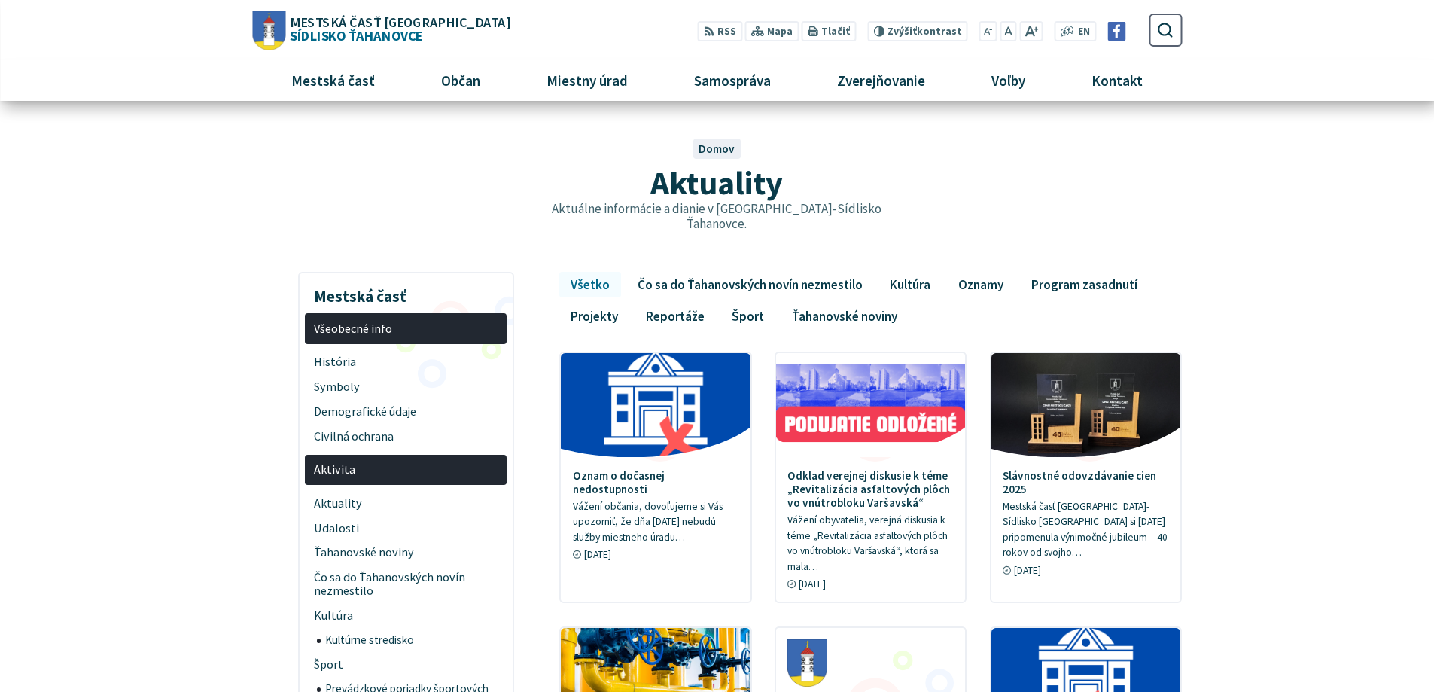
scroll to position [0, 0]
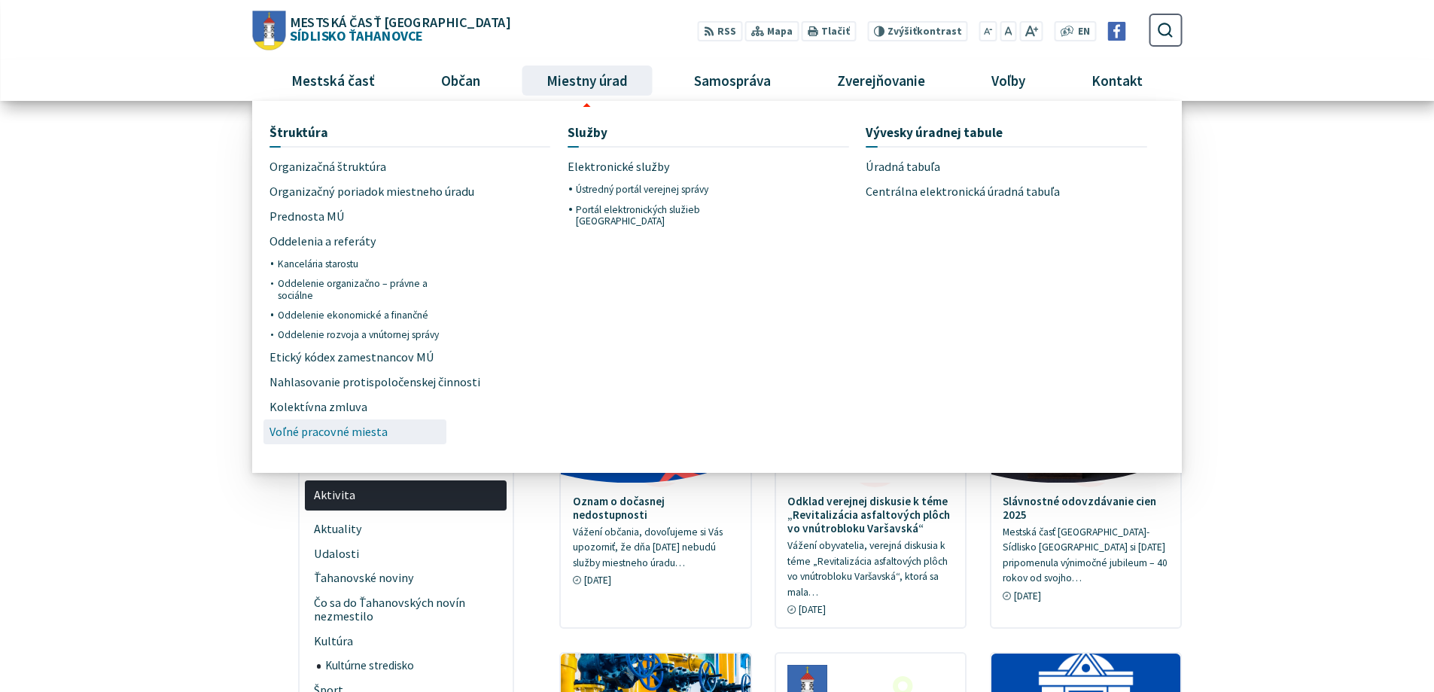
click at [351, 424] on span "Voľné pracovné miesta" at bounding box center [328, 431] width 118 height 25
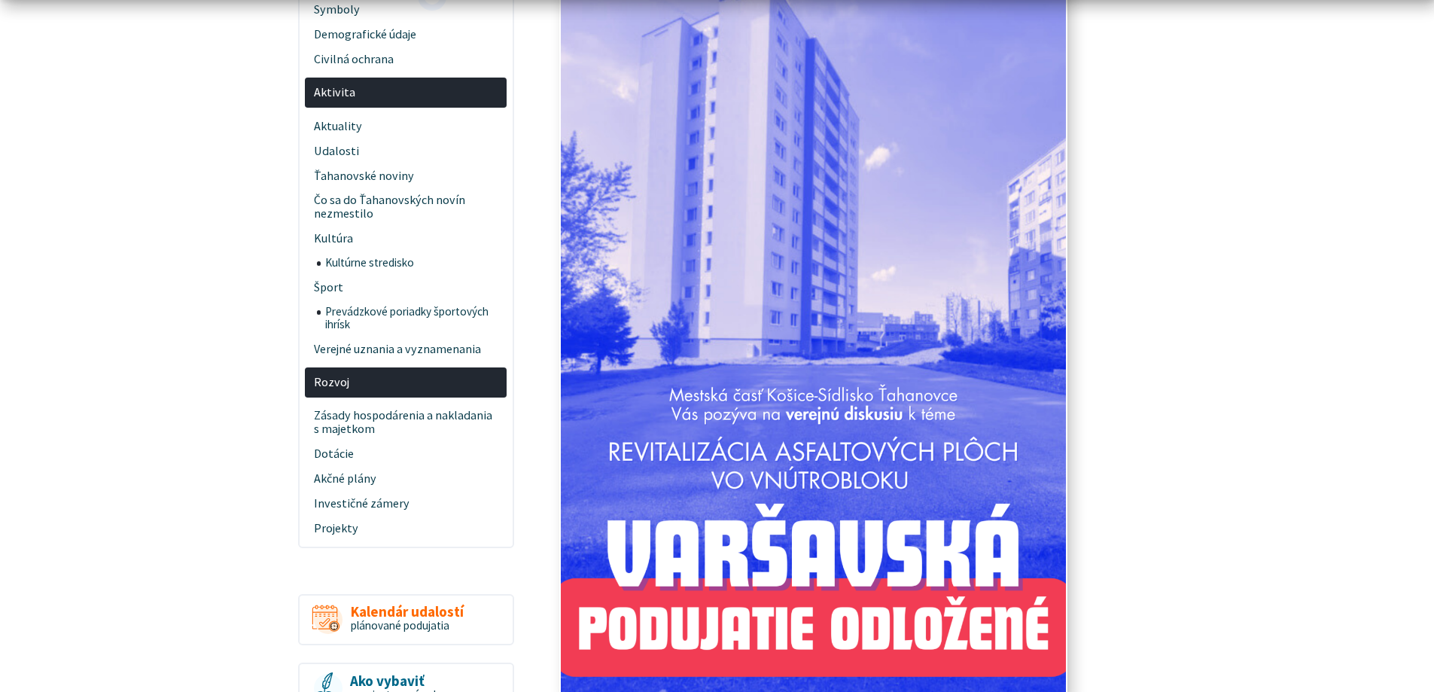
scroll to position [602, 0]
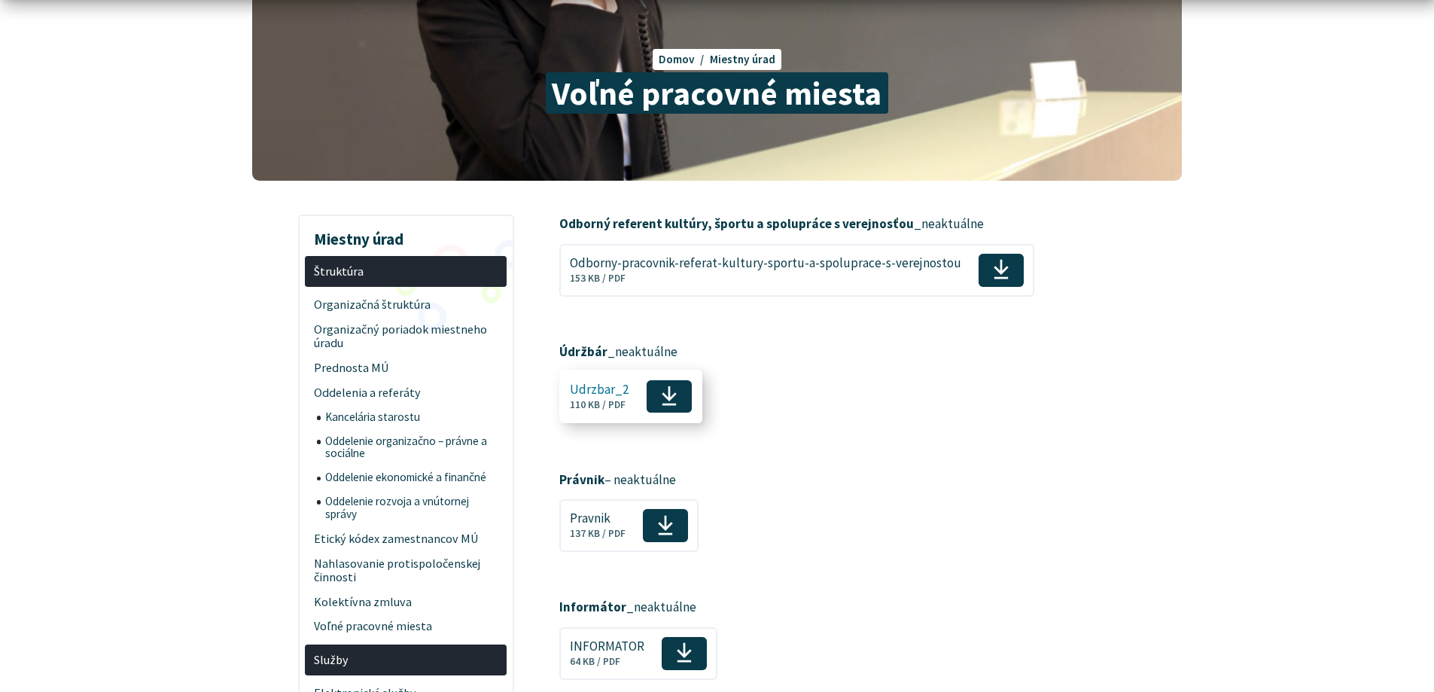
scroll to position [151, 0]
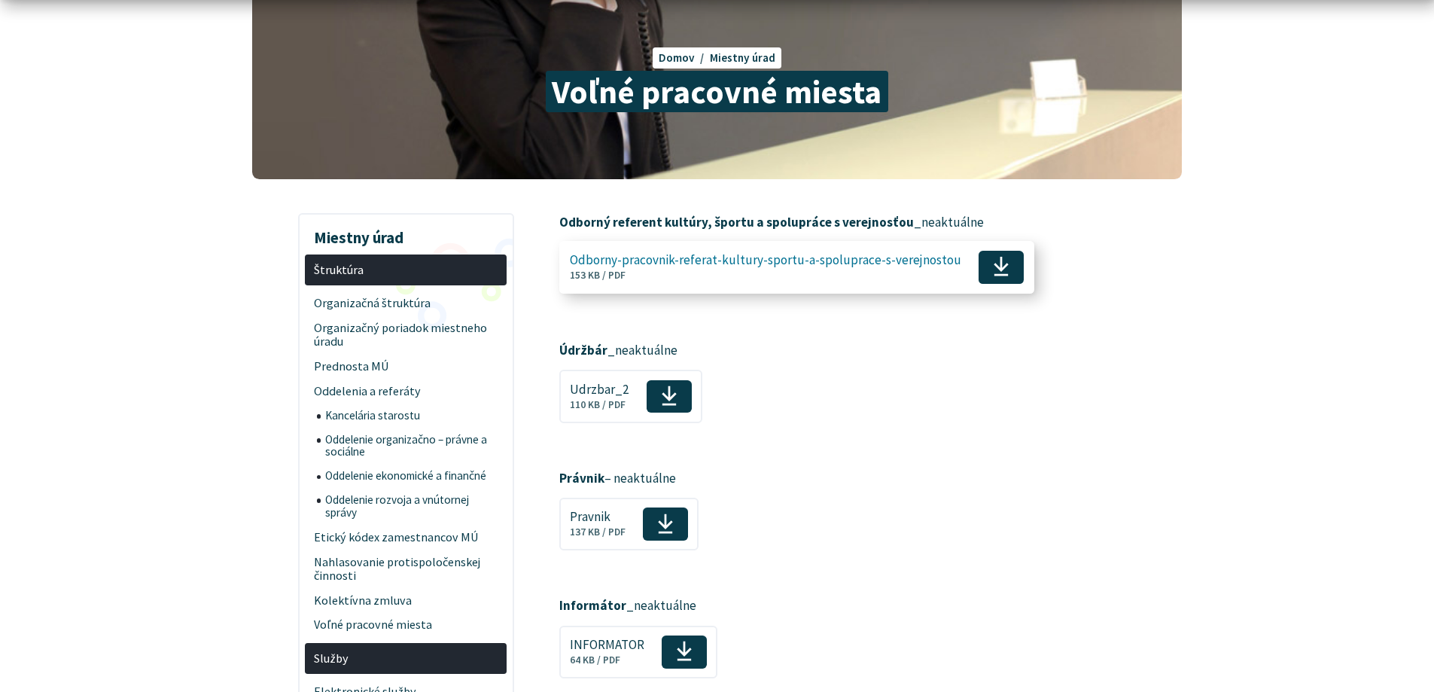
click at [813, 254] on span "Odborny-pracovnik-referat-kultury-sportu-a-spoluprace-s-verejnostou" at bounding box center [765, 260] width 391 height 14
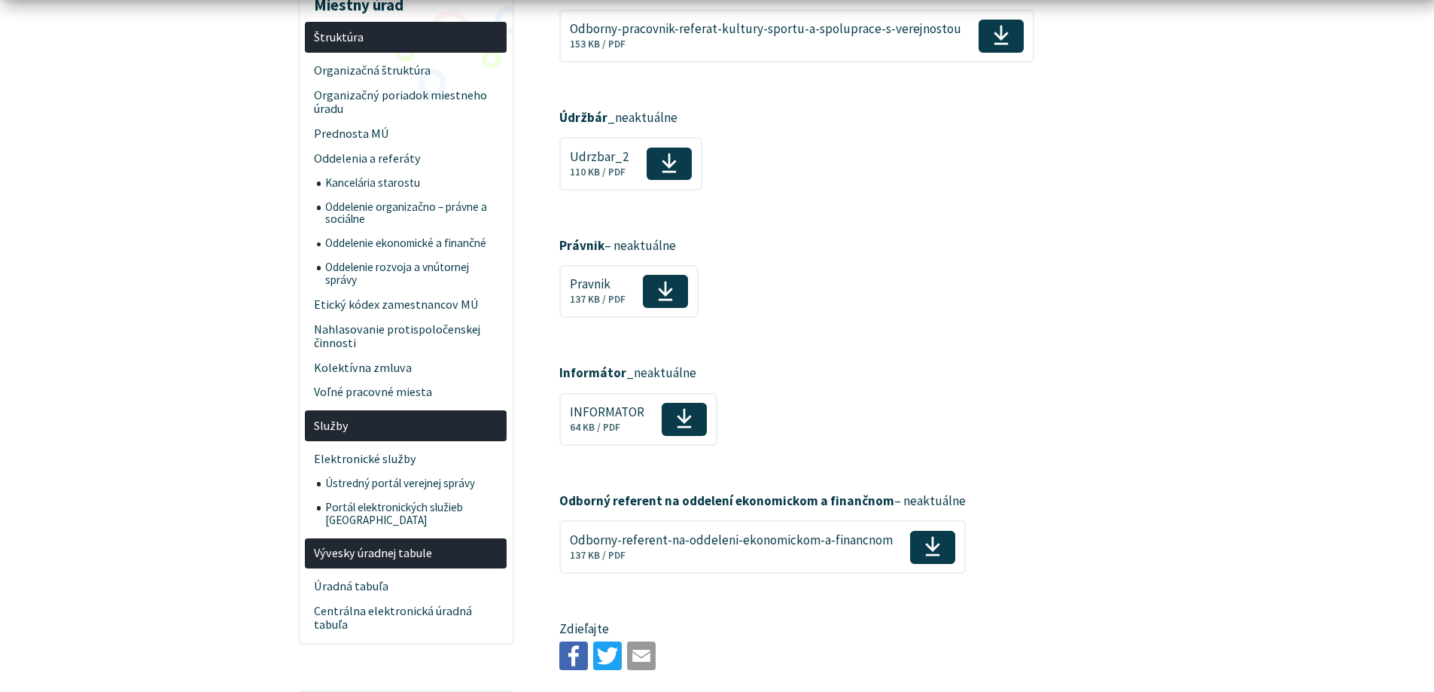
scroll to position [452, 0]
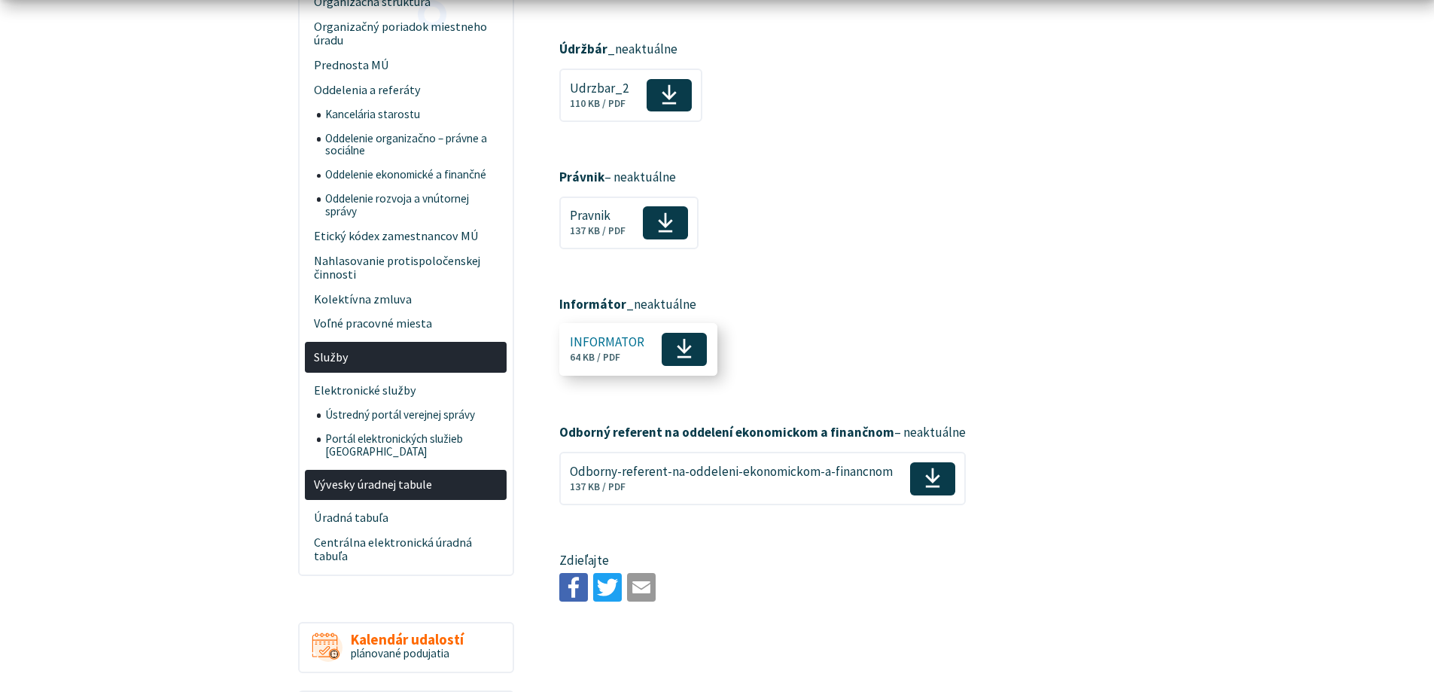
click at [679, 348] on icon at bounding box center [684, 348] width 17 height 23
